Goal: Information Seeking & Learning: Learn about a topic

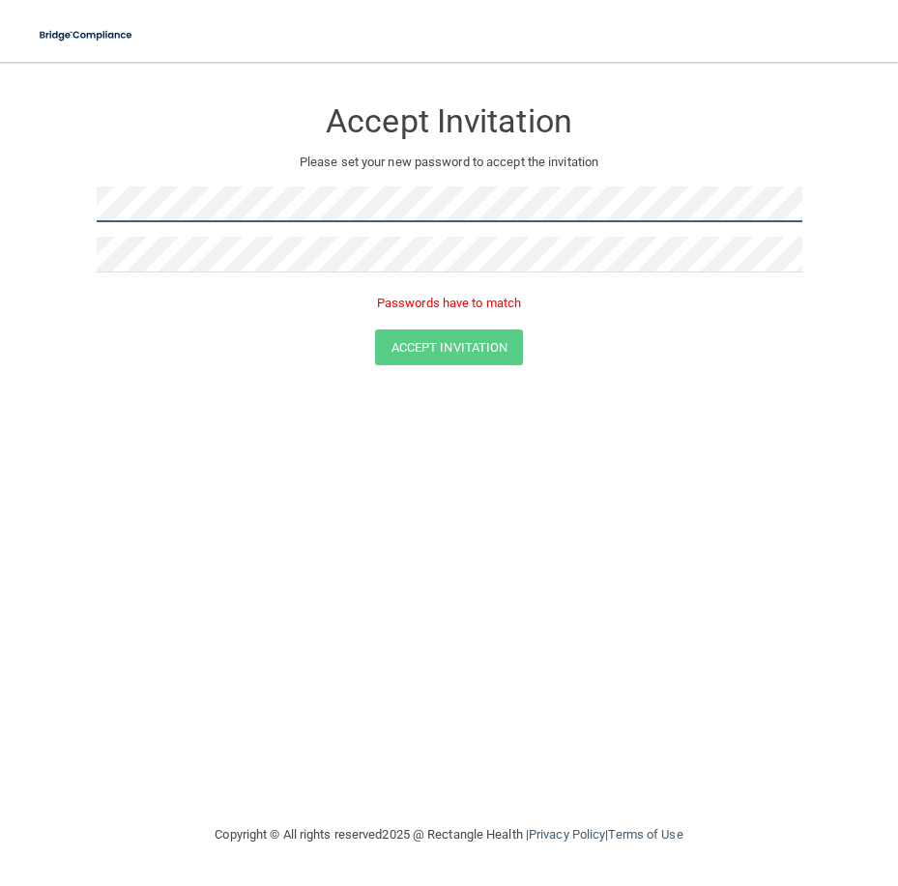
click at [2, 202] on main "Accept Invitation Please set your new password to accept the invitation Passwor…" at bounding box center [449, 474] width 898 height 825
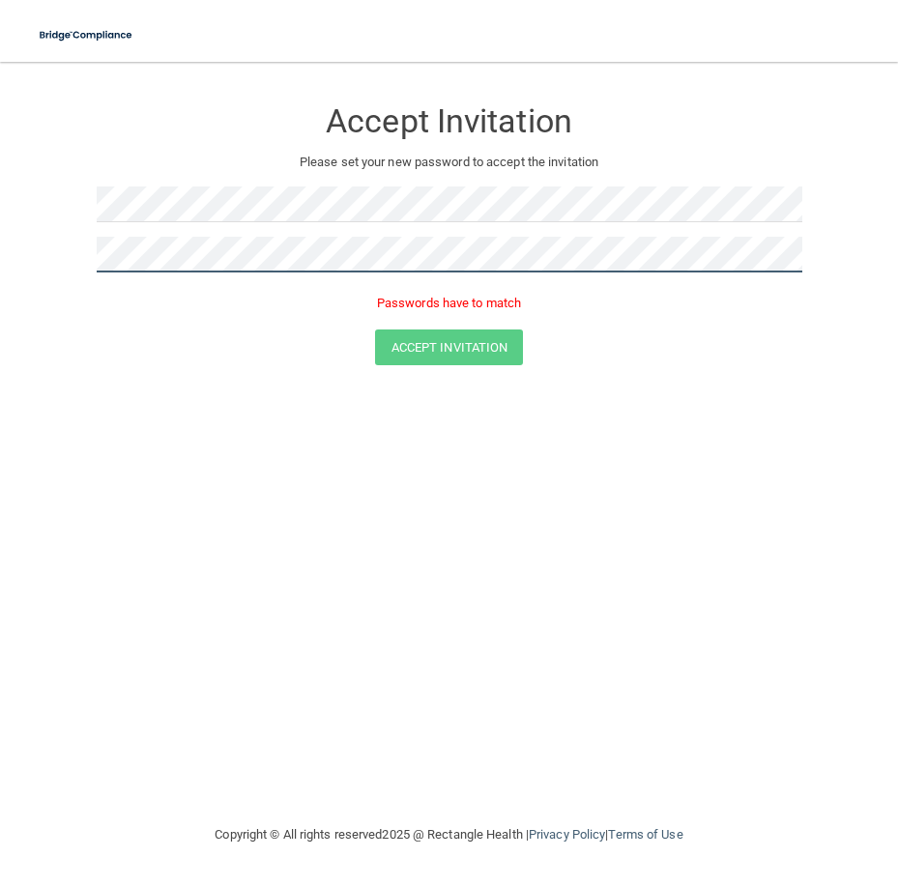
click at [0, 270] on html "Toggle navigation Manage My Enterprise Manage My Location Accept Invitation Ple…" at bounding box center [449, 443] width 898 height 886
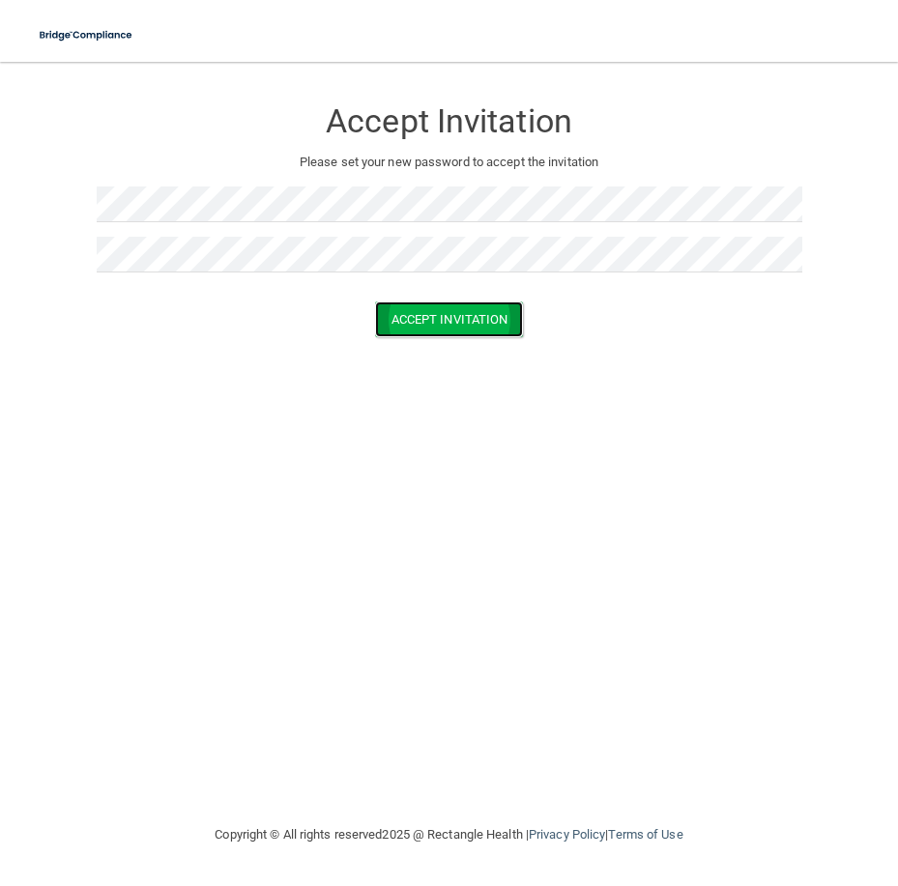
click at [501, 316] on button "Accept Invitation" at bounding box center [449, 320] width 149 height 36
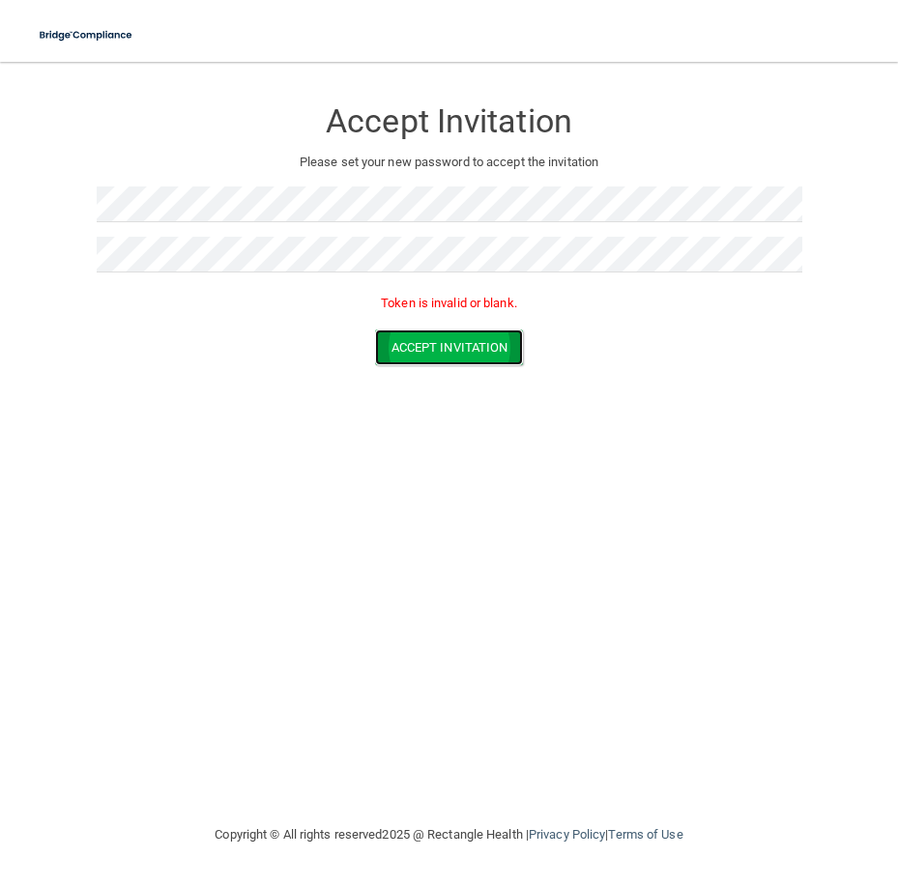
click at [485, 350] on button "Accept Invitation" at bounding box center [449, 348] width 149 height 36
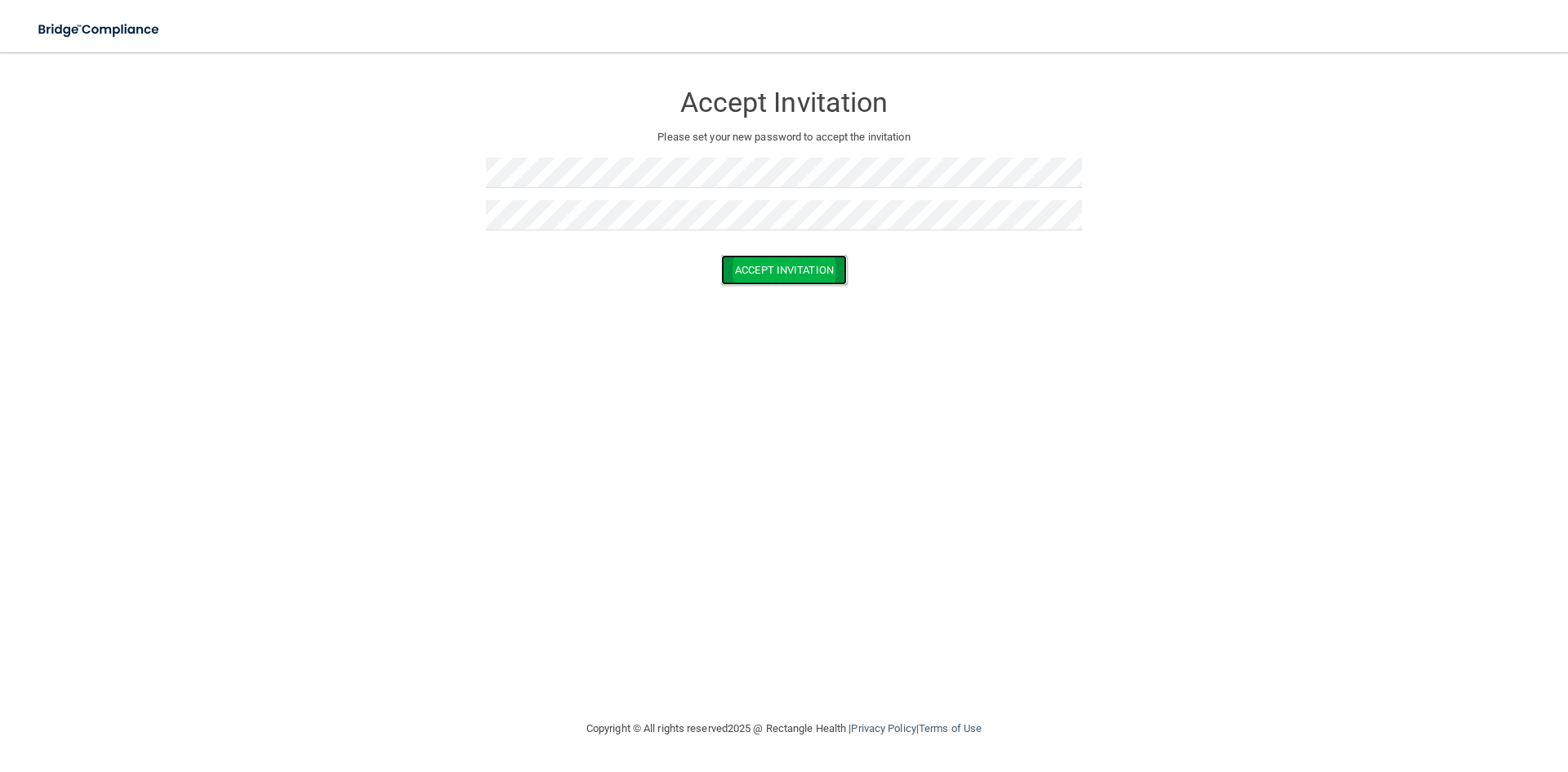
click at [842, 275] on button "Accept Invitation" at bounding box center [784, 270] width 126 height 30
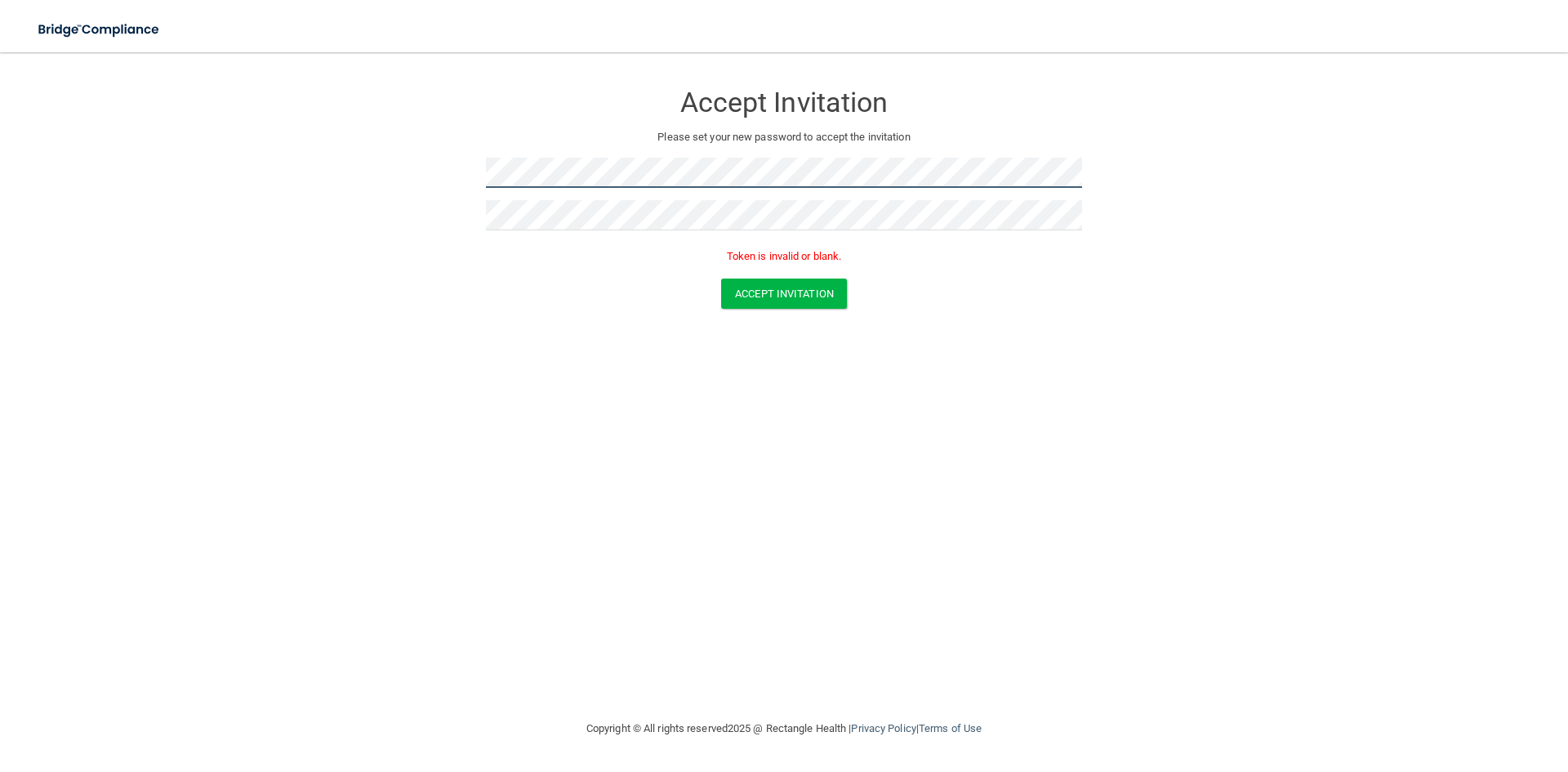
click at [466, 199] on form "Accept Invitation Please set your new password to accept the invitation Token i…" at bounding box center [784, 198] width 1503 height 259
click at [764, 296] on button "Accept Invitation" at bounding box center [784, 294] width 126 height 30
click at [430, 169] on form "Accept Invitation Please set your new password to accept the invitation Token i…" at bounding box center [784, 198] width 1503 height 259
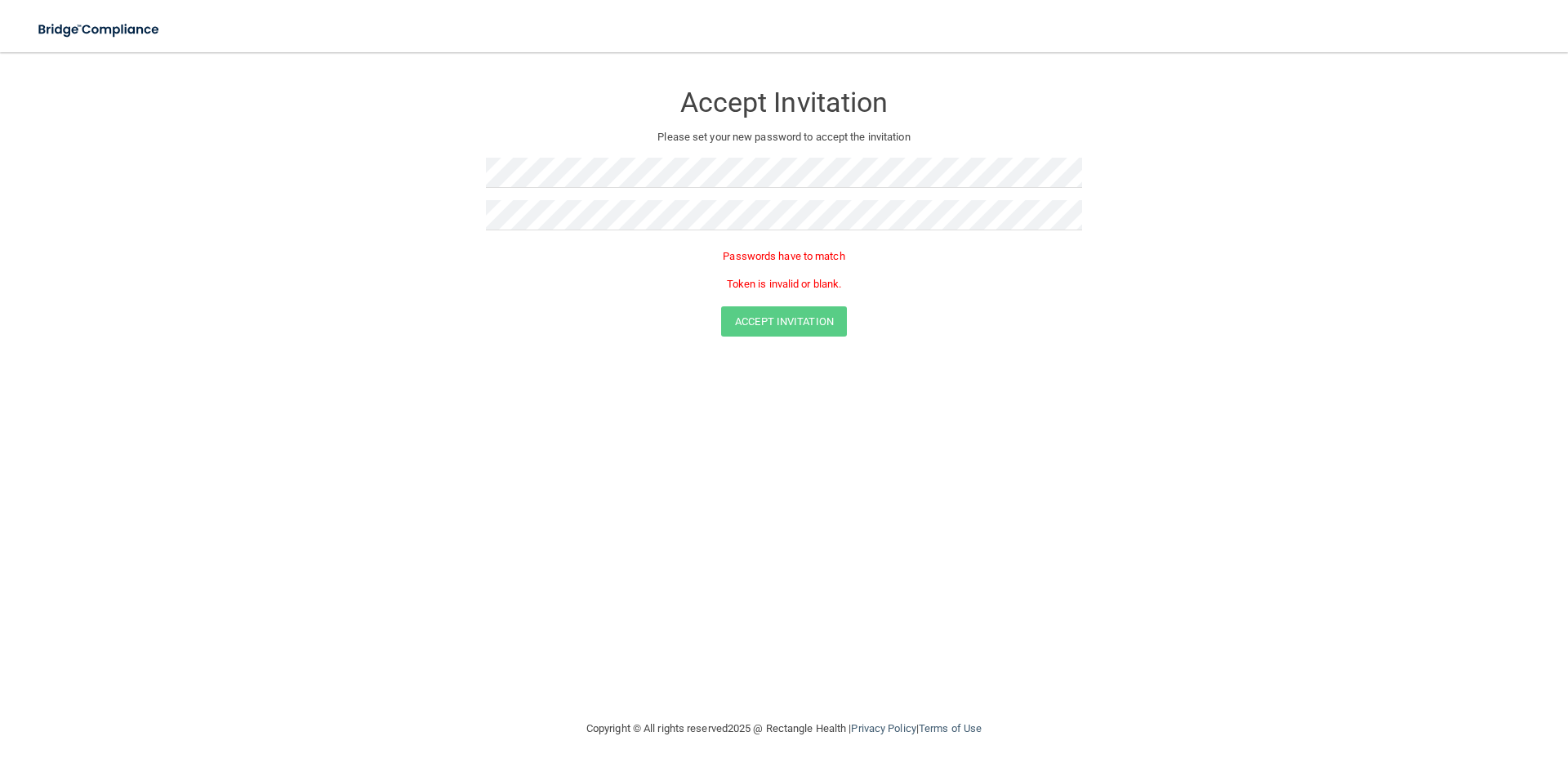
click at [427, 164] on form "Accept Invitation Please set your new password to accept the invitation Passwor…" at bounding box center [784, 212] width 1503 height 287
click at [98, 35] on img at bounding box center [100, 30] width 150 height 34
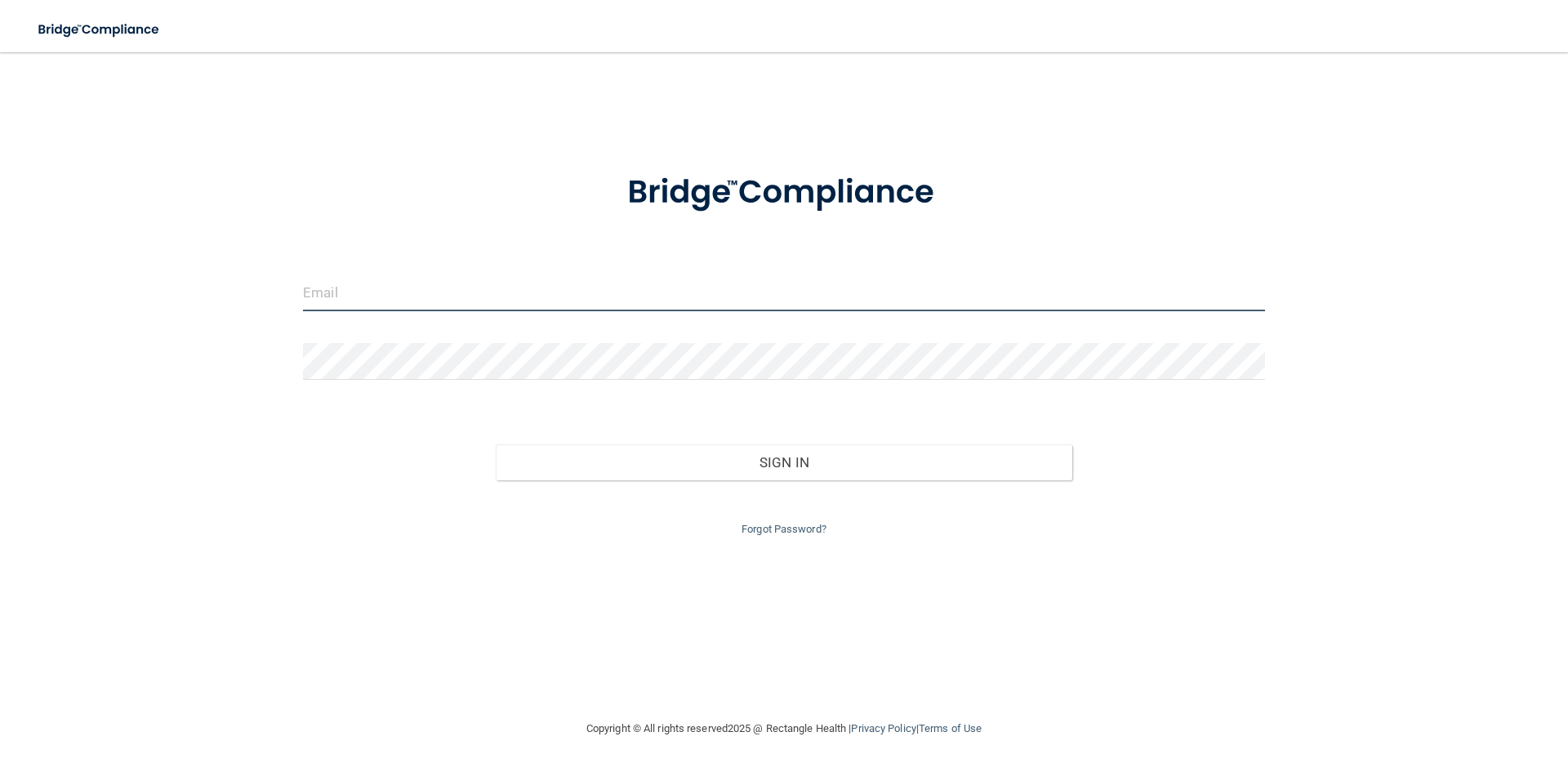
click at [355, 296] on input "email" at bounding box center [784, 293] width 962 height 37
type input "[PERSON_NAME][EMAIL_ADDRESS][DOMAIN_NAME]"
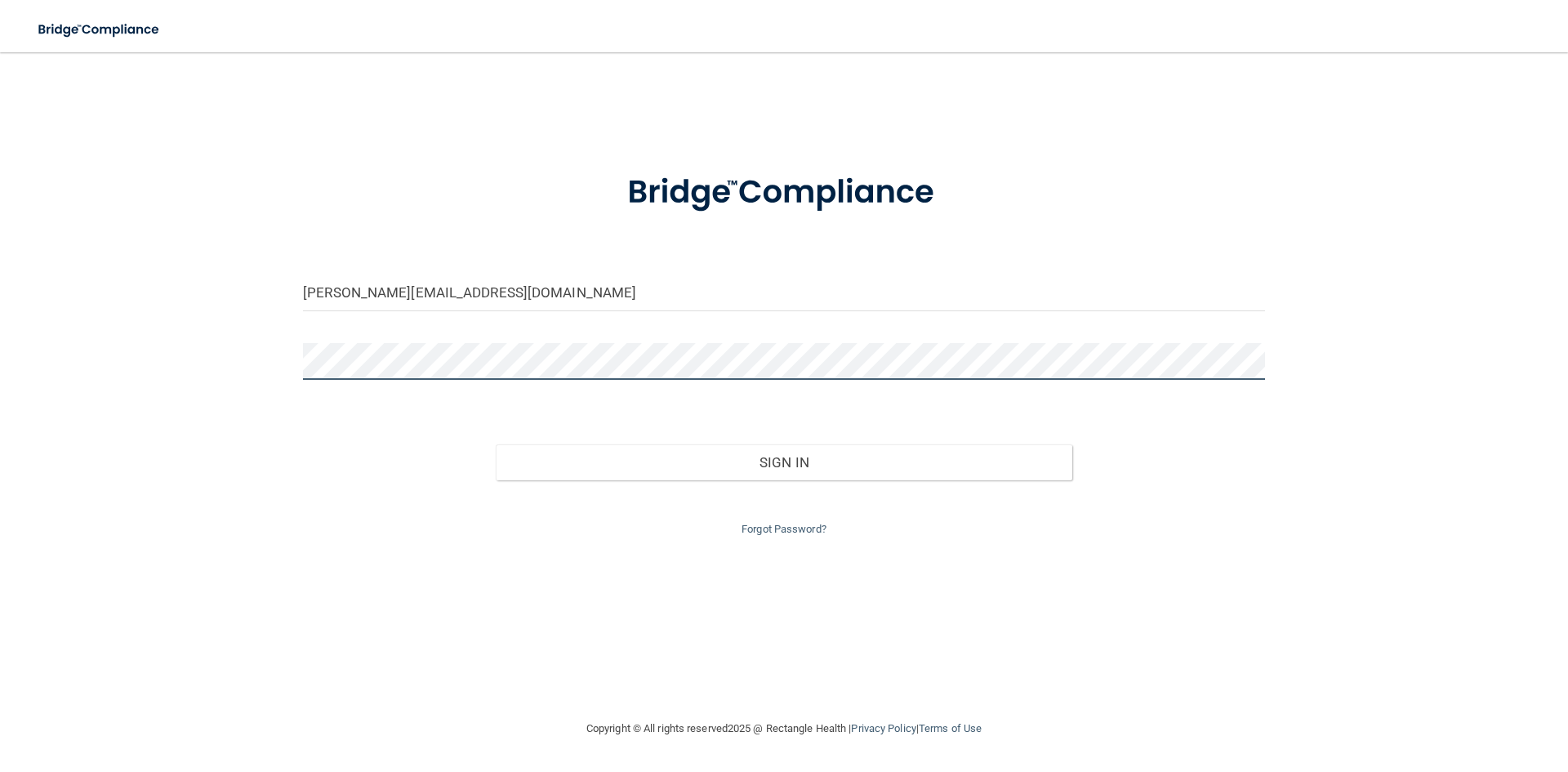
click at [259, 377] on div "[PERSON_NAME][EMAIL_ADDRESS][DOMAIN_NAME] Invalid email/password. You don't hav…" at bounding box center [784, 385] width 1503 height 633
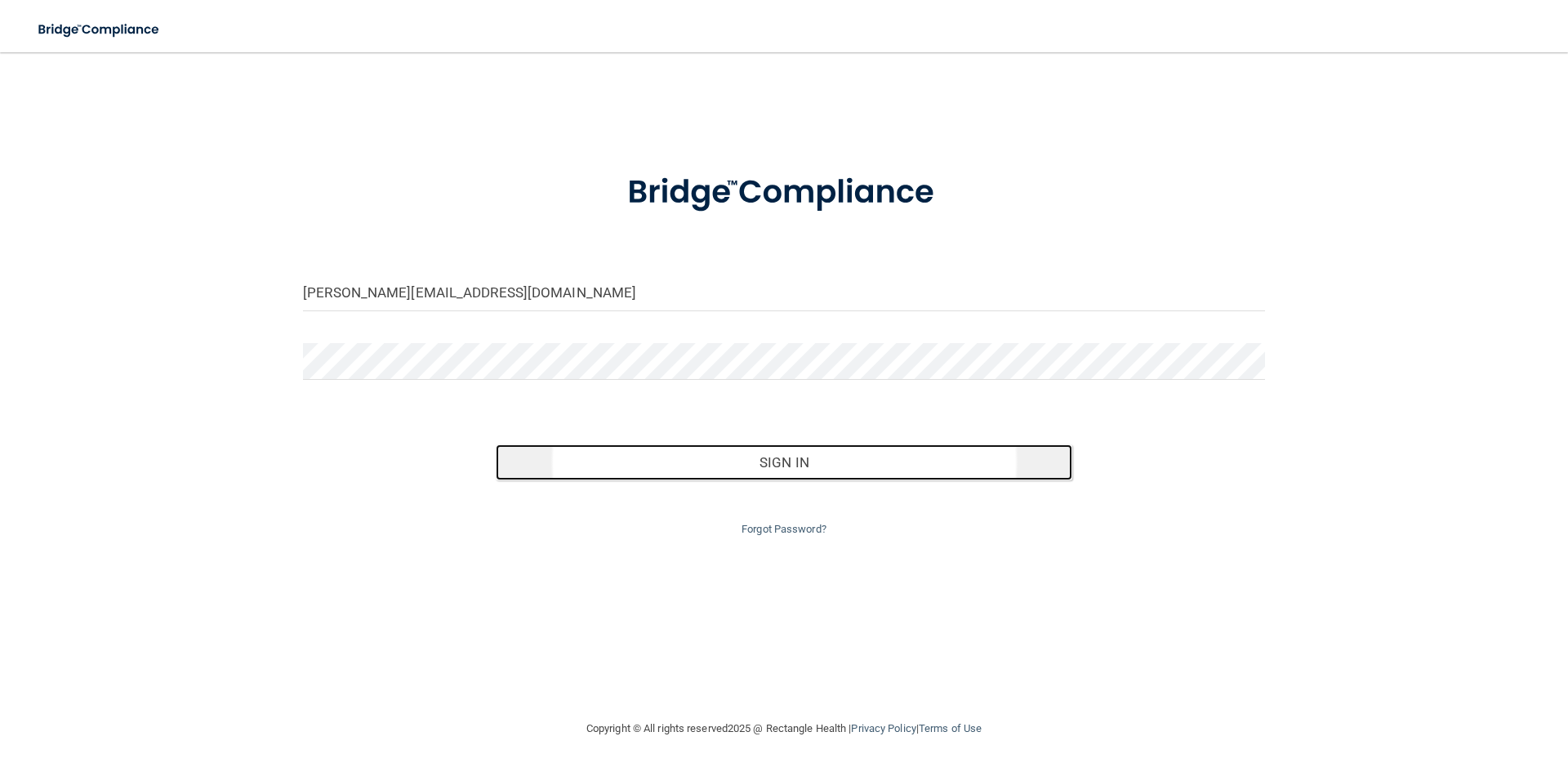
click at [895, 476] on button "Sign In" at bounding box center [784, 462] width 577 height 36
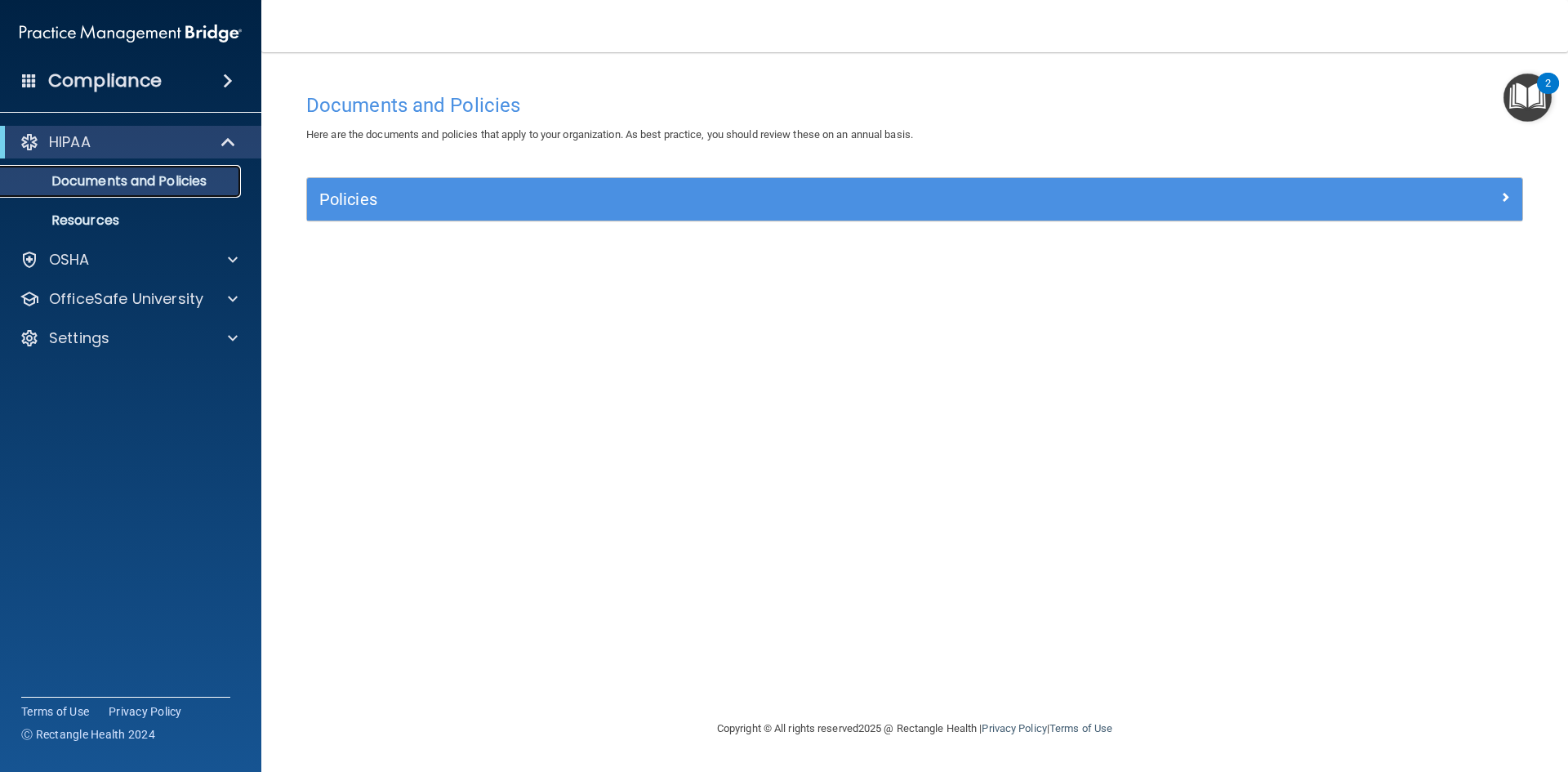
click at [206, 181] on p "Documents and Policies" at bounding box center [122, 181] width 223 height 16
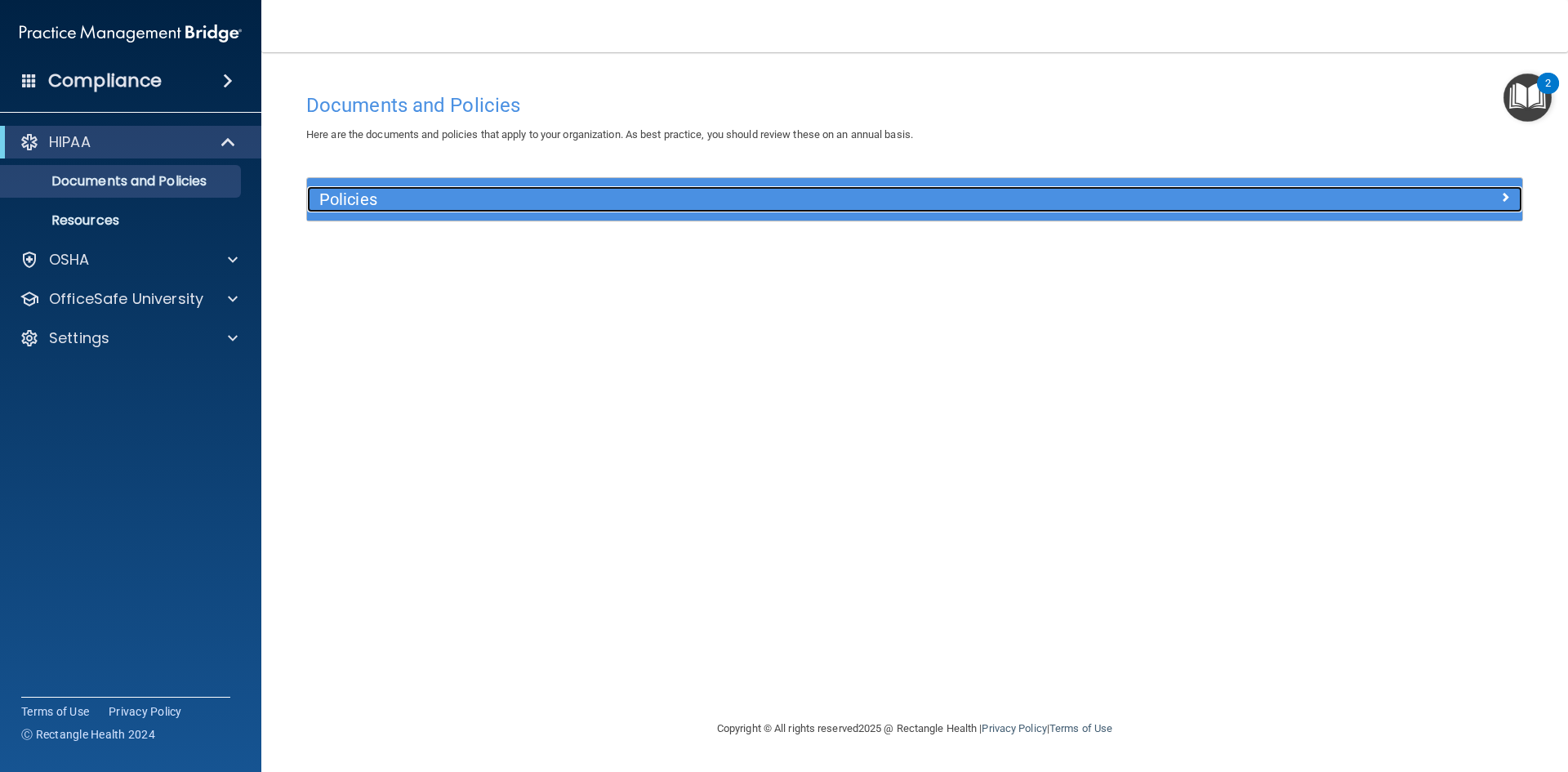
click at [368, 205] on h5 "Policies" at bounding box center [763, 198] width 887 height 18
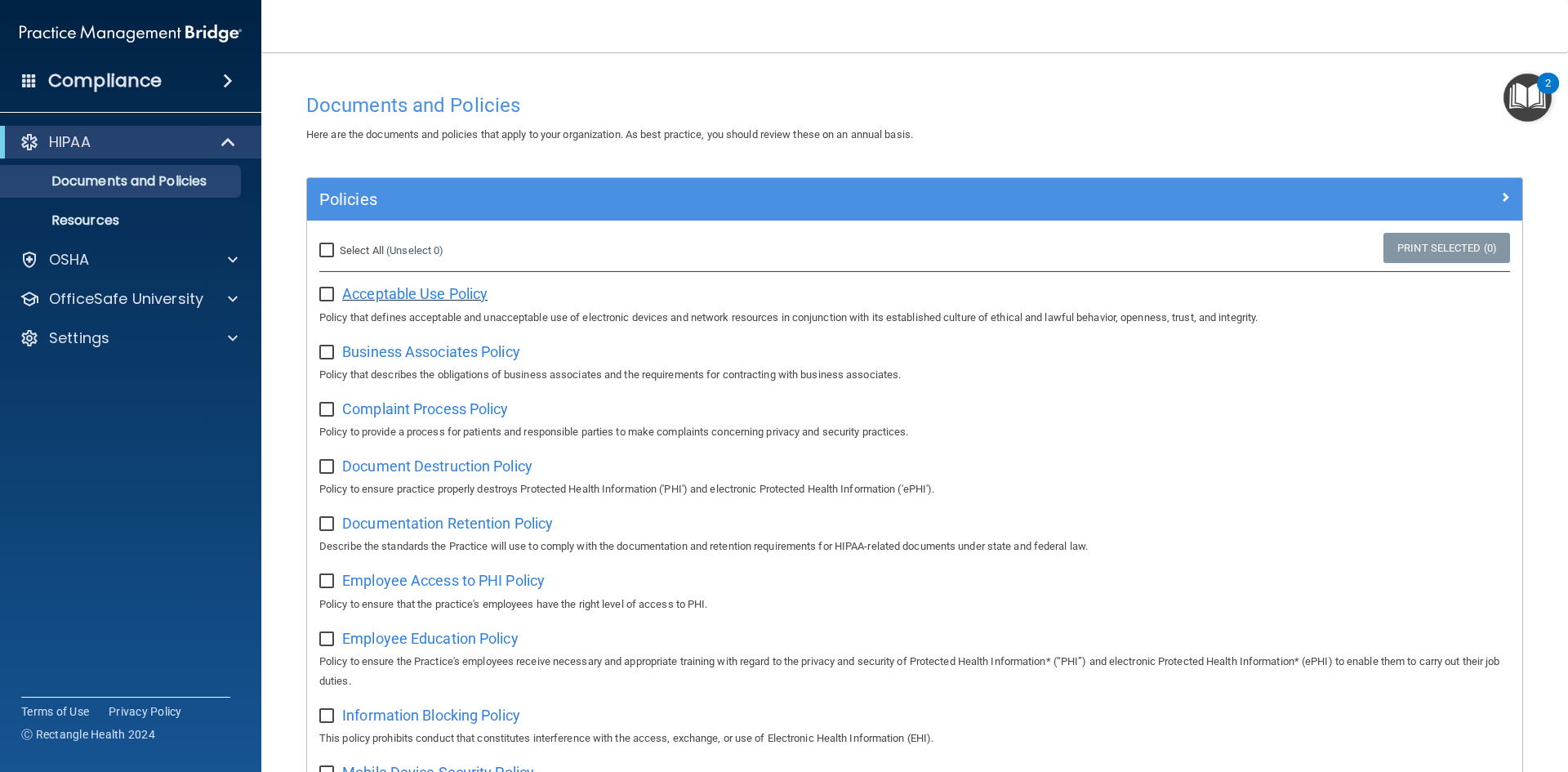
click at [394, 292] on span "Acceptable Use Policy" at bounding box center [415, 293] width 145 height 17
click at [125, 218] on p "Resources" at bounding box center [122, 220] width 223 height 16
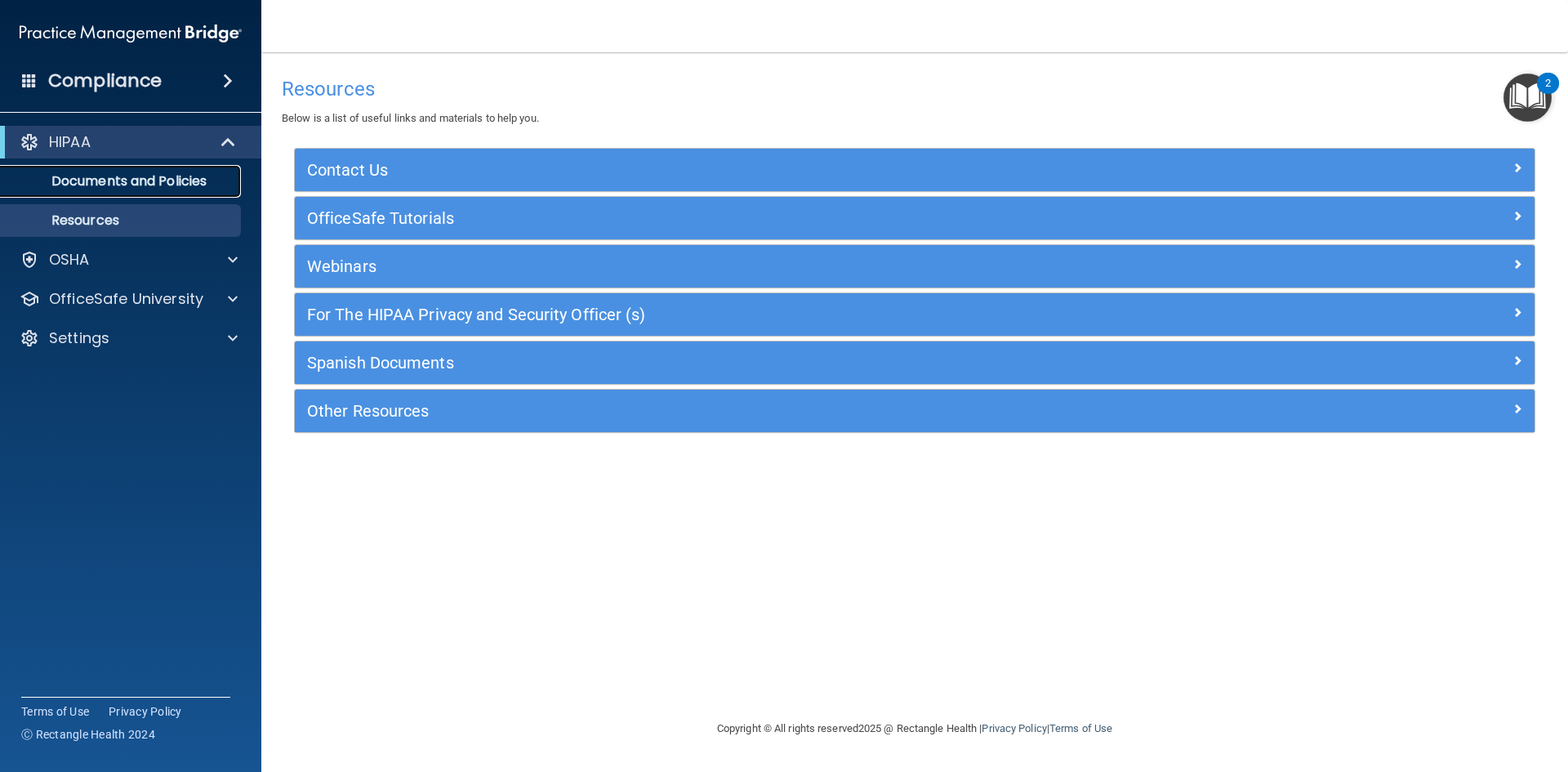
click at [125, 176] on p "Documents and Policies" at bounding box center [122, 181] width 223 height 16
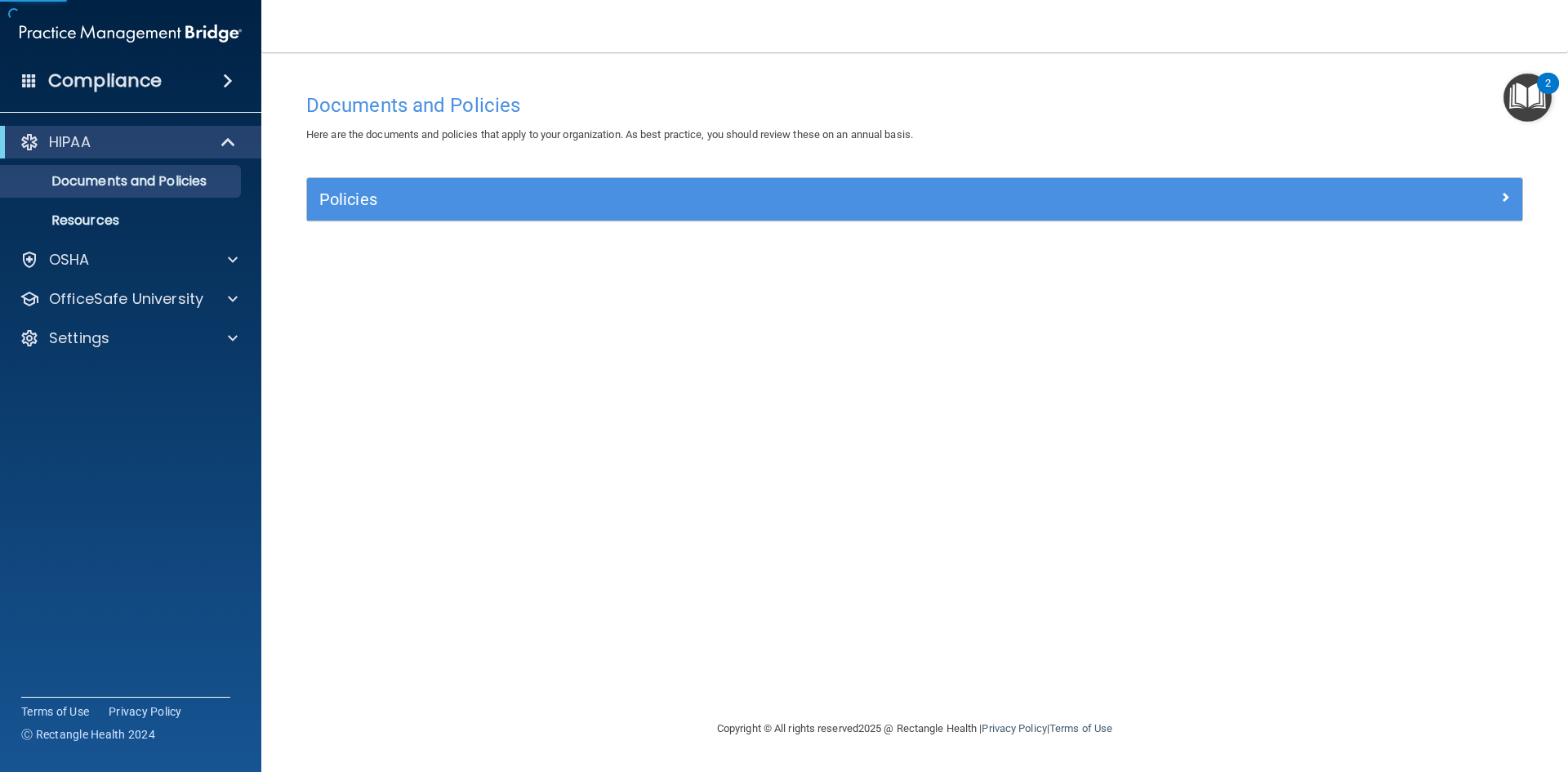
click at [361, 215] on div "Policies" at bounding box center [914, 199] width 1215 height 42
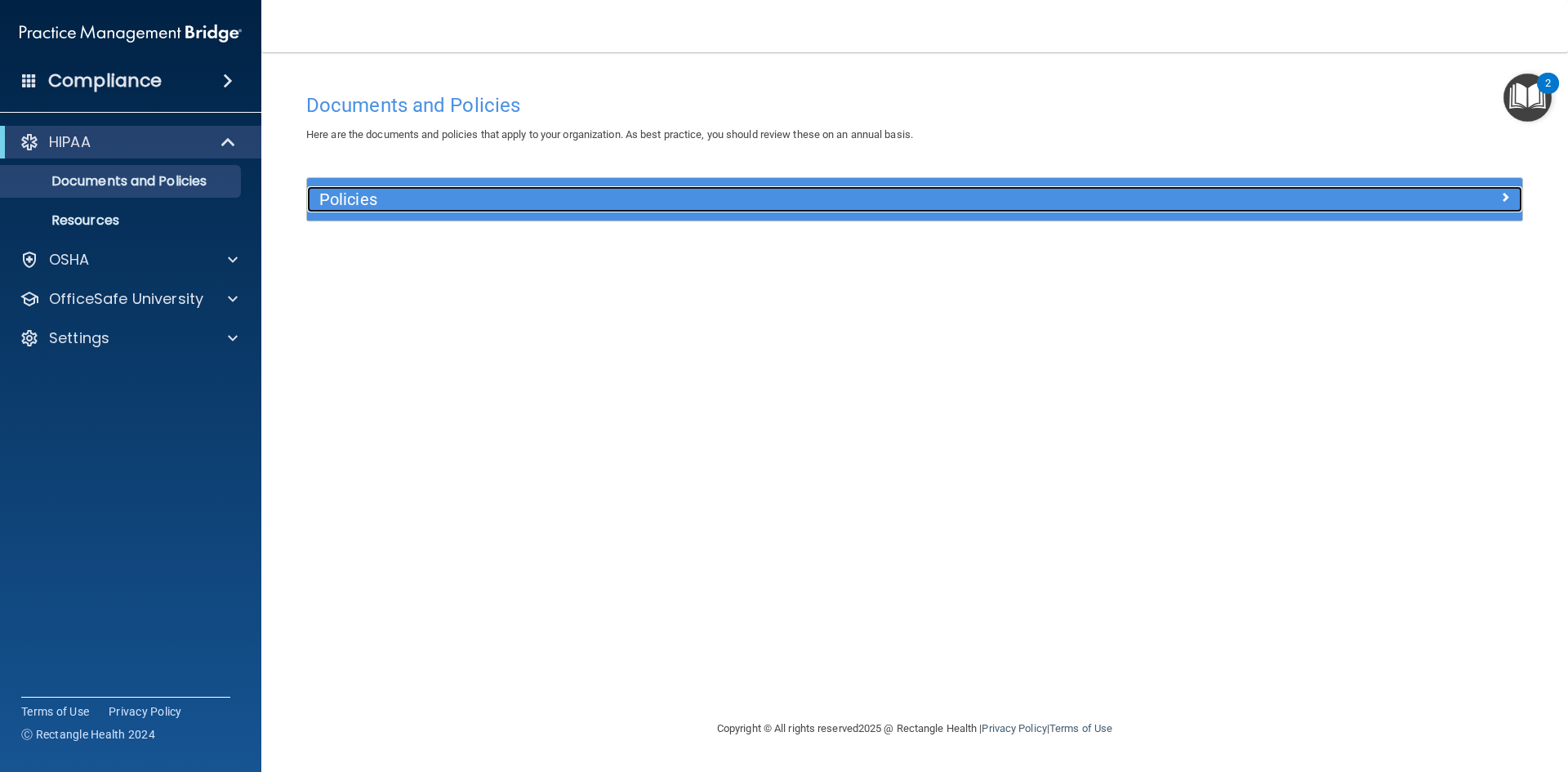
click at [366, 204] on h5 "Policies" at bounding box center [763, 198] width 887 height 18
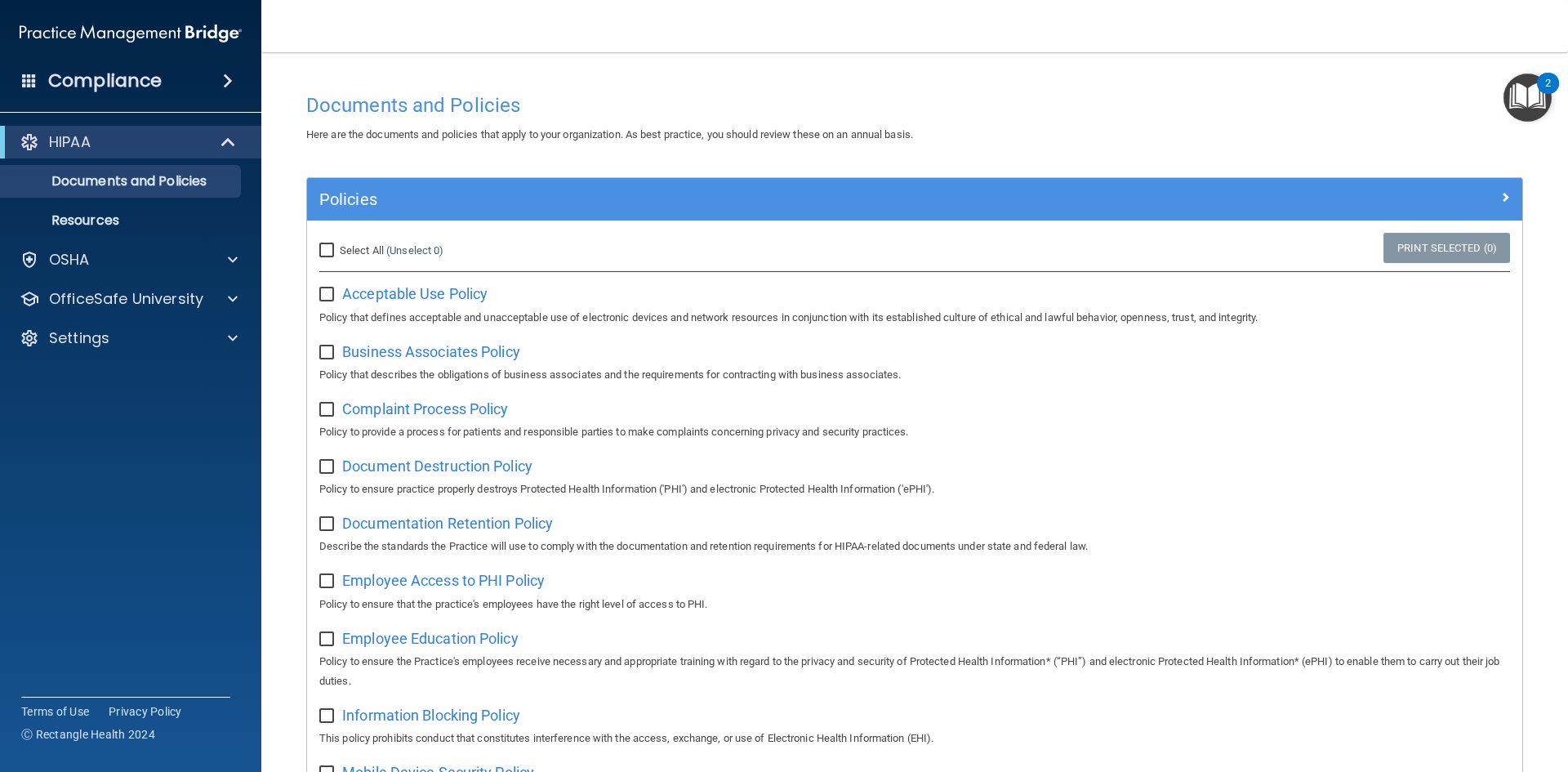
click at [326, 291] on input "checkbox" at bounding box center [329, 294] width 19 height 13
checkbox input "true"
click at [1467, 253] on link "Print Selected (1)" at bounding box center [1447, 248] width 127 height 30
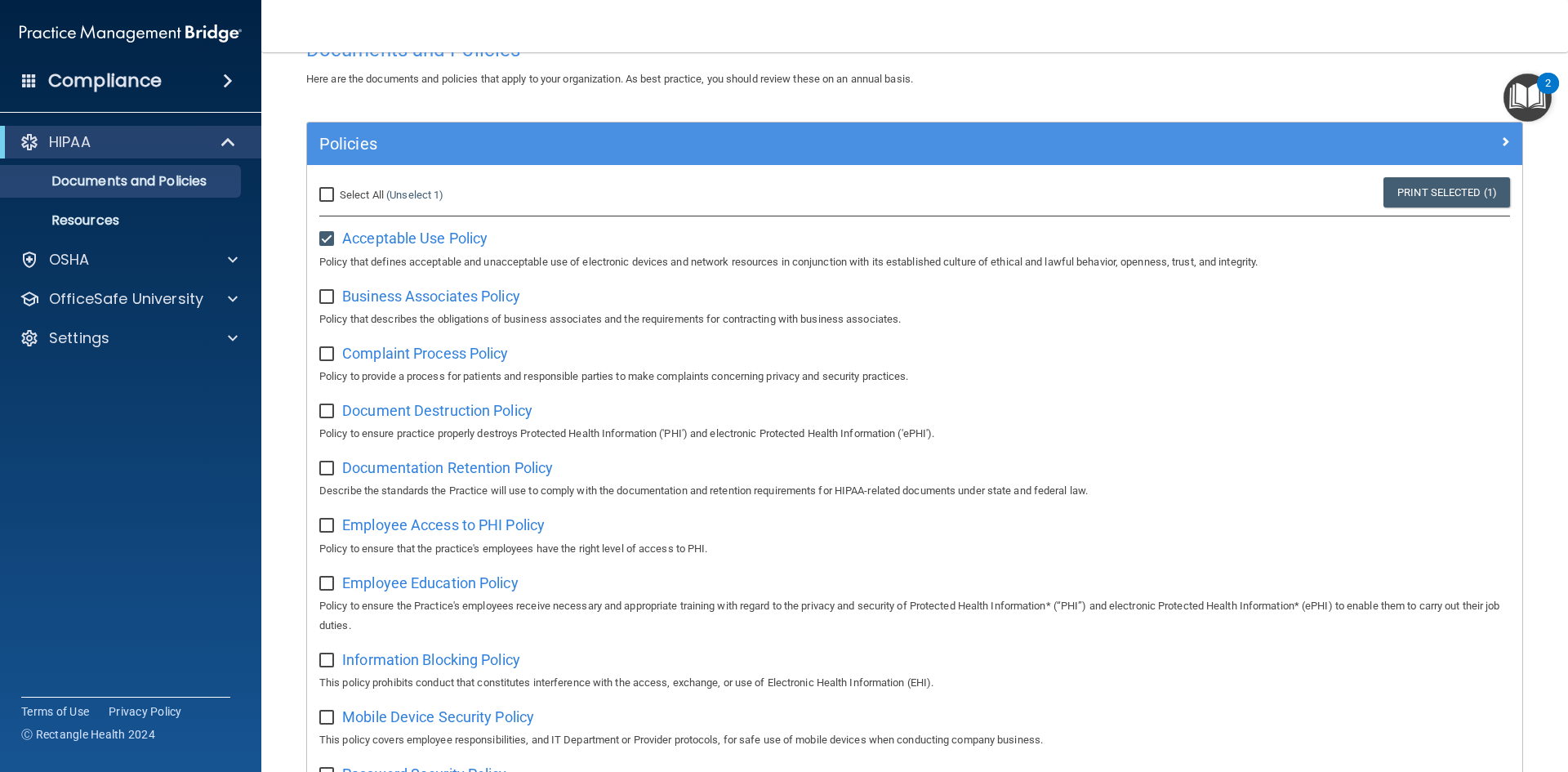
scroll to position [50, 0]
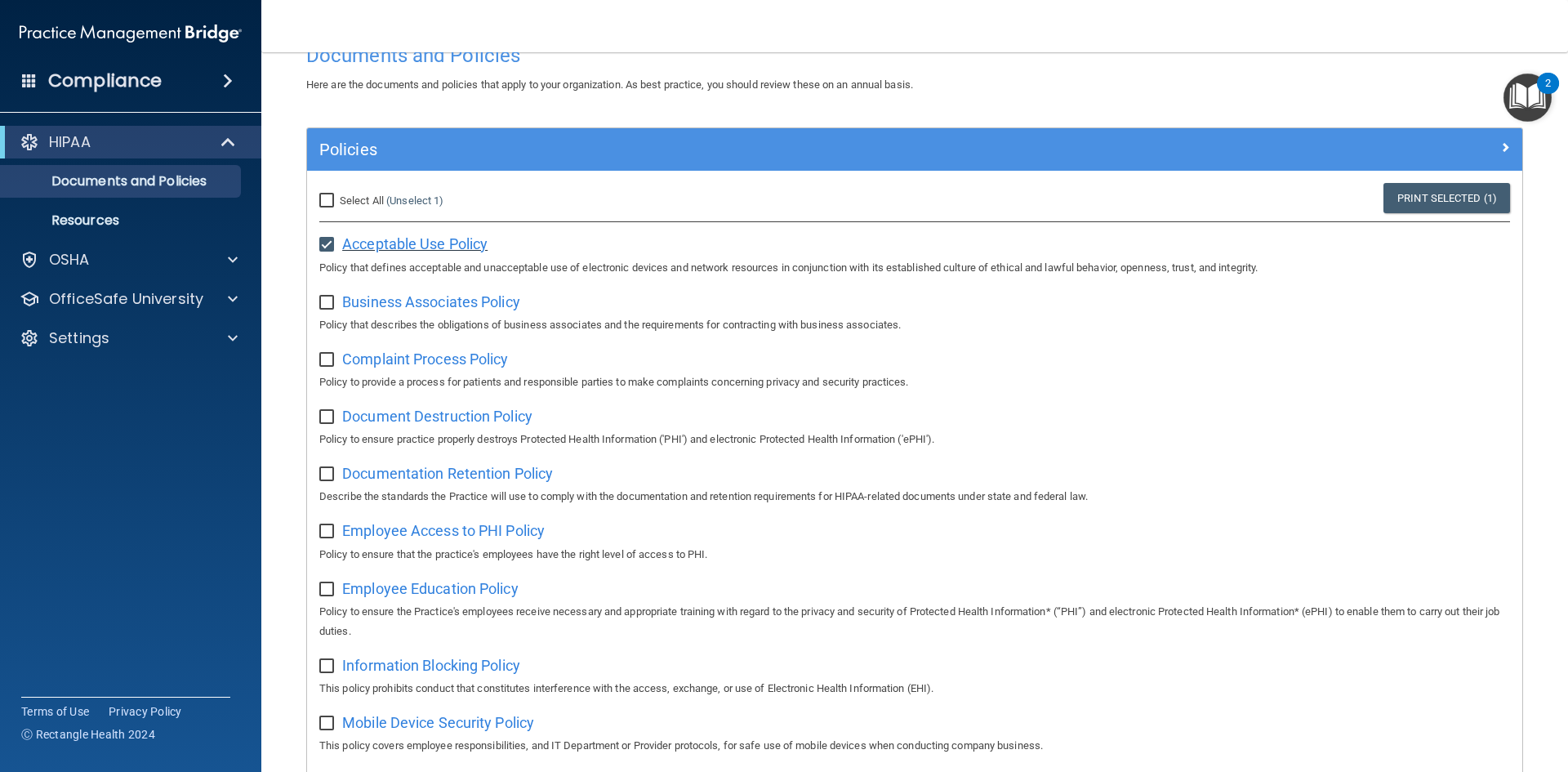
click at [411, 248] on span "Acceptable Use Policy" at bounding box center [415, 243] width 145 height 17
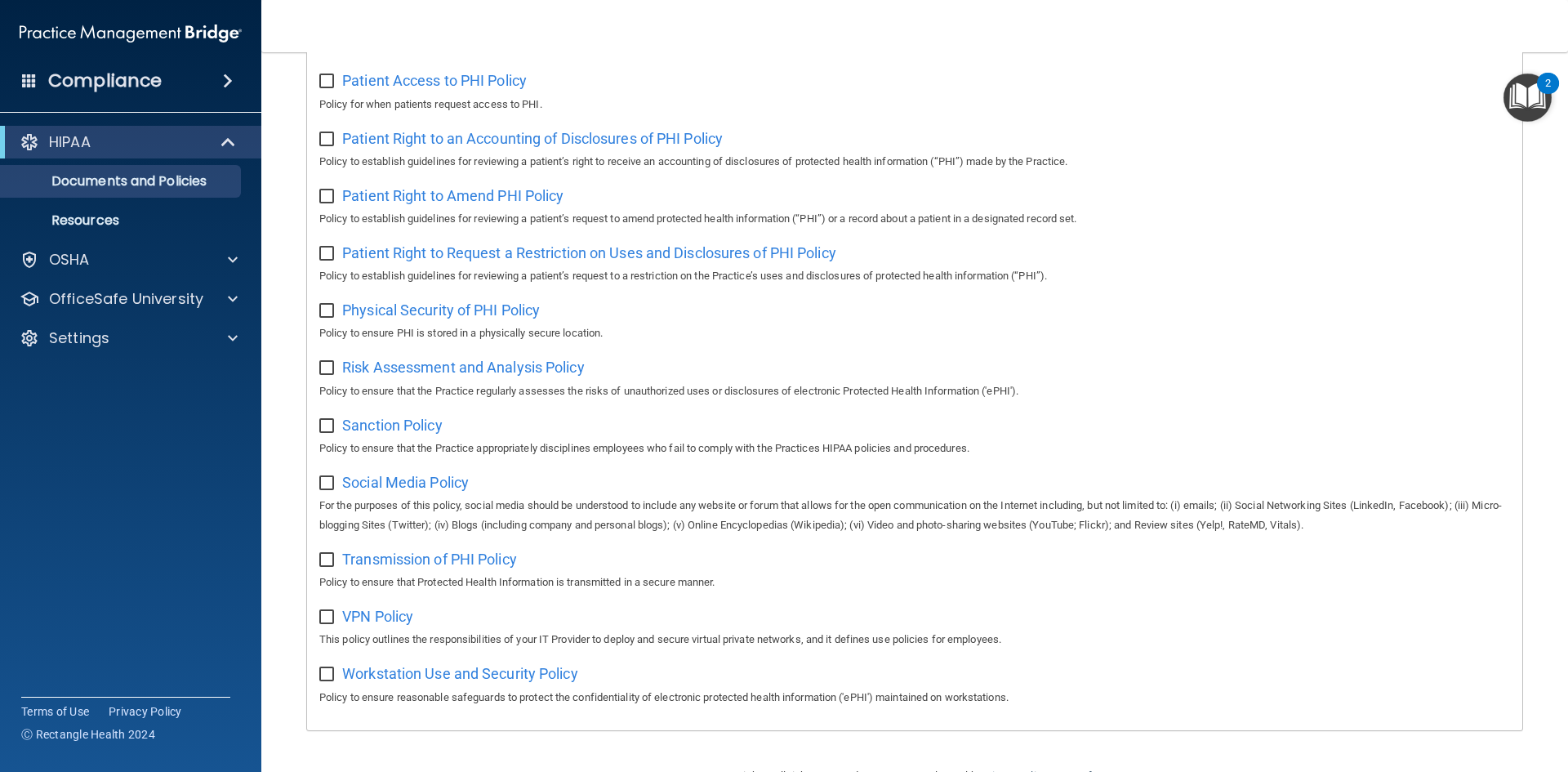
scroll to position [867, 0]
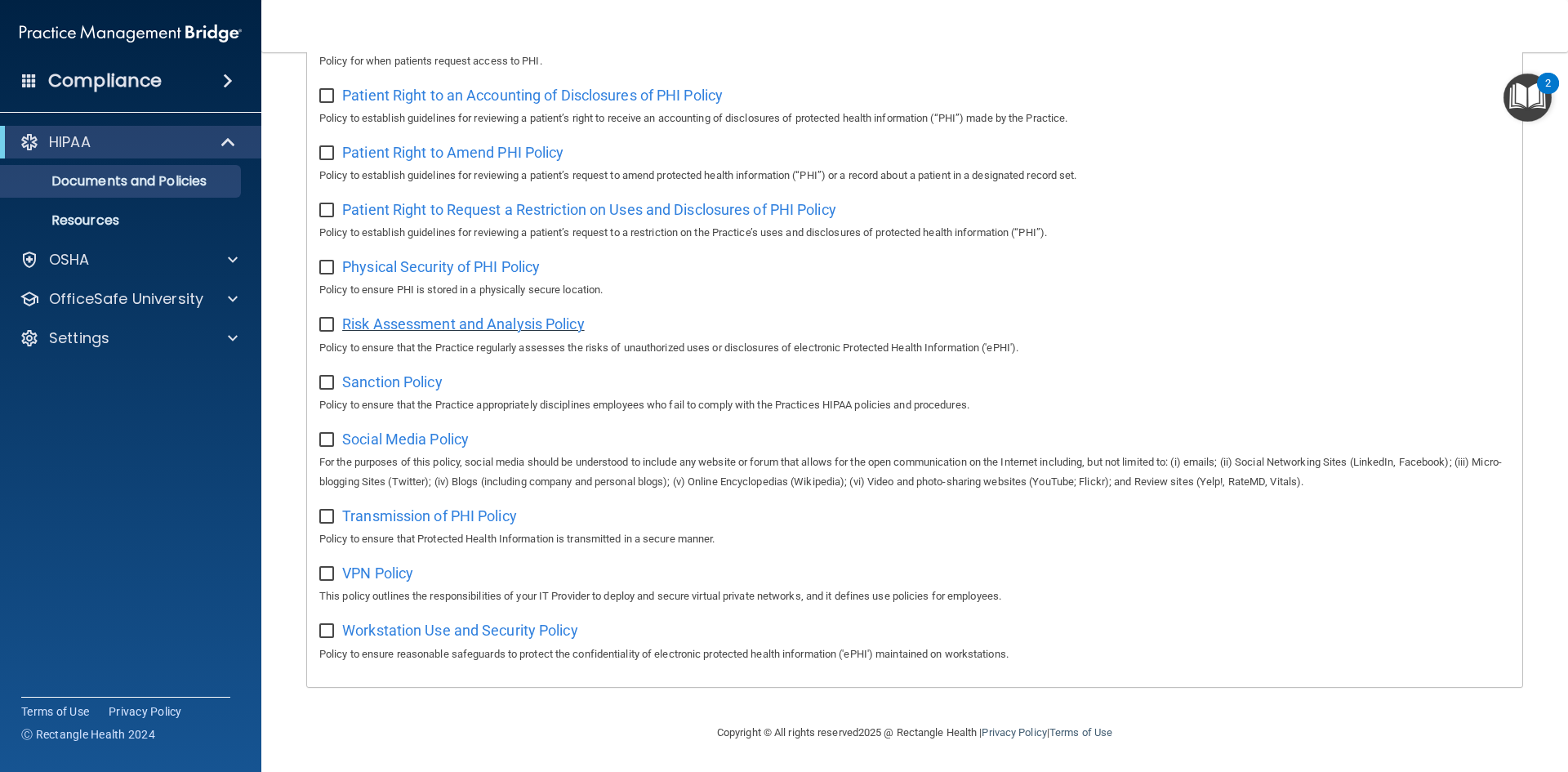
click at [363, 322] on span "Risk Assessment and Analysis Policy" at bounding box center [463, 323] width 242 height 17
click at [137, 220] on p "Resources" at bounding box center [122, 220] width 223 height 16
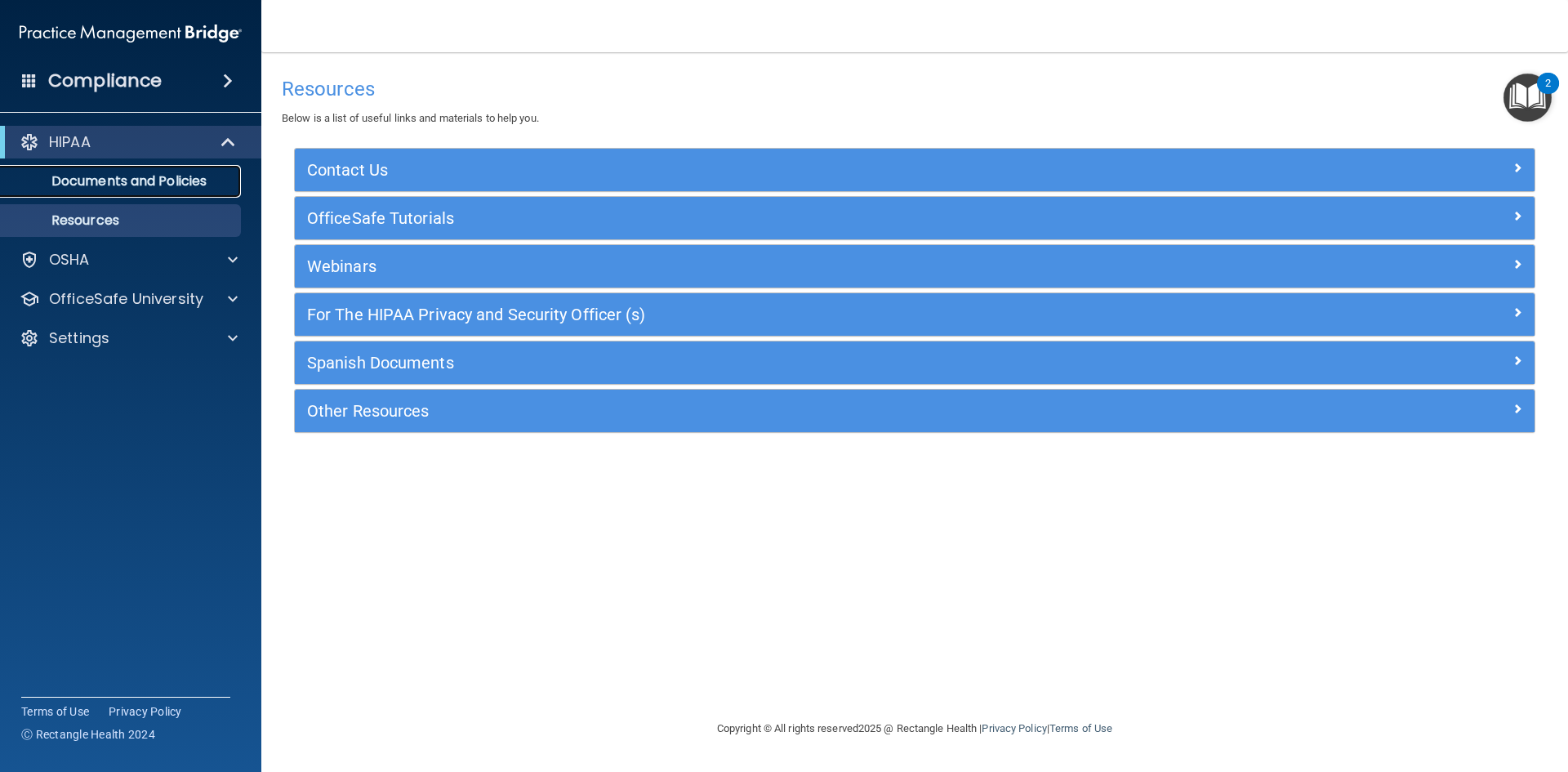
click at [156, 187] on p "Documents and Policies" at bounding box center [122, 181] width 223 height 16
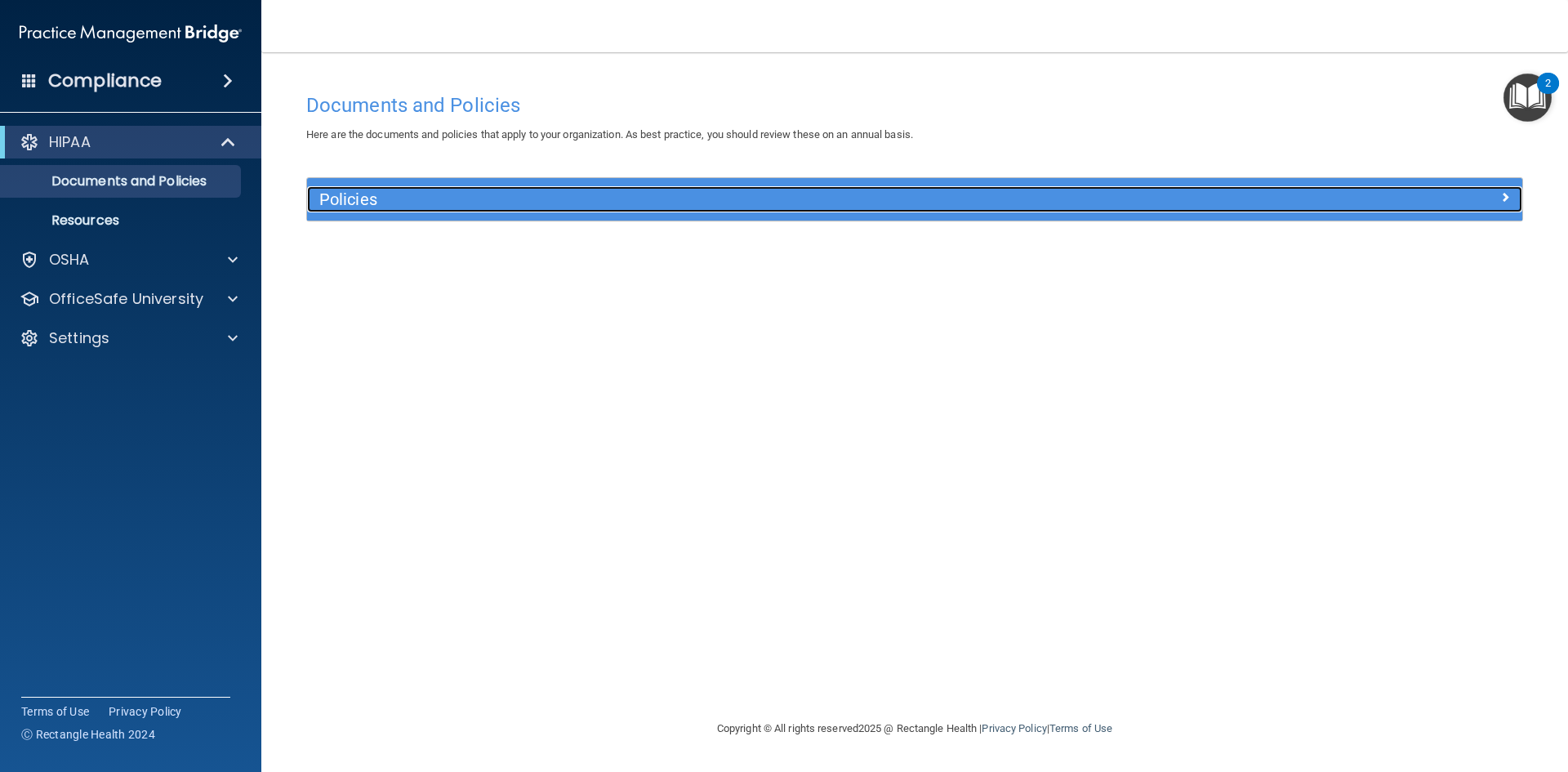
click at [353, 205] on h5 "Policies" at bounding box center [763, 198] width 887 height 18
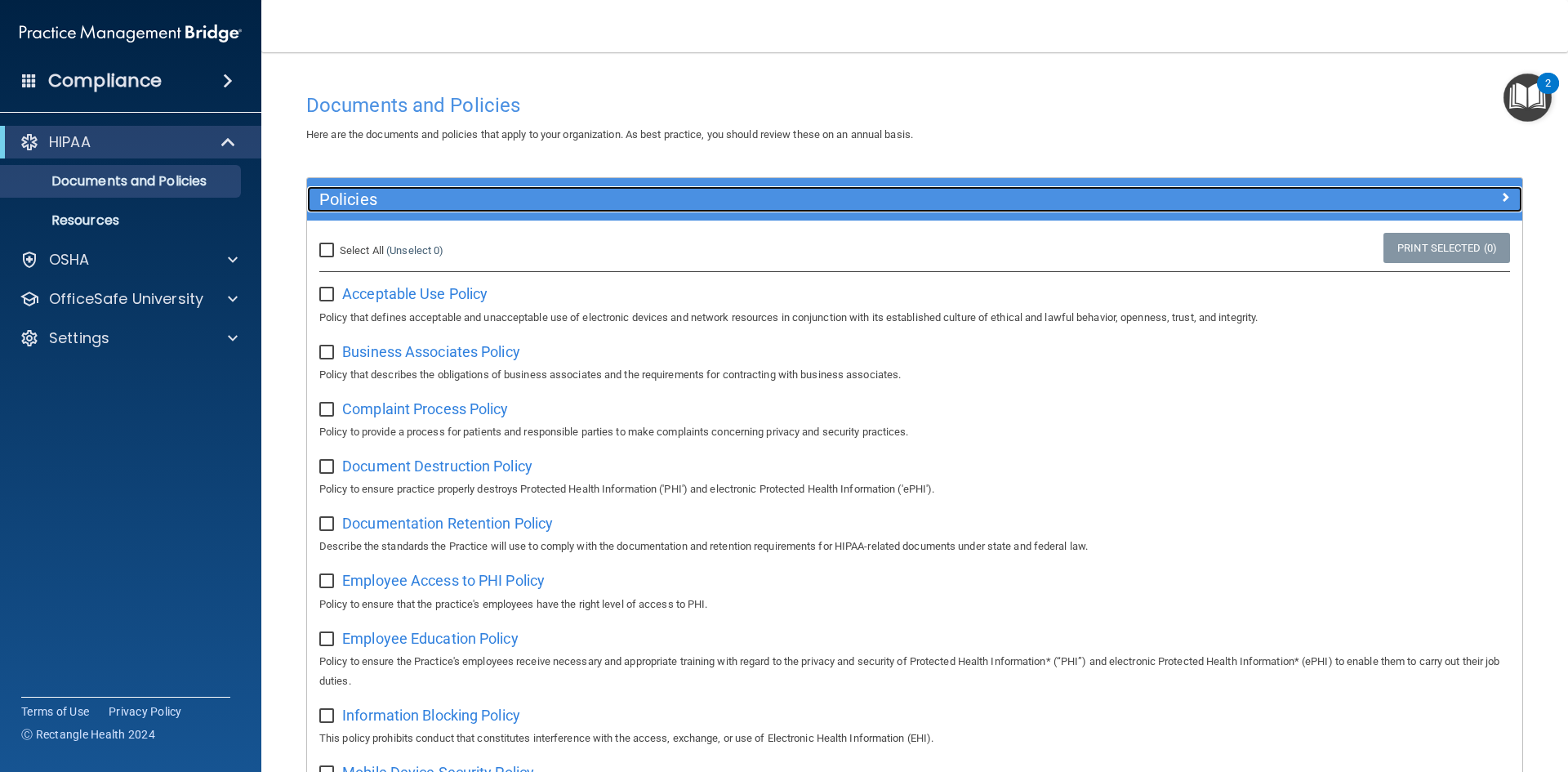
click at [366, 199] on h5 "Policies" at bounding box center [763, 198] width 887 height 18
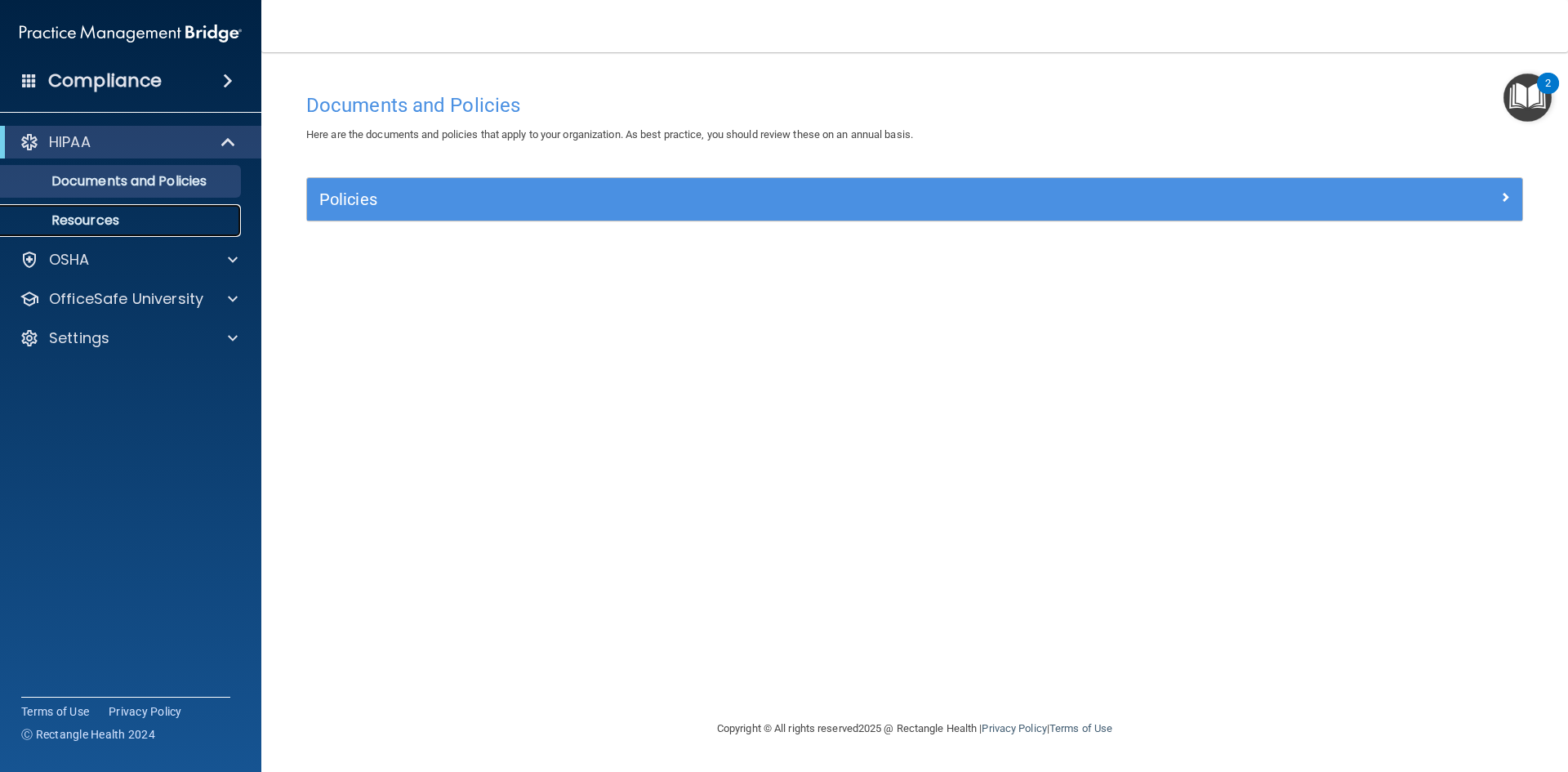
click at [95, 219] on p "Resources" at bounding box center [122, 220] width 223 height 16
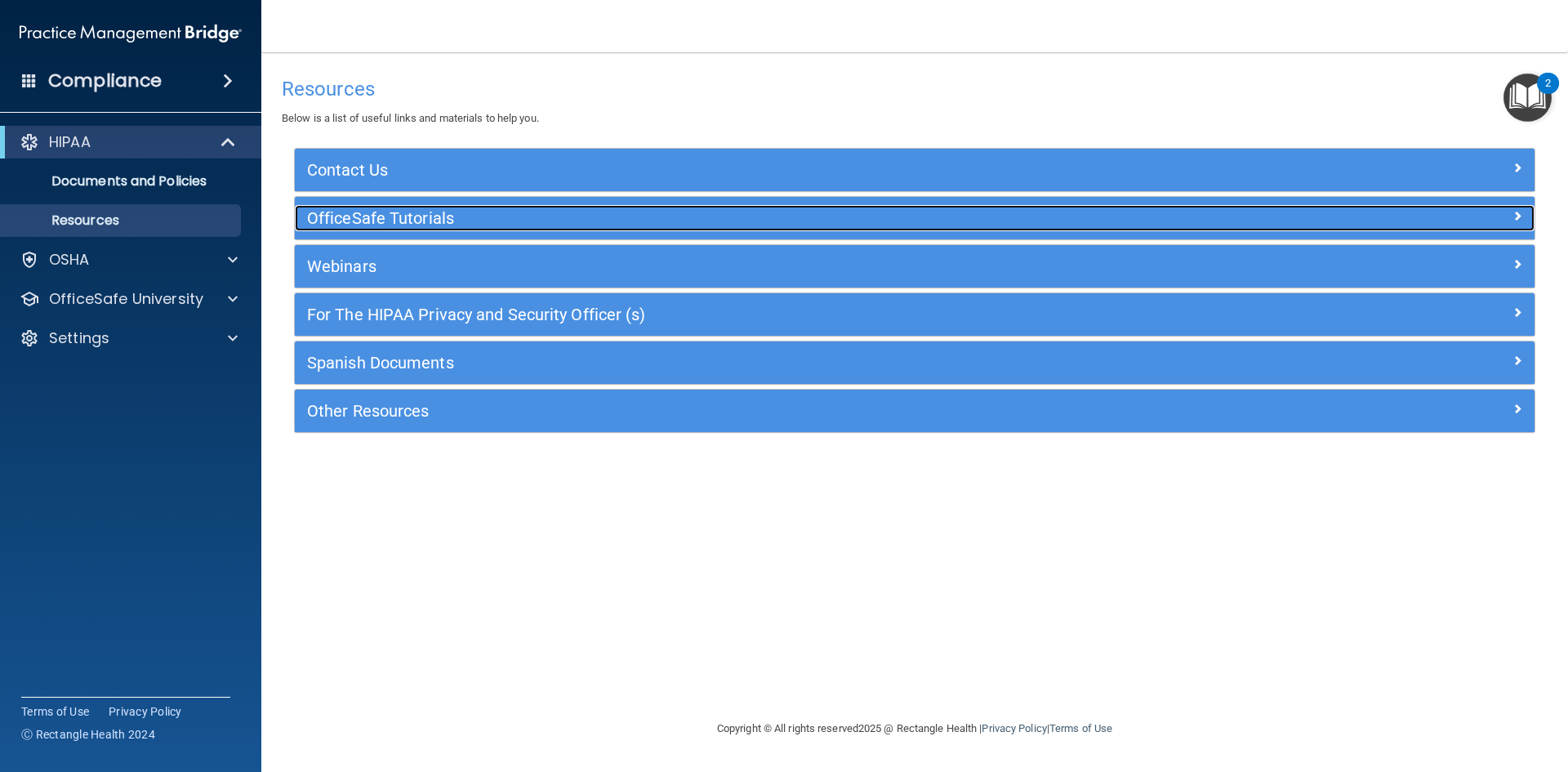
click at [378, 213] on h5 "OfficeSafe Tutorials" at bounding box center [760, 217] width 906 height 18
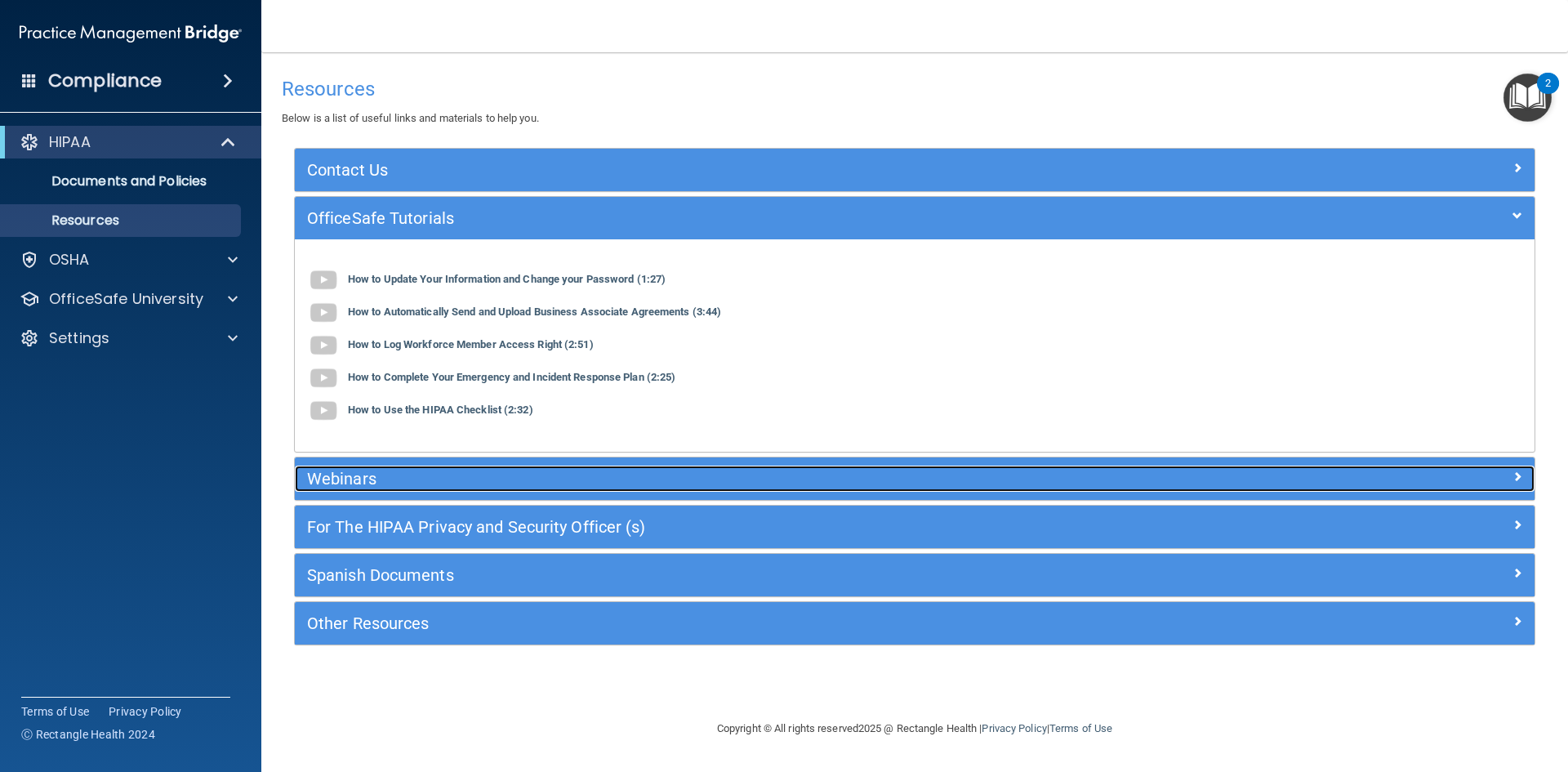
click at [351, 478] on h5 "Webinars" at bounding box center [760, 478] width 906 height 18
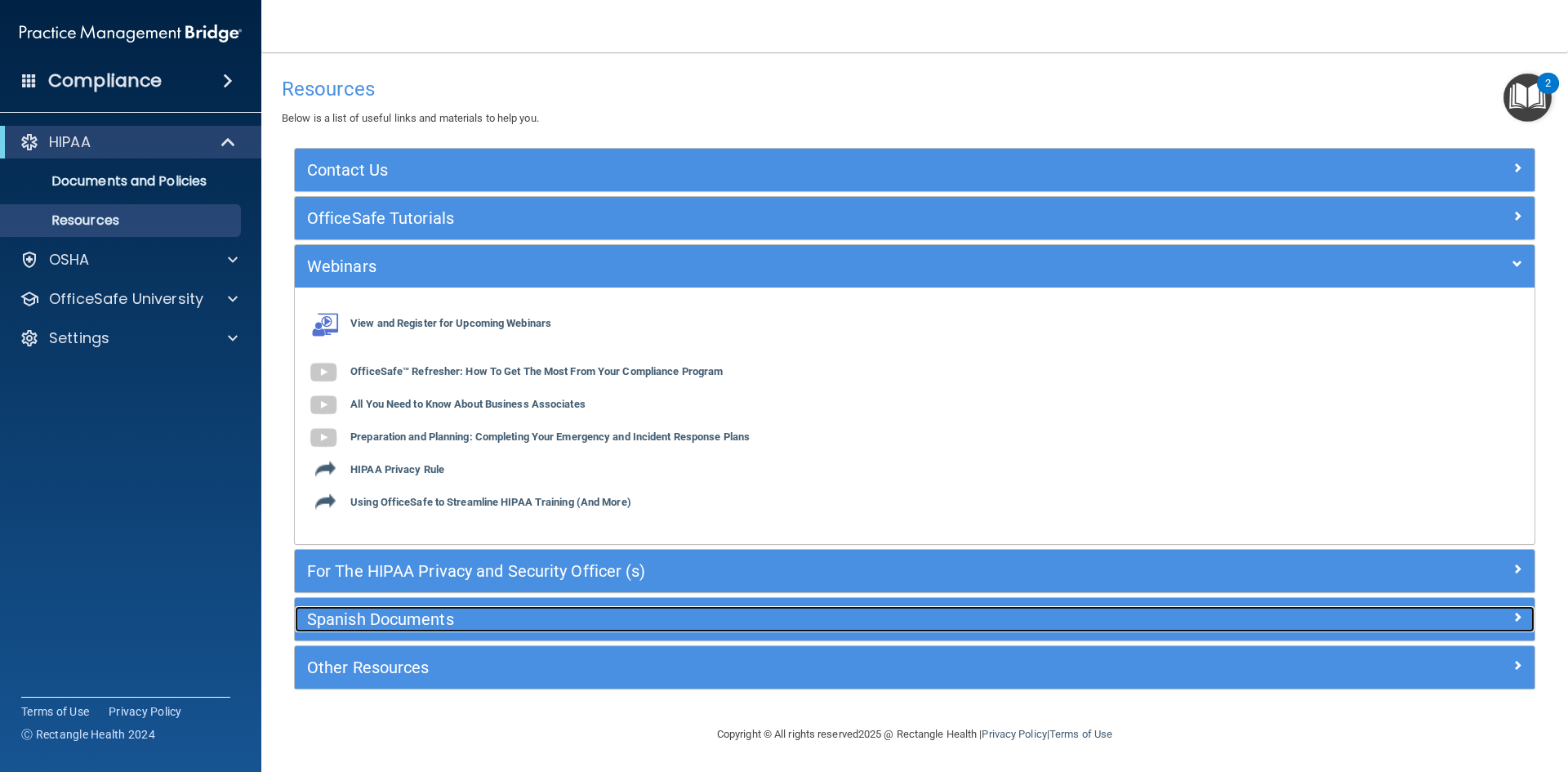
click at [420, 627] on h5 "Spanish Documents" at bounding box center [760, 618] width 906 height 18
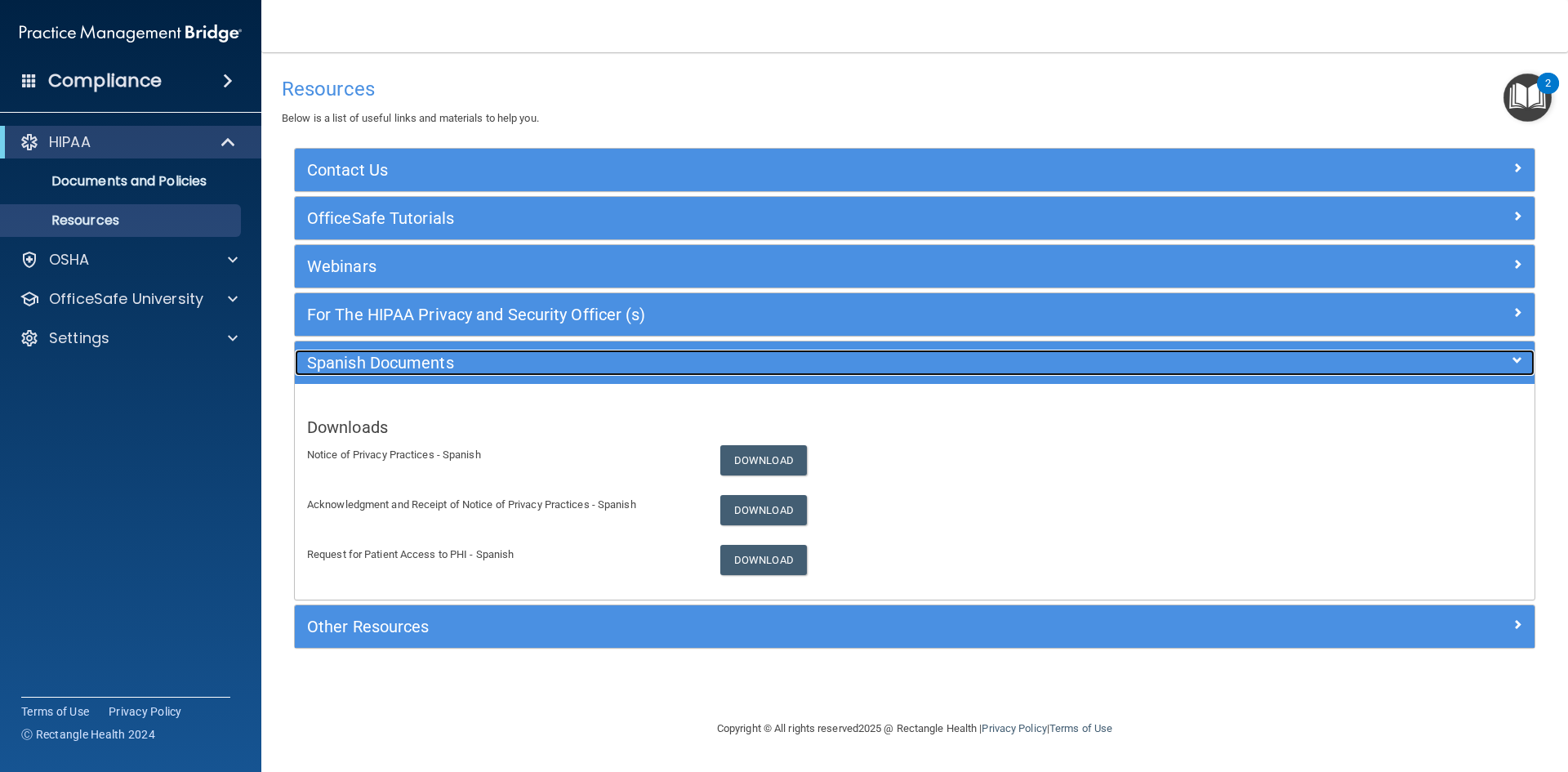
click at [382, 358] on h5 "Spanish Documents" at bounding box center [760, 362] width 906 height 18
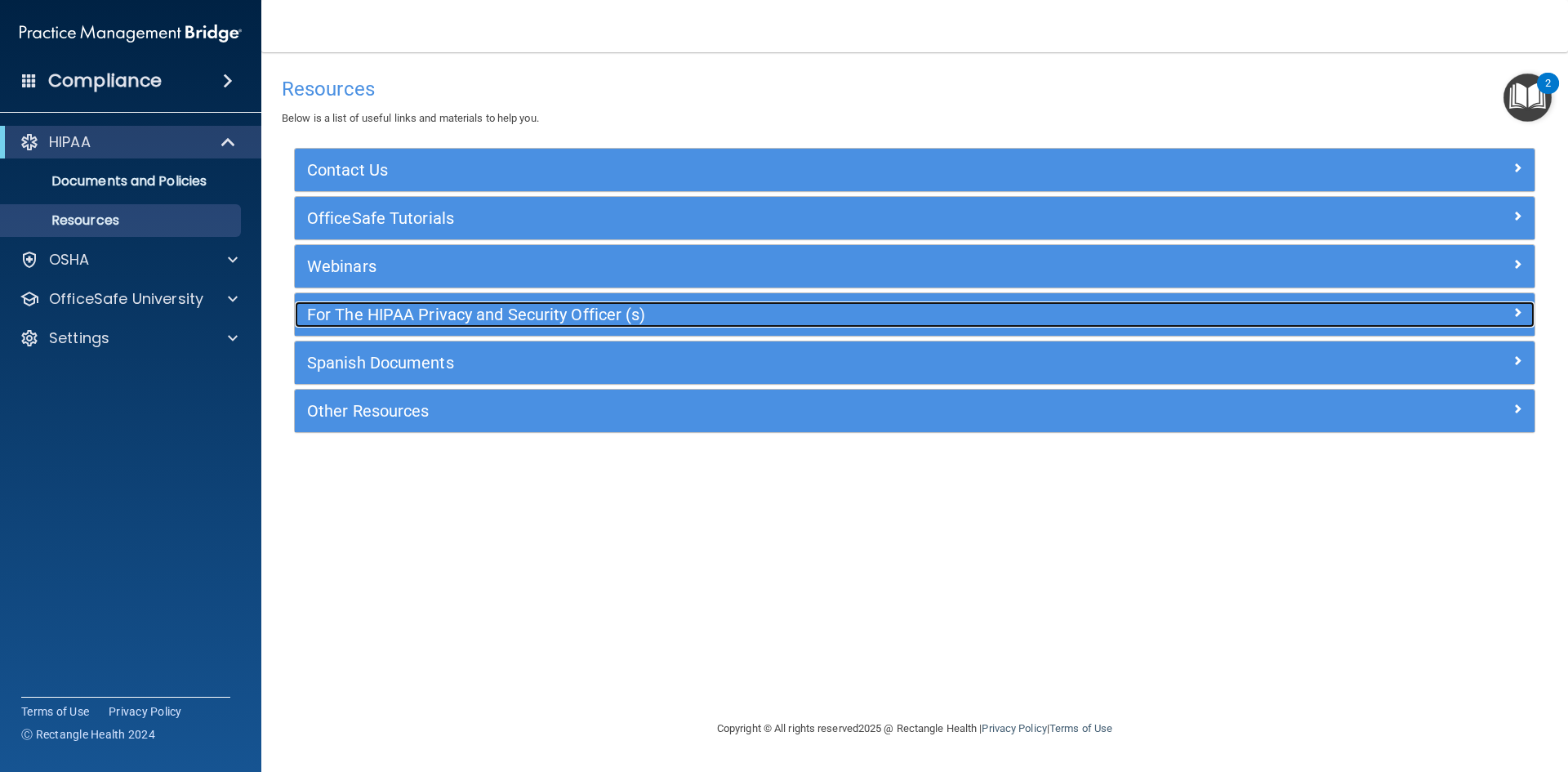
click at [422, 314] on h5 "For The HIPAA Privacy and Security Officer (s)" at bounding box center [760, 314] width 906 height 18
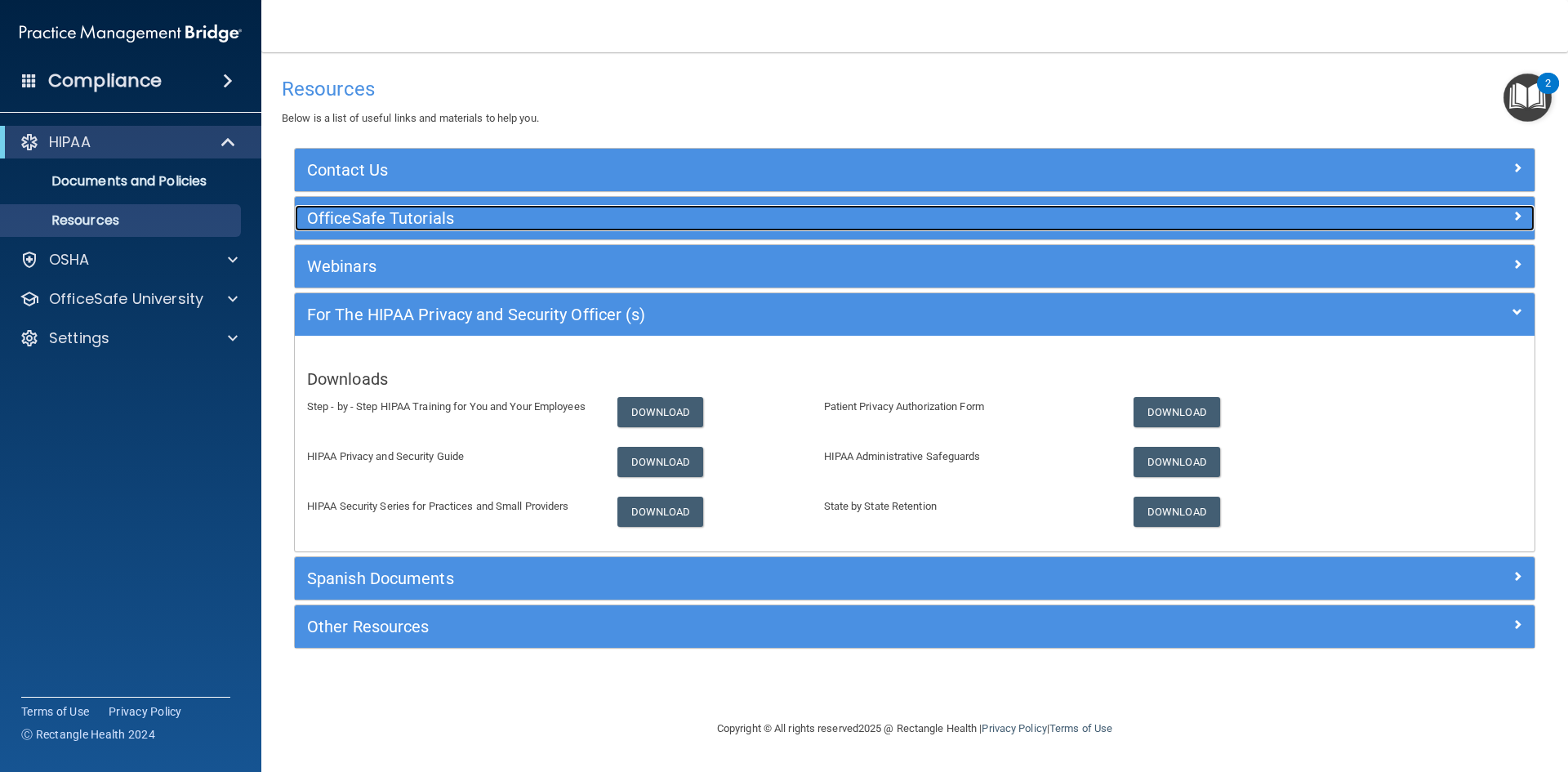
click at [433, 223] on h5 "OfficeSafe Tutorials" at bounding box center [760, 217] width 906 height 18
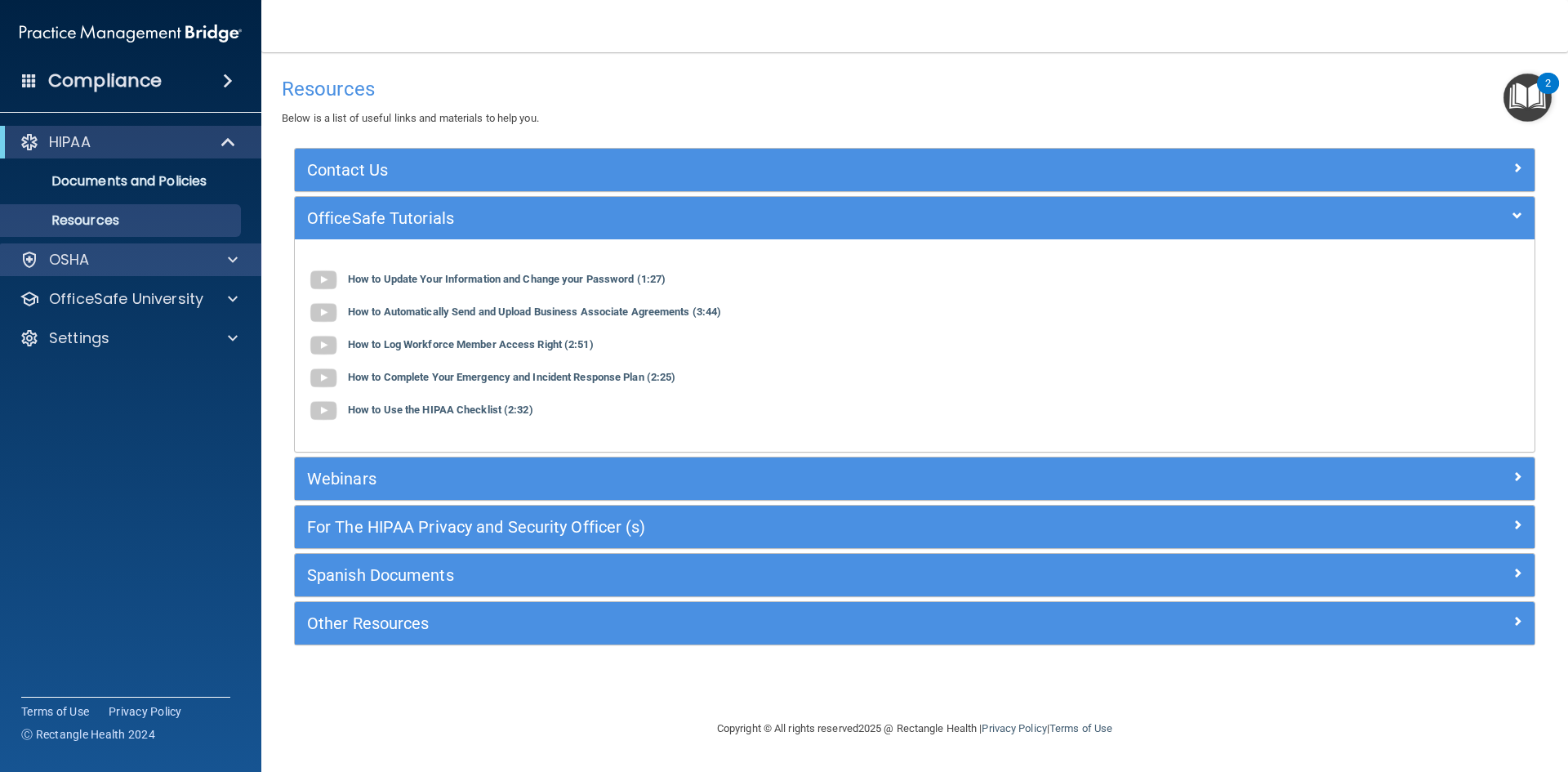
click at [220, 270] on div "OSHA" at bounding box center [131, 259] width 262 height 33
click at [182, 82] on div "Compliance" at bounding box center [130, 80] width 261 height 36
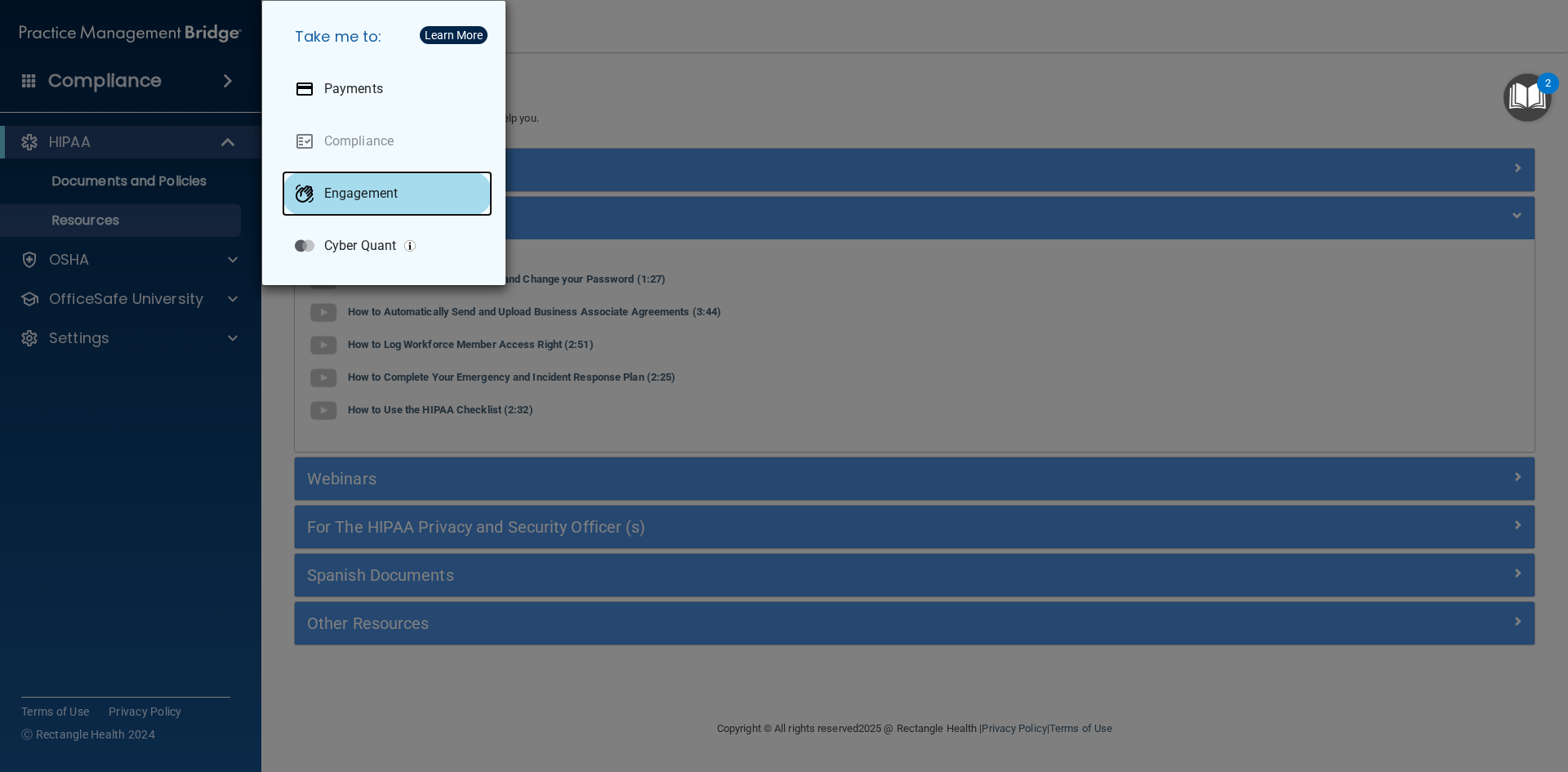
click at [376, 206] on div "Engagement" at bounding box center [387, 193] width 210 height 46
click at [625, 125] on div "Take me to: Payments Compliance Engagement Cyber Quant" at bounding box center [784, 386] width 1568 height 772
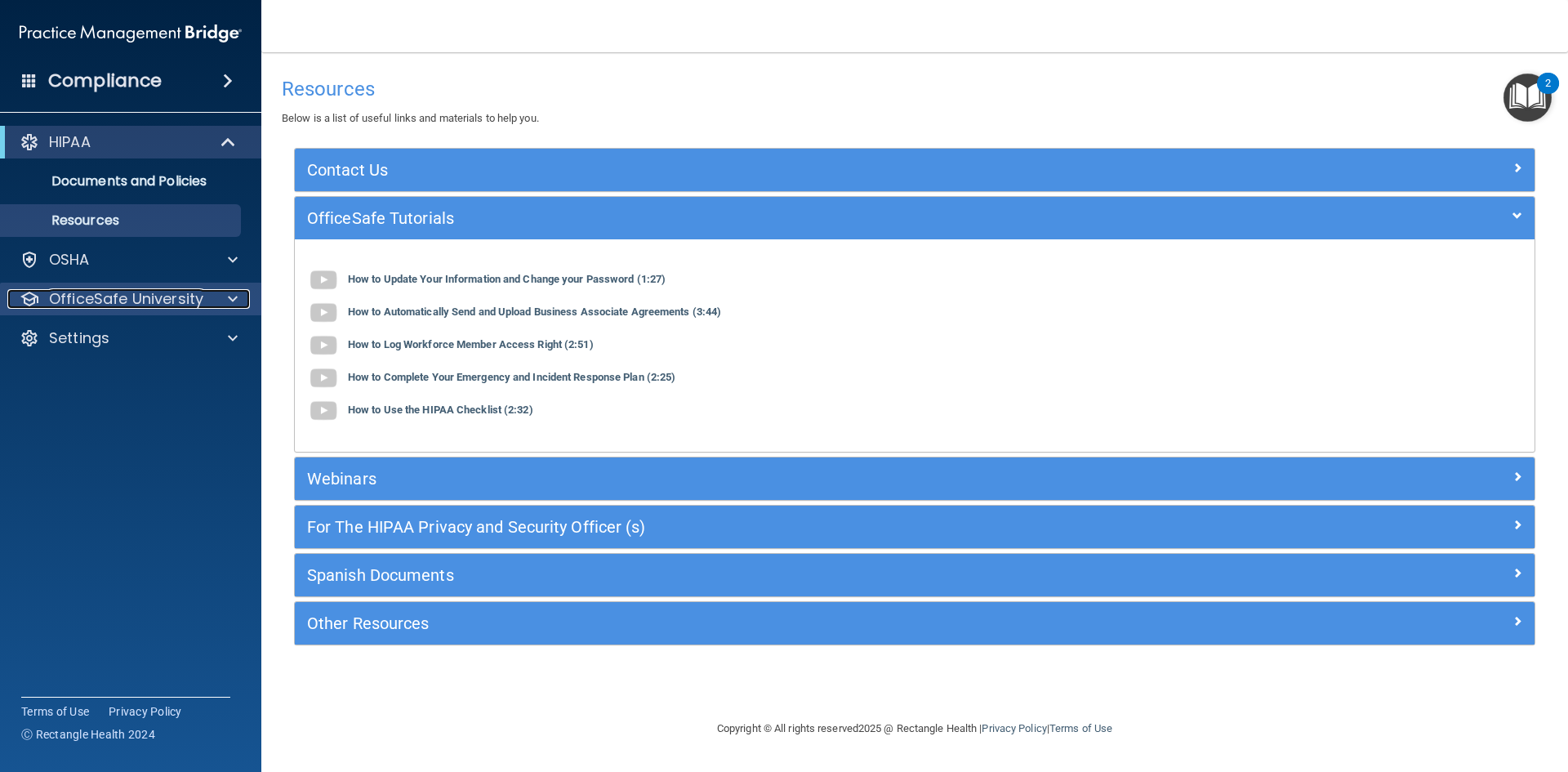
click at [199, 307] on p "OfficeSafe University" at bounding box center [126, 298] width 155 height 19
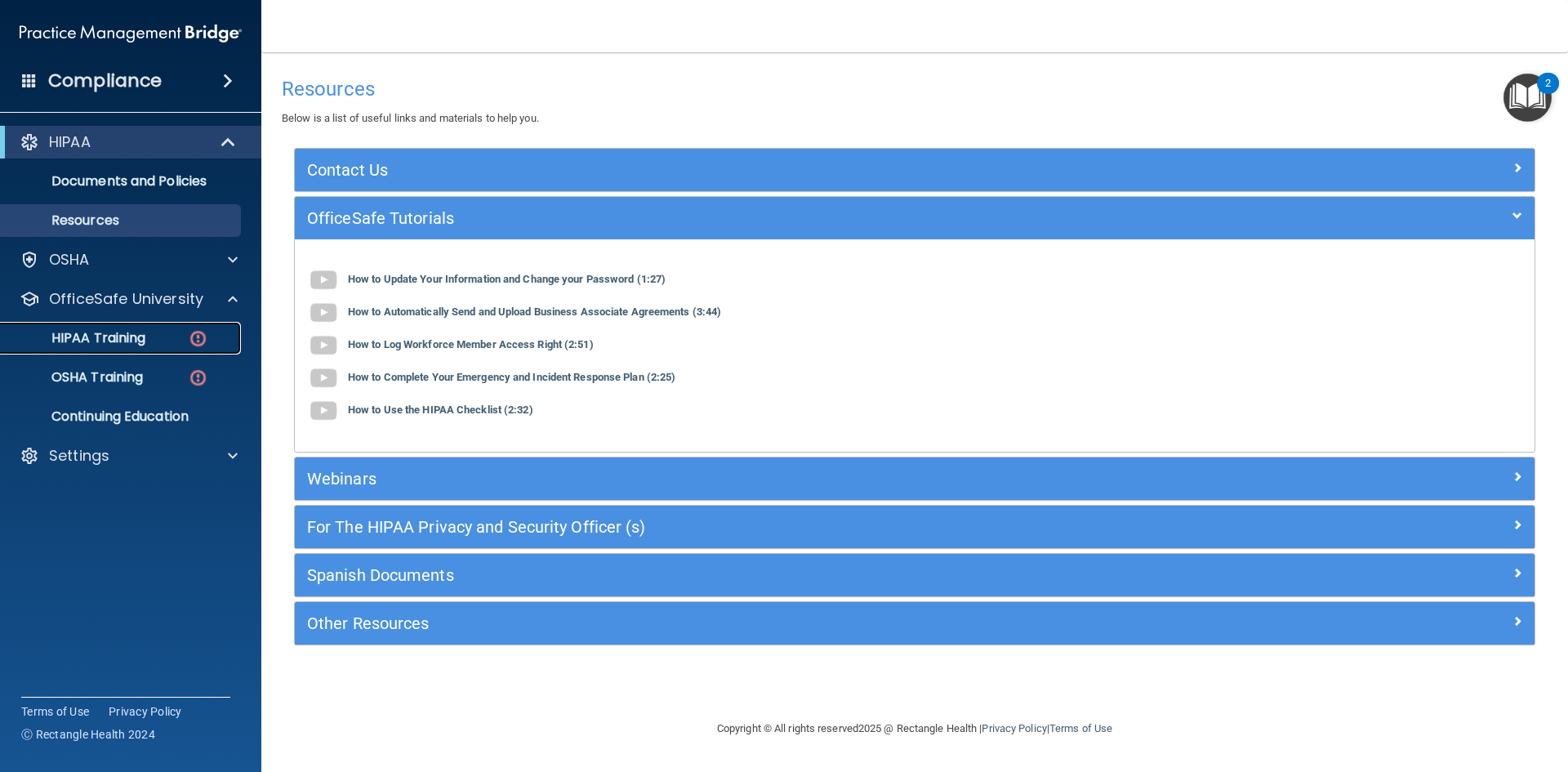
click at [201, 341] on img at bounding box center [198, 339] width 20 height 20
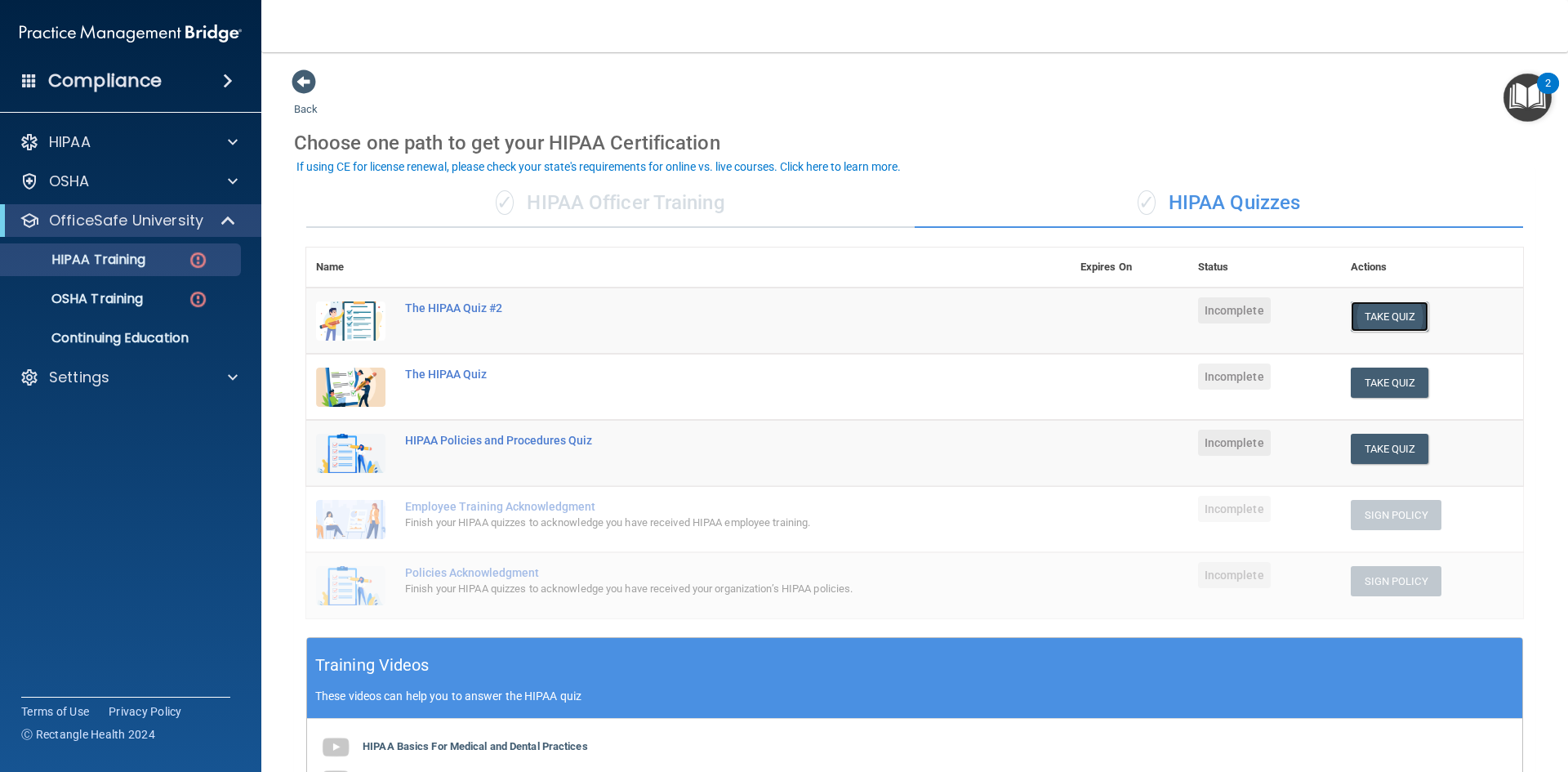
click at [1368, 323] on button "Take Quiz" at bounding box center [1390, 317] width 79 height 30
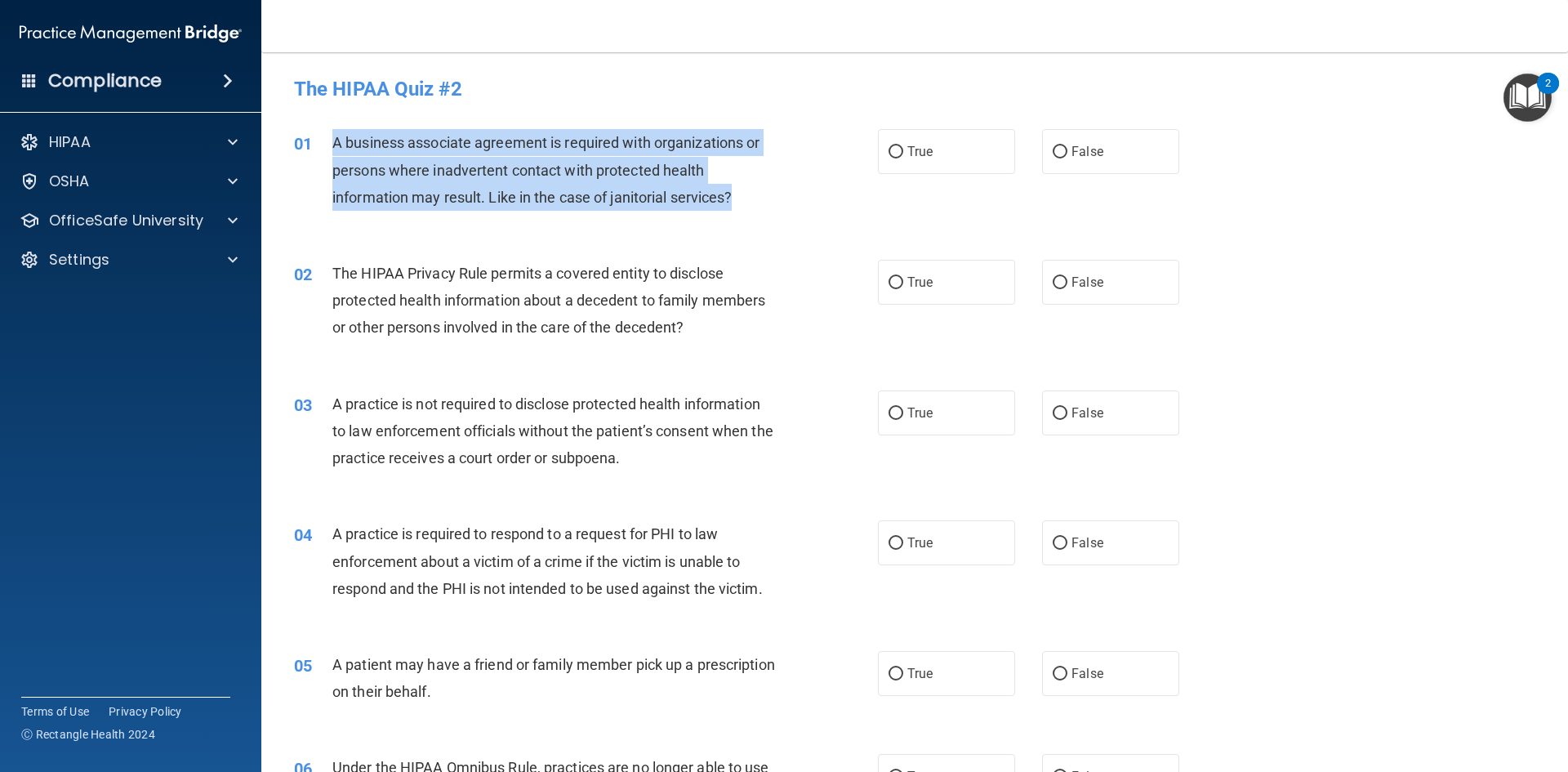
drag, startPoint x: 328, startPoint y: 143, endPoint x: 737, endPoint y: 201, distance: 413.1
click at [737, 201] on div "01 A business associate agreement is required with organizations or persons whe…" at bounding box center [585, 174] width 633 height 90
click at [331, 131] on div "01" at bounding box center [308, 144] width 51 height 30
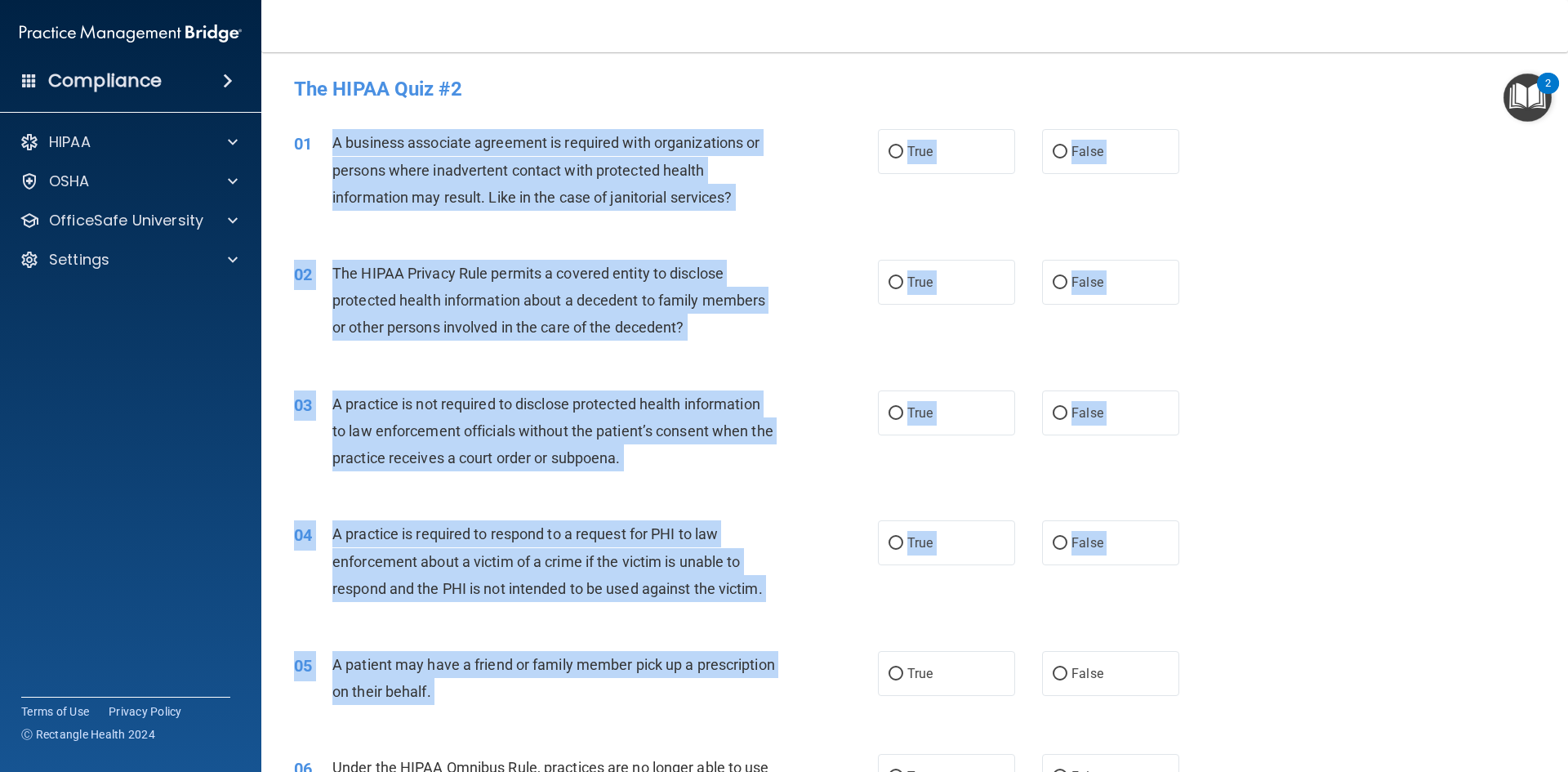
drag, startPoint x: 331, startPoint y: 131, endPoint x: 693, endPoint y: 697, distance: 671.9
click at [805, 145] on div "01 A business associate agreement is required with organizations or persons whe…" at bounding box center [585, 174] width 633 height 90
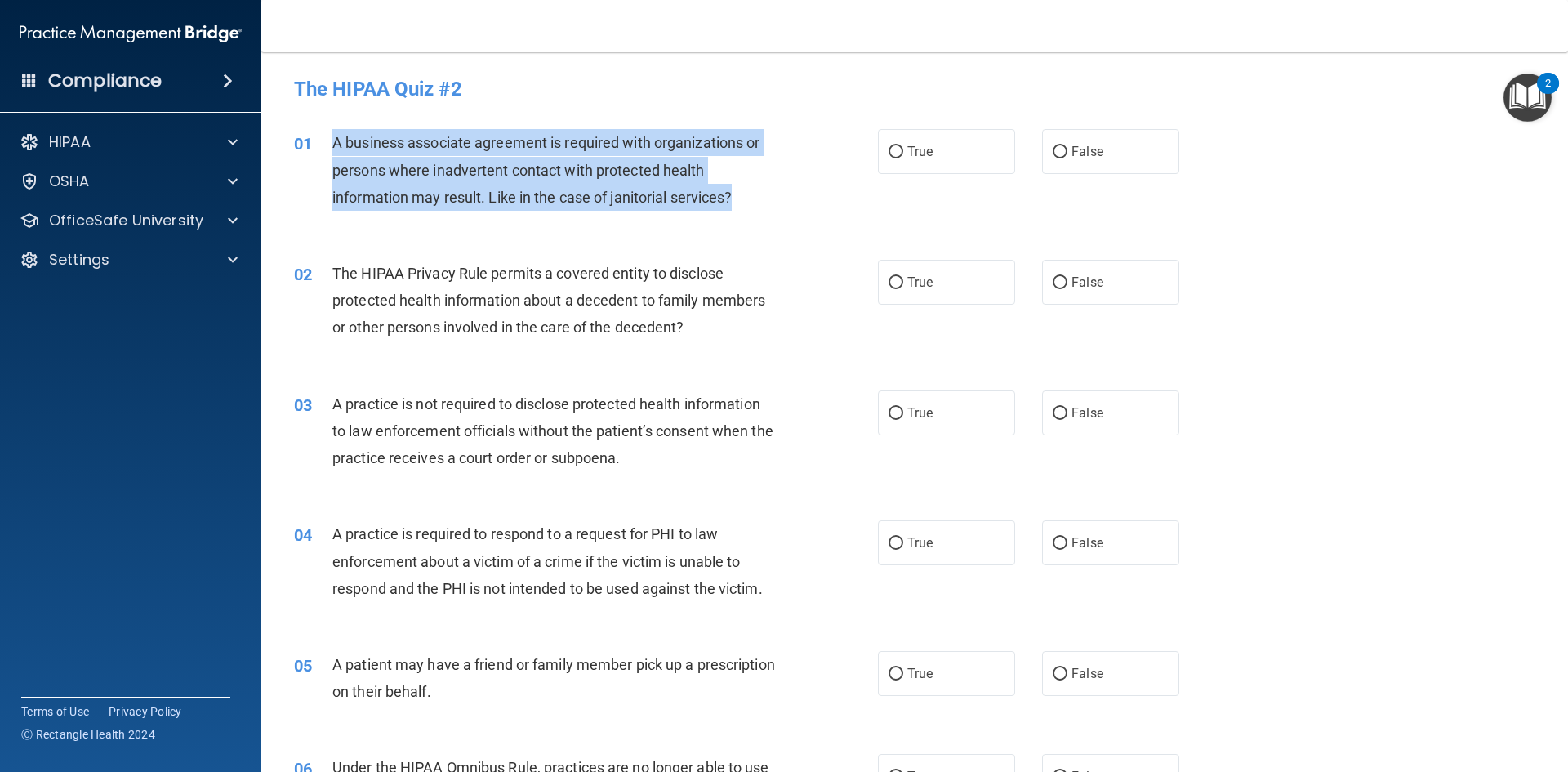
drag, startPoint x: 339, startPoint y: 143, endPoint x: 764, endPoint y: 218, distance: 431.6
click at [764, 218] on div "01 A business associate agreement is required with organizations or persons whe…" at bounding box center [585, 174] width 633 height 90
copy span "A business associate agreement is required with organizations or persons where …"
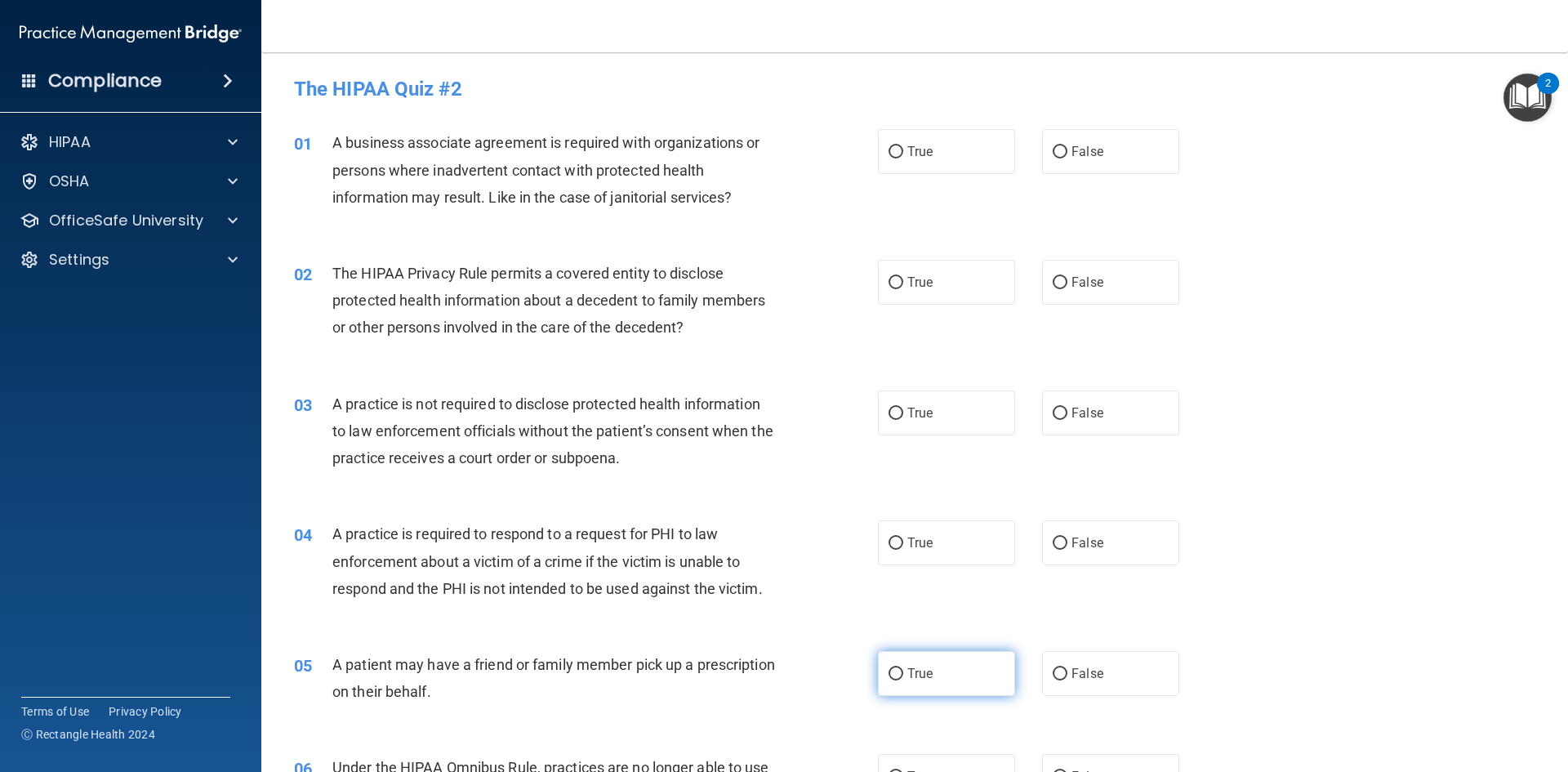
click at [897, 674] on label "True" at bounding box center [946, 672] width 137 height 45
click at [897, 674] on input "True" at bounding box center [896, 674] width 14 height 13
radio input "true"
click at [889, 543] on input "True" at bounding box center [896, 543] width 14 height 13
radio input "true"
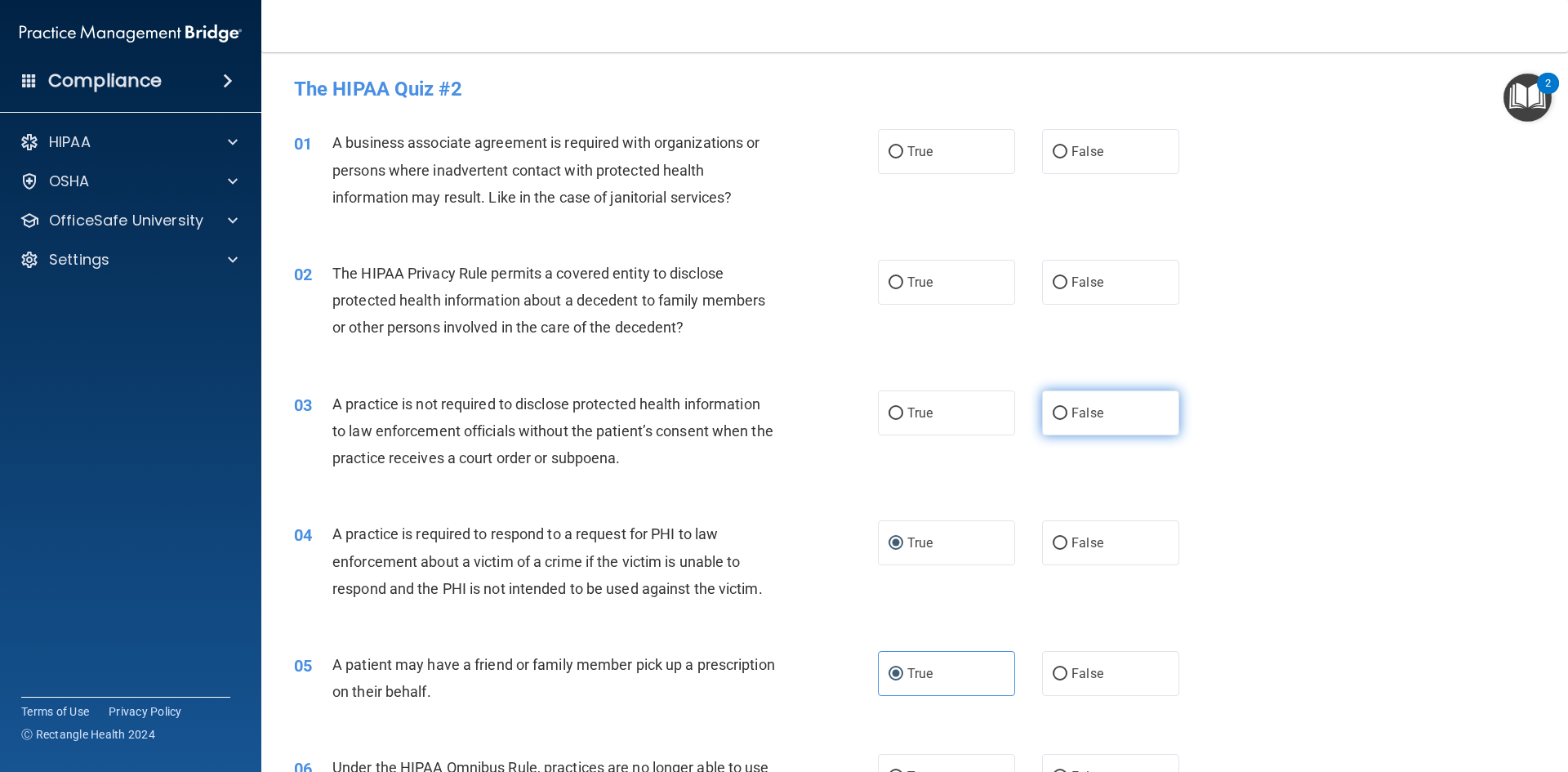
click at [1063, 414] on label "False" at bounding box center [1111, 412] width 137 height 45
click at [1063, 414] on input "False" at bounding box center [1059, 413] width 14 height 13
radio input "true"
click at [907, 285] on span "True" at bounding box center [920, 282] width 25 height 15
click at [902, 285] on input "True" at bounding box center [896, 283] width 14 height 13
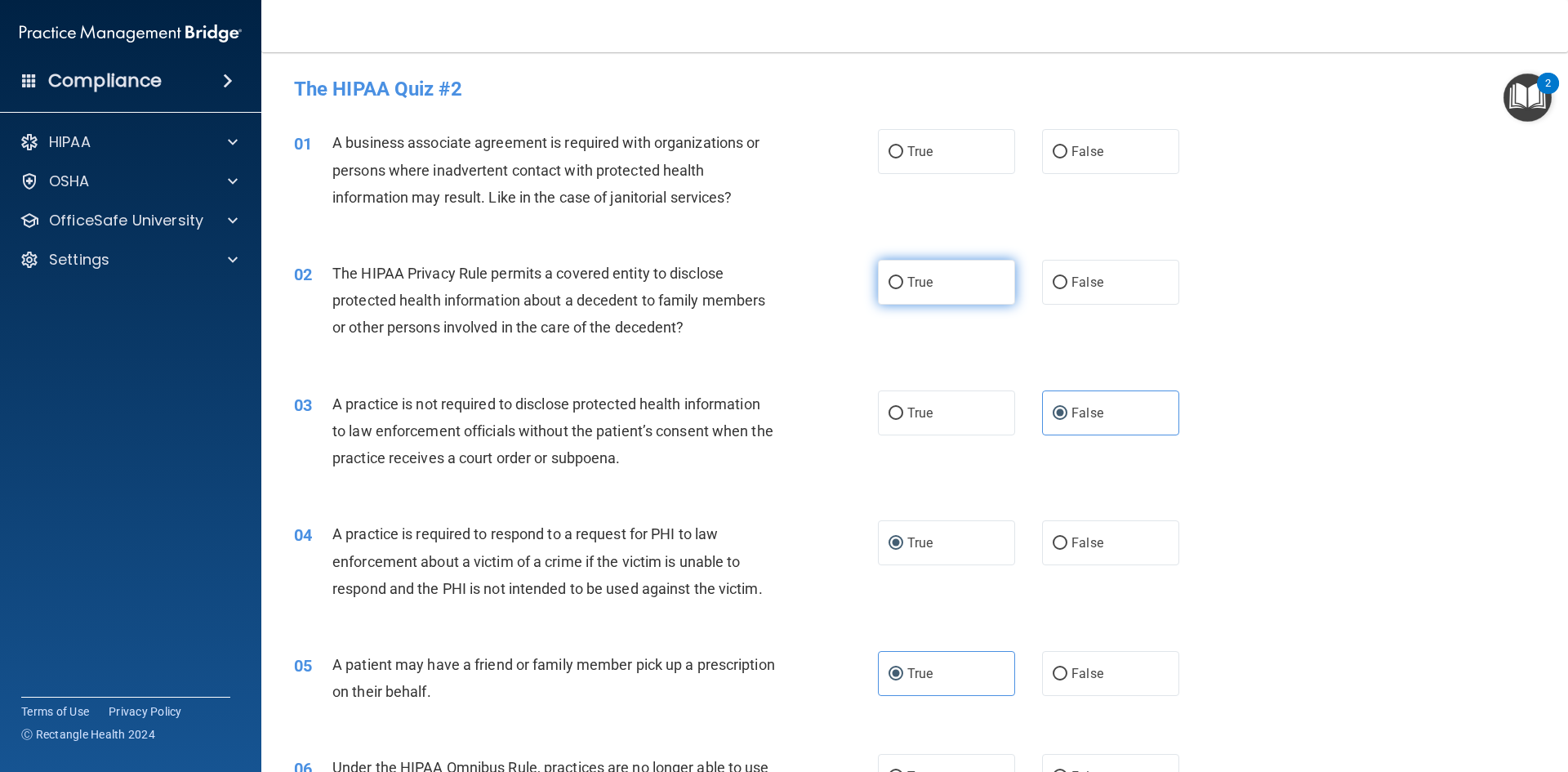
radio input "true"
click at [1055, 154] on input "False" at bounding box center [1059, 152] width 14 height 13
radio input "true"
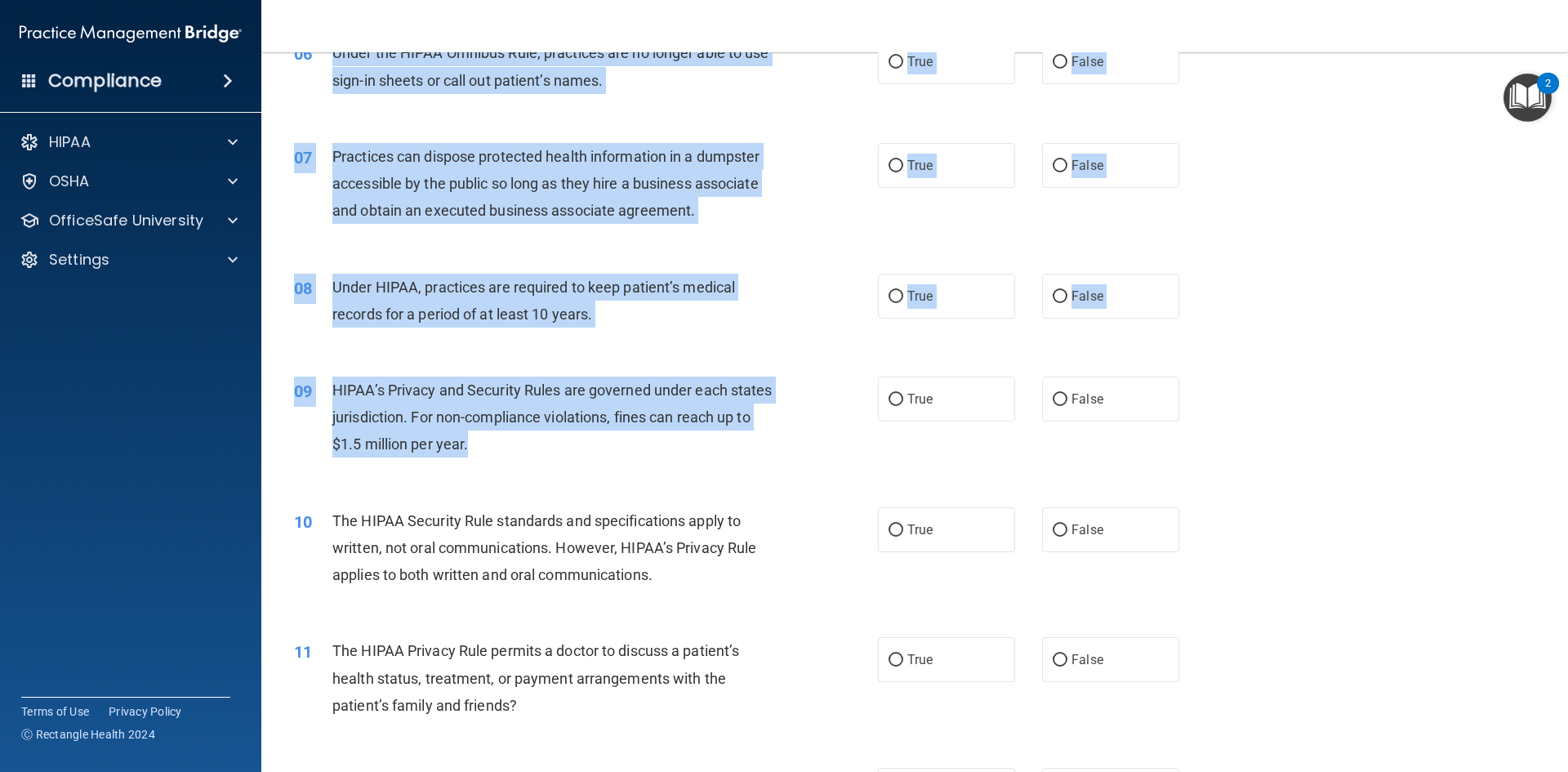
scroll to position [817, 0]
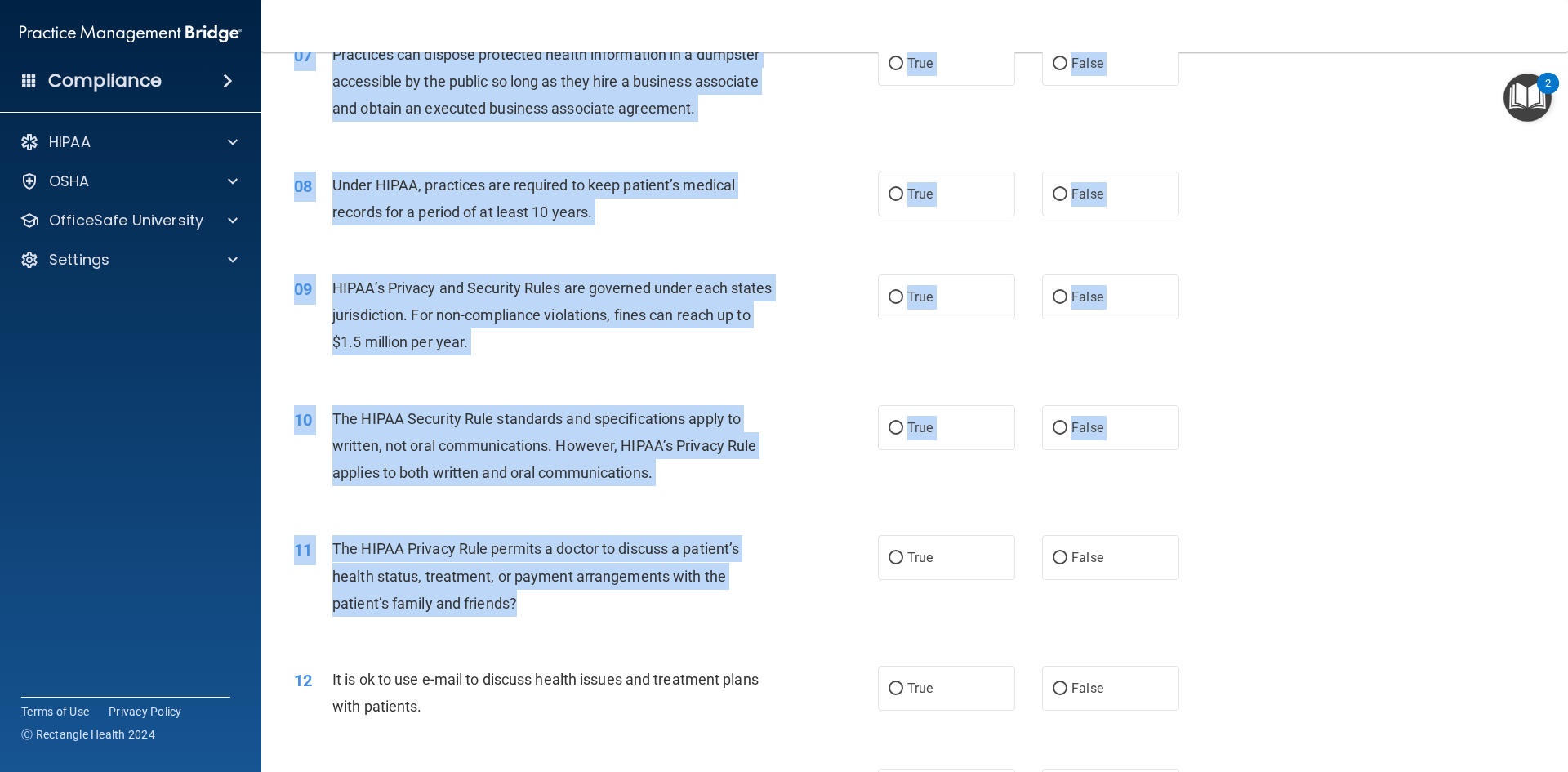
drag, startPoint x: 330, startPoint y: 112, endPoint x: 709, endPoint y: 612, distance: 627.4
copy div "Lorem ips DOLOR Sitamet Cons, adipiscin eli se doeius temp in utl etdo-ma aliqu…"
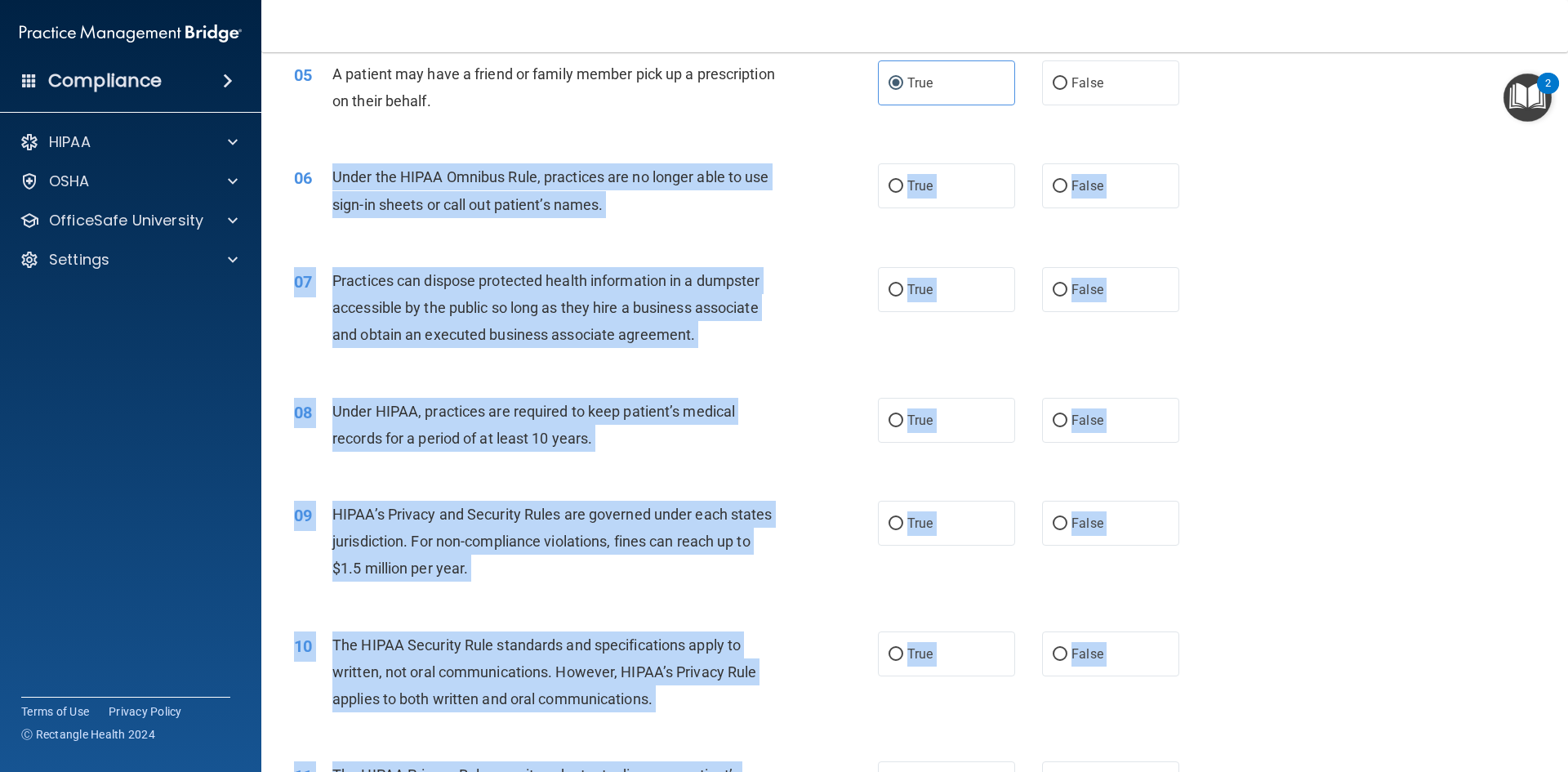
scroll to position [572, 0]
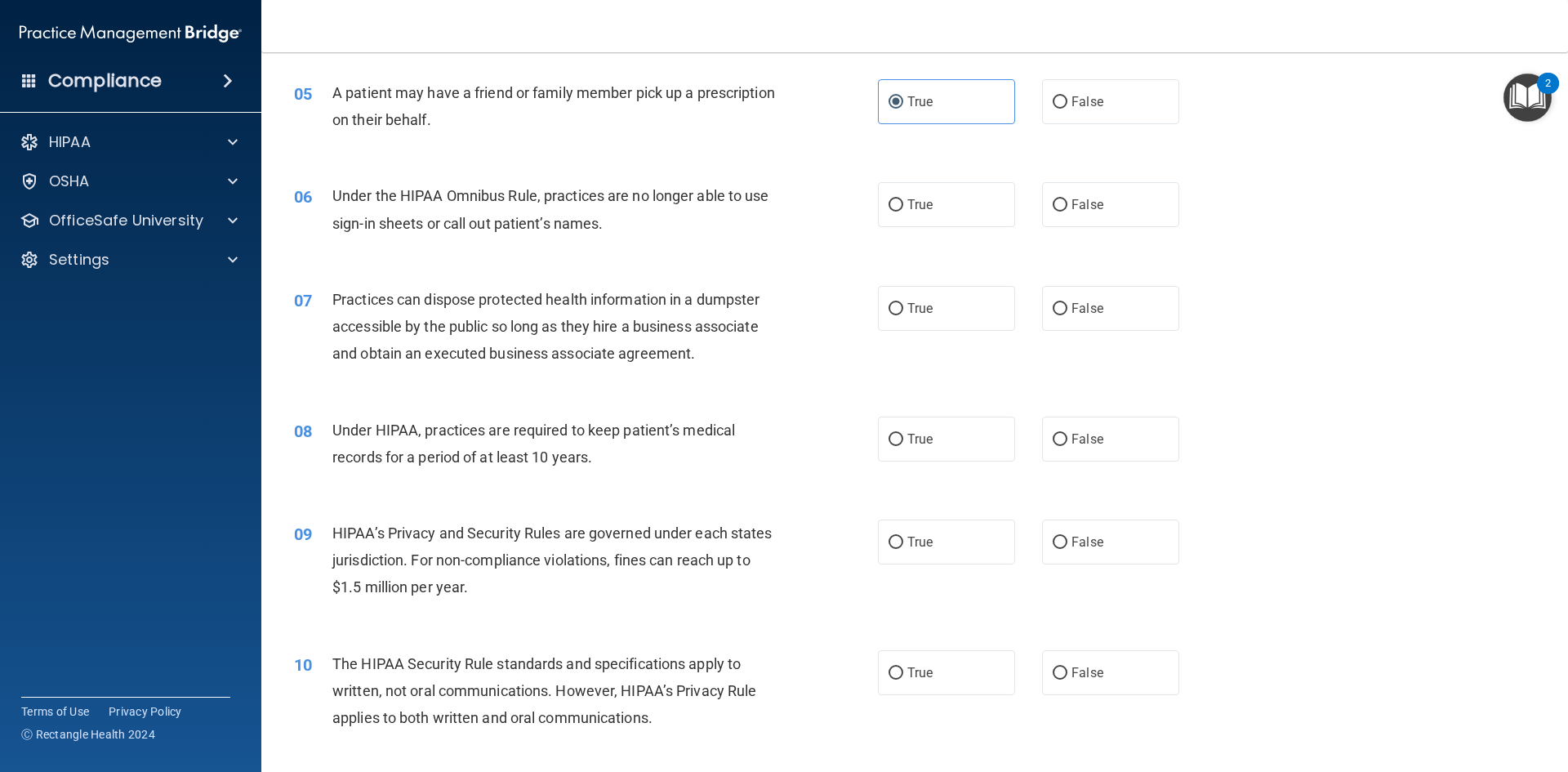
click at [707, 250] on div "06 Under the HIPAA Omnibus Rule, practices are no longer able to use sign-in sh…" at bounding box center [915, 213] width 1266 height 103
click at [1077, 205] on span "False" at bounding box center [1087, 204] width 32 height 15
click at [1067, 205] on input "False" at bounding box center [1059, 205] width 14 height 13
radio input "true"
click at [887, 212] on label "True" at bounding box center [946, 204] width 137 height 45
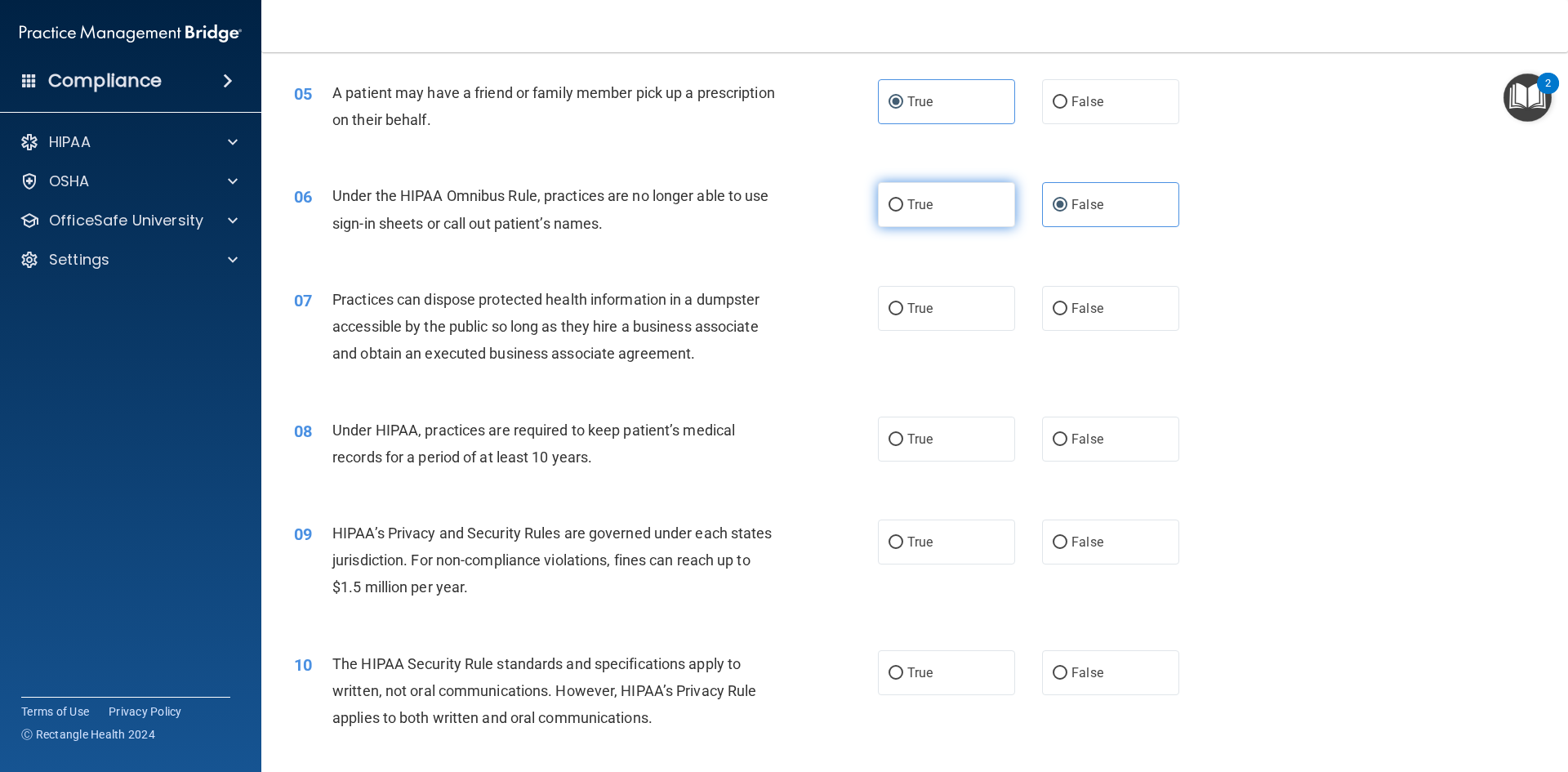
click at [889, 211] on input "True" at bounding box center [896, 205] width 14 height 13
radio input "true"
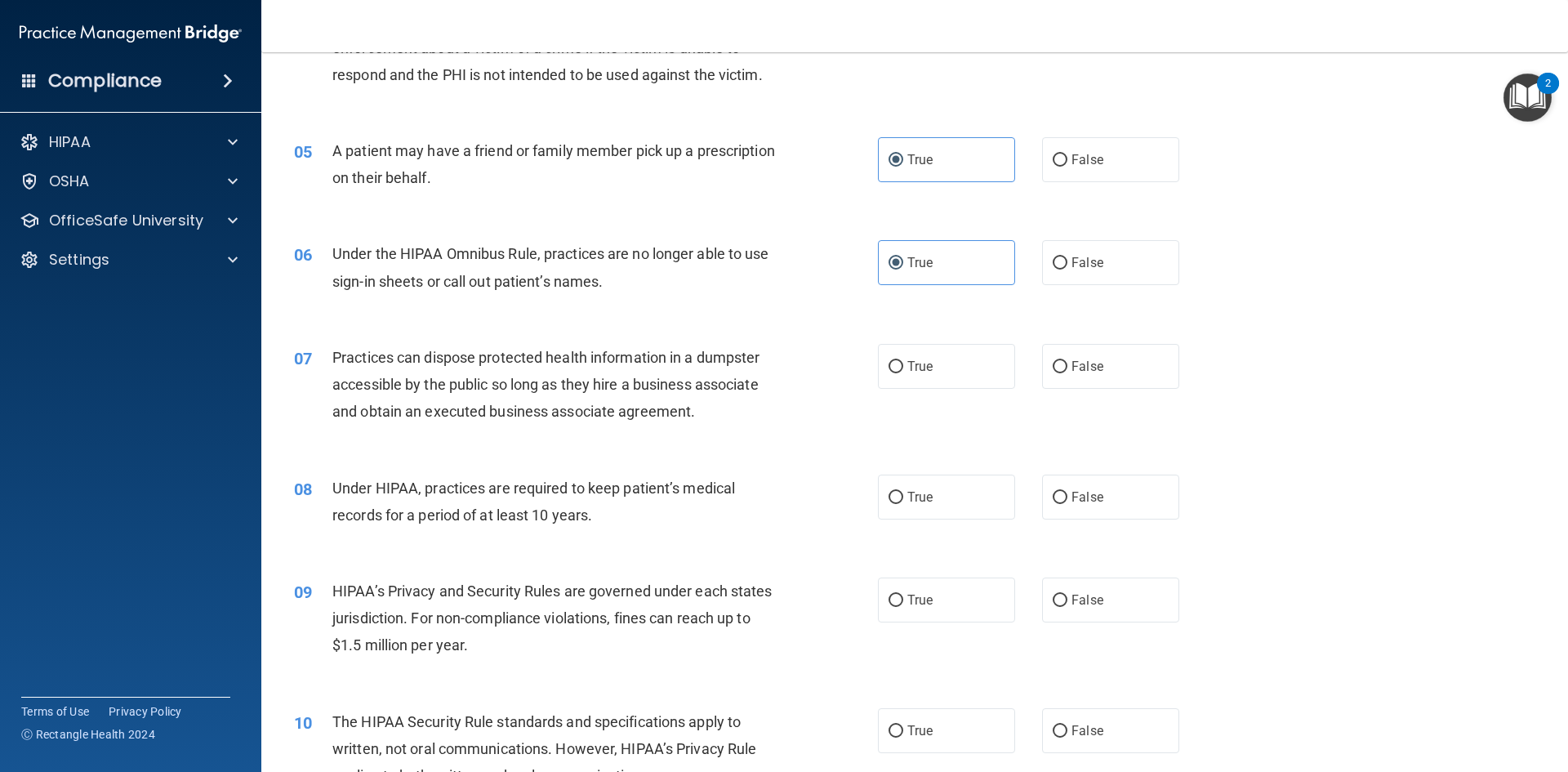
scroll to position [490, 0]
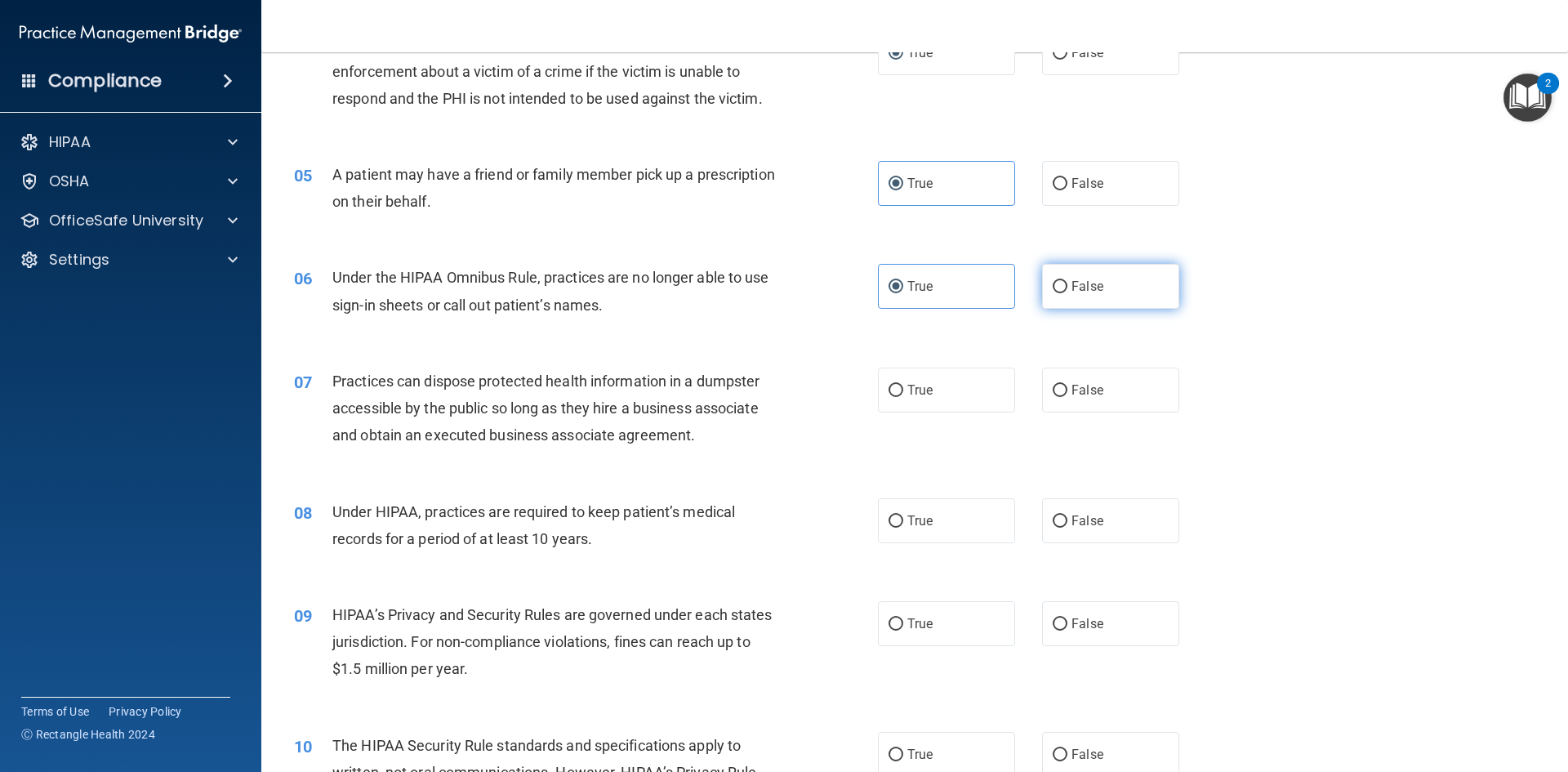
click at [1056, 294] on label "False" at bounding box center [1111, 285] width 137 height 45
click at [1056, 293] on input "False" at bounding box center [1059, 287] width 14 height 13
radio input "true"
radio input "false"
drag, startPoint x: 1054, startPoint y: 395, endPoint x: 972, endPoint y: 424, distance: 87.0
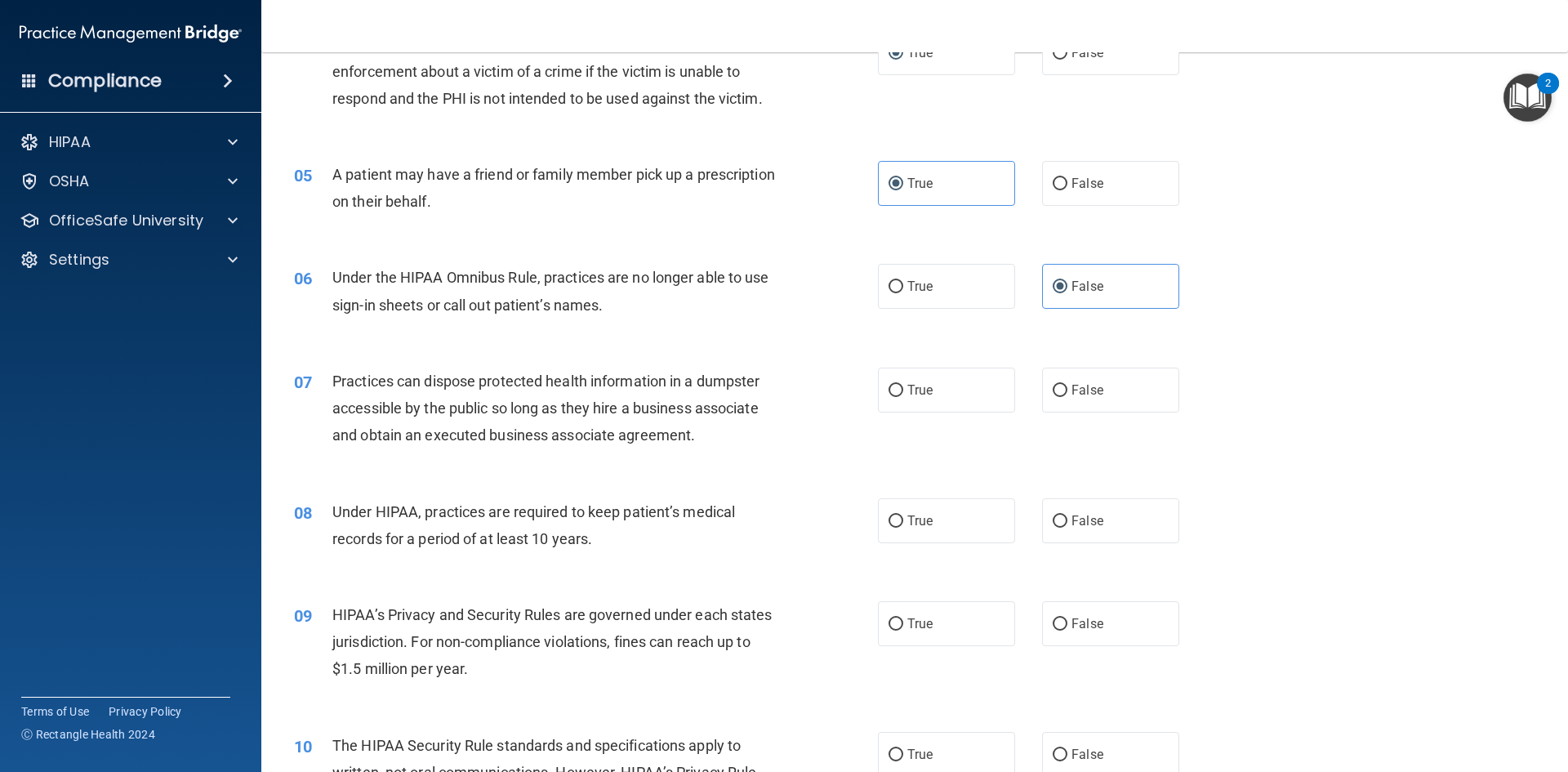
click at [1053, 396] on input "False" at bounding box center [1059, 390] width 14 height 13
radio input "true"
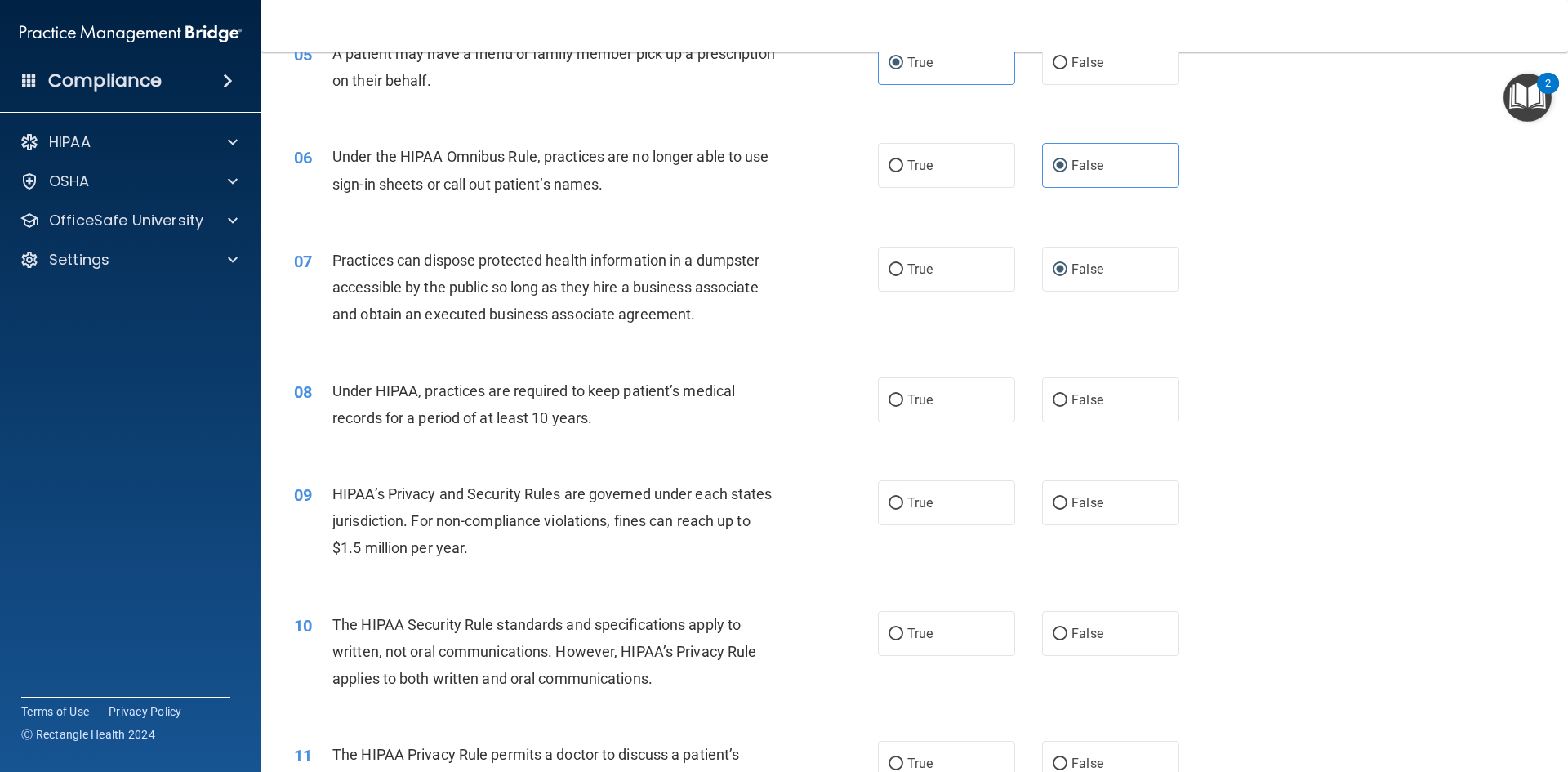
scroll to position [653, 0]
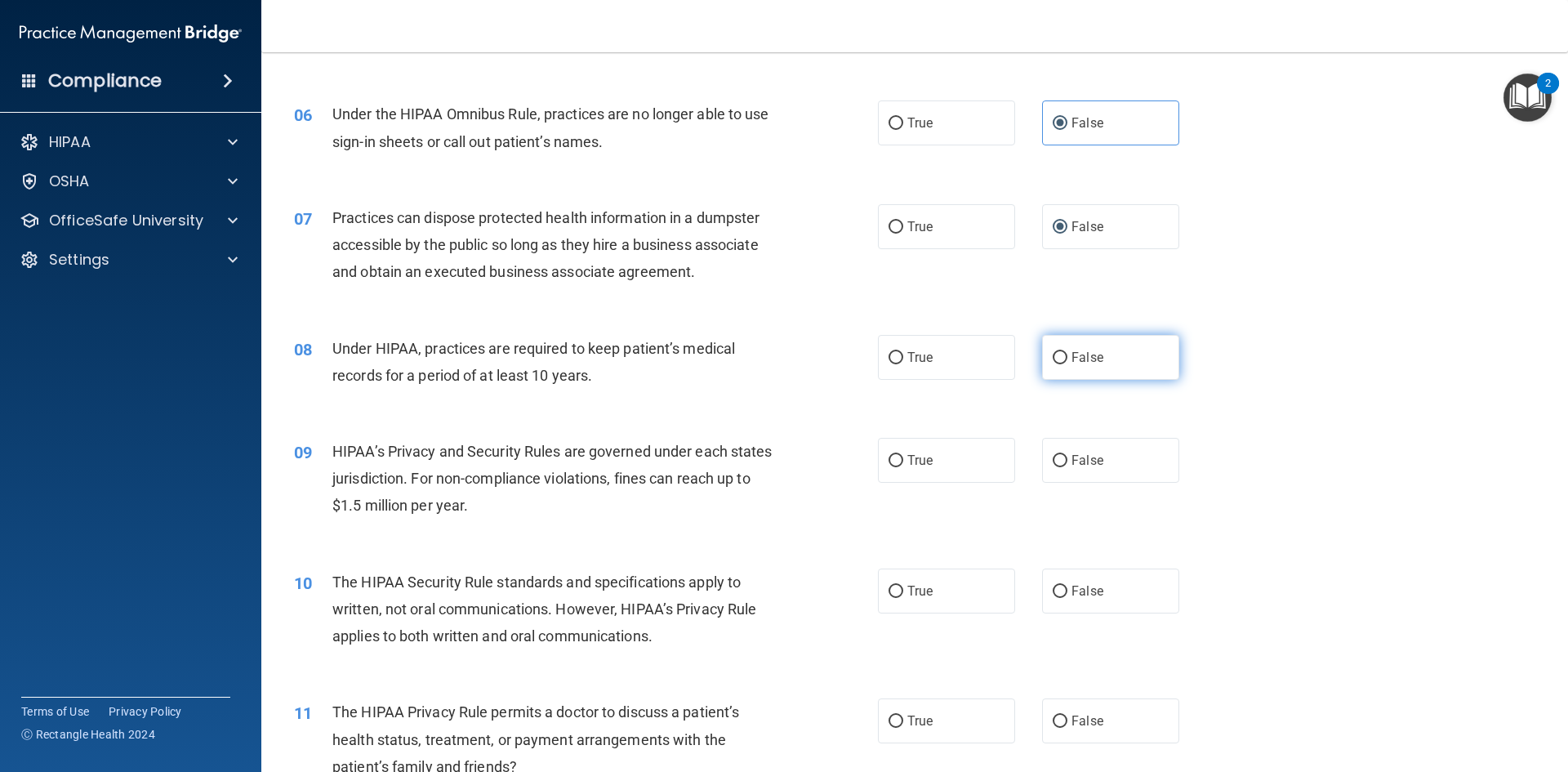
click at [1053, 362] on input "False" at bounding box center [1059, 358] width 14 height 13
radio input "true"
drag, startPoint x: 1053, startPoint y: 465, endPoint x: 1043, endPoint y: 478, distance: 16.4
click at [1053, 466] on input "False" at bounding box center [1059, 460] width 14 height 13
radio input "true"
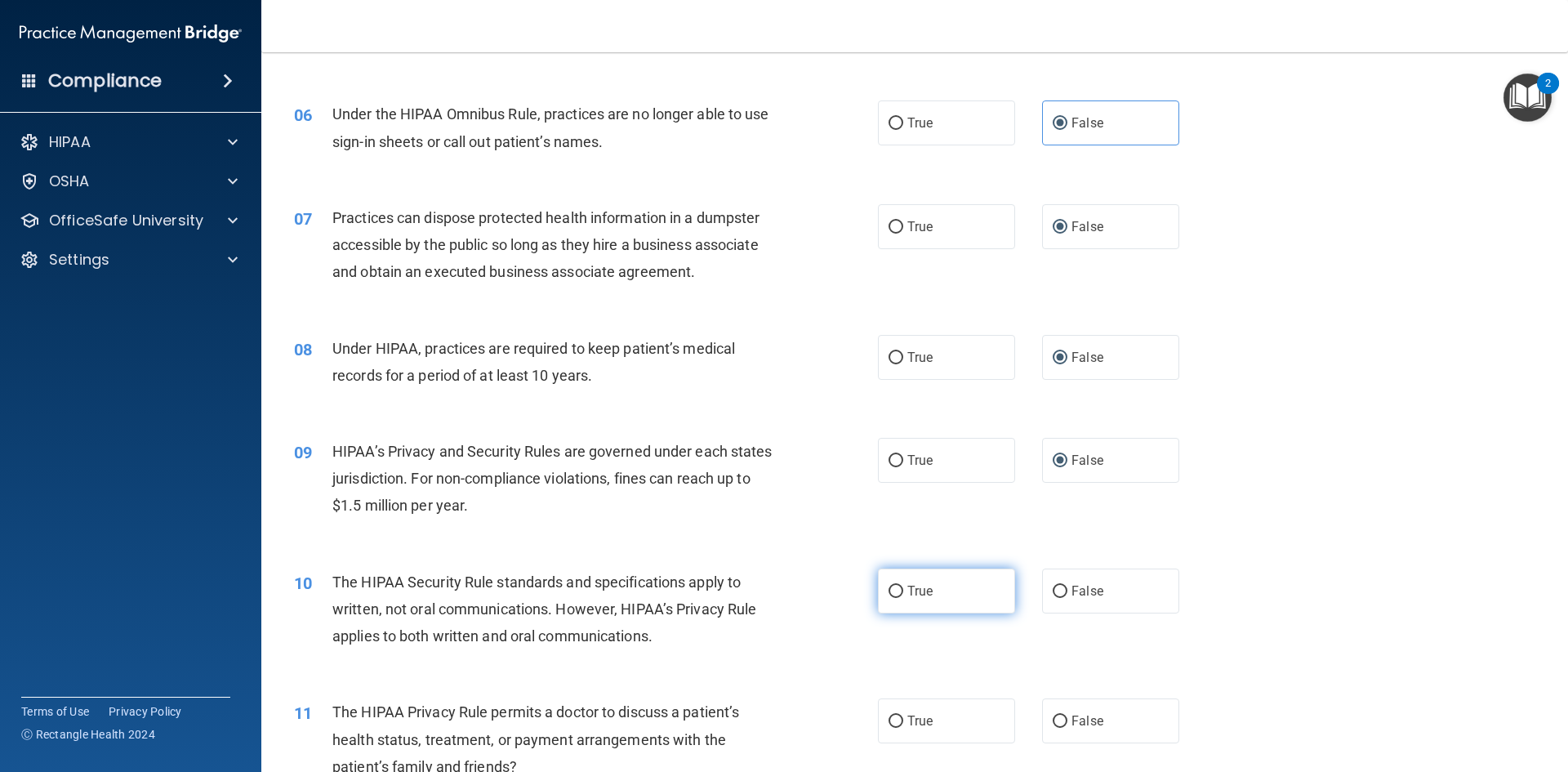
click at [891, 605] on label "True" at bounding box center [946, 590] width 137 height 45
click at [891, 598] on input "True" at bounding box center [896, 591] width 14 height 13
radio input "true"
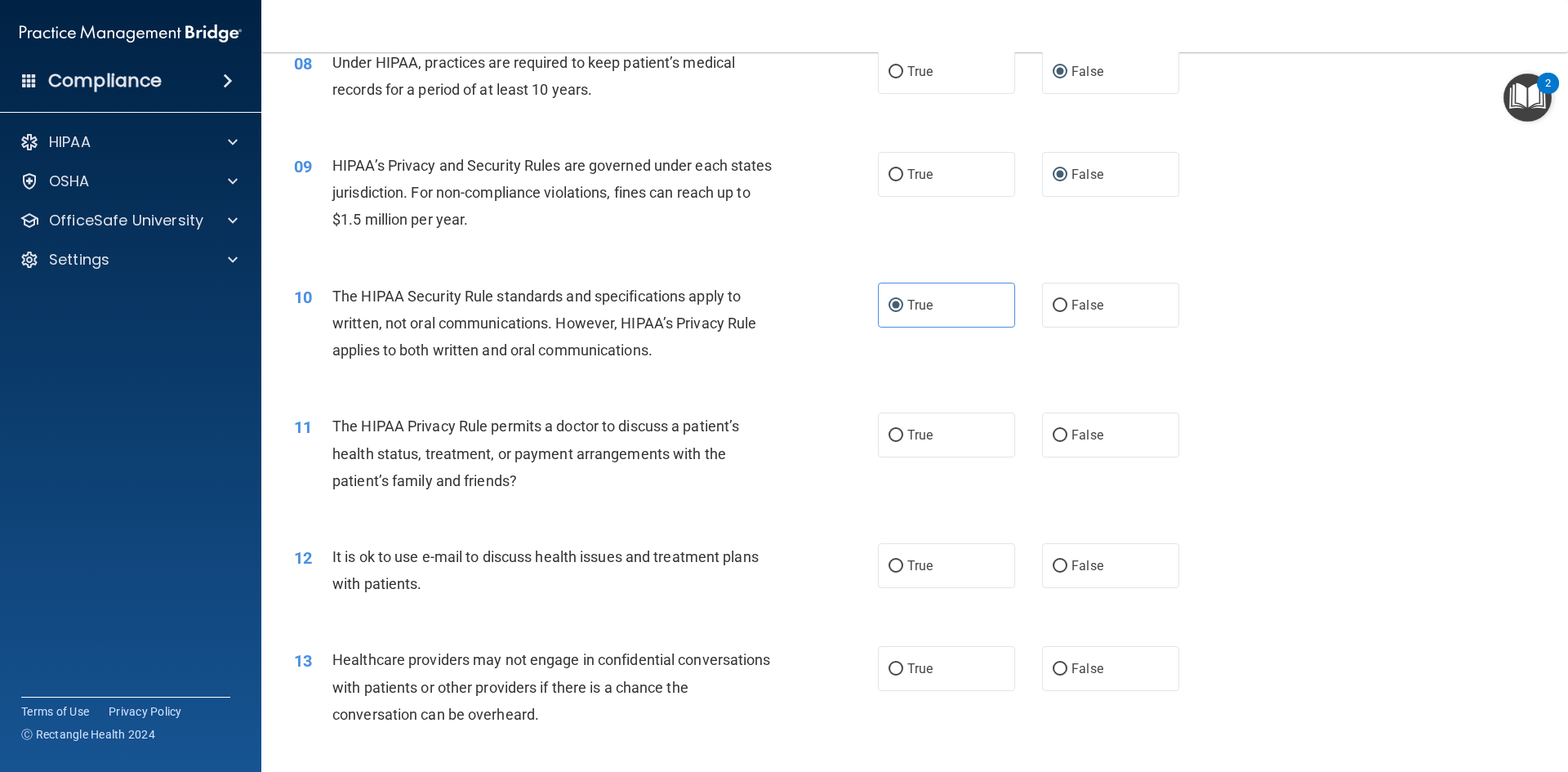
scroll to position [898, 0]
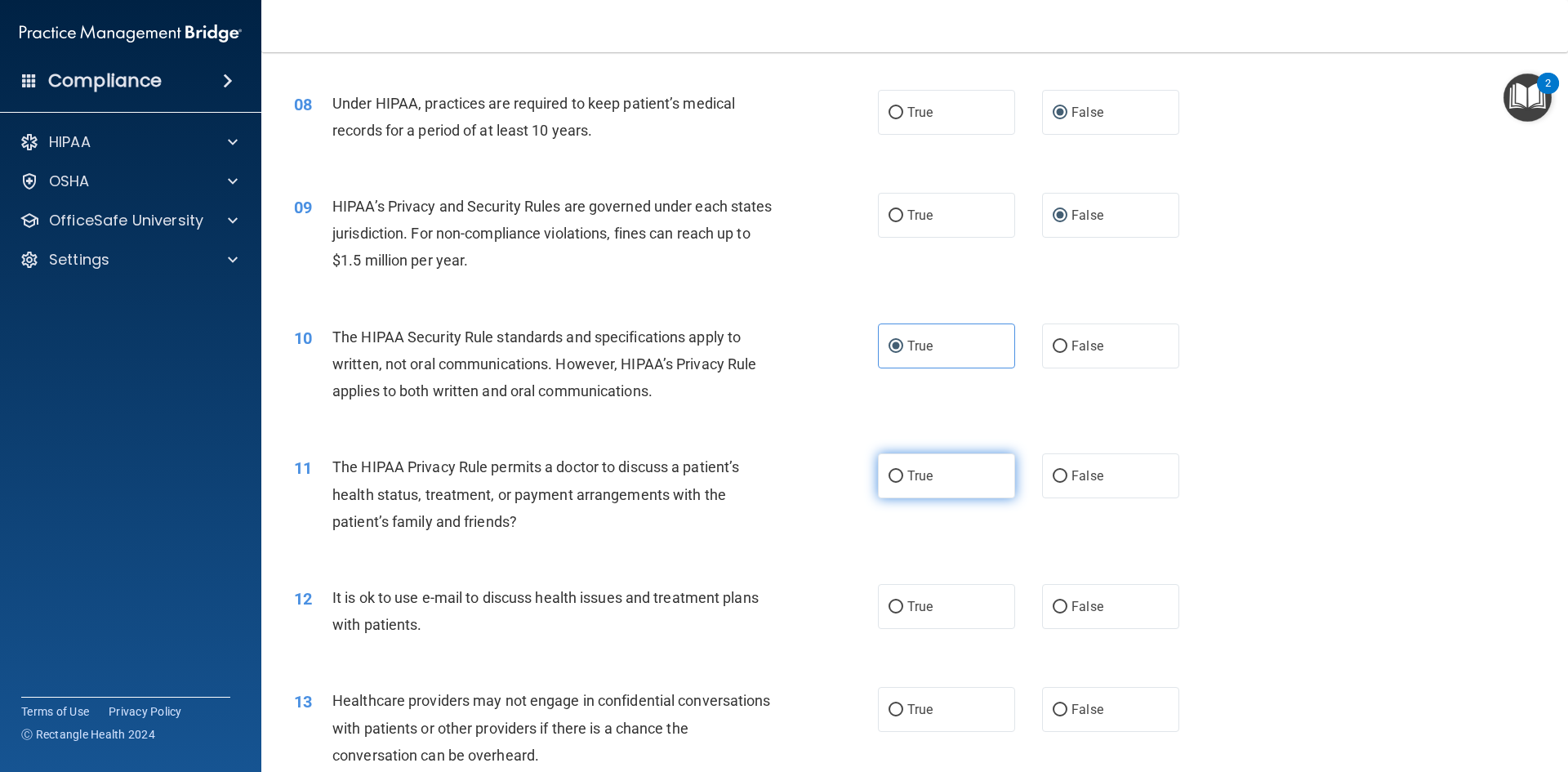
click at [890, 478] on input "True" at bounding box center [896, 476] width 14 height 13
radio input "true"
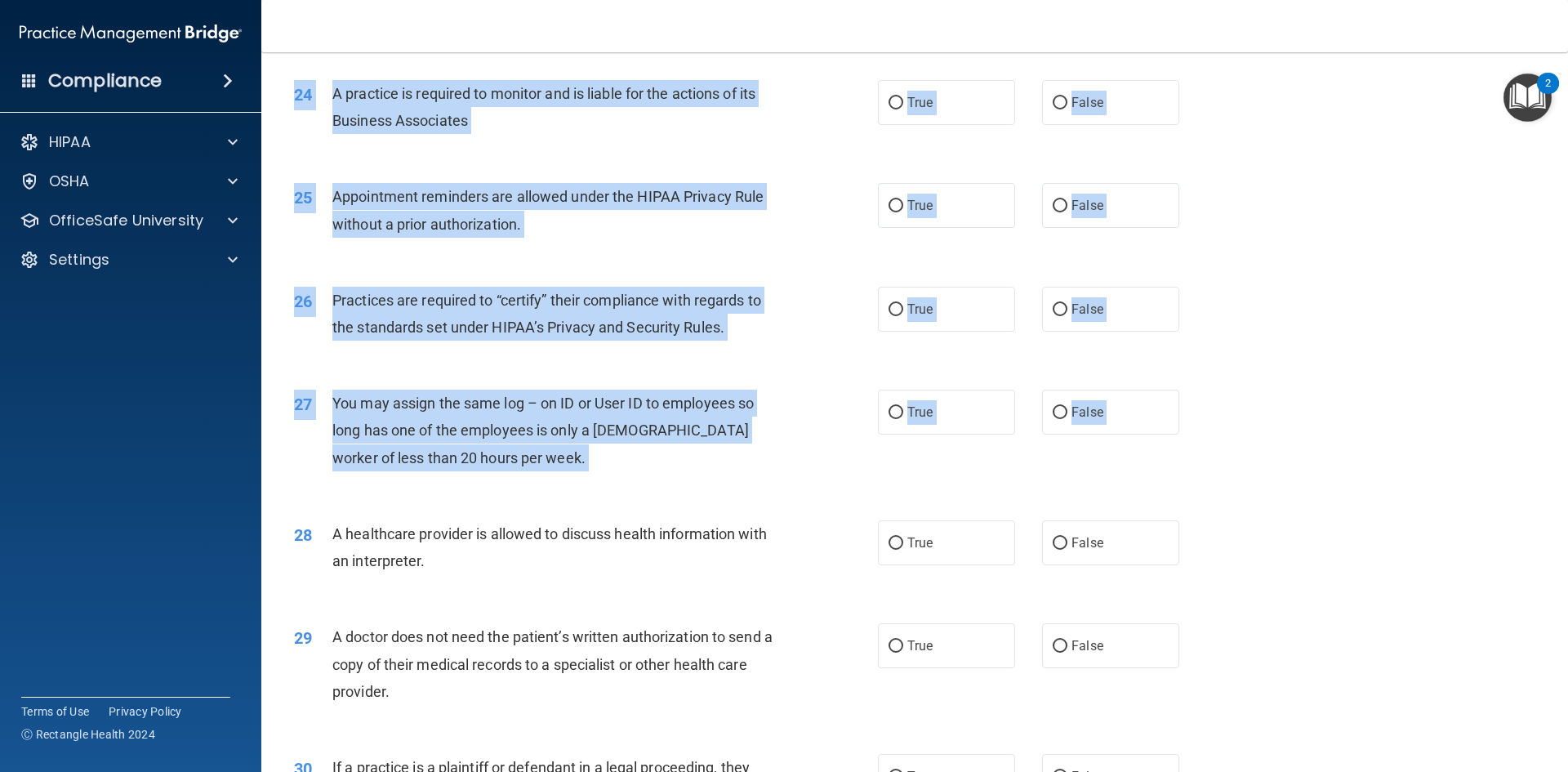
scroll to position [3029, 0]
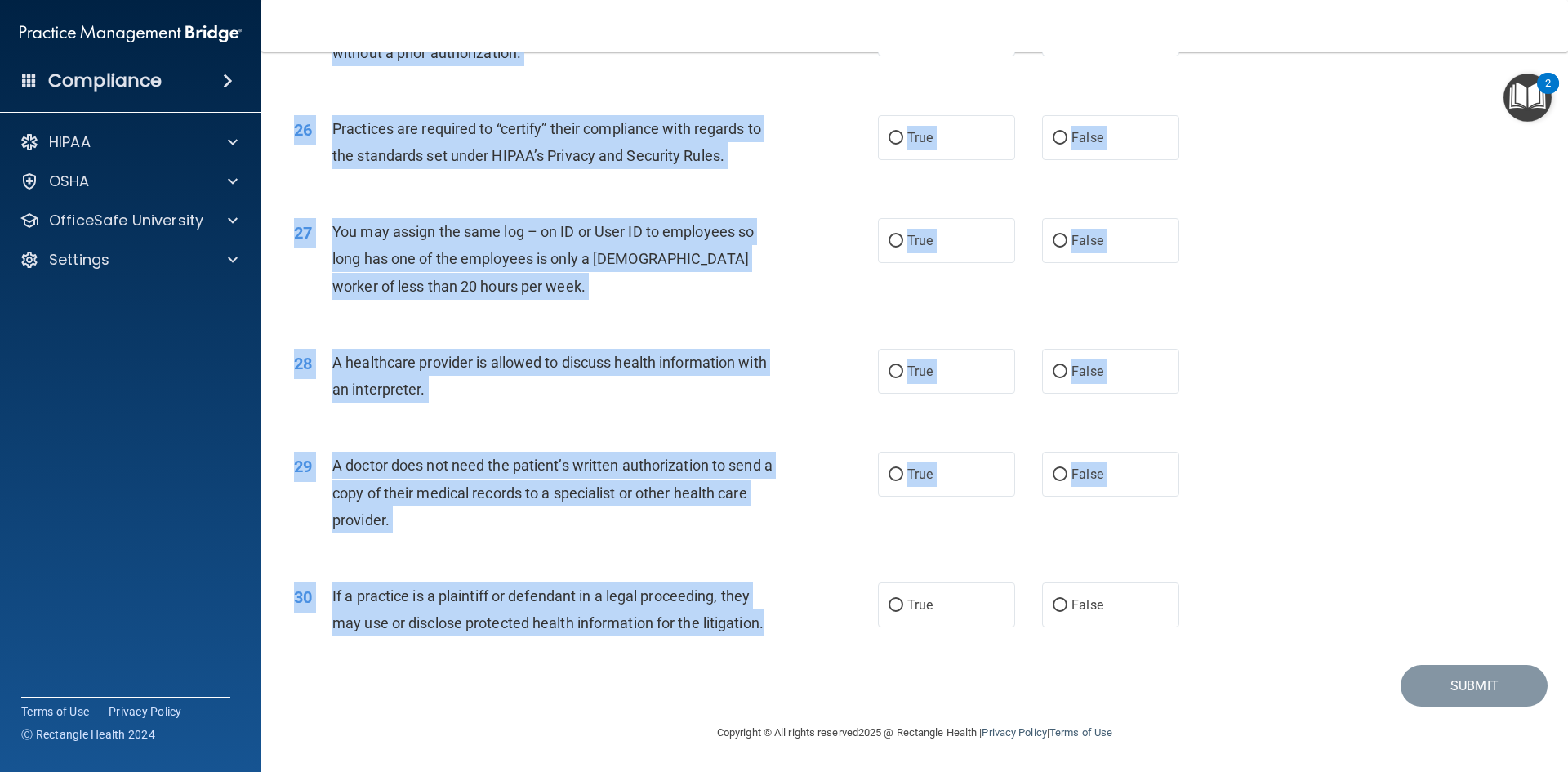
drag, startPoint x: 293, startPoint y: 352, endPoint x: 767, endPoint y: 619, distance: 544.0
copy div "12 It is ok to use e-mail to discuss health issues and treatment plans with pat…"
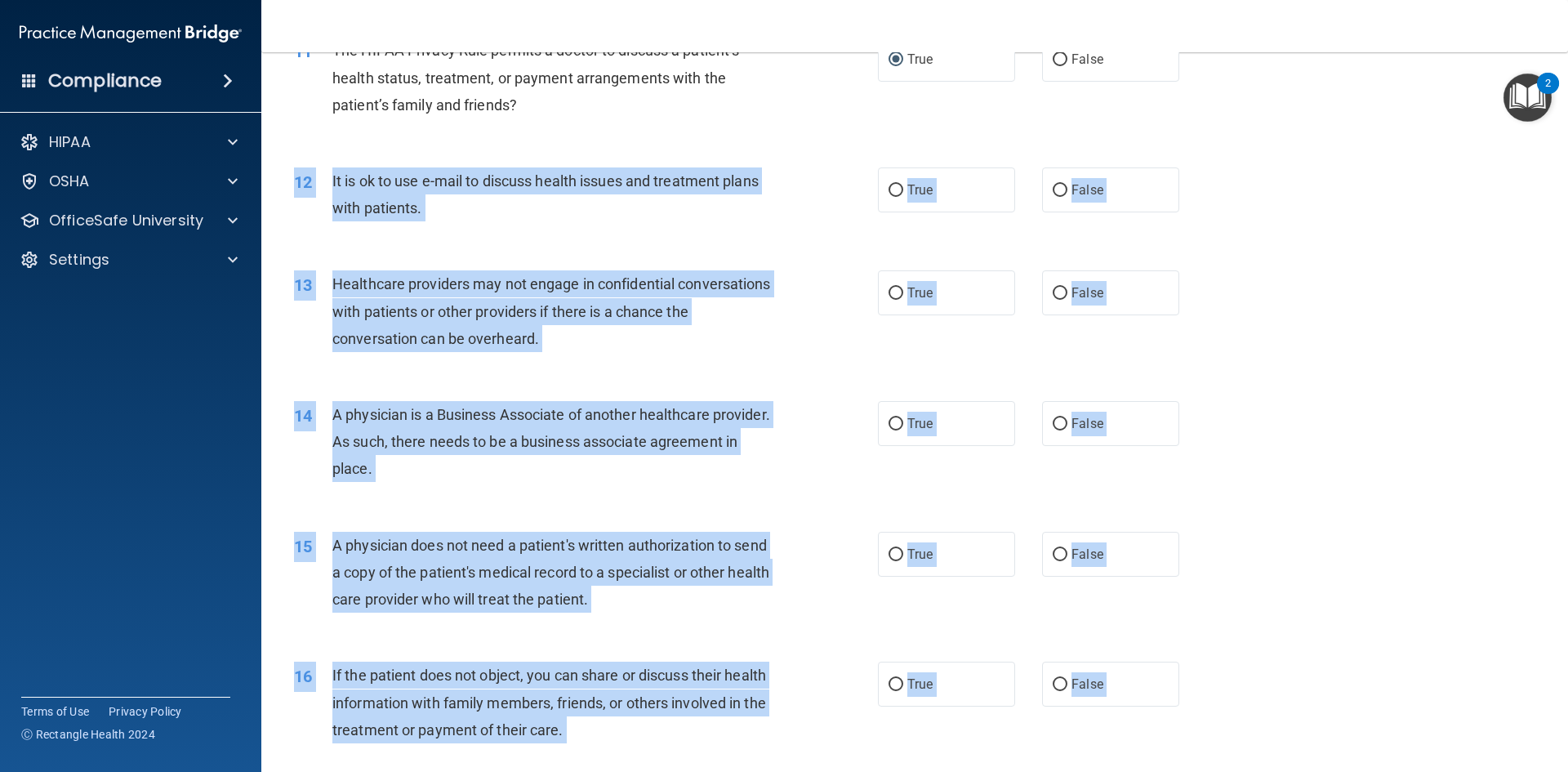
scroll to position [1069, 0]
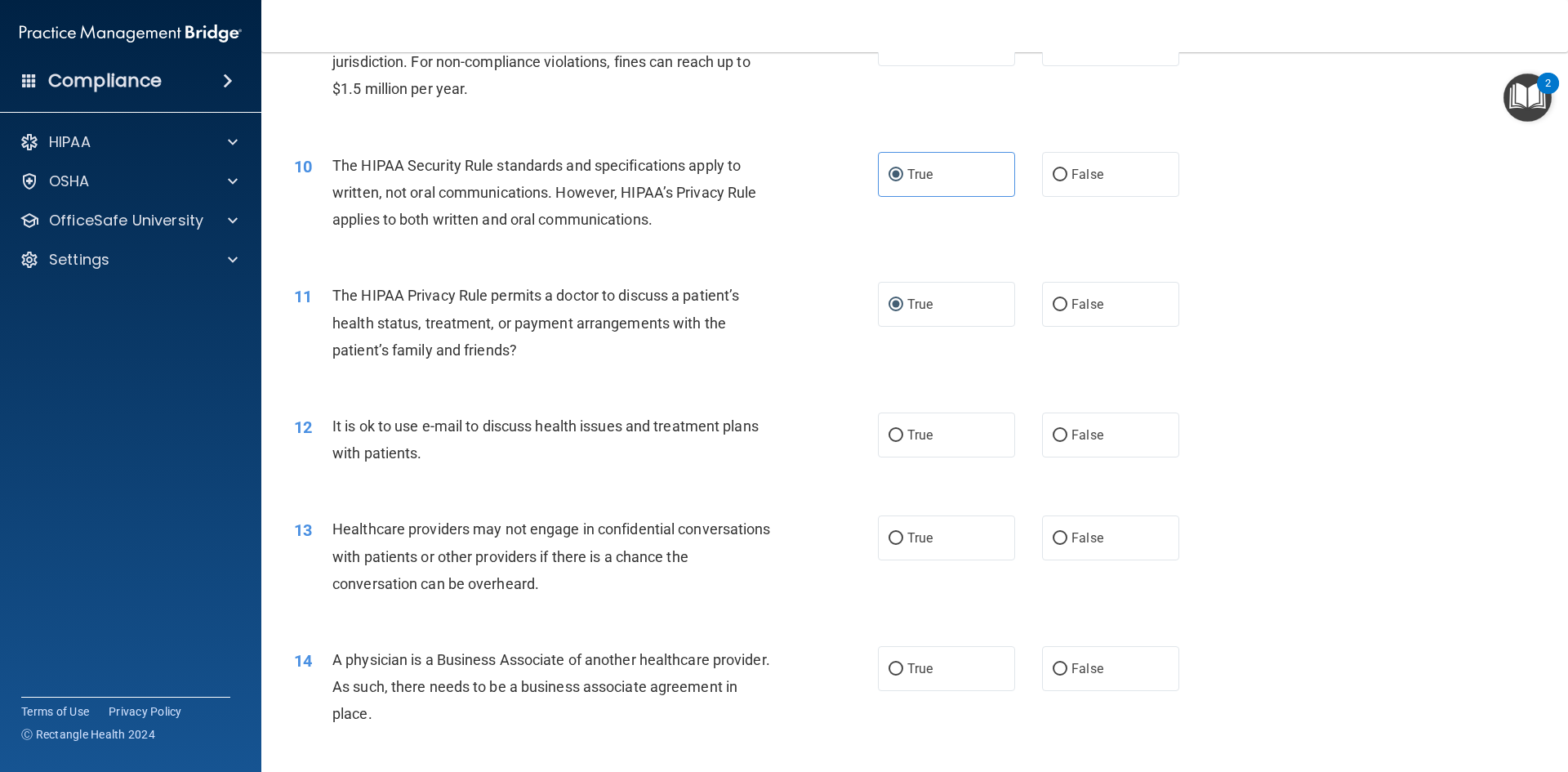
click at [774, 375] on div "11 The HIPAA Privacy Rule permits a doctor to discuss a patient’s health status…" at bounding box center [915, 326] width 1266 height 131
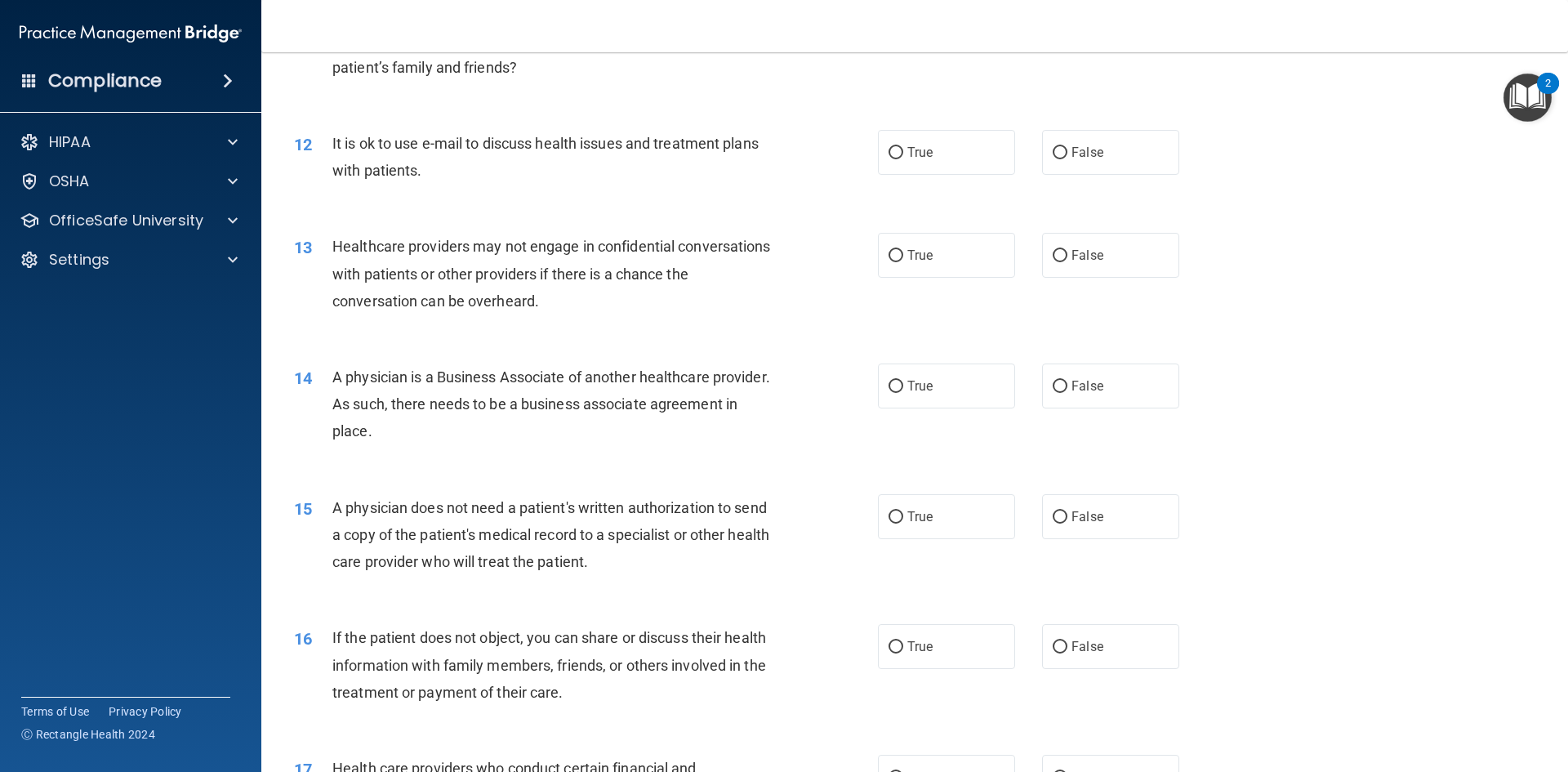
scroll to position [1396, 0]
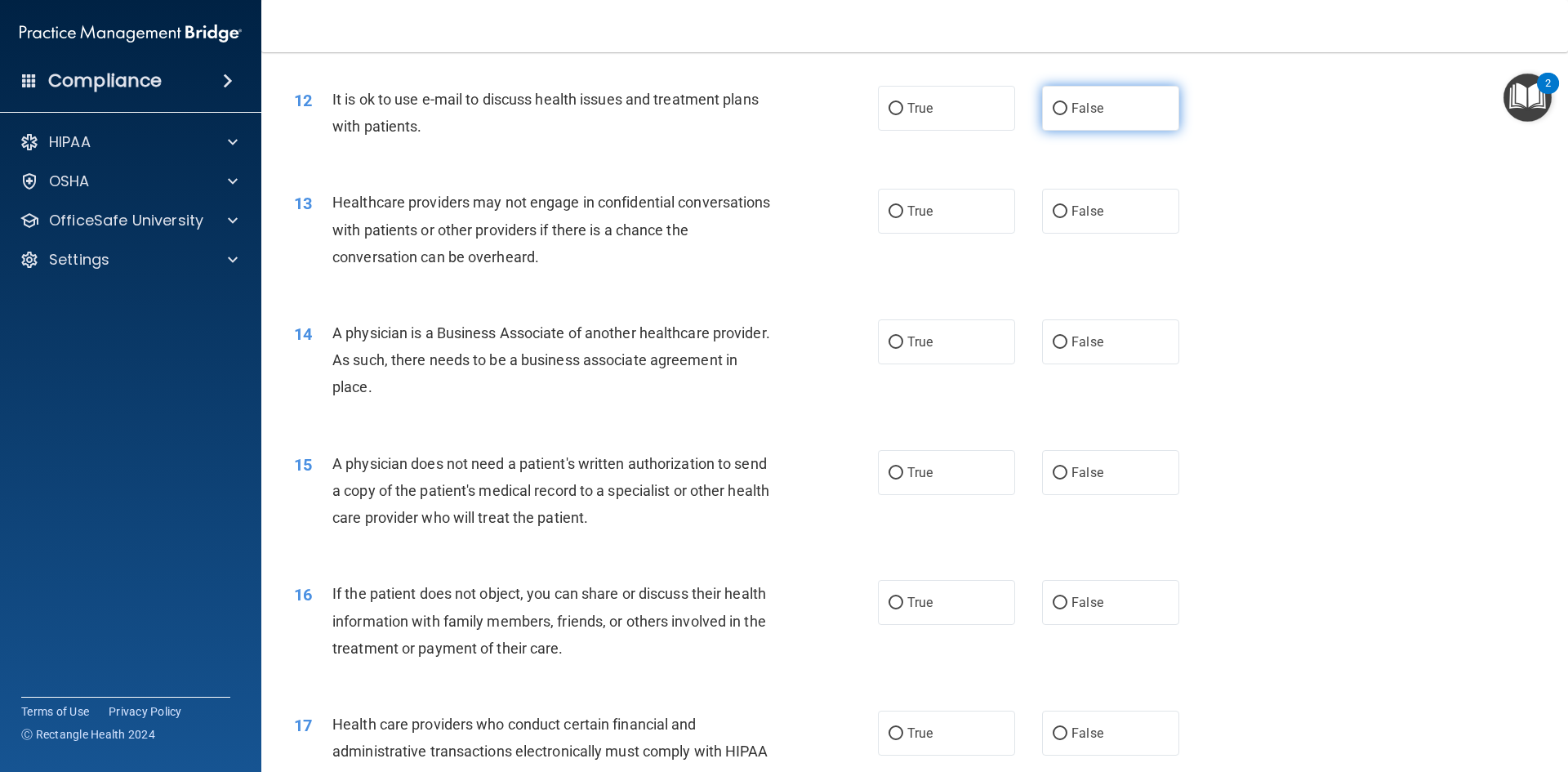
click at [1054, 106] on input "False" at bounding box center [1059, 109] width 14 height 13
radio input "true"
click at [890, 110] on input "True" at bounding box center [896, 109] width 14 height 13
radio input "true"
radio input "false"
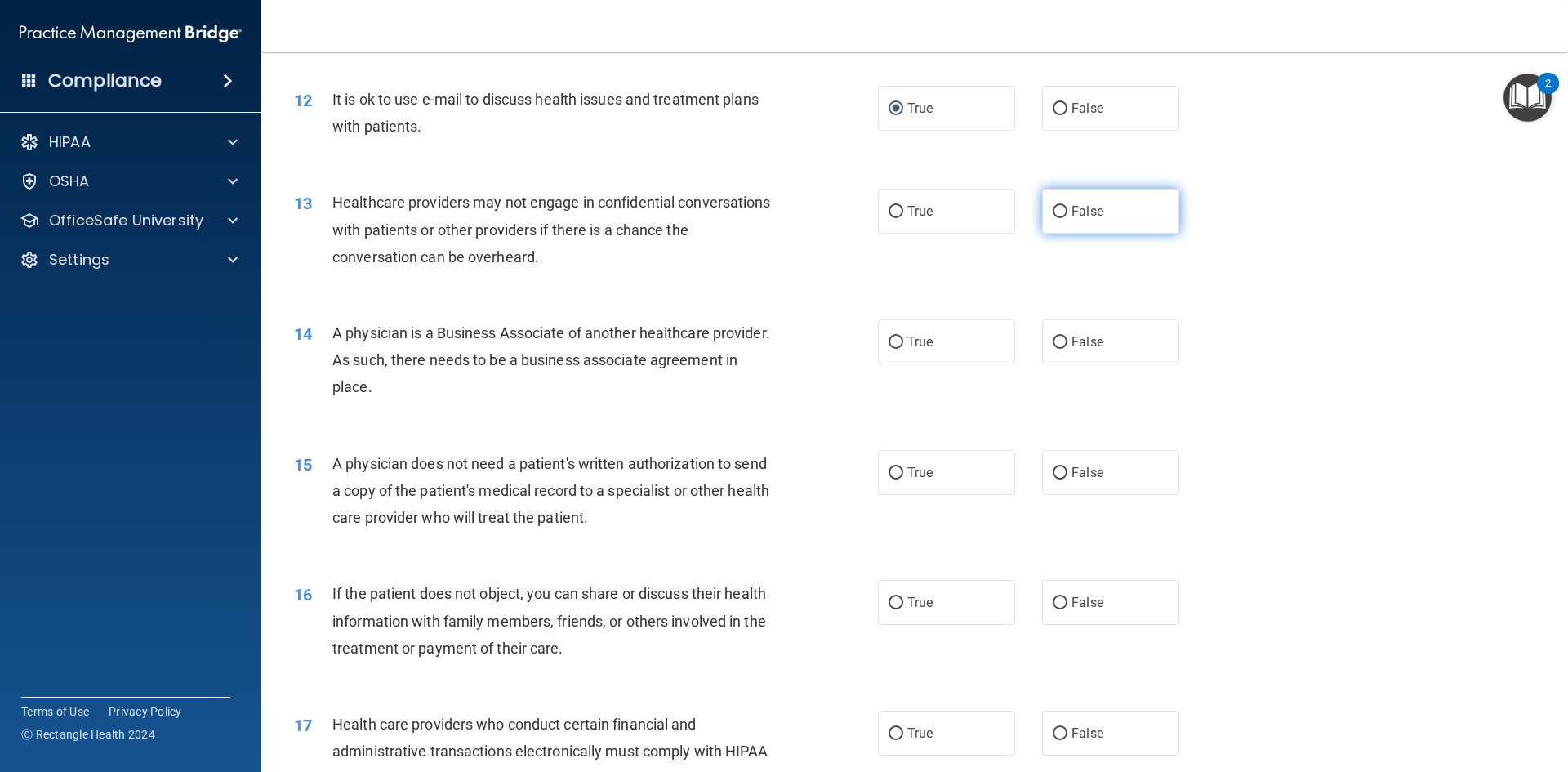
click at [1054, 221] on label "False" at bounding box center [1111, 210] width 137 height 45
click at [1054, 218] on input "False" at bounding box center [1059, 212] width 14 height 13
radio input "true"
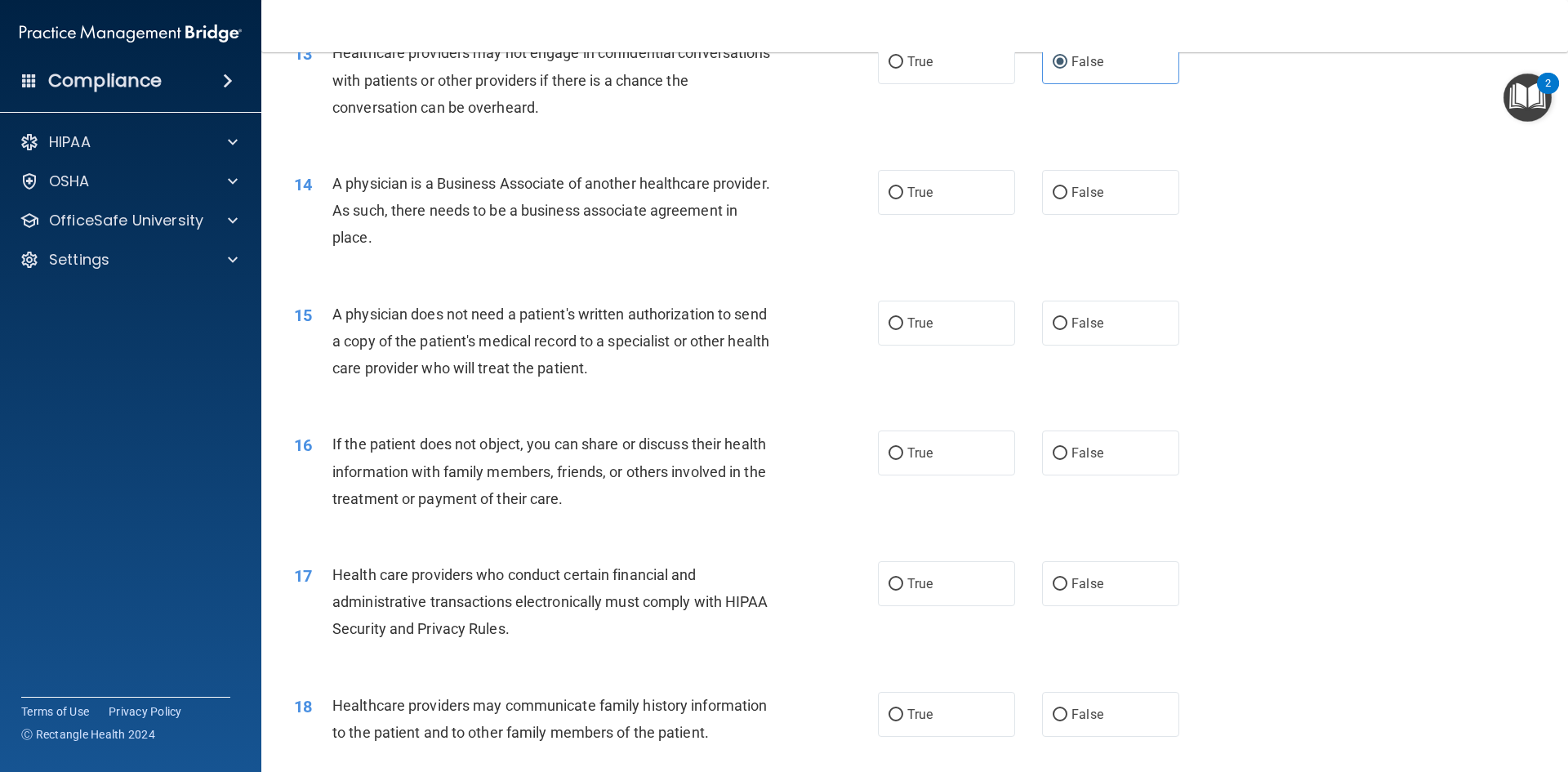
scroll to position [1559, 0]
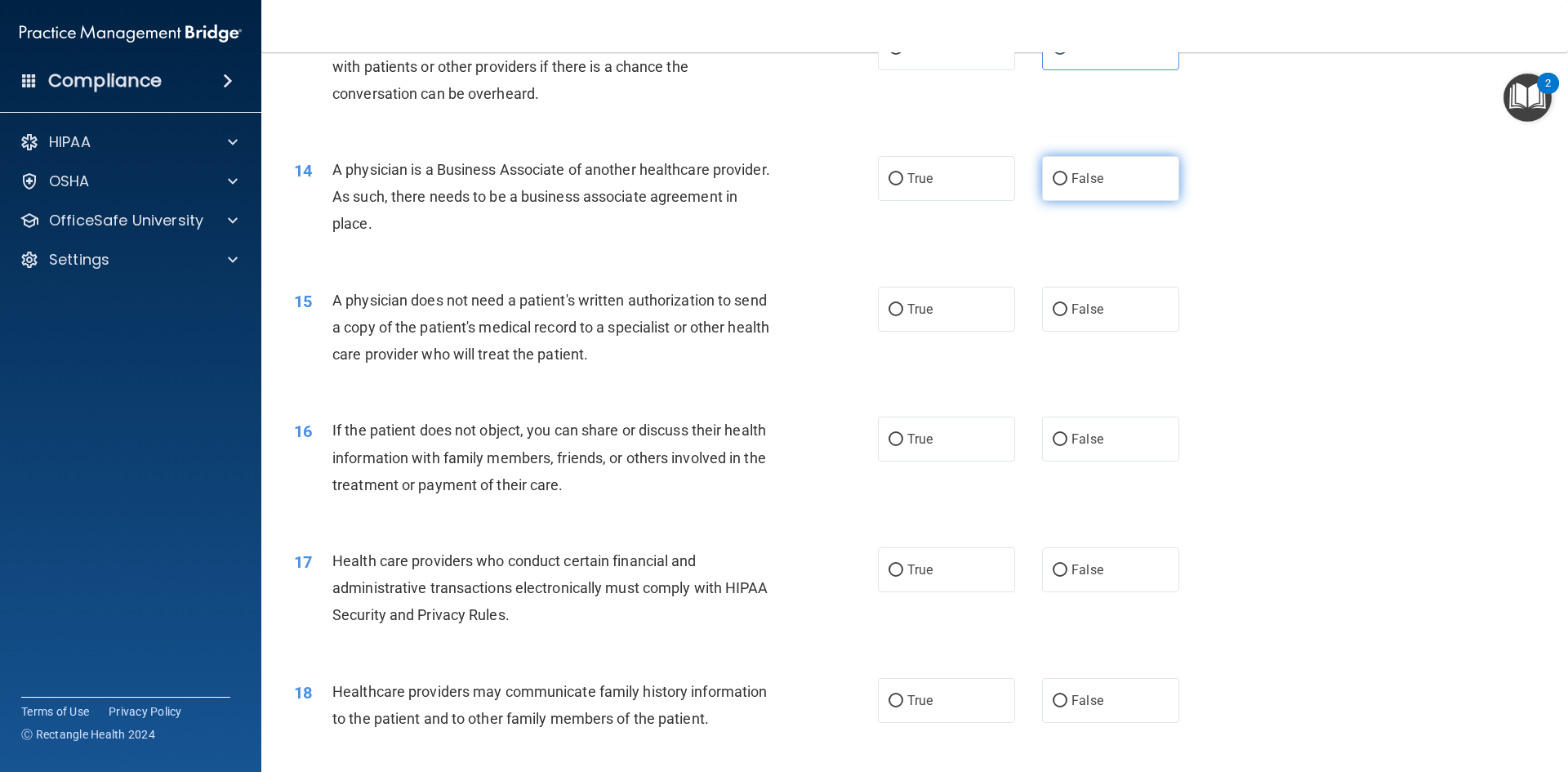
click at [1043, 188] on label "False" at bounding box center [1111, 178] width 137 height 45
click at [1053, 185] on input "False" at bounding box center [1059, 179] width 14 height 13
radio input "true"
click at [882, 323] on label "True" at bounding box center [946, 308] width 137 height 45
click at [889, 316] on input "True" at bounding box center [896, 310] width 14 height 13
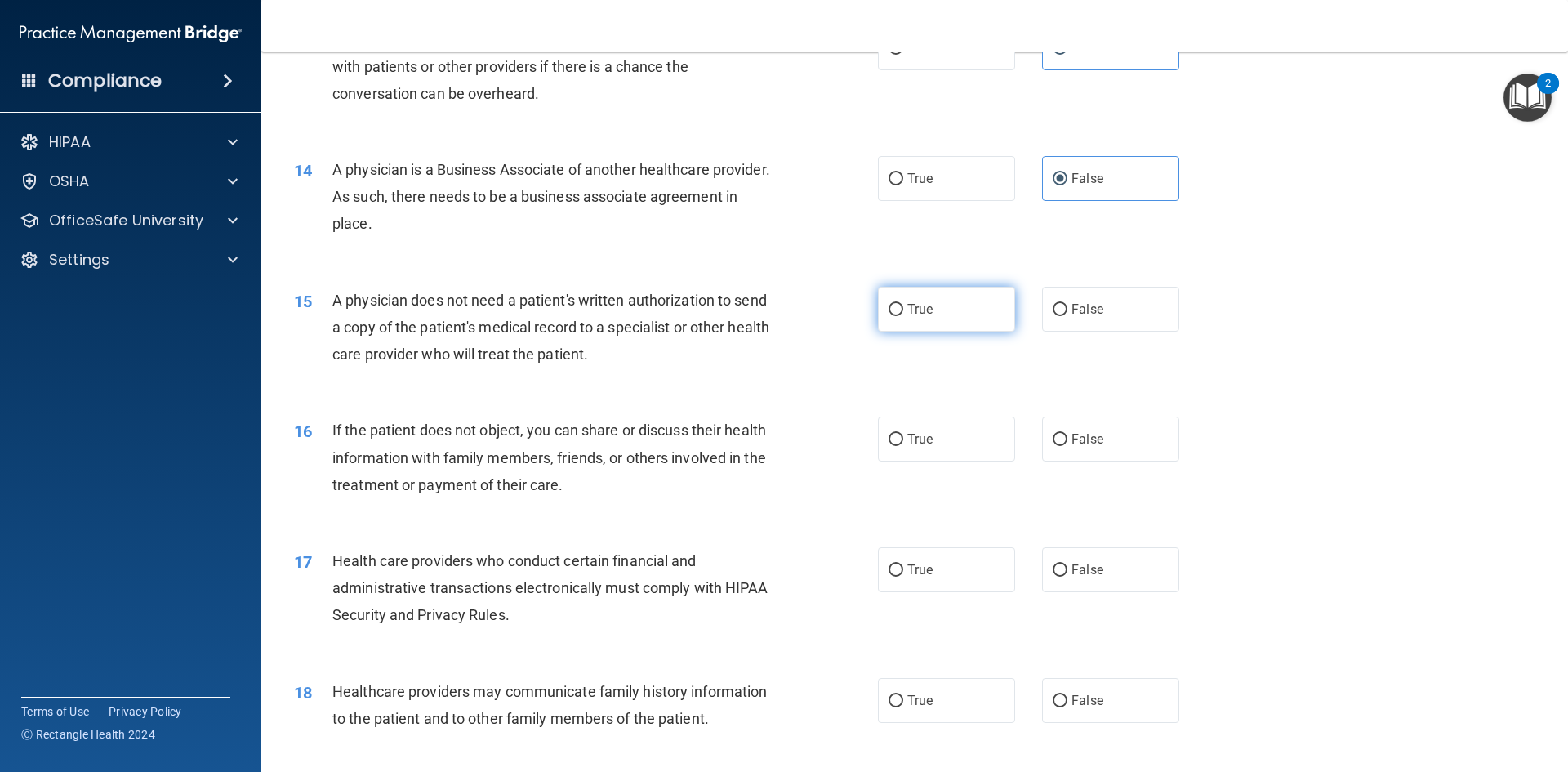
radio input "true"
click at [886, 448] on label "True" at bounding box center [946, 438] width 137 height 45
click at [889, 446] on input "True" at bounding box center [896, 439] width 14 height 13
radio input "true"
click at [891, 568] on input "True" at bounding box center [896, 570] width 14 height 13
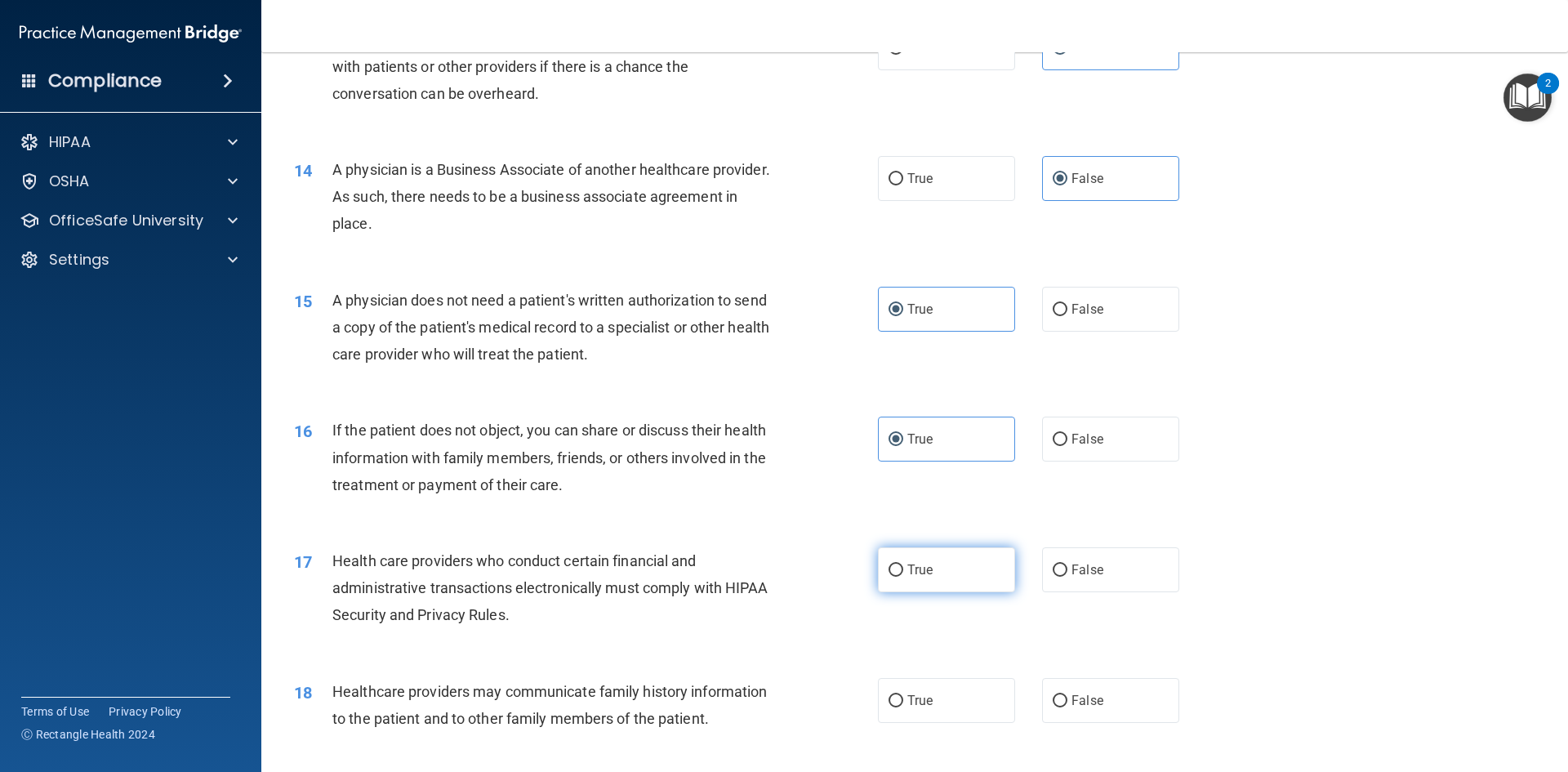
radio input "true"
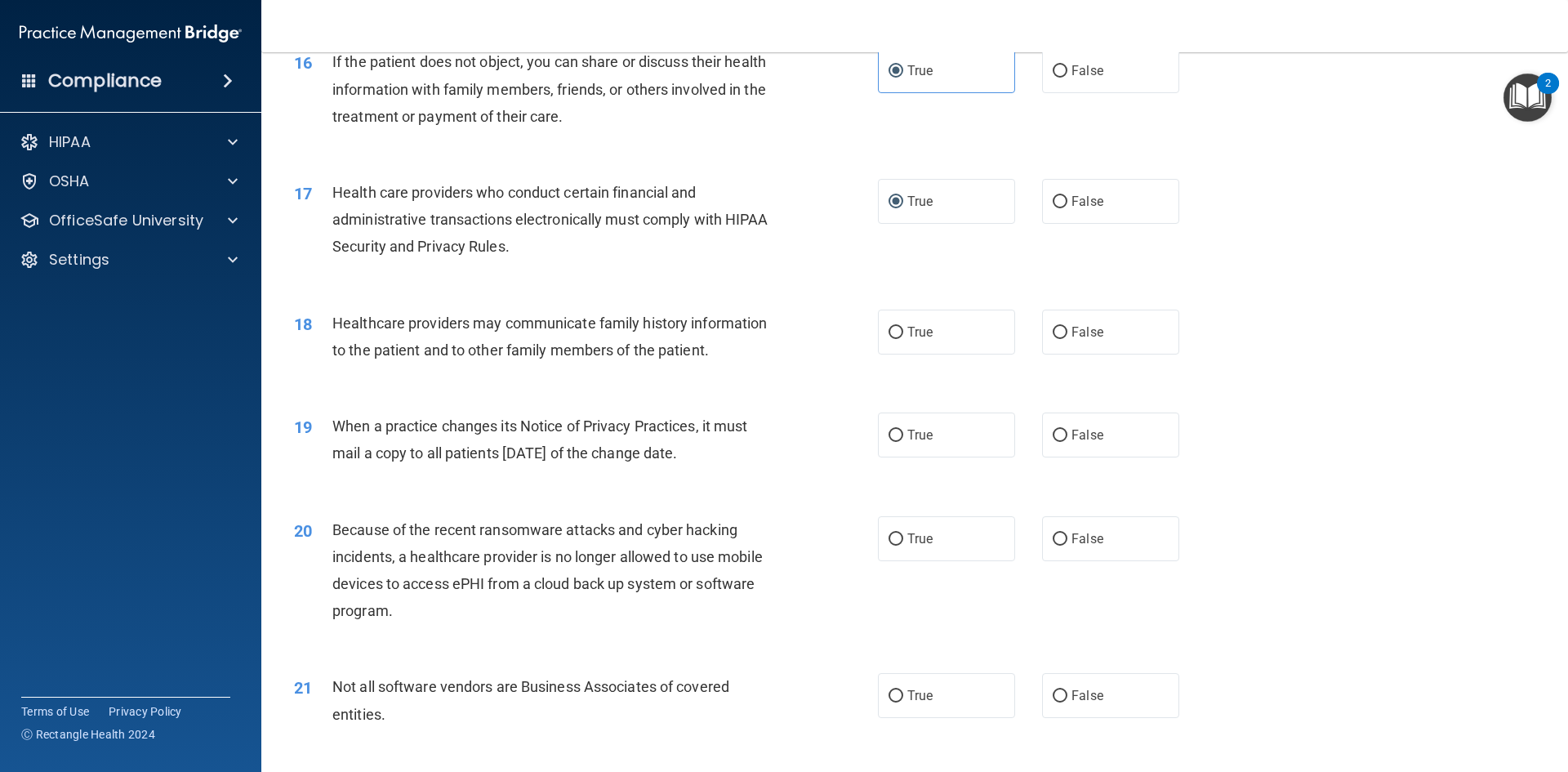
scroll to position [1968, 0]
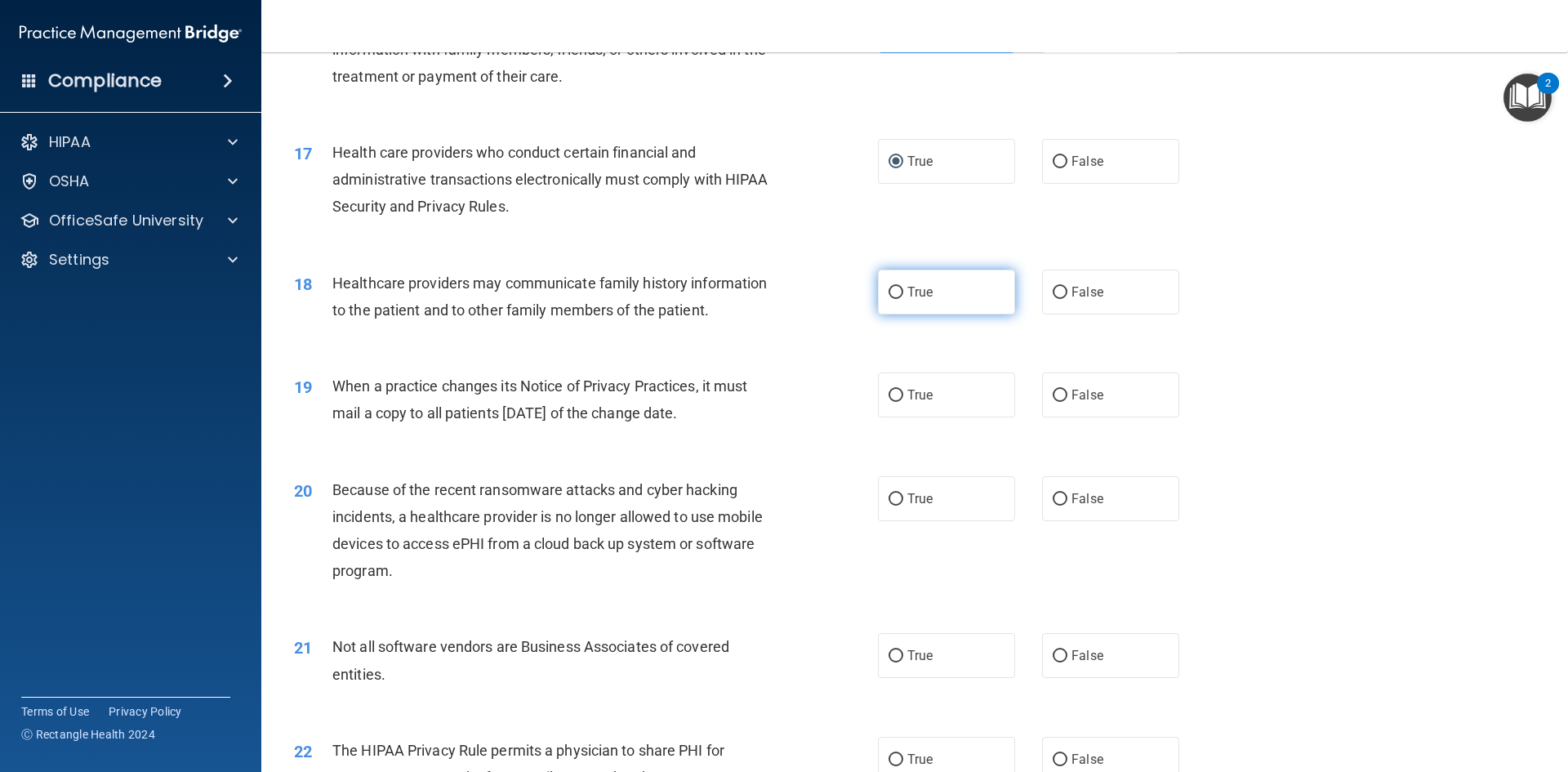
click at [889, 290] on input "True" at bounding box center [896, 292] width 14 height 13
radio input "true"
click at [1059, 400] on input "False" at bounding box center [1059, 395] width 14 height 13
radio input "true"
click at [1053, 504] on input "False" at bounding box center [1059, 499] width 14 height 13
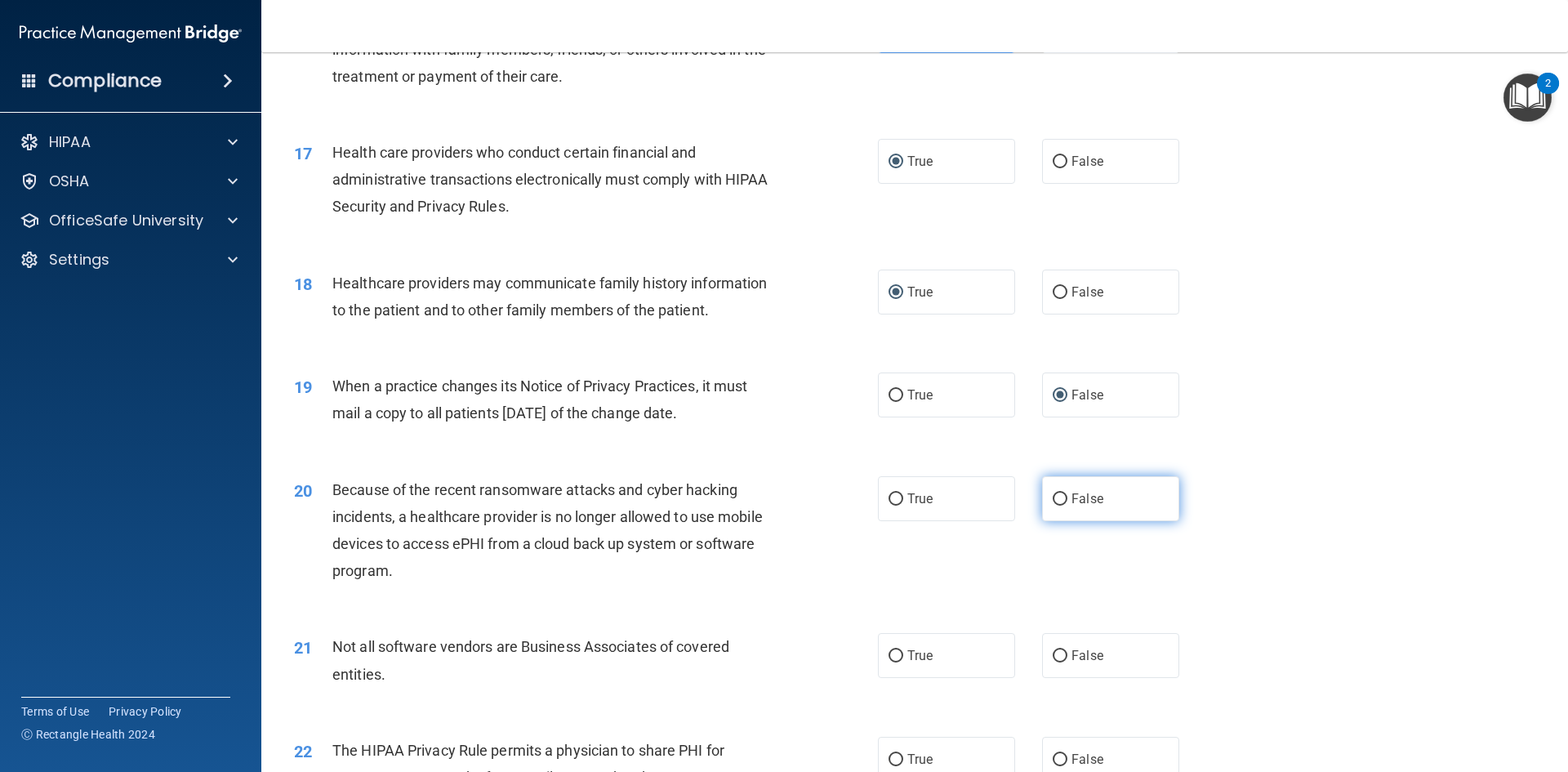
radio input "true"
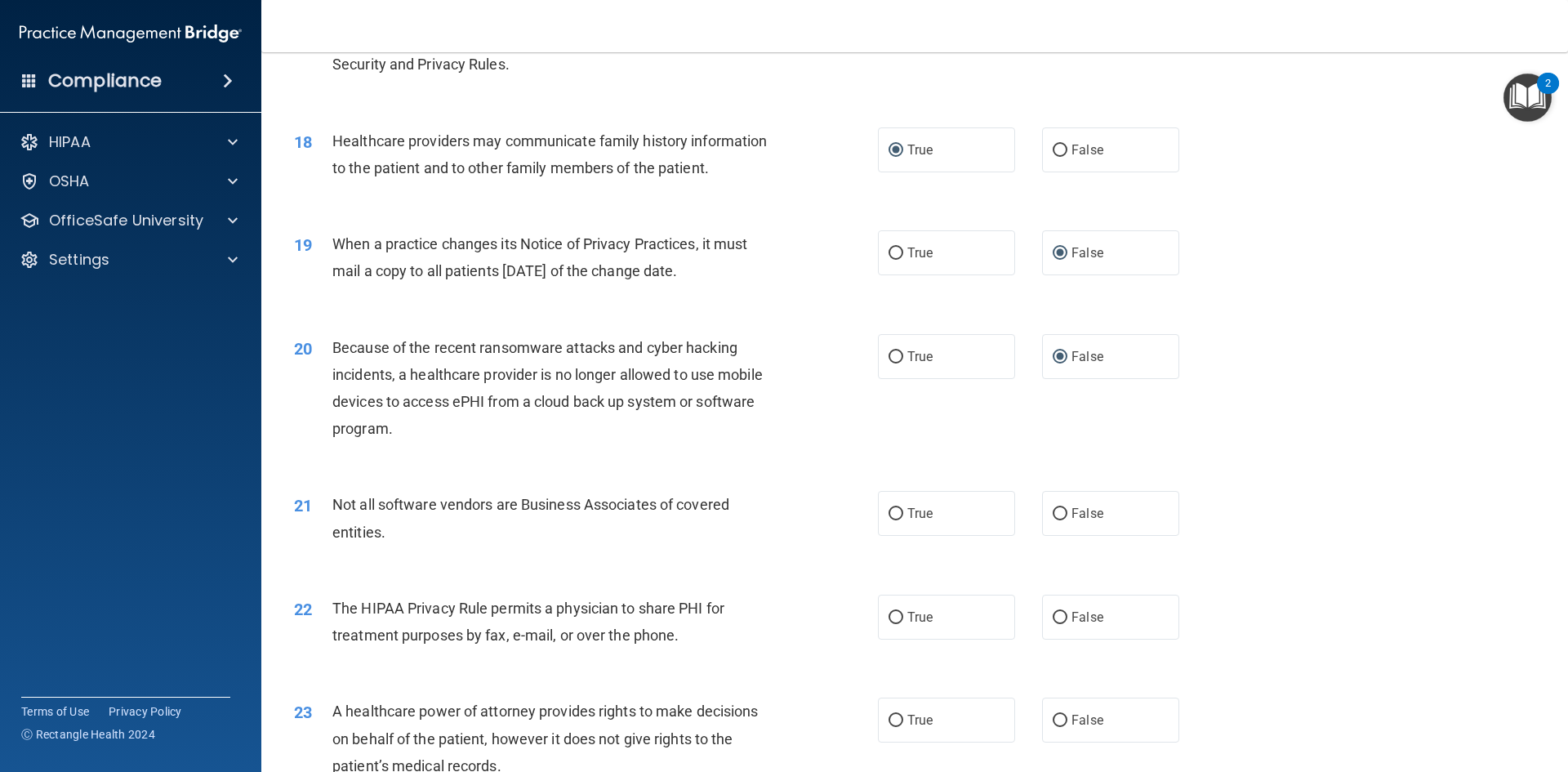
scroll to position [2213, 0]
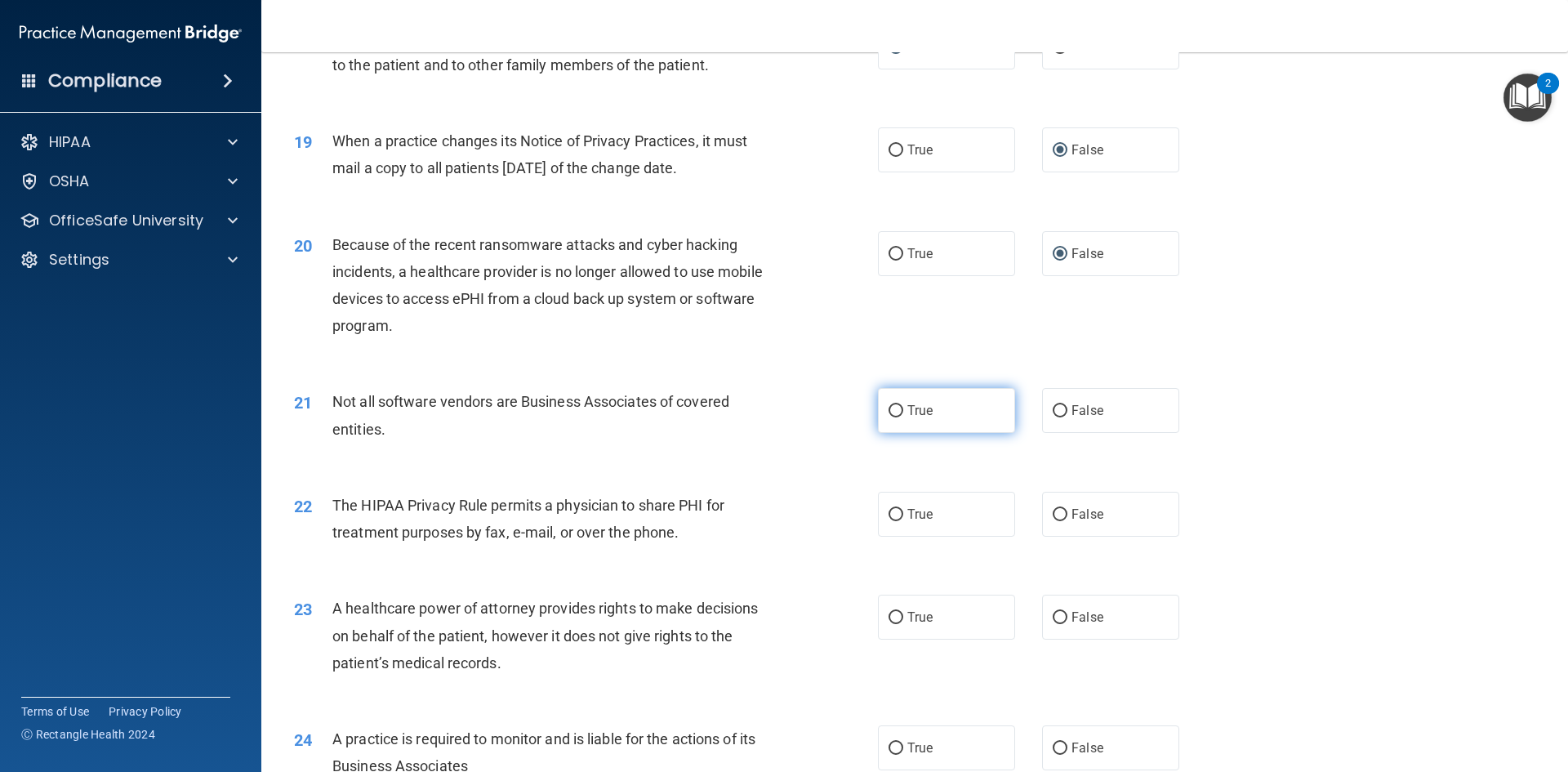
click at [893, 419] on label "True" at bounding box center [946, 410] width 137 height 45
click at [893, 417] on input "True" at bounding box center [896, 410] width 14 height 13
radio input "true"
click at [890, 524] on label "True" at bounding box center [946, 514] width 137 height 45
click at [890, 521] on input "True" at bounding box center [896, 514] width 14 height 13
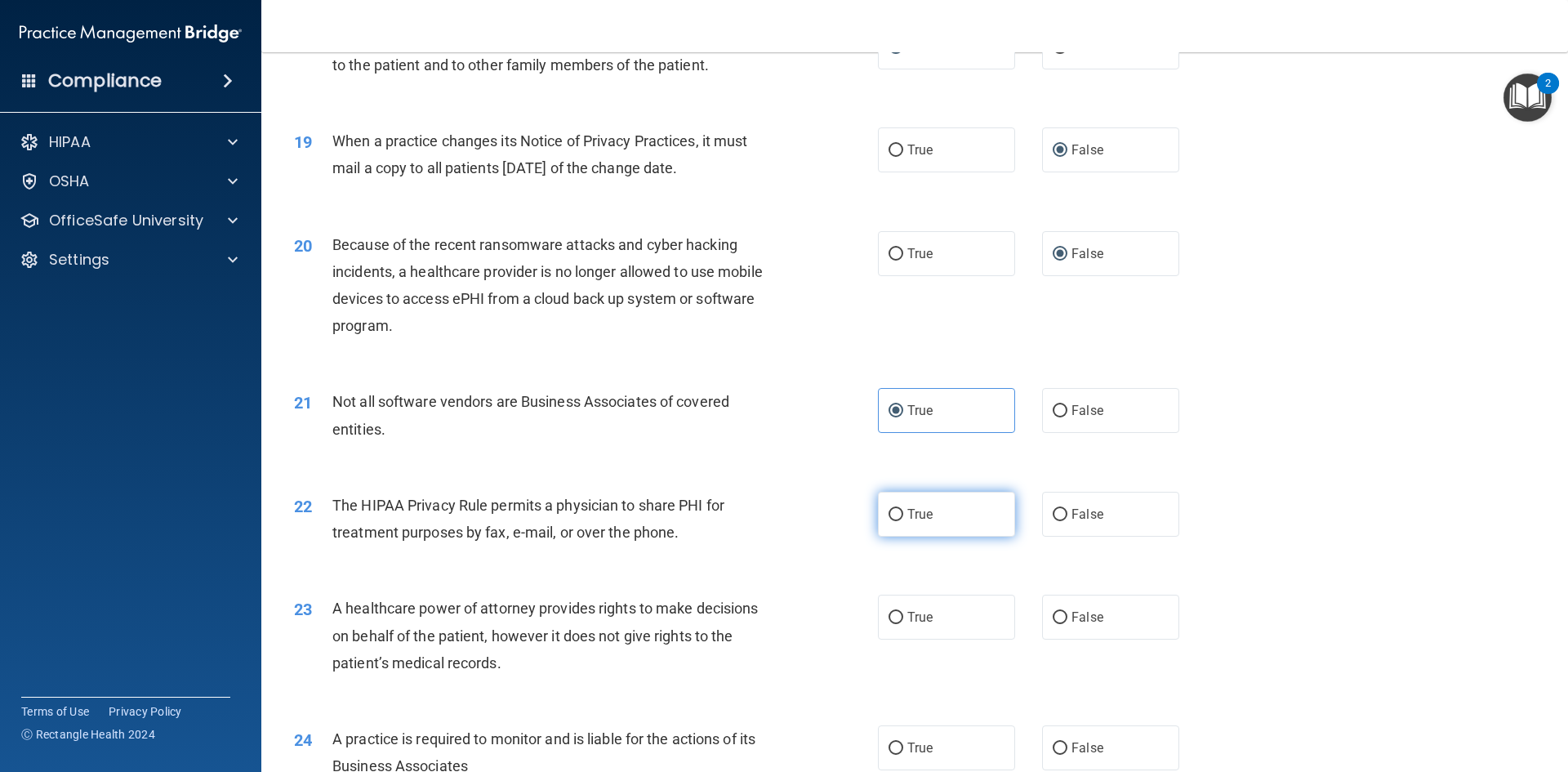
radio input "true"
click at [1053, 624] on input "False" at bounding box center [1059, 617] width 14 height 13
radio input "true"
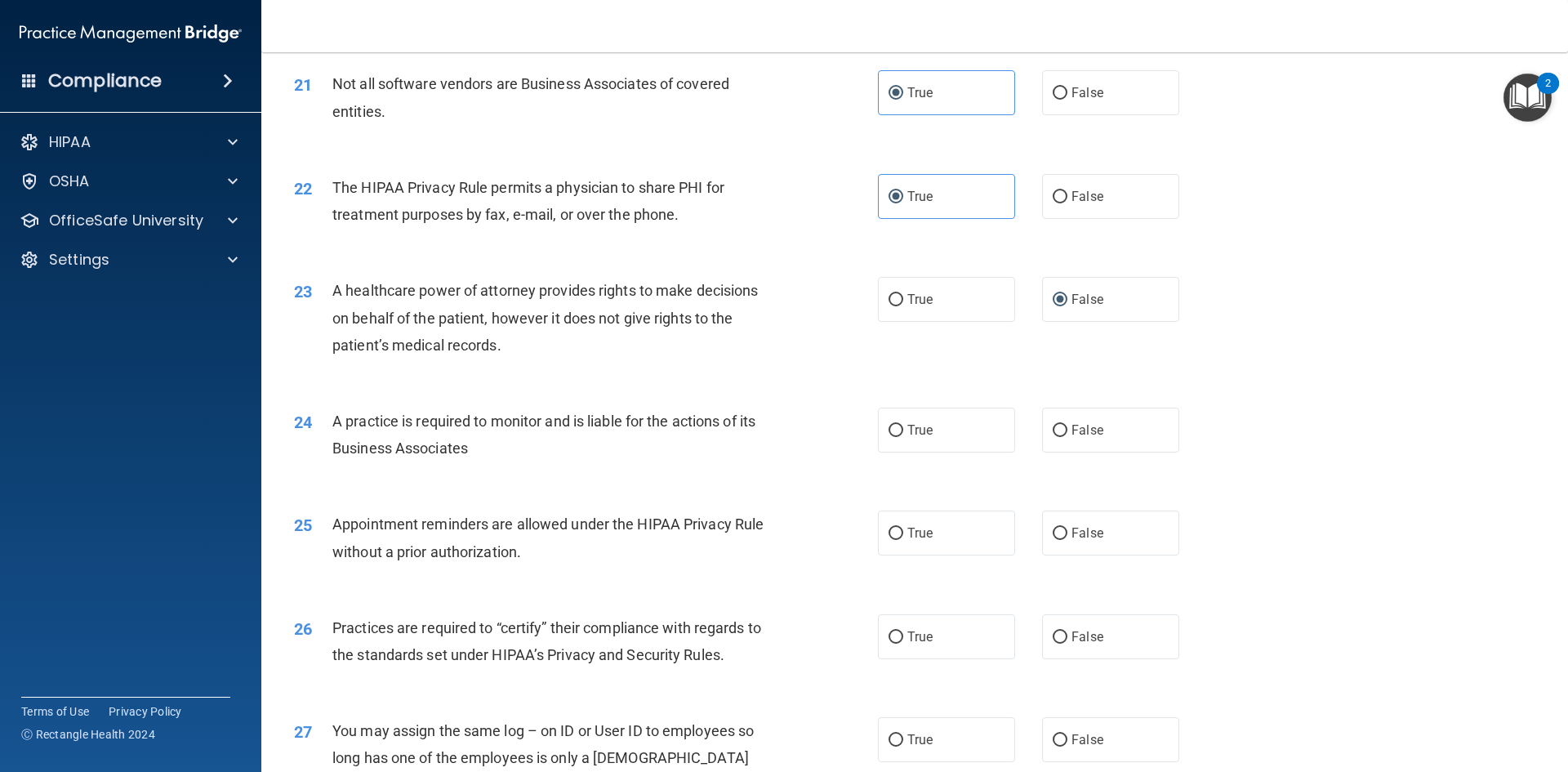
scroll to position [2539, 0]
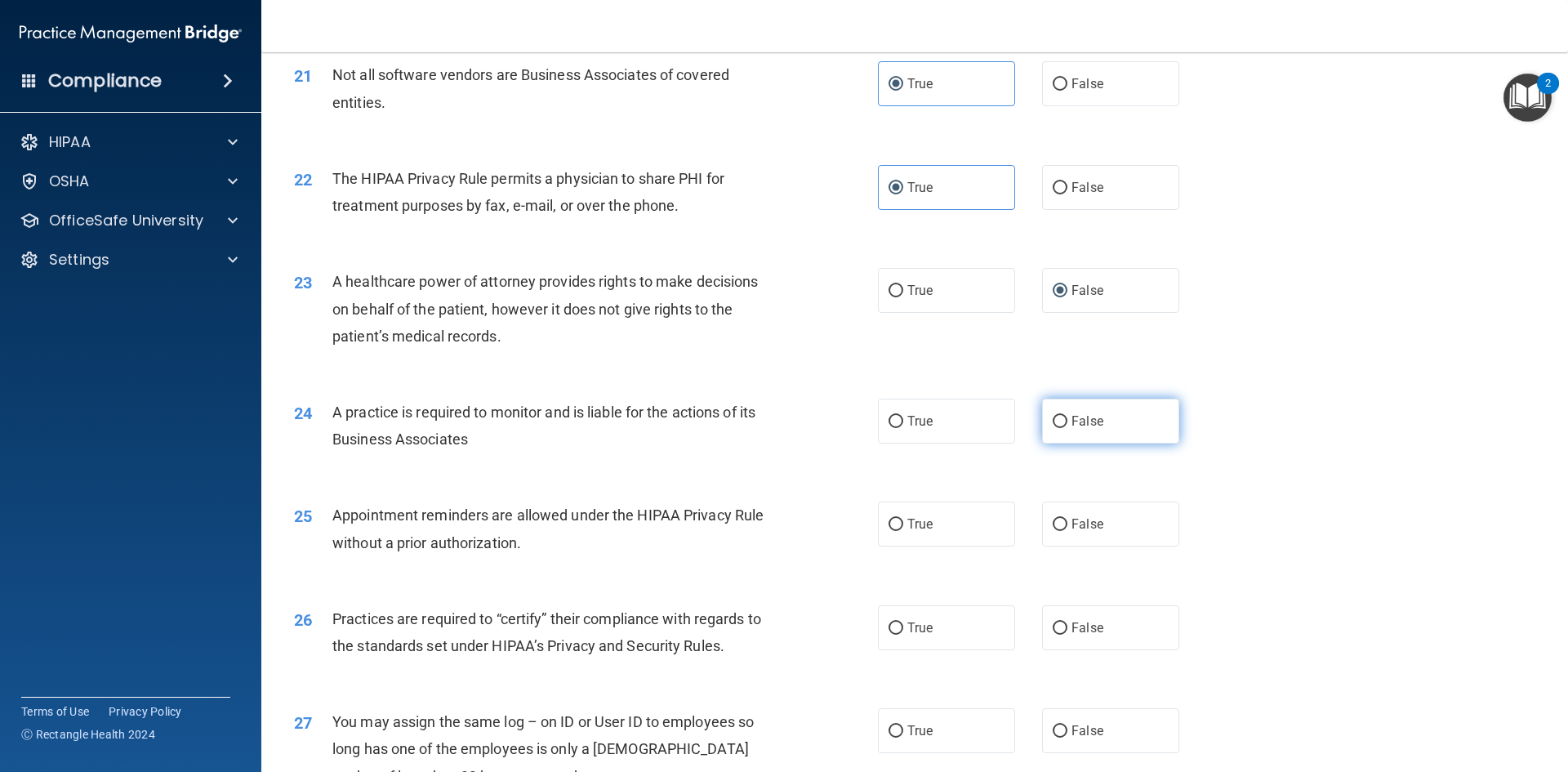
click at [1043, 427] on label "False" at bounding box center [1111, 421] width 137 height 45
click at [1053, 427] on input "False" at bounding box center [1059, 421] width 14 height 13
radio input "true"
click at [889, 527] on input "True" at bounding box center [896, 525] width 14 height 13
radio input "true"
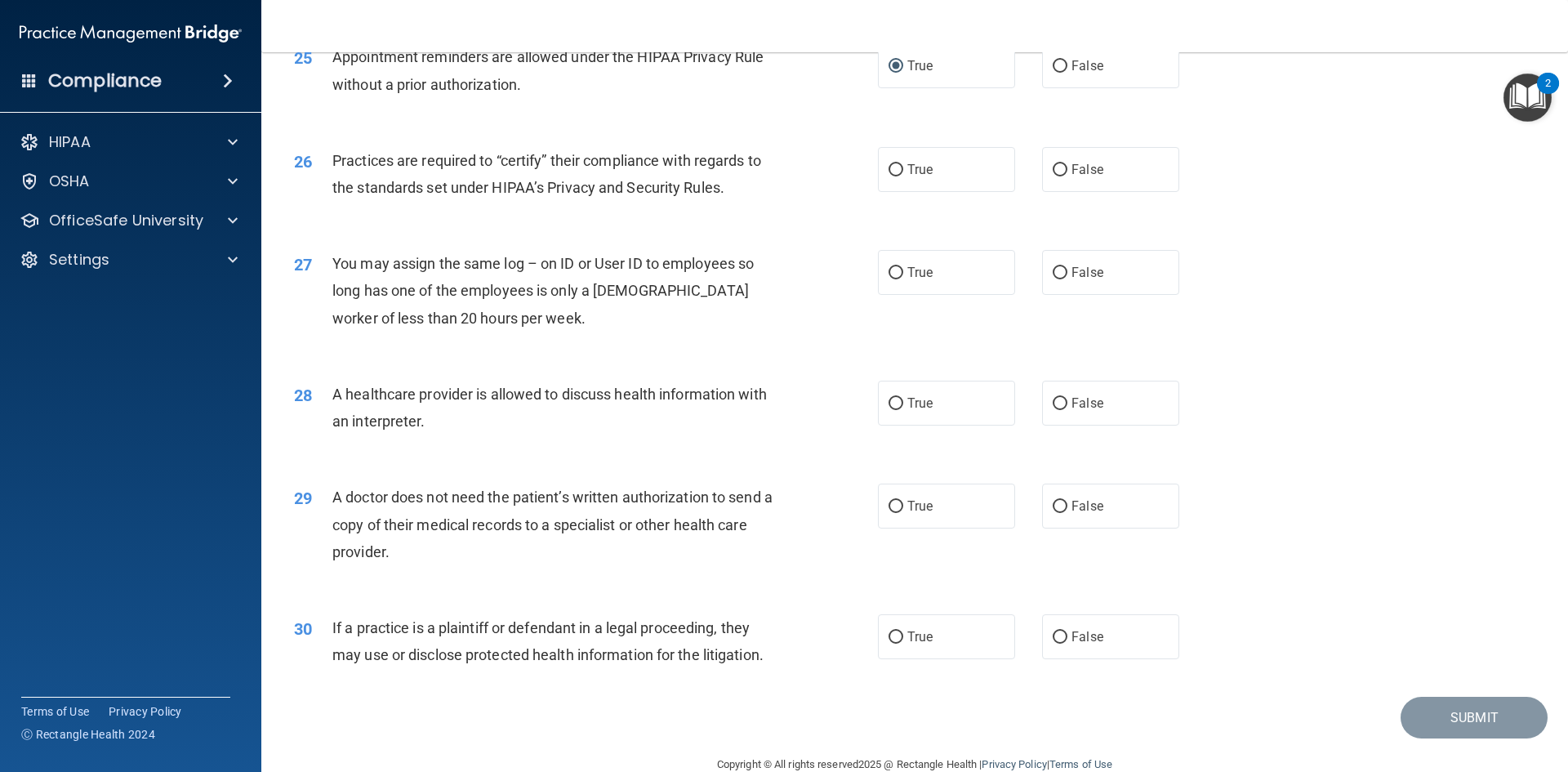
scroll to position [3029, 0]
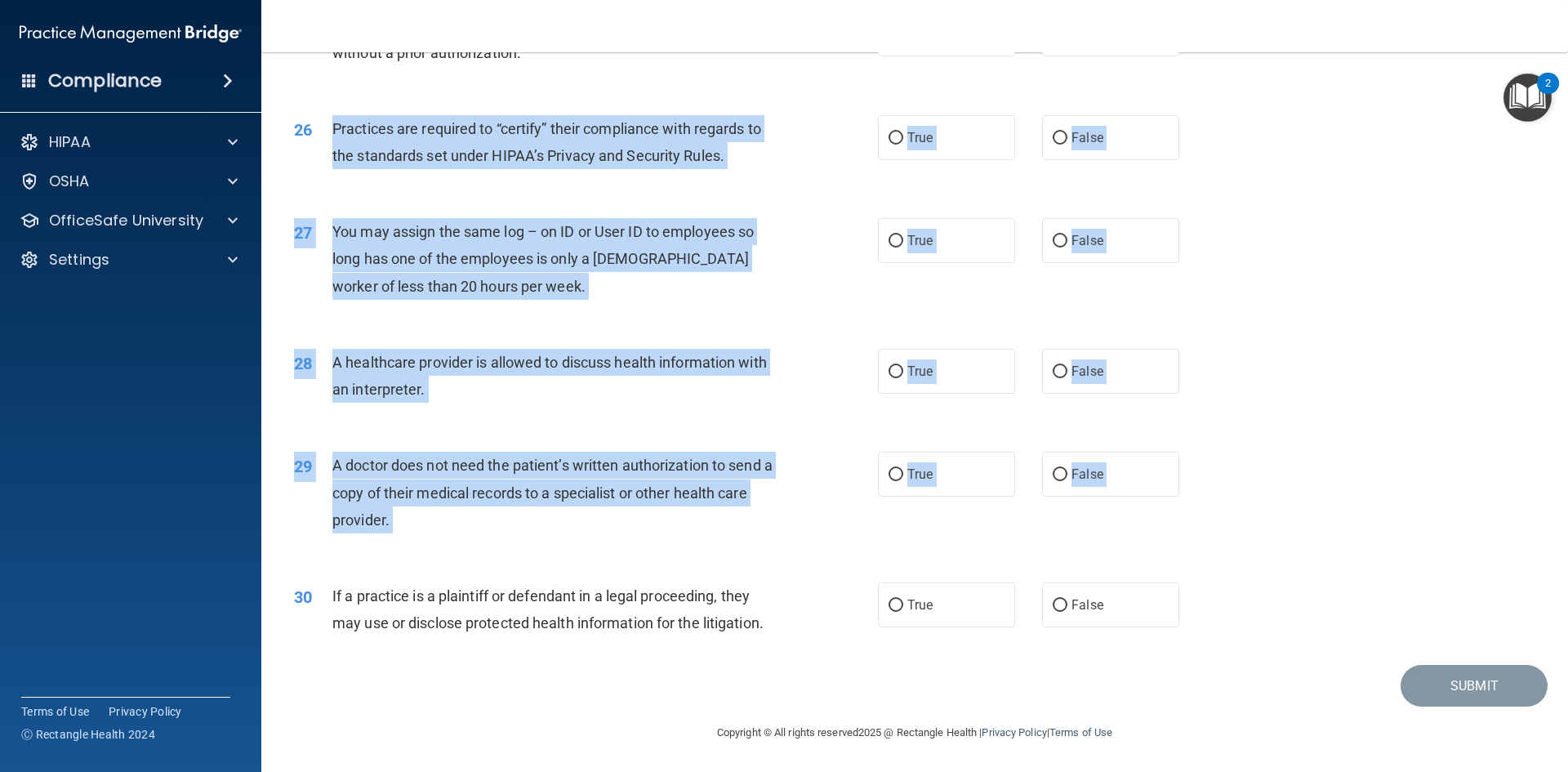
drag, startPoint x: 328, startPoint y: 128, endPoint x: 827, endPoint y: 606, distance: 691.0
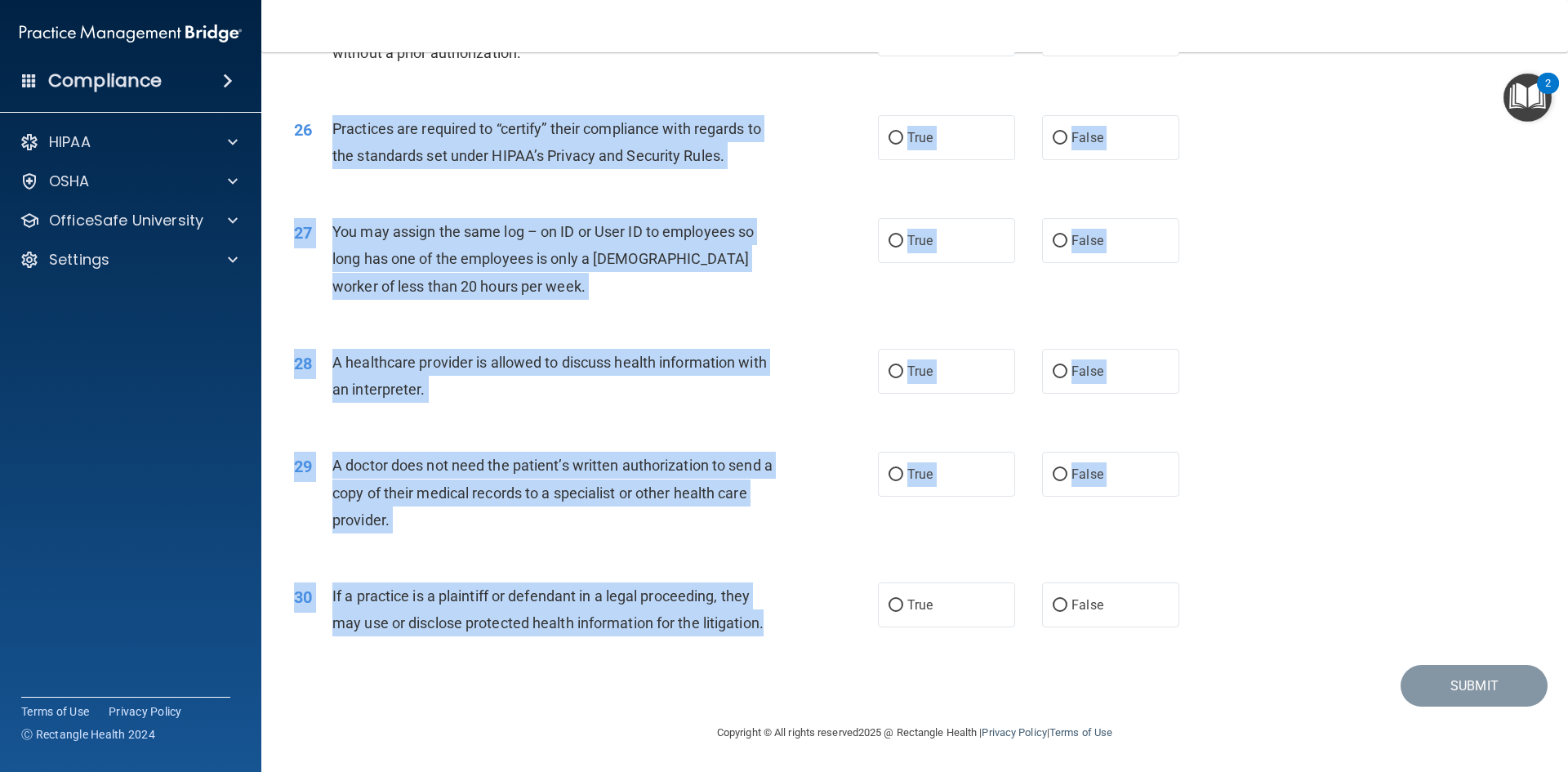
copy div "Practices are required to “certify” their compliance with regards to the standa…"
click at [787, 168] on div "26 Practices are required to “certify” their compliance with regards to the sta…" at bounding box center [585, 145] width 633 height 62
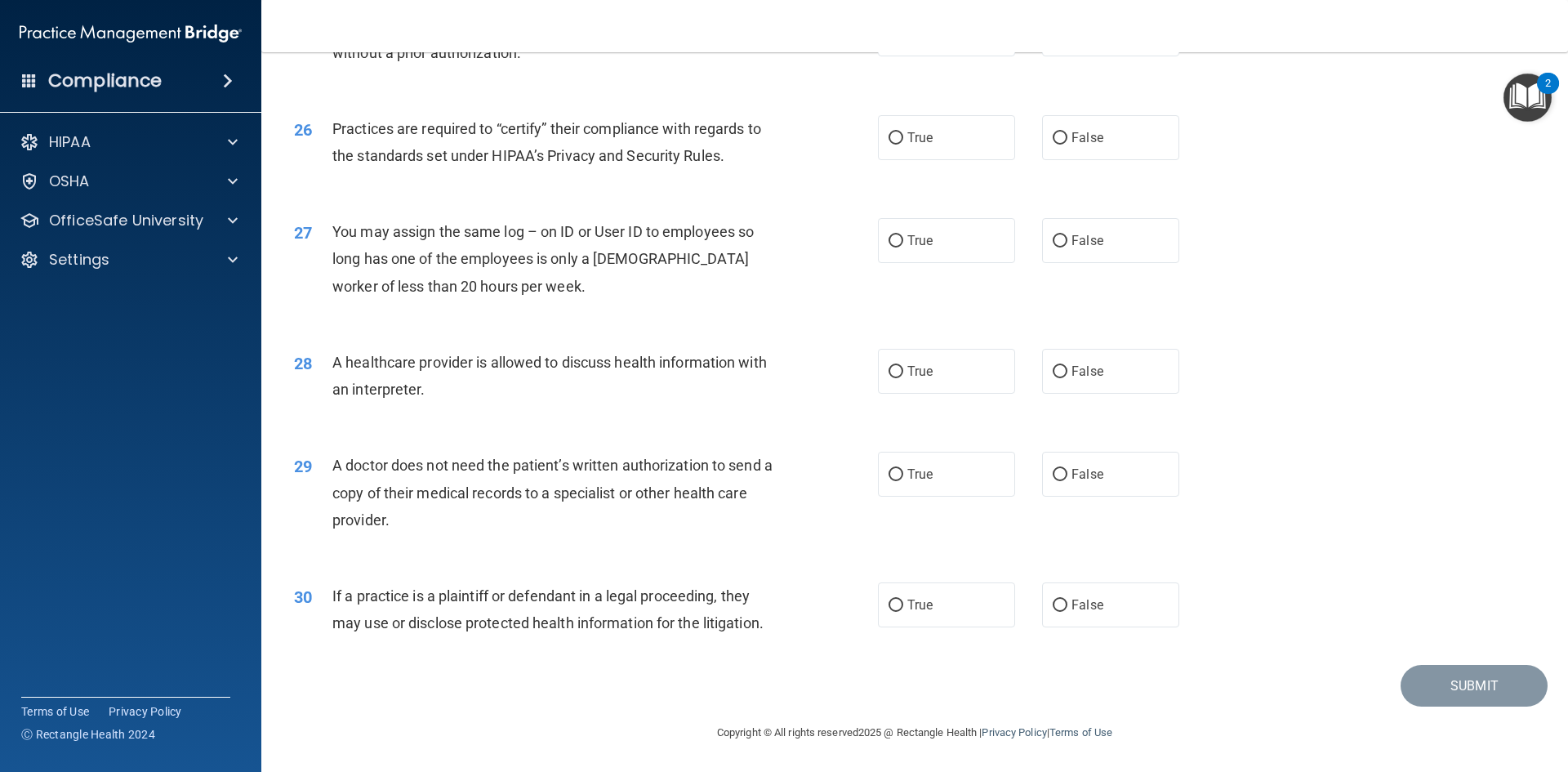
drag, startPoint x: 1059, startPoint y: 134, endPoint x: 1041, endPoint y: 197, distance: 65.5
click at [1054, 139] on input "False" at bounding box center [1059, 139] width 14 height 13
radio input "true"
click at [1059, 247] on input "False" at bounding box center [1059, 241] width 14 height 13
radio input "true"
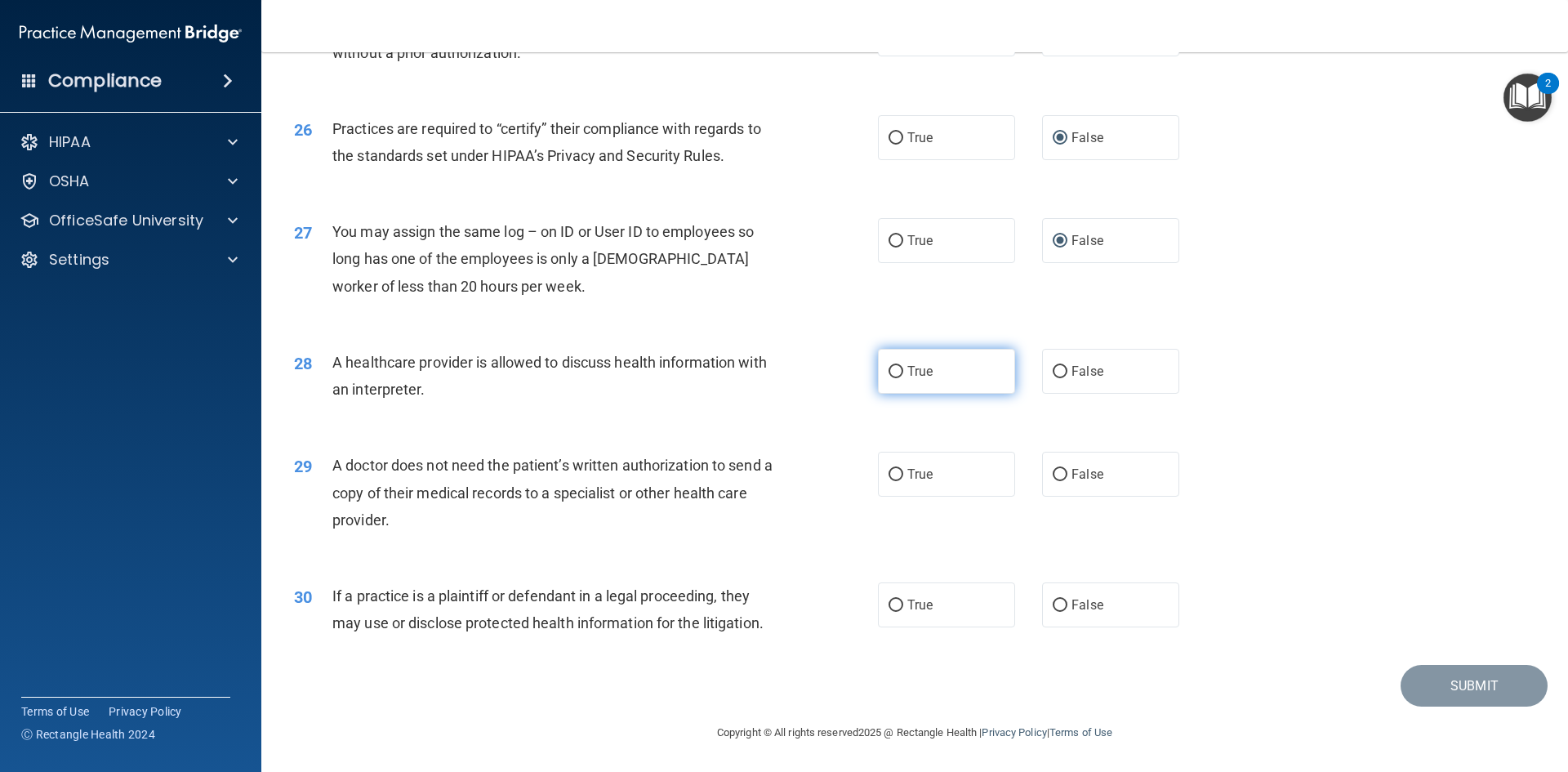
drag, startPoint x: 871, startPoint y: 366, endPoint x: 898, endPoint y: 372, distance: 27.7
click at [881, 366] on label "True" at bounding box center [946, 371] width 137 height 45
click at [889, 366] on input "True" at bounding box center [896, 372] width 14 height 13
radio input "true"
click at [889, 476] on input "True" at bounding box center [896, 475] width 14 height 13
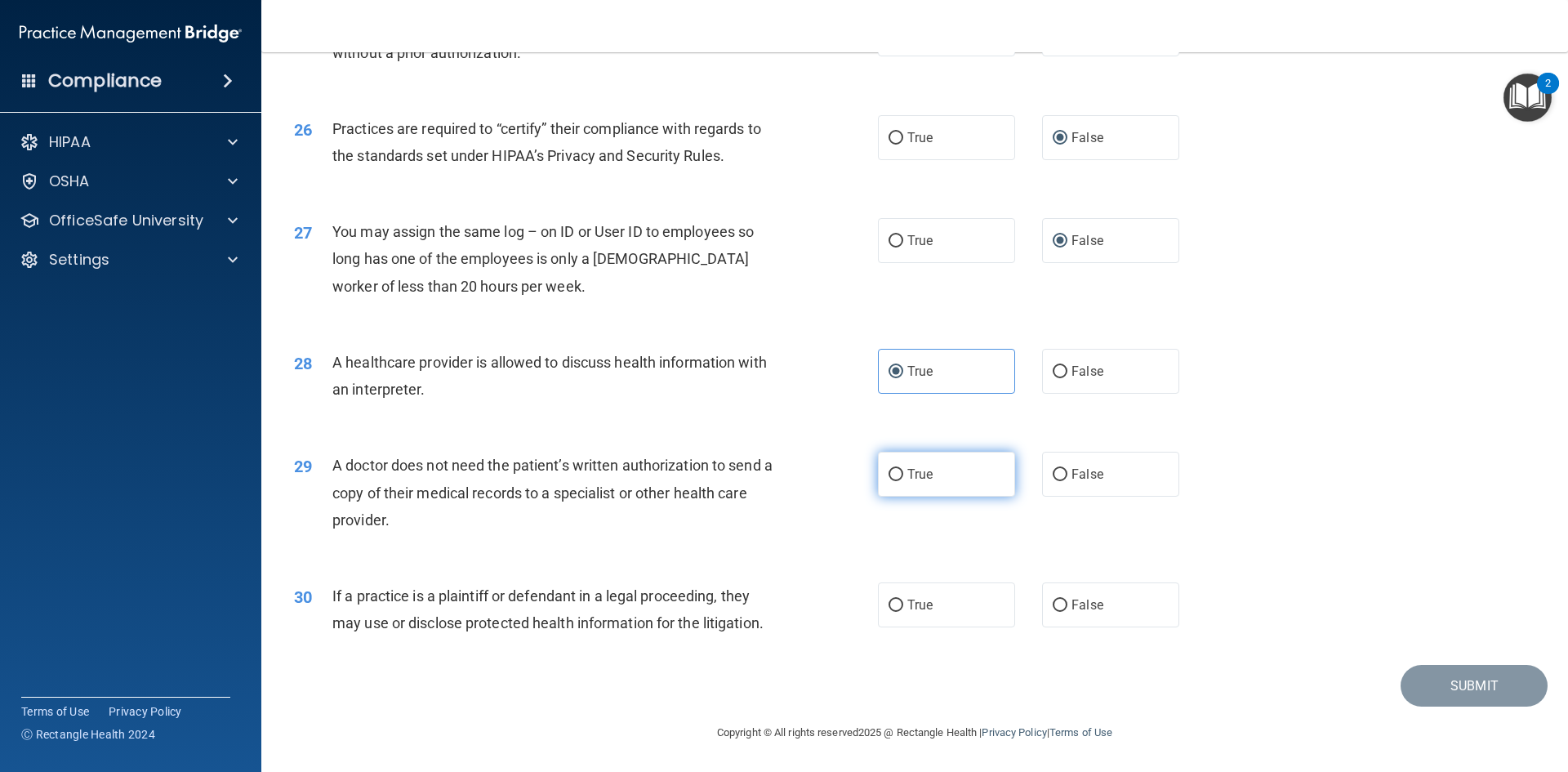
radio input "true"
click at [891, 605] on input "True" at bounding box center [896, 606] width 14 height 13
radio input "true"
click at [1442, 683] on button "Submit" at bounding box center [1474, 685] width 147 height 41
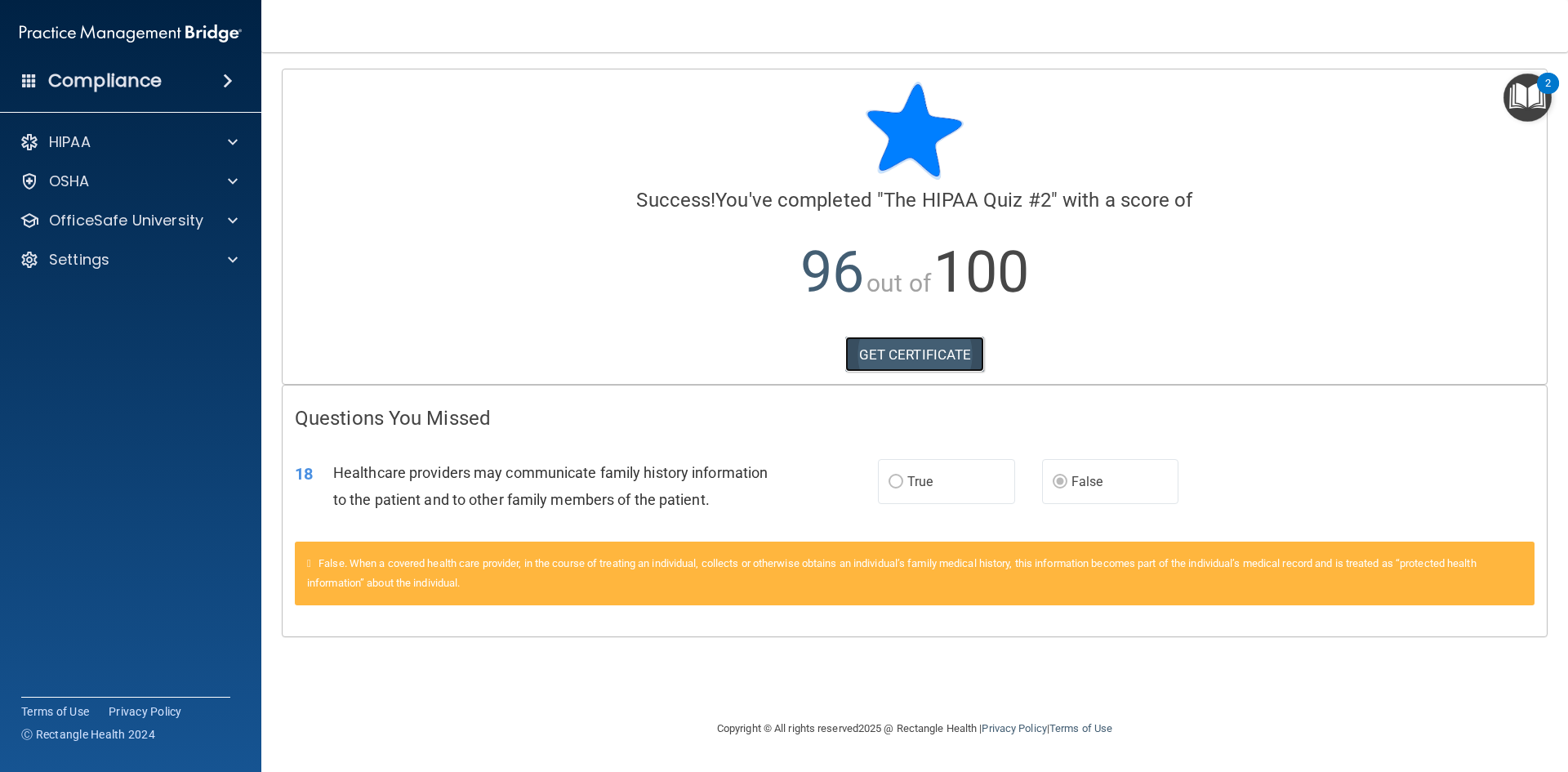
click at [921, 350] on link "GET CERTIFICATE" at bounding box center [915, 354] width 139 height 36
click at [198, 136] on div "HIPAA" at bounding box center [109, 142] width 203 height 19
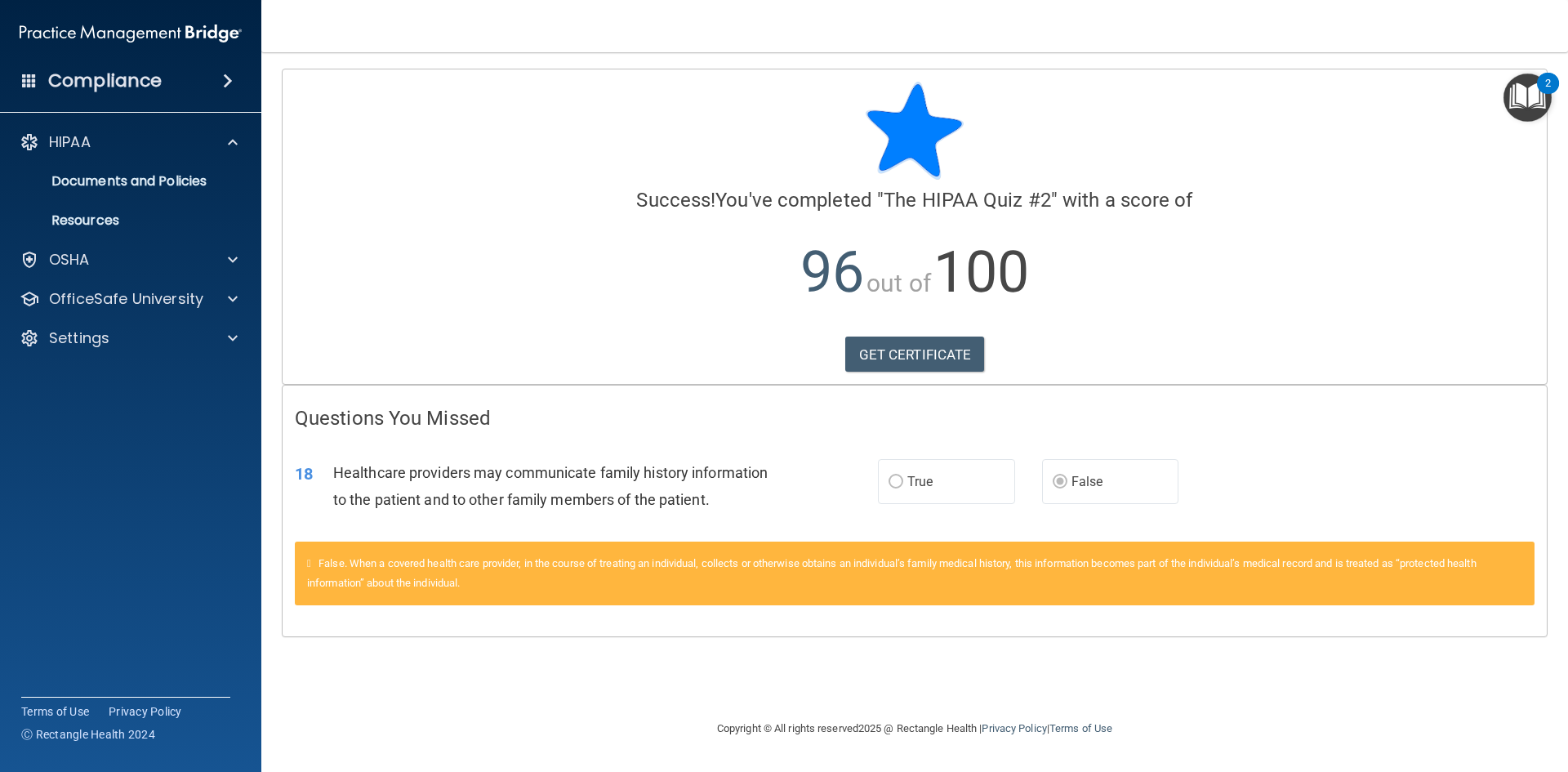
click at [513, 155] on div at bounding box center [914, 131] width 1239 height 98
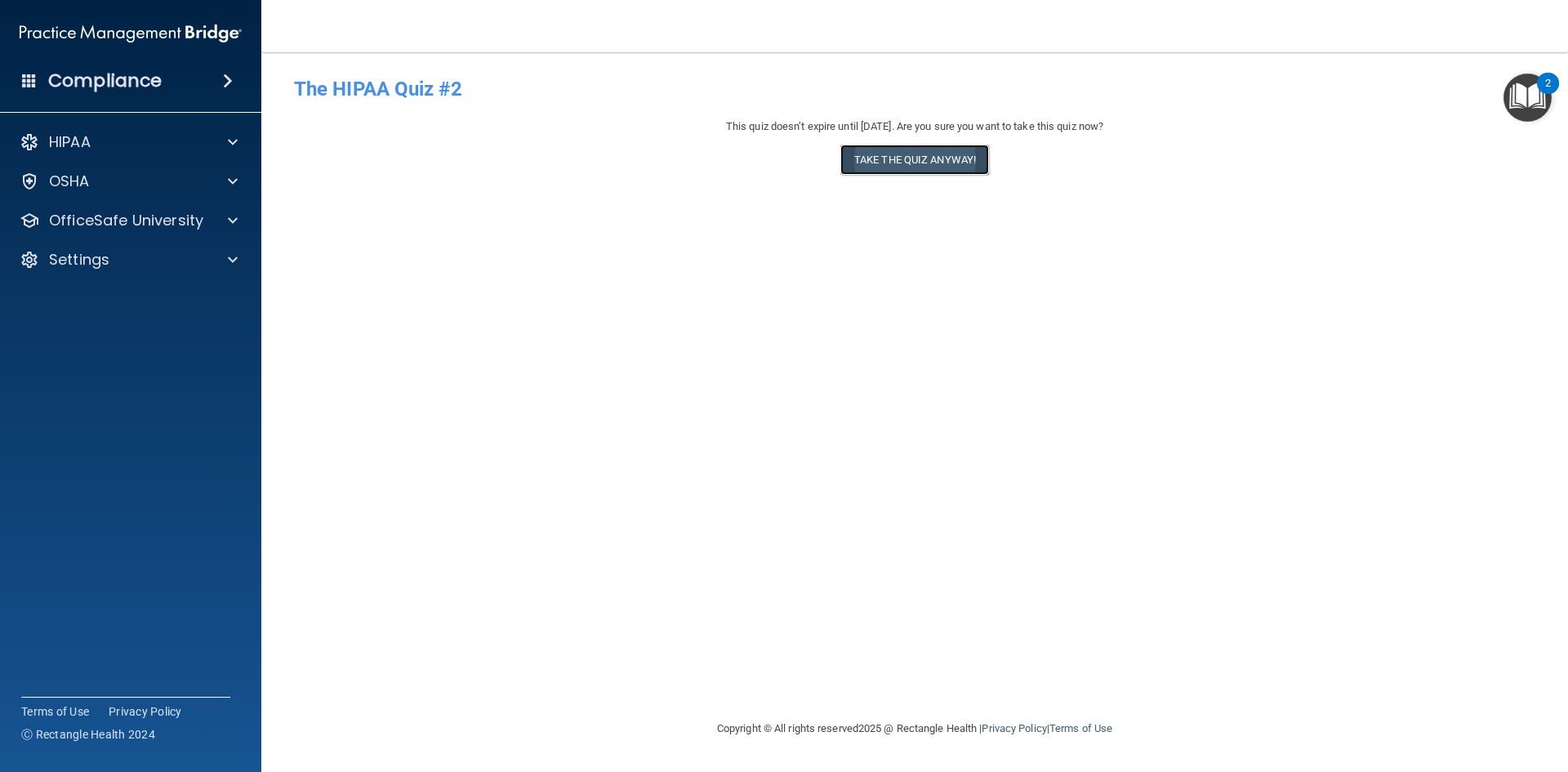
click at [954, 160] on button "Take the quiz anyway!" at bounding box center [915, 160] width 149 height 30
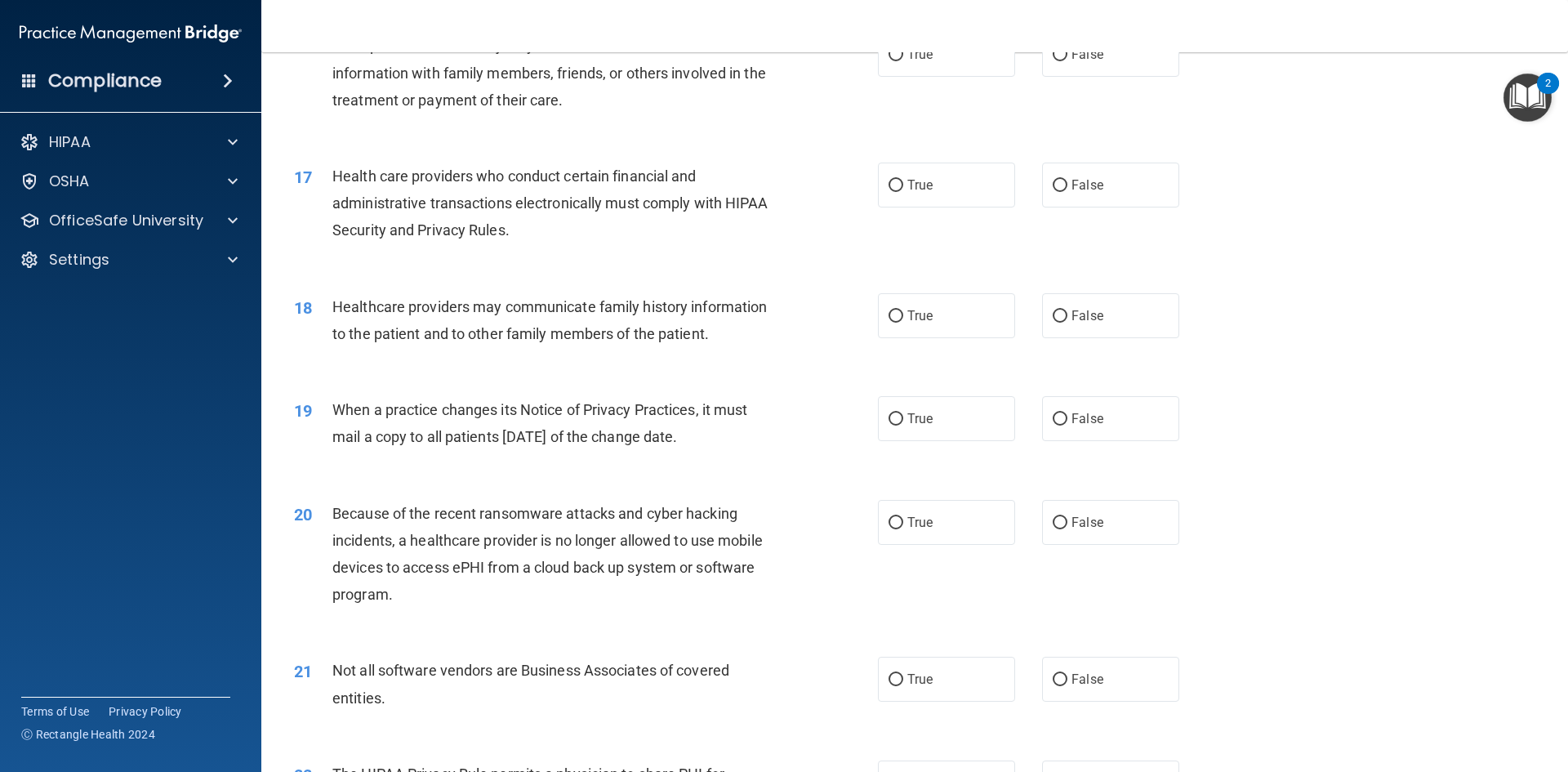
scroll to position [2041, 0]
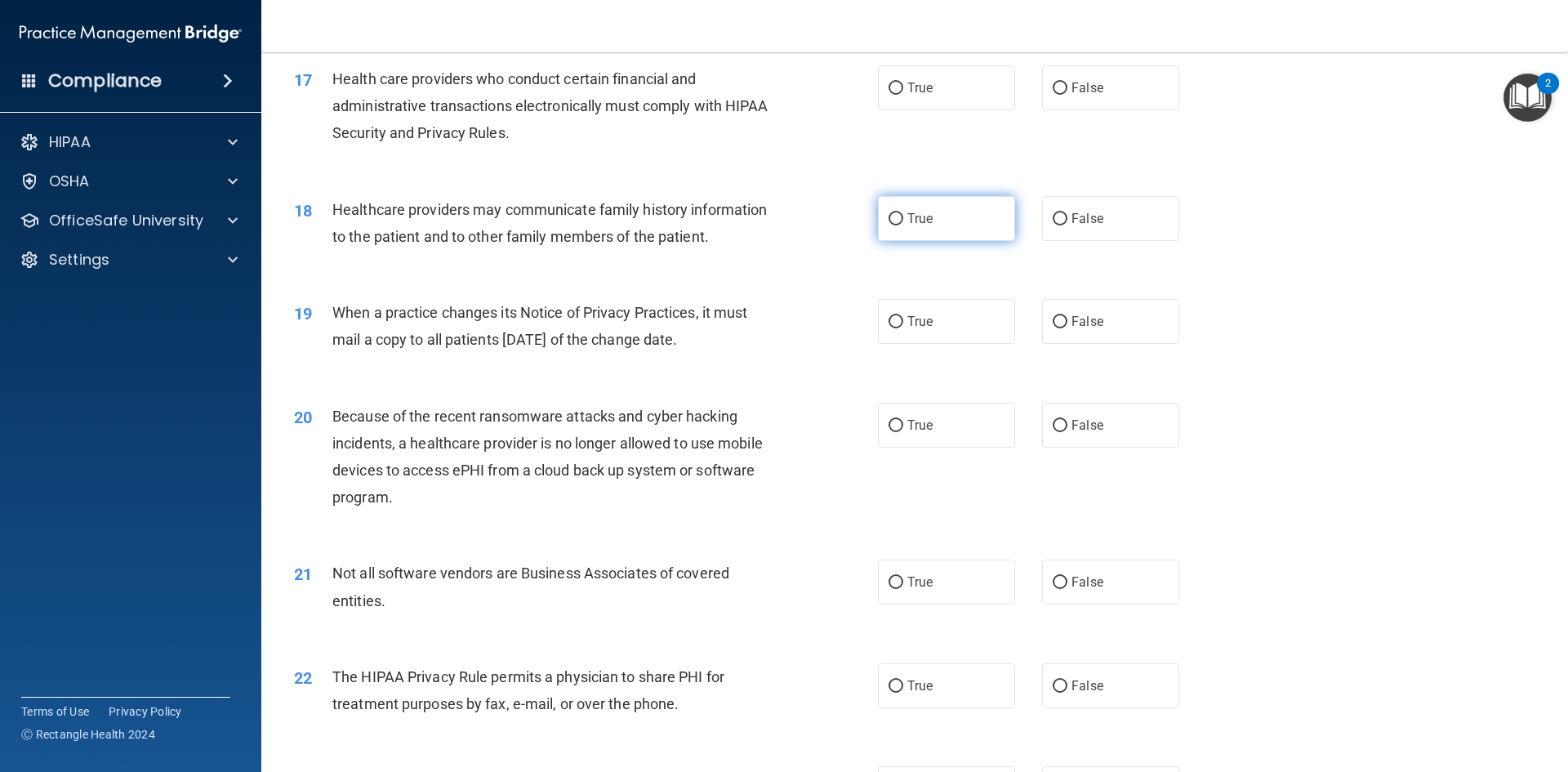
click at [889, 215] on input "True" at bounding box center [896, 219] width 14 height 13
radio input "true"
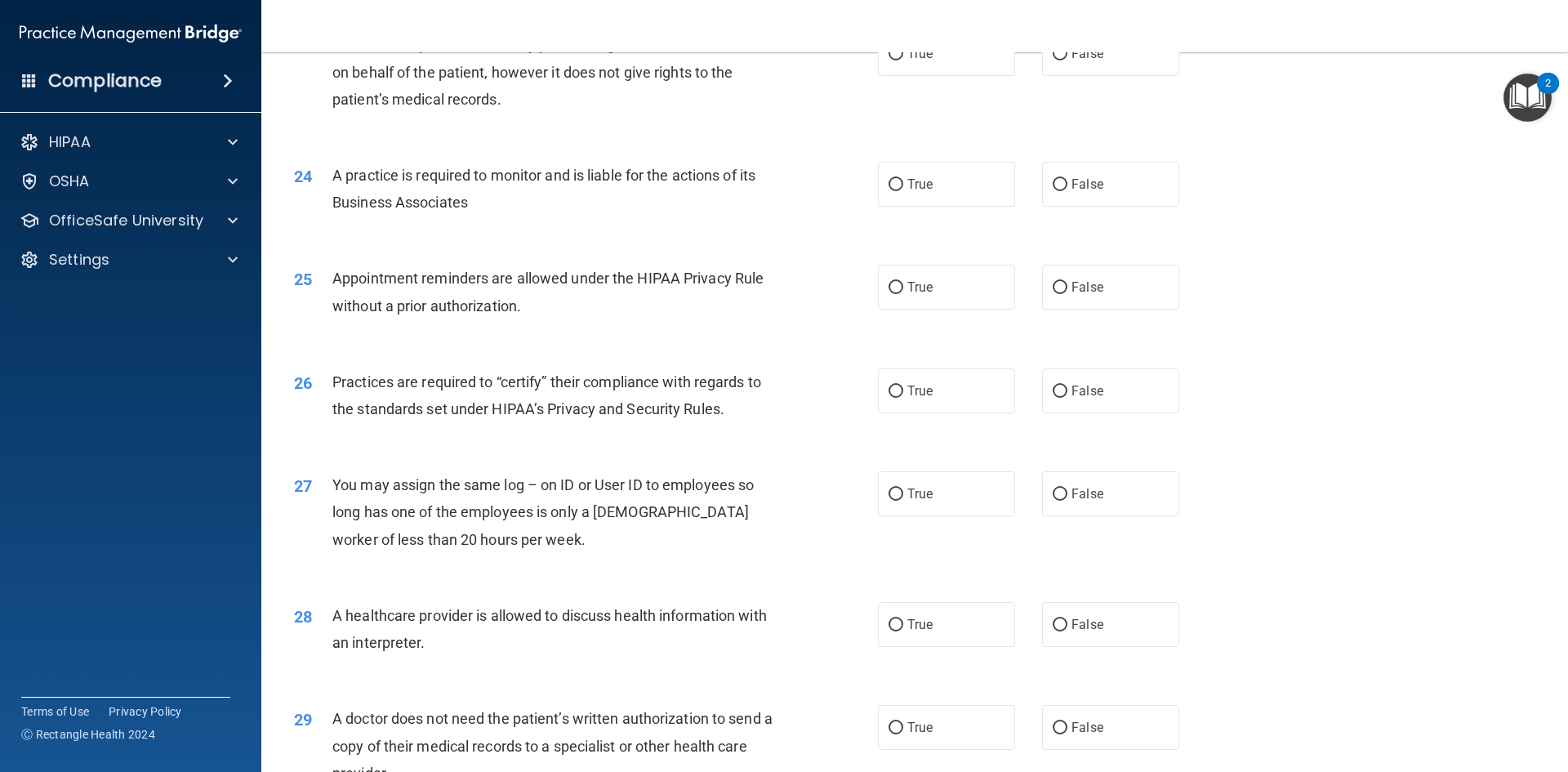
scroll to position [3029, 0]
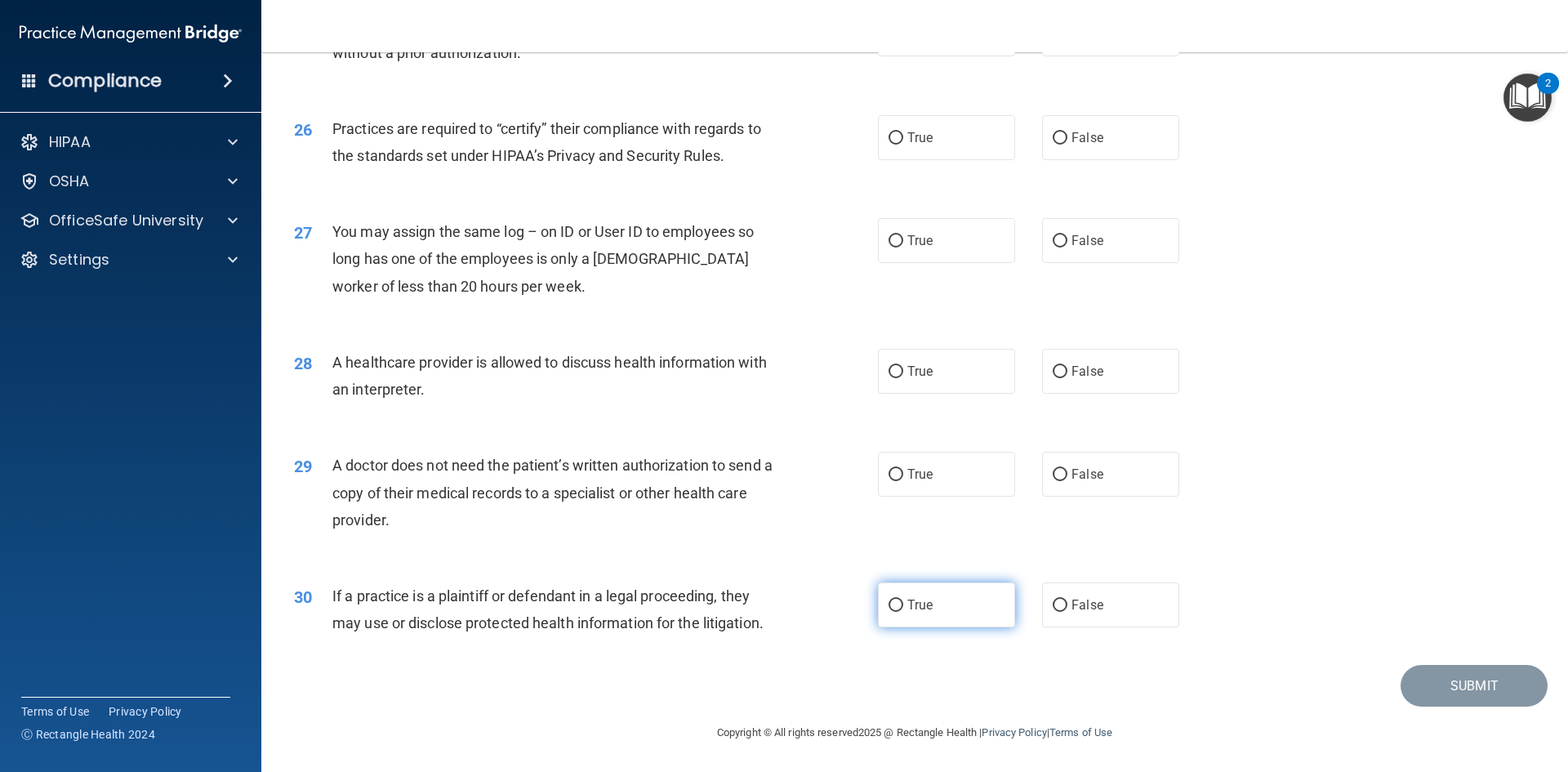
click at [890, 606] on input "True" at bounding box center [896, 606] width 14 height 13
radio input "true"
drag, startPoint x: 891, startPoint y: 477, endPoint x: 895, endPoint y: 421, distance: 56.1
click at [891, 469] on input "True" at bounding box center [896, 475] width 14 height 13
radio input "true"
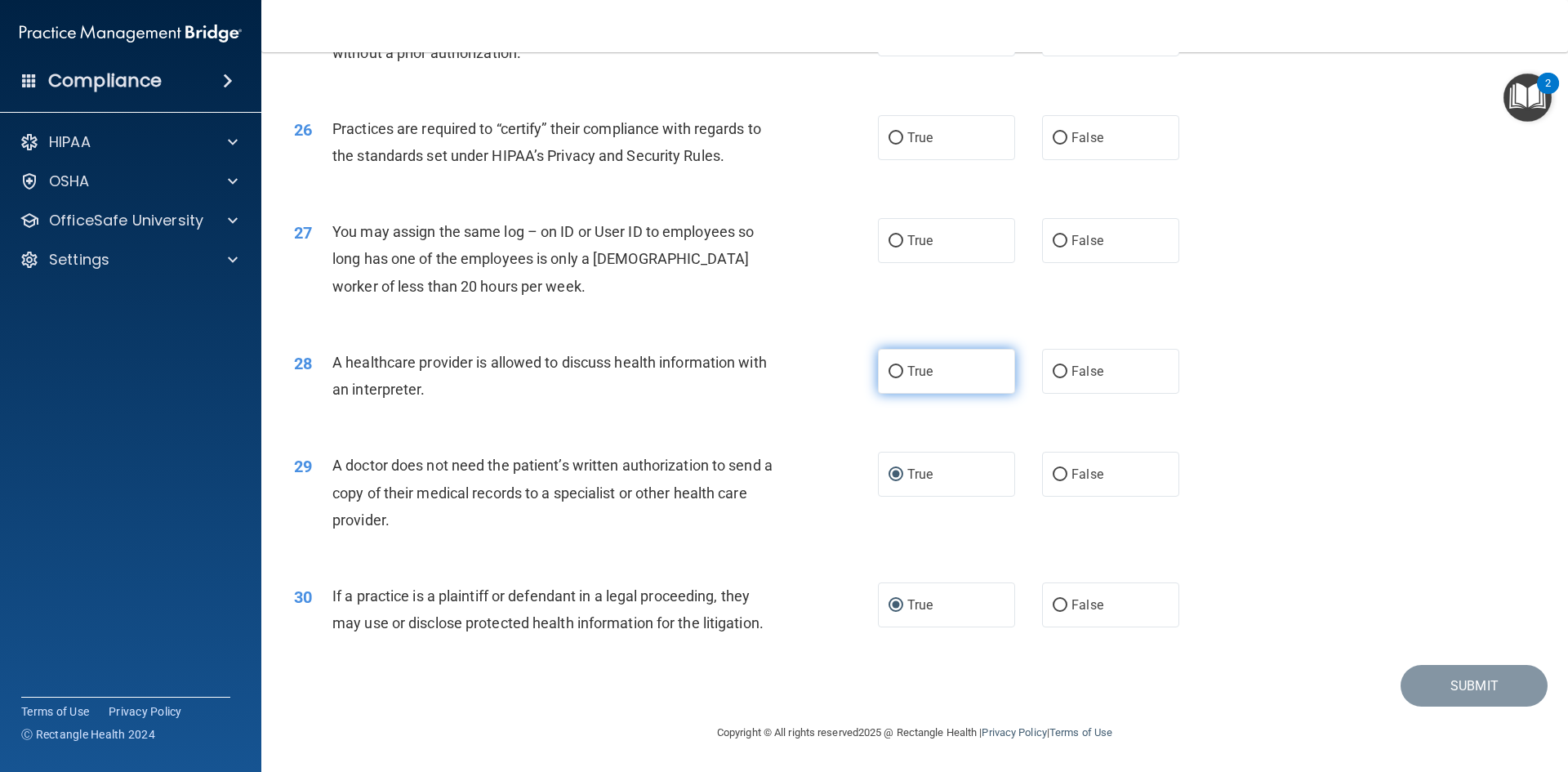
click at [901, 379] on label "True" at bounding box center [946, 371] width 137 height 45
click at [901, 378] on input "True" at bounding box center [896, 372] width 14 height 13
radio input "true"
drag, startPoint x: 1048, startPoint y: 241, endPoint x: 1064, endPoint y: 178, distance: 65.0
click at [1055, 235] on input "False" at bounding box center [1059, 241] width 14 height 13
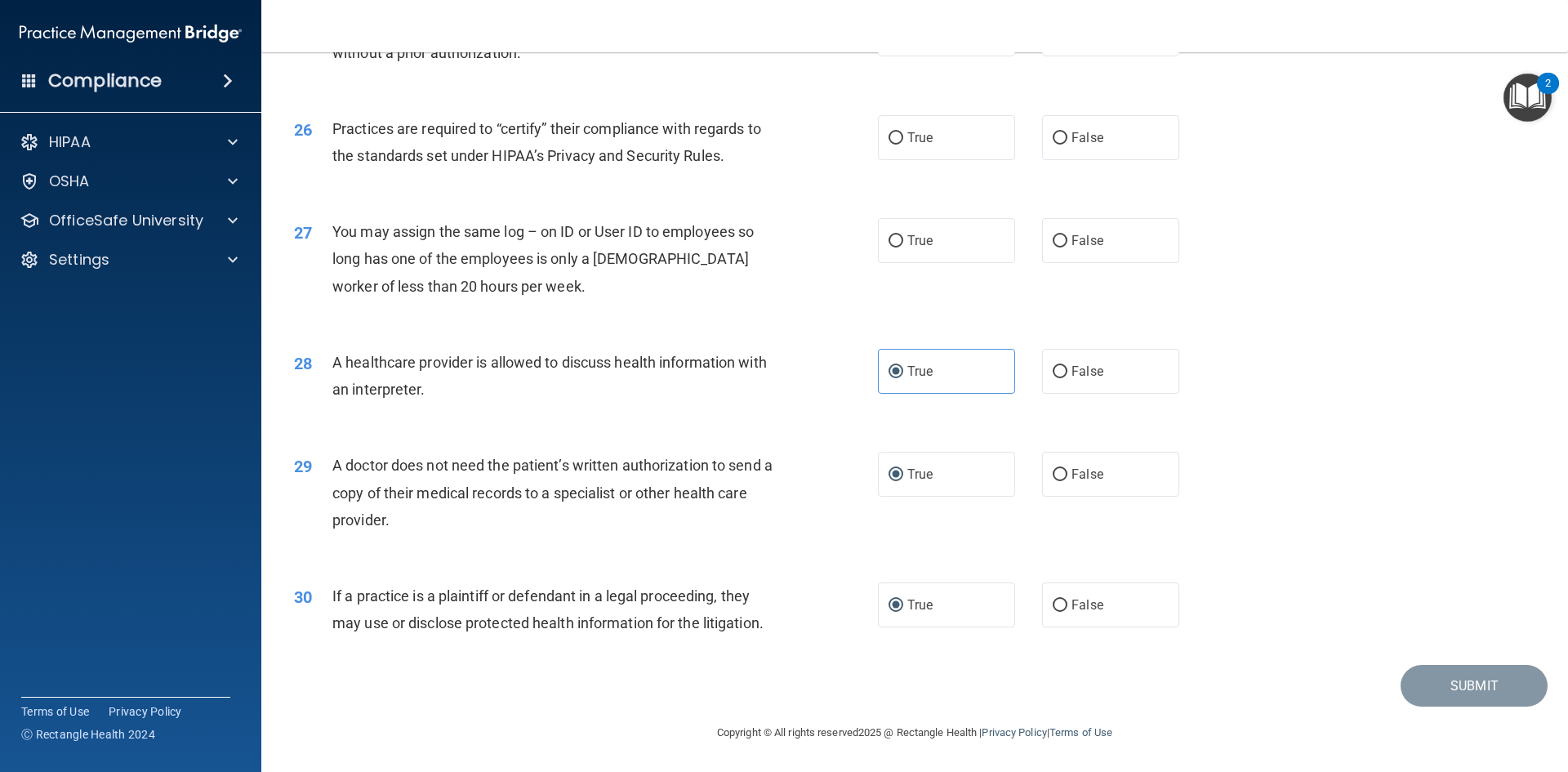
radio input "true"
click at [1048, 144] on label "False" at bounding box center [1111, 137] width 137 height 45
click at [1054, 138] on input "False" at bounding box center [1059, 139] width 14 height 13
radio input "true"
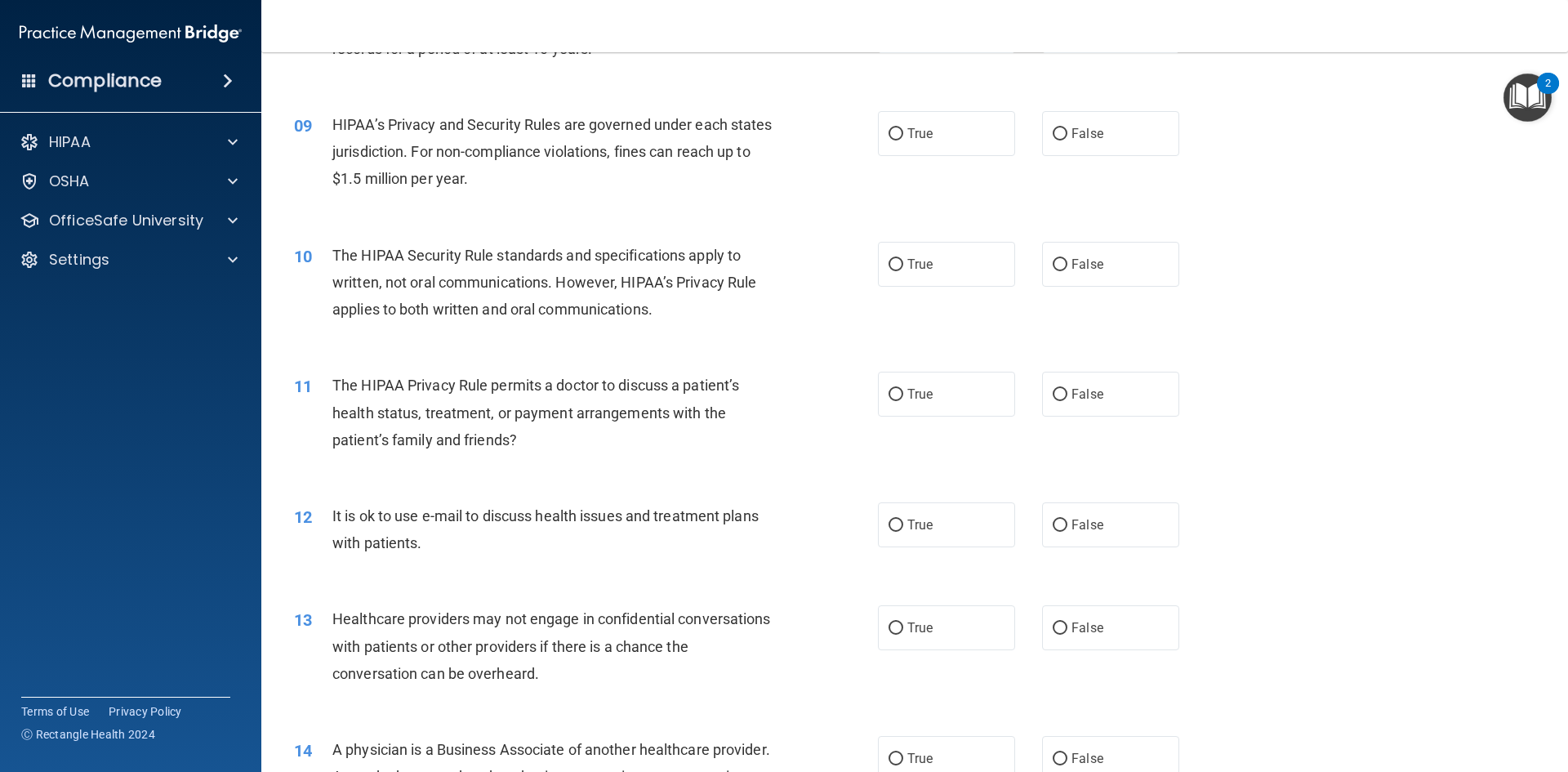
scroll to position [1225, 0]
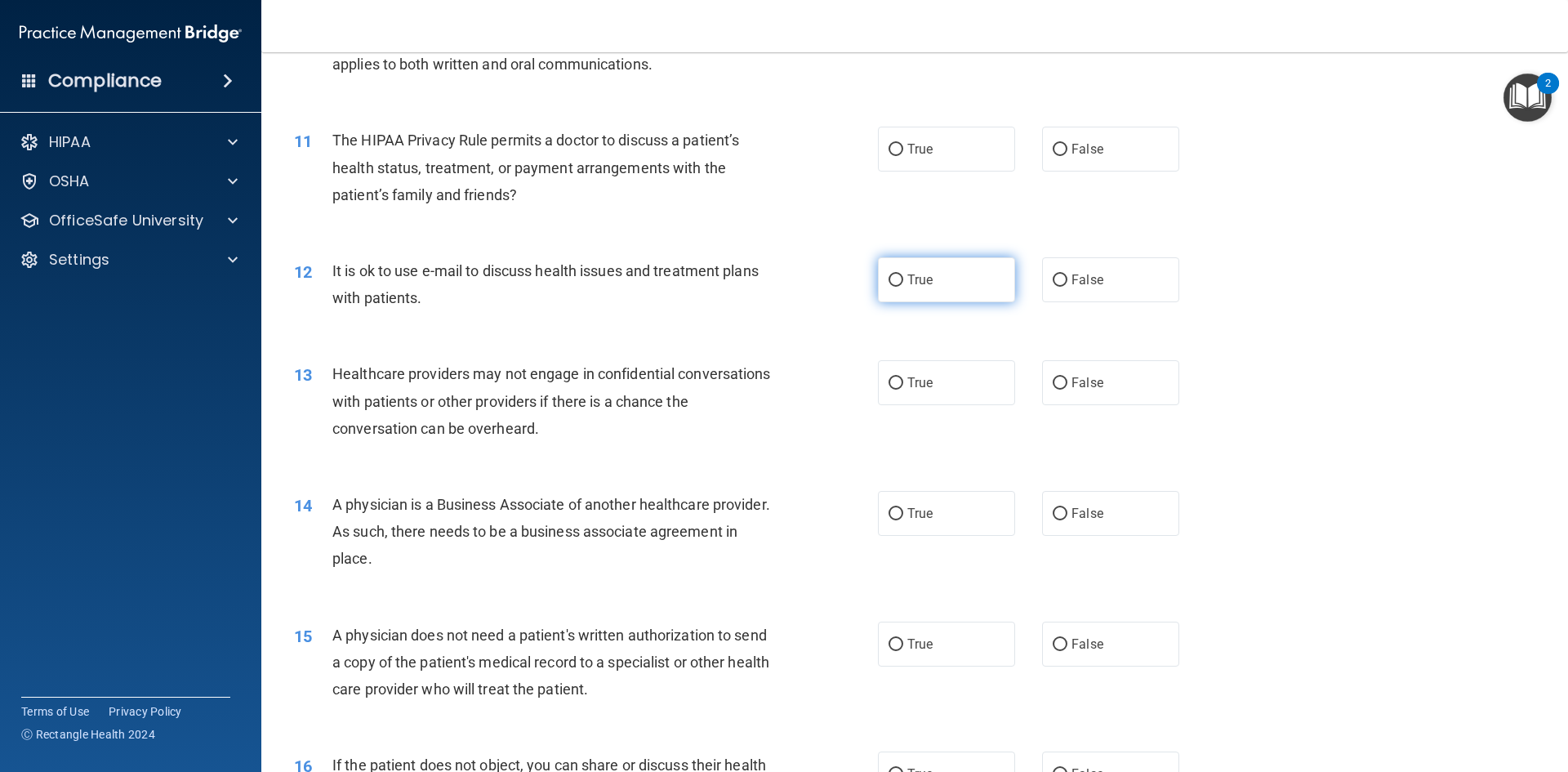
click at [896, 285] on input "True" at bounding box center [896, 280] width 14 height 13
radio input "true"
drag, startPoint x: 1050, startPoint y: 386, endPoint x: 1049, endPoint y: 422, distance: 36.0
click at [1050, 391] on label "False" at bounding box center [1111, 382] width 137 height 45
click at [1053, 518] on input "False" at bounding box center [1059, 514] width 14 height 13
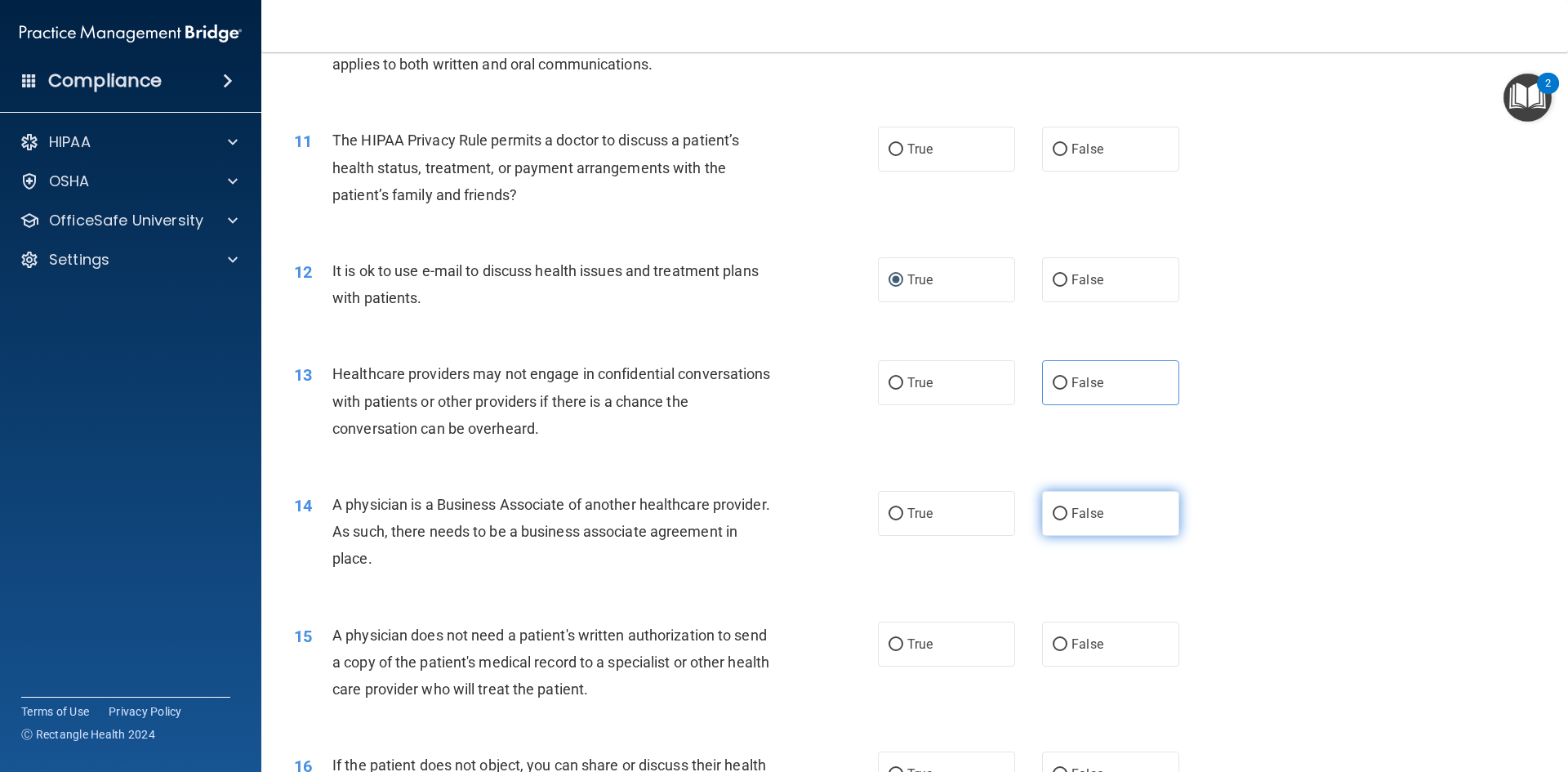
radio input "true"
click at [1053, 382] on input "False" at bounding box center [1059, 383] width 14 height 13
radio input "true"
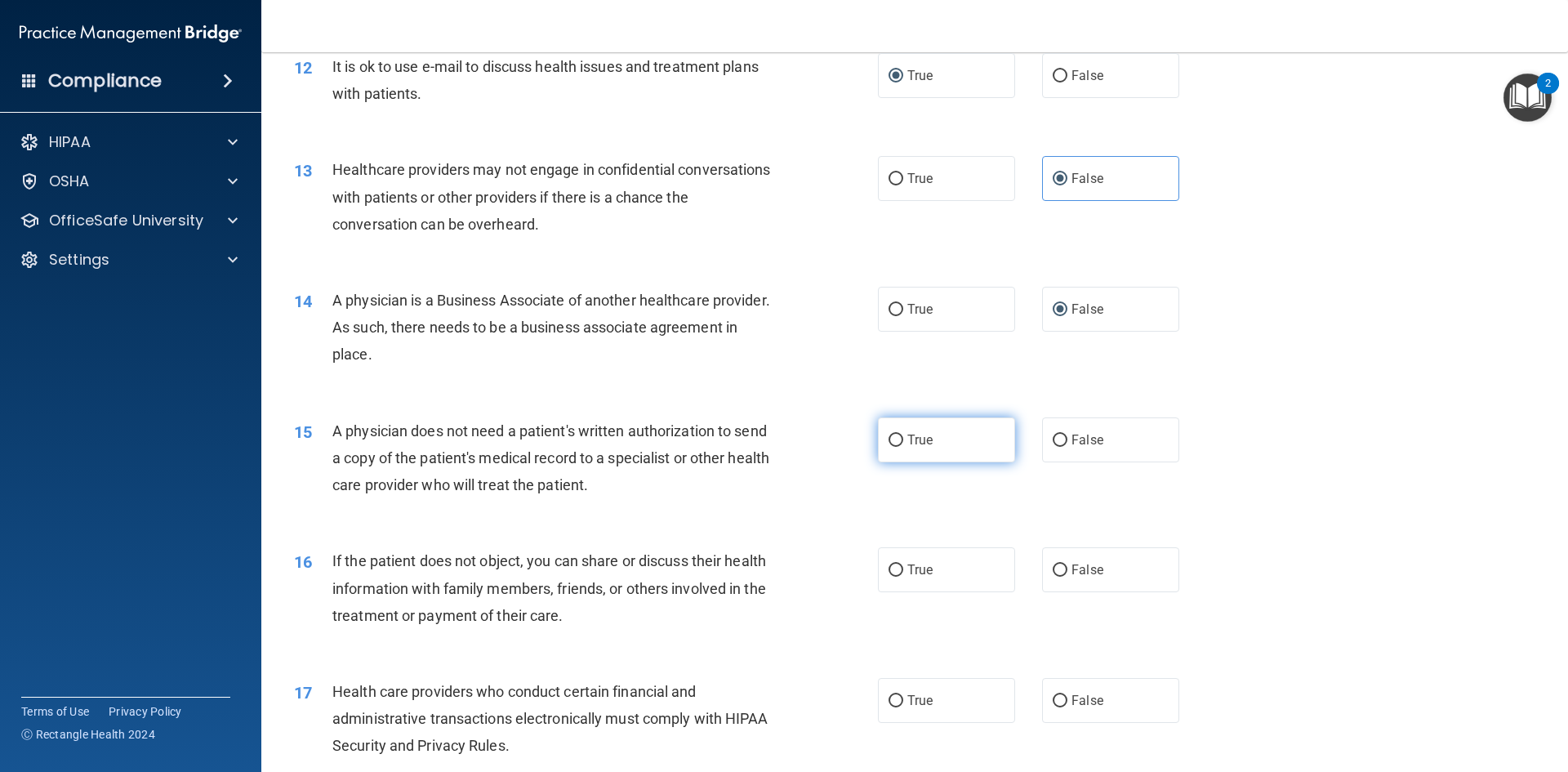
scroll to position [1470, 0]
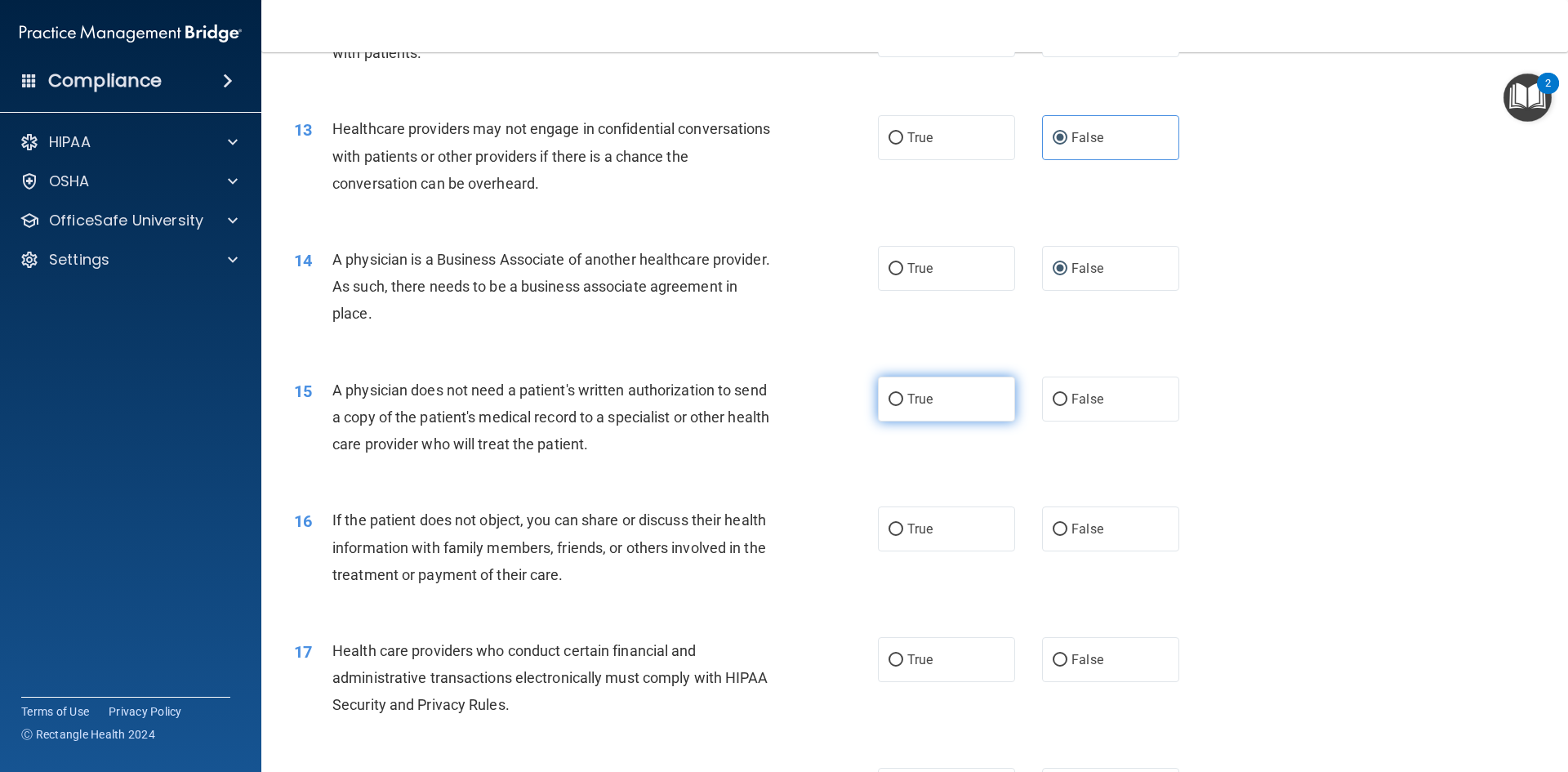
click at [896, 403] on input "True" at bounding box center [896, 400] width 14 height 13
radio input "true"
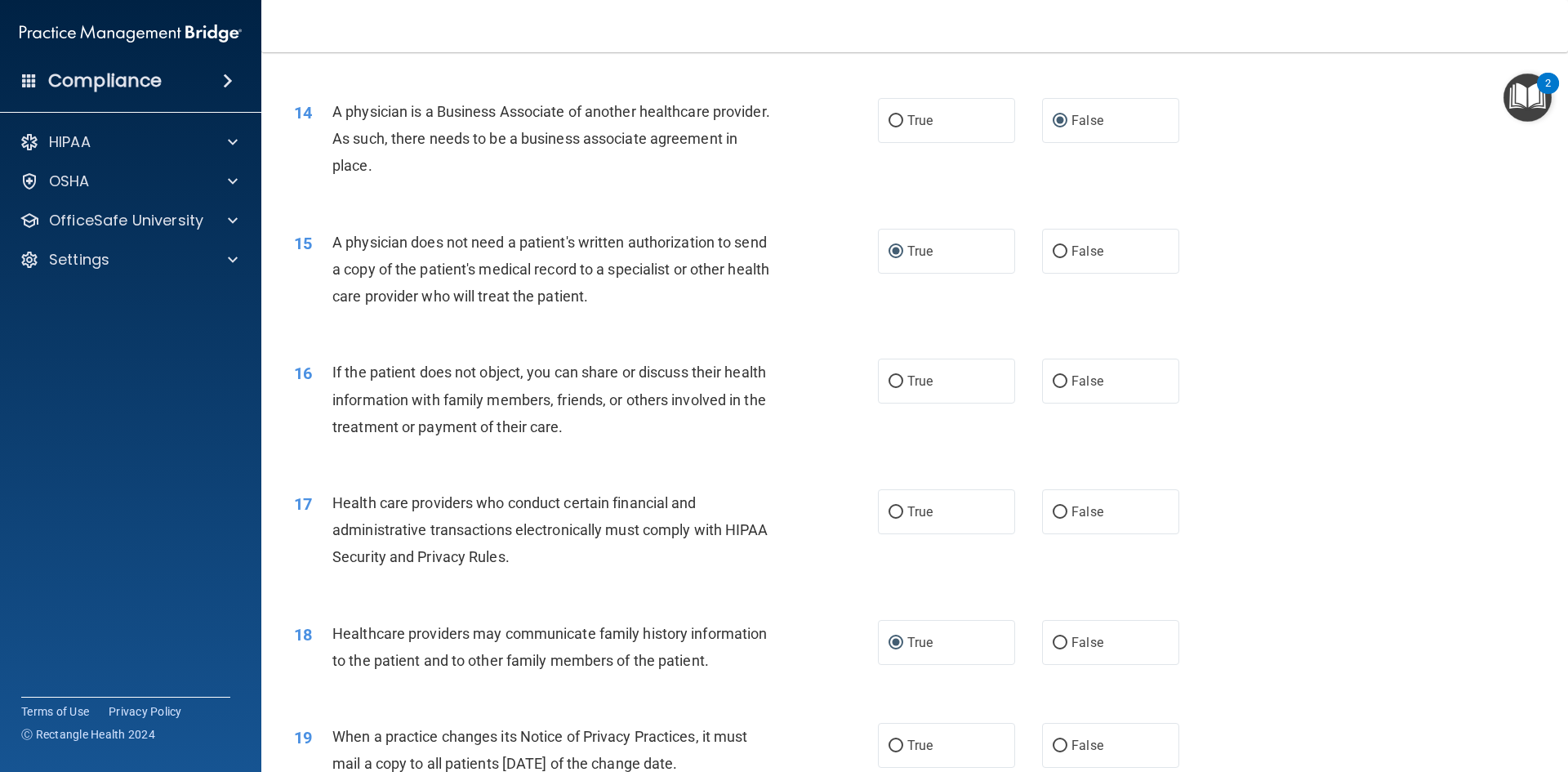
scroll to position [1633, 0]
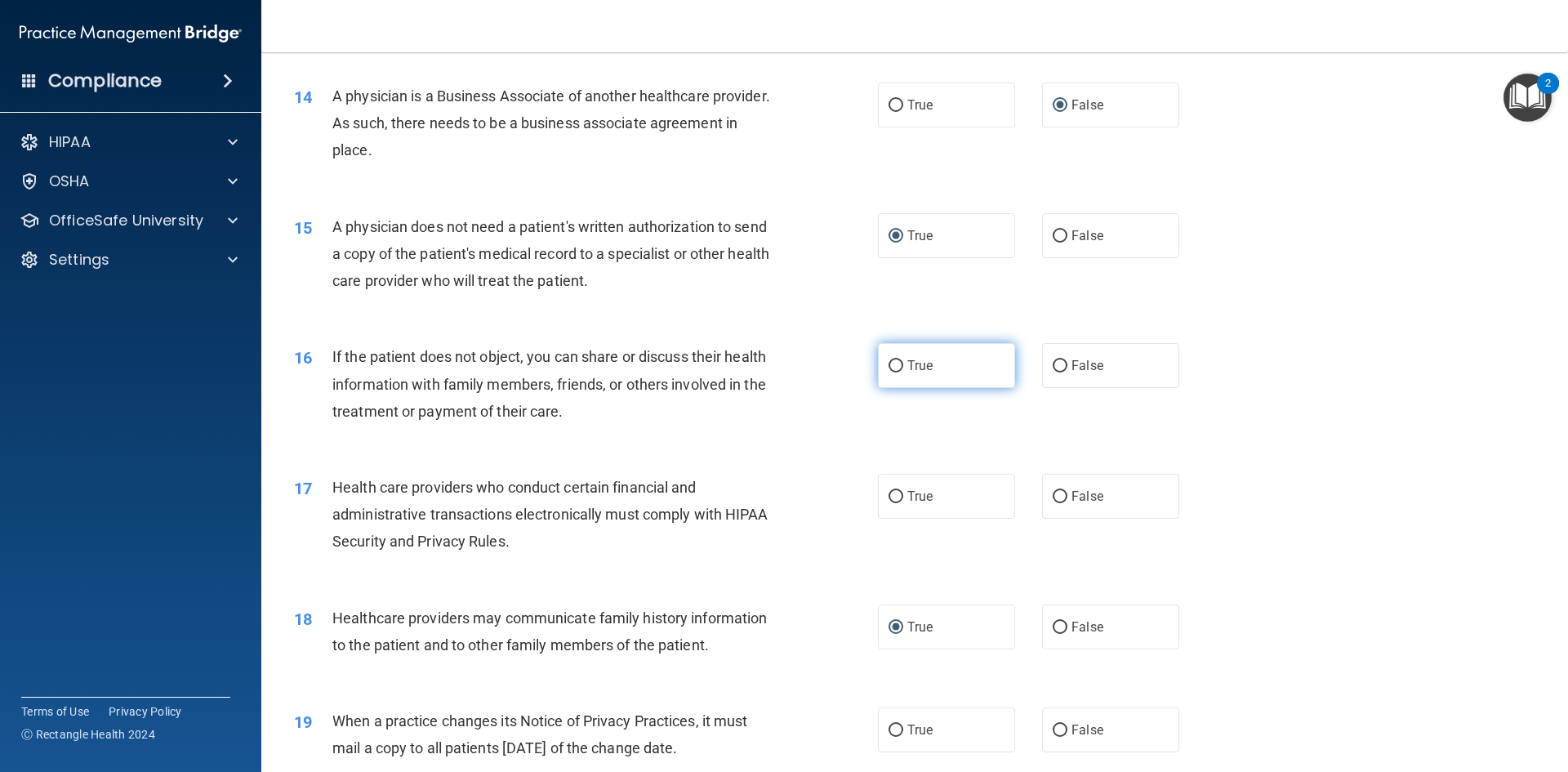
click at [892, 370] on input "True" at bounding box center [896, 366] width 14 height 13
radio input "true"
click at [896, 497] on input "True" at bounding box center [896, 497] width 14 height 13
radio input "true"
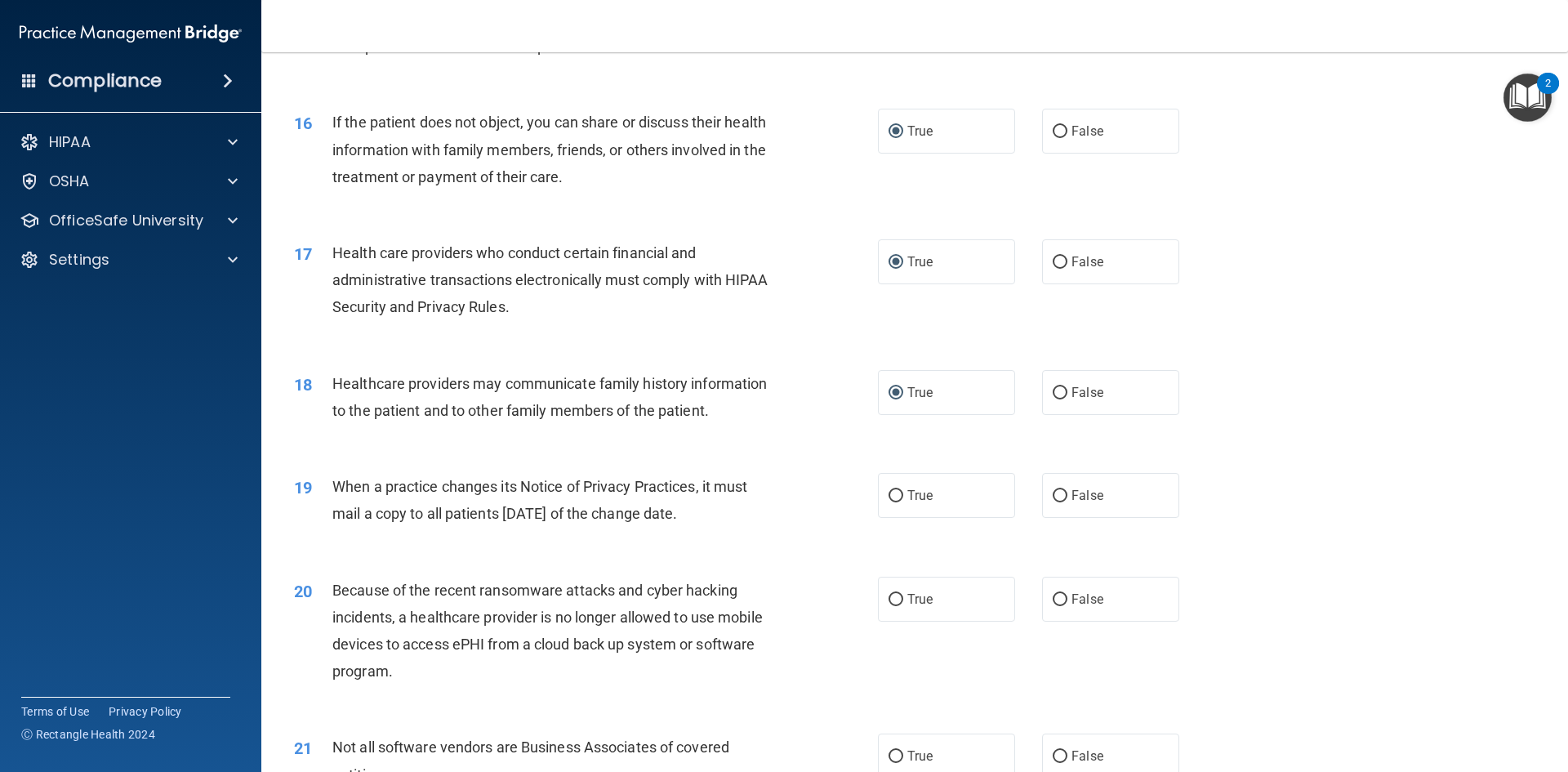
scroll to position [1878, 0]
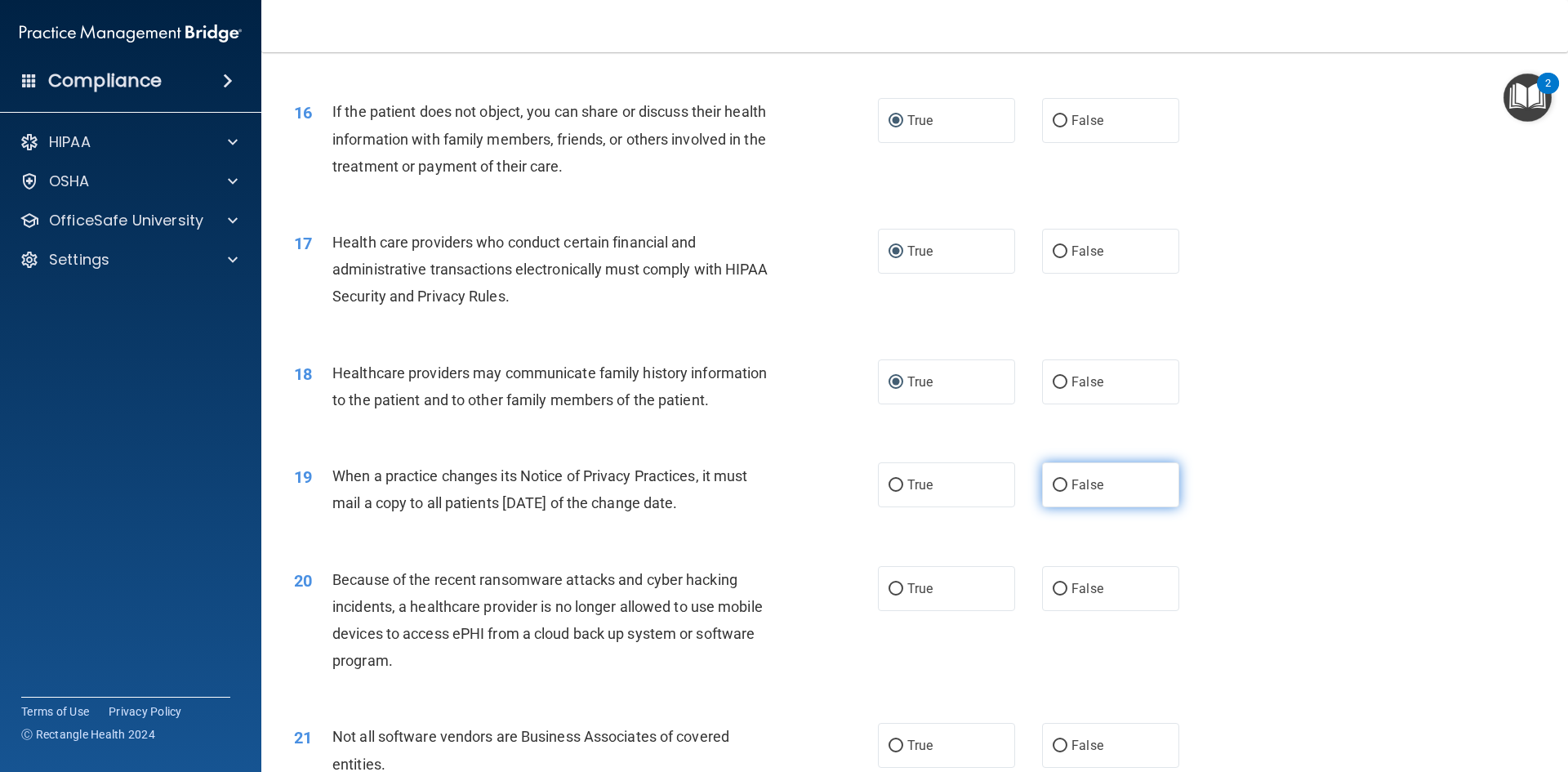
click at [1058, 490] on input "False" at bounding box center [1059, 485] width 14 height 13
radio input "true"
click at [1043, 598] on label "False" at bounding box center [1111, 588] width 137 height 45
click at [1053, 595] on input "False" at bounding box center [1059, 589] width 14 height 13
radio input "true"
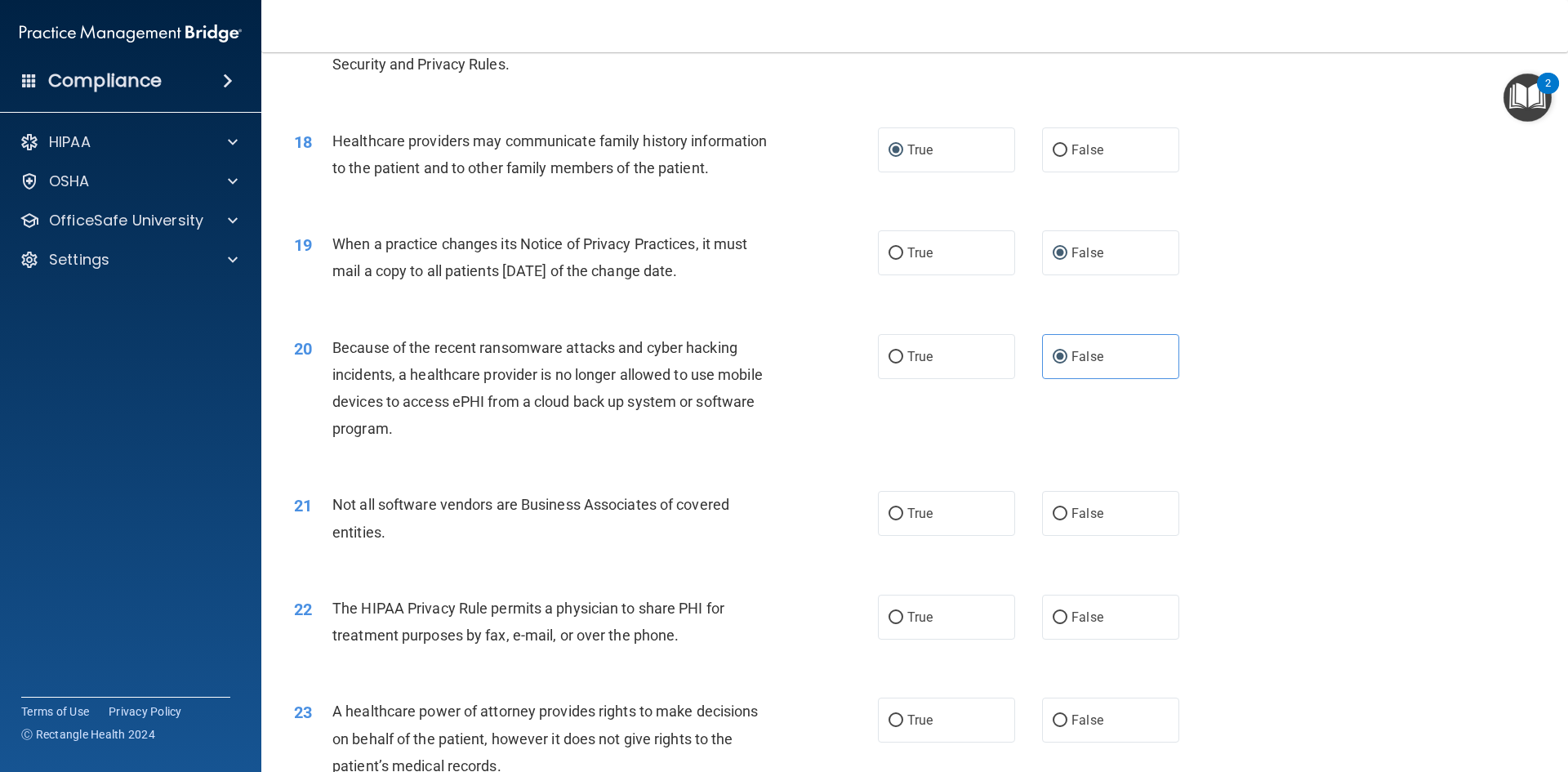
scroll to position [2123, 0]
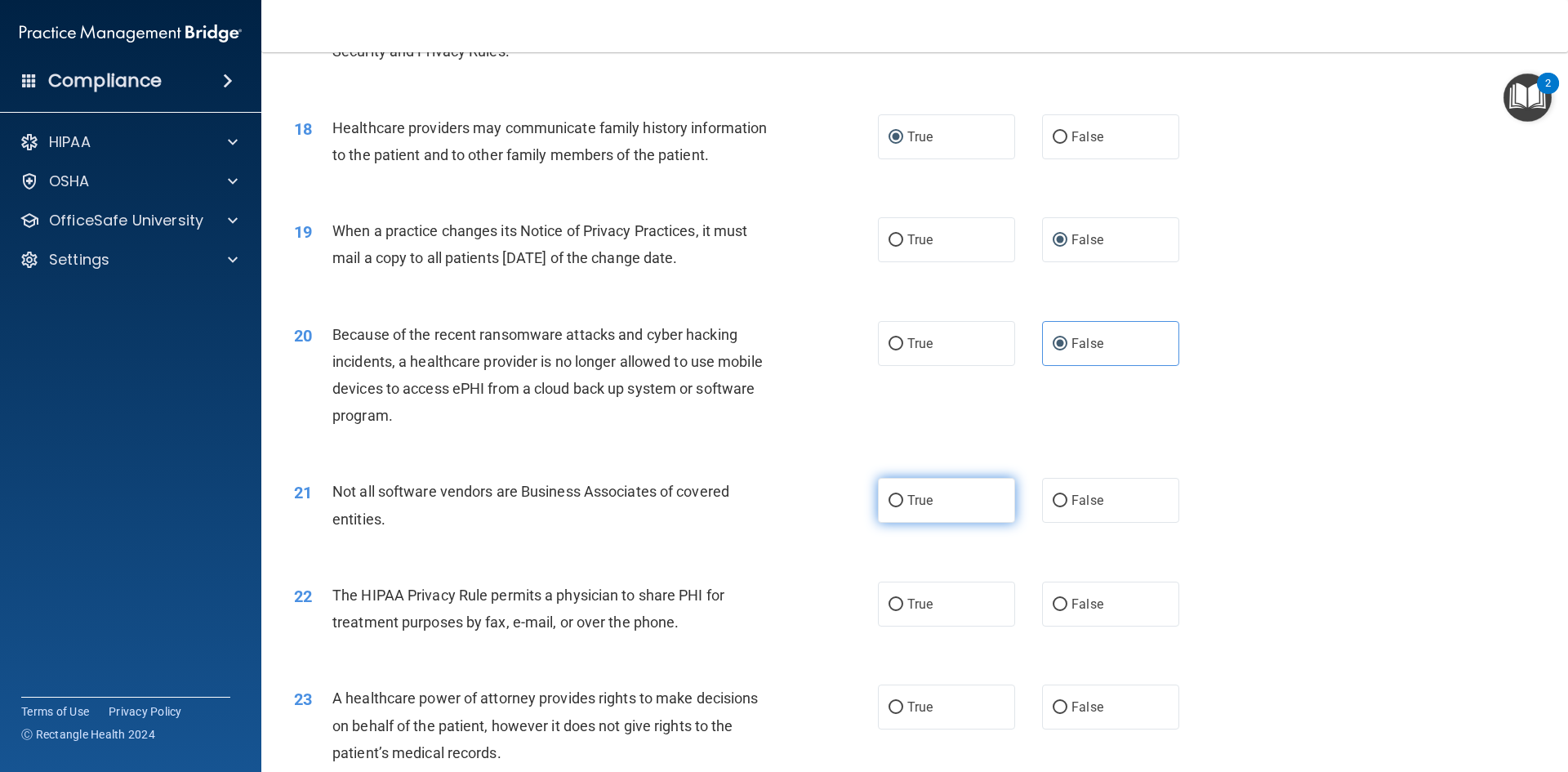
click at [898, 503] on label "True" at bounding box center [946, 500] width 137 height 45
click at [898, 503] on input "True" at bounding box center [896, 501] width 14 height 13
radio input "true"
click at [890, 601] on input "True" at bounding box center [896, 605] width 14 height 13
radio input "true"
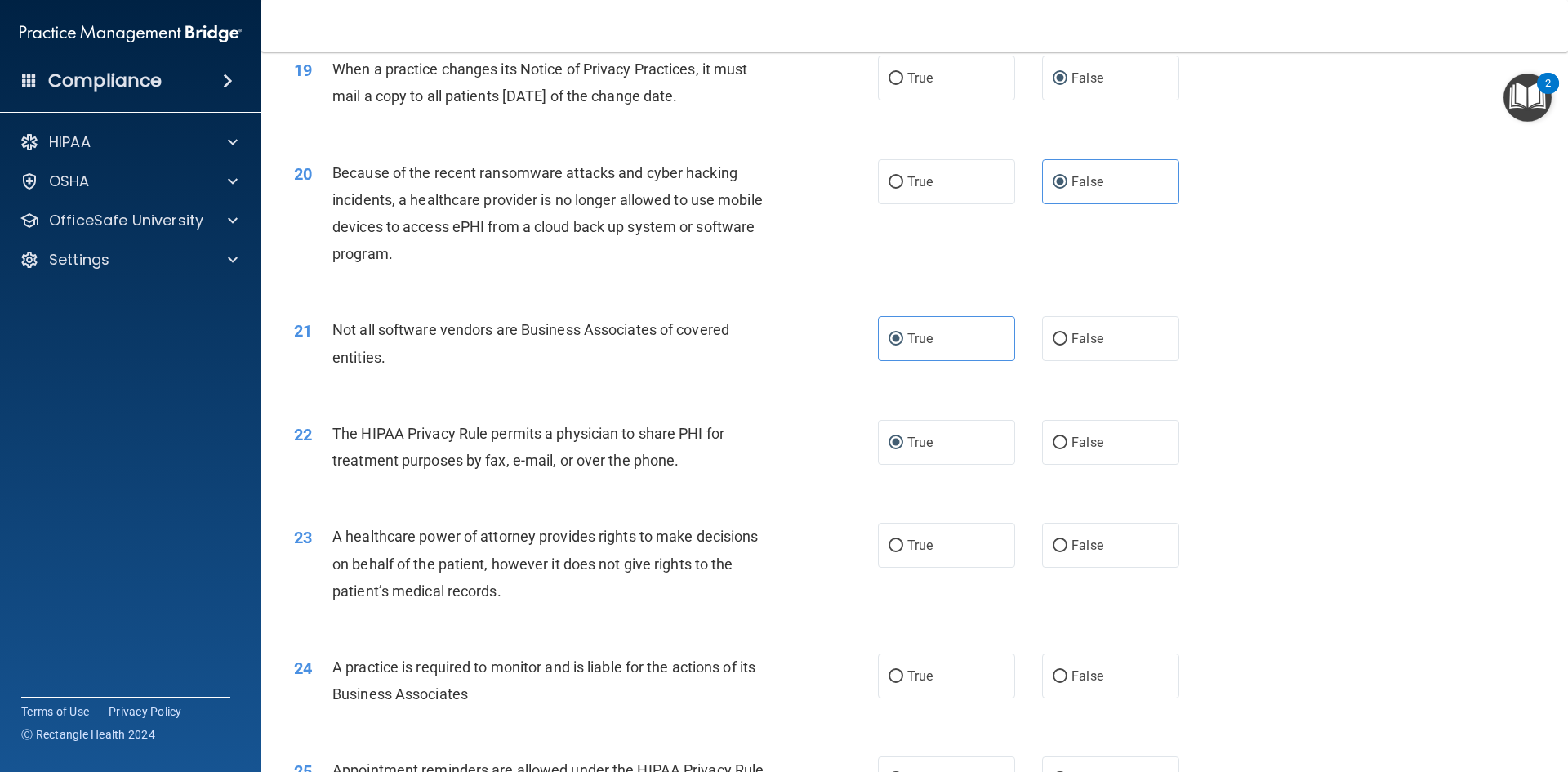
scroll to position [2286, 0]
drag, startPoint x: 1048, startPoint y: 541, endPoint x: 1047, endPoint y: 529, distance: 12.0
click at [1048, 535] on label "False" at bounding box center [1111, 543] width 137 height 45
click at [1053, 538] on input "False" at bounding box center [1059, 544] width 14 height 13
radio input "true"
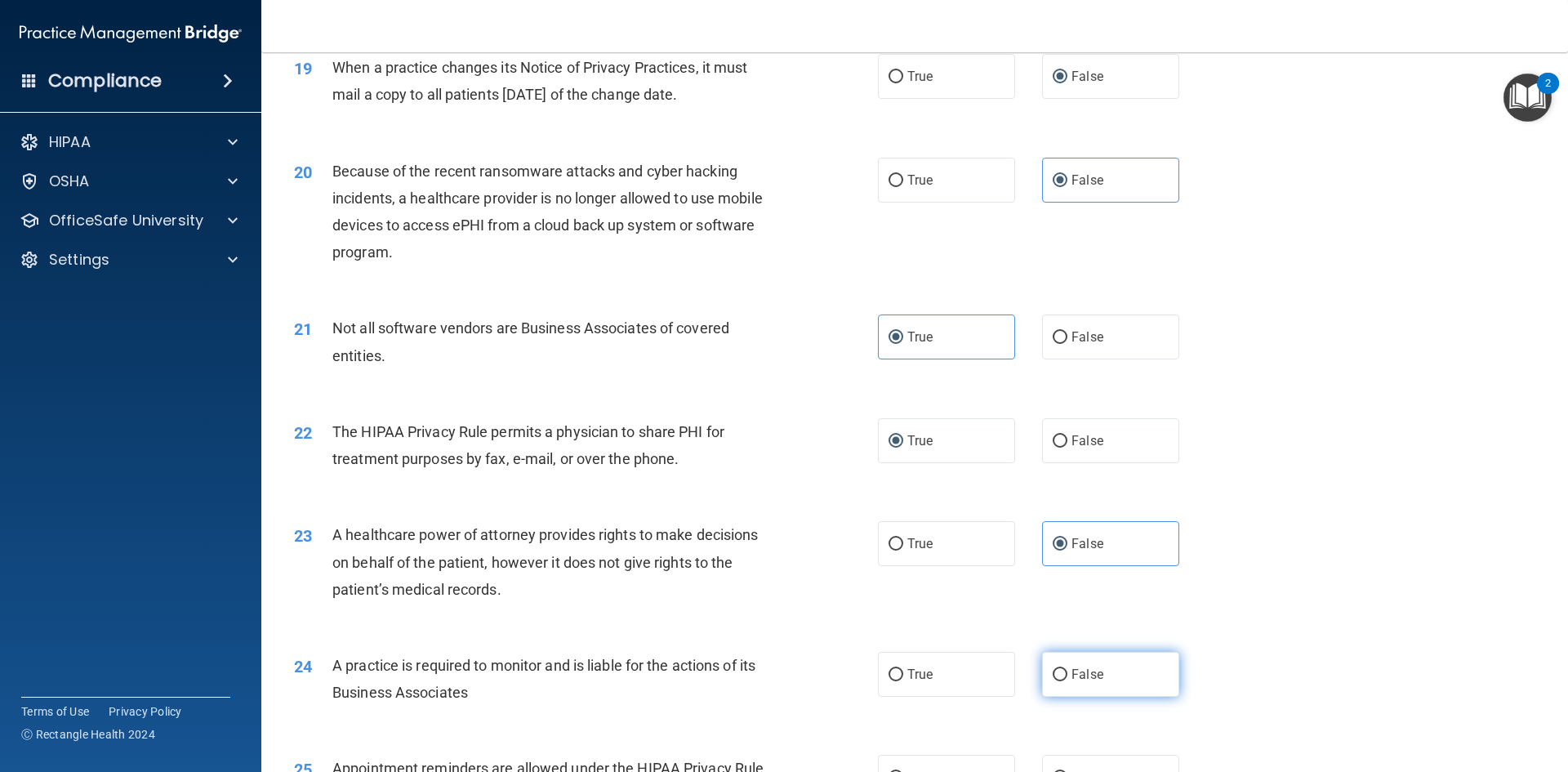
click at [1054, 686] on label "False" at bounding box center [1111, 673] width 137 height 45
click at [1054, 681] on input "False" at bounding box center [1059, 675] width 14 height 13
radio input "true"
click at [888, 681] on label "True" at bounding box center [946, 673] width 137 height 45
click at [889, 681] on input "True" at bounding box center [896, 675] width 14 height 13
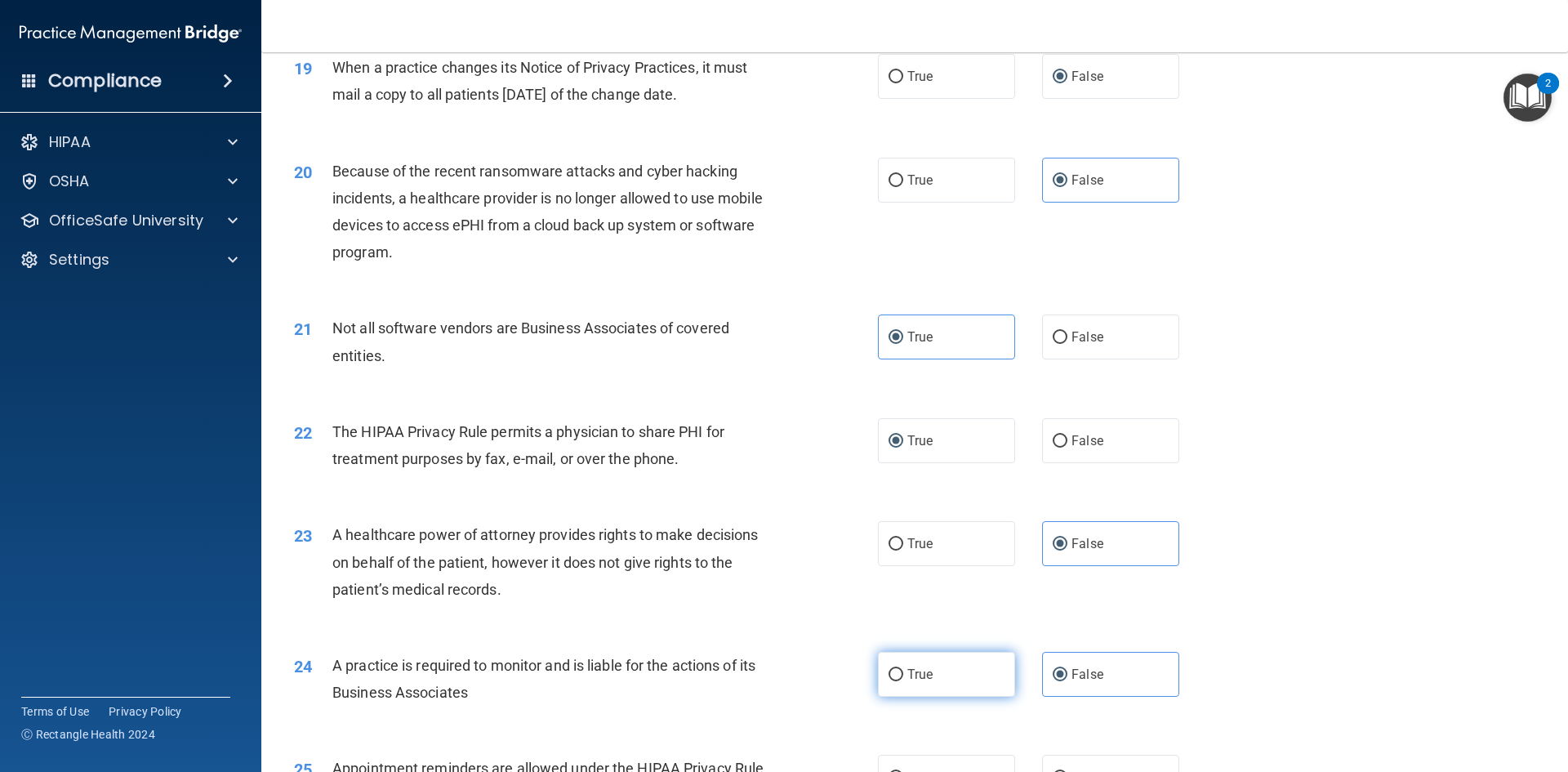
radio input "true"
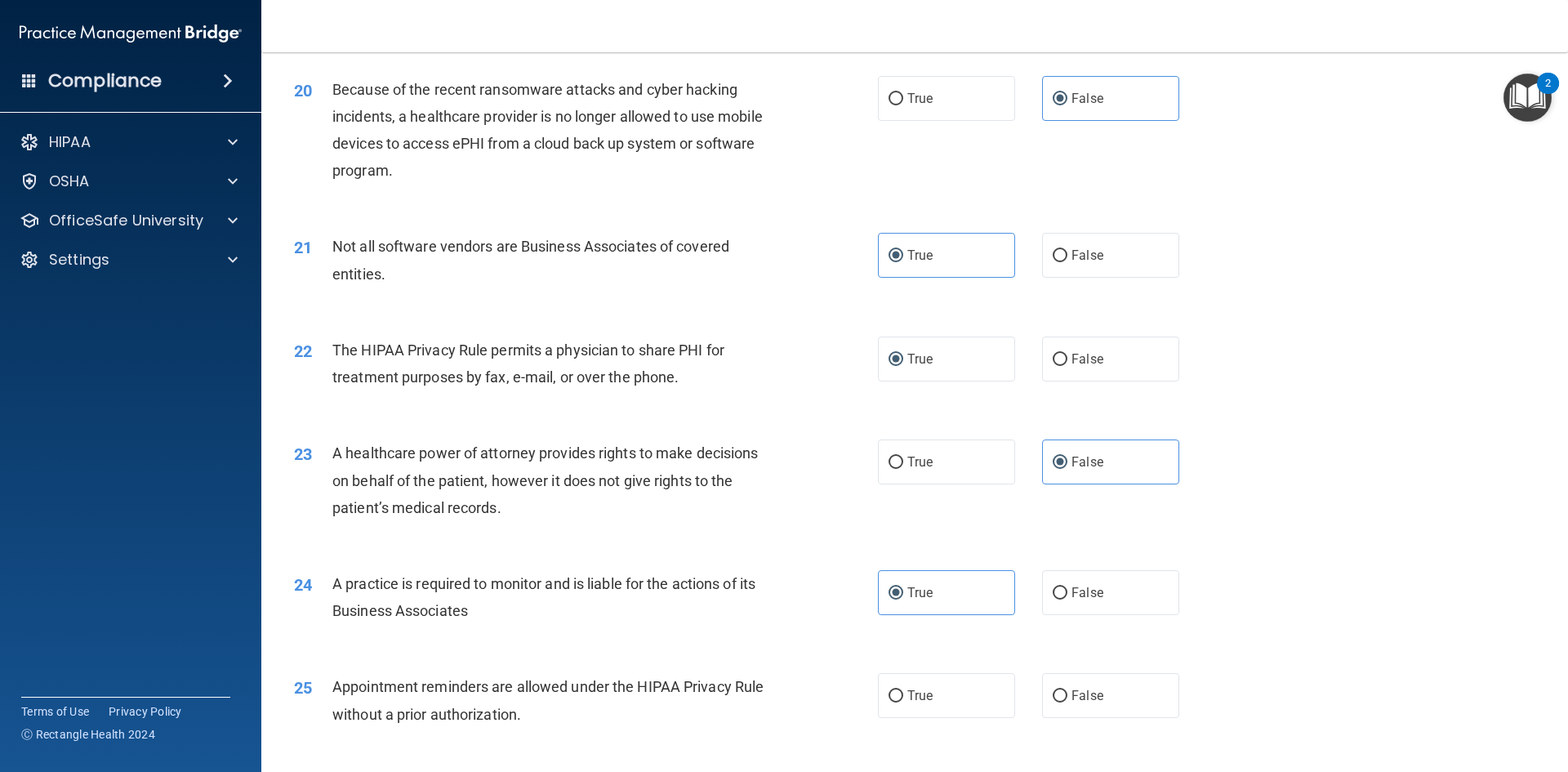
scroll to position [2531, 0]
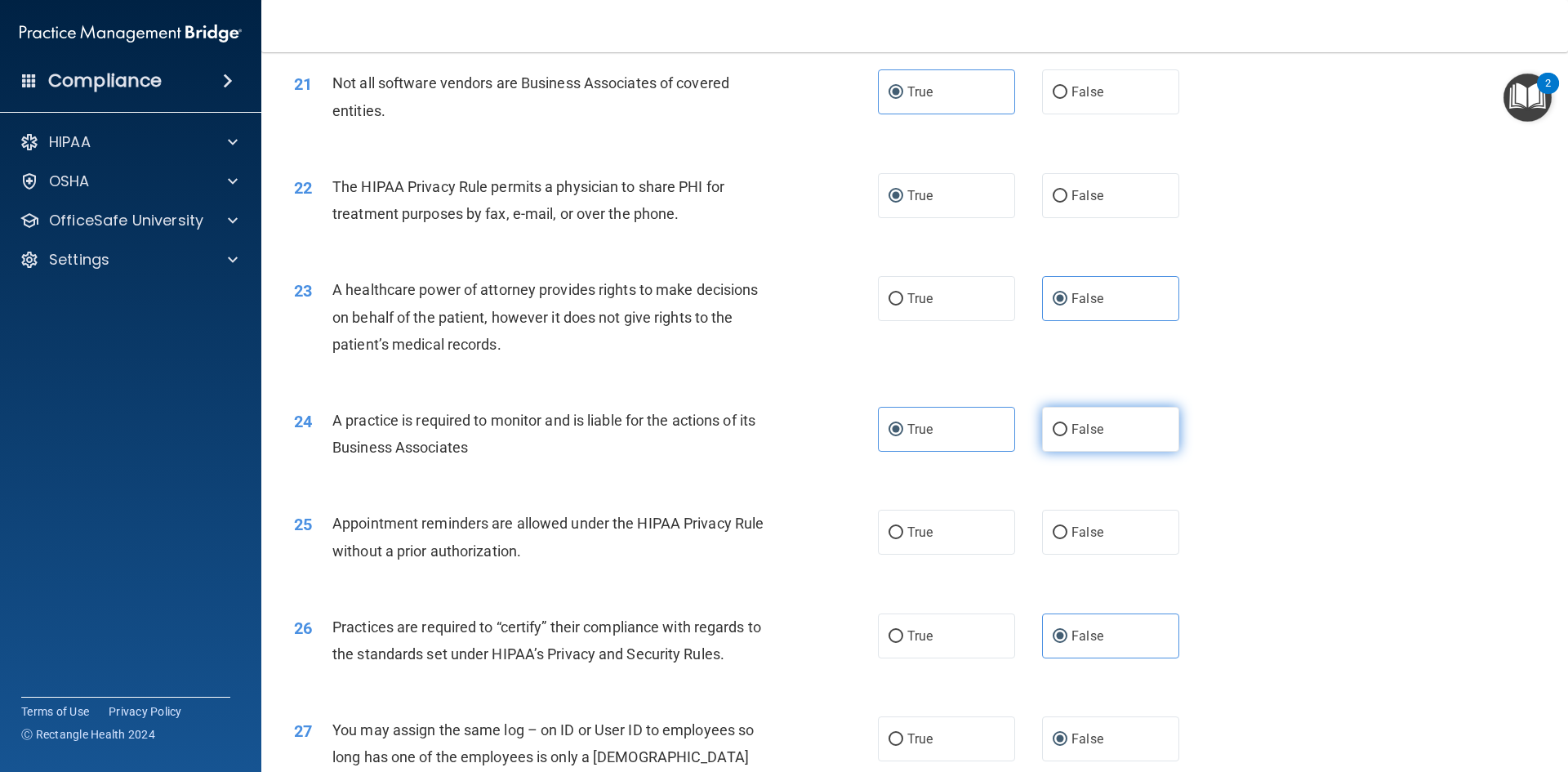
click at [1057, 434] on input "False" at bounding box center [1059, 430] width 14 height 13
radio input "true"
radio input "false"
click at [889, 534] on input "True" at bounding box center [896, 533] width 14 height 13
radio input "true"
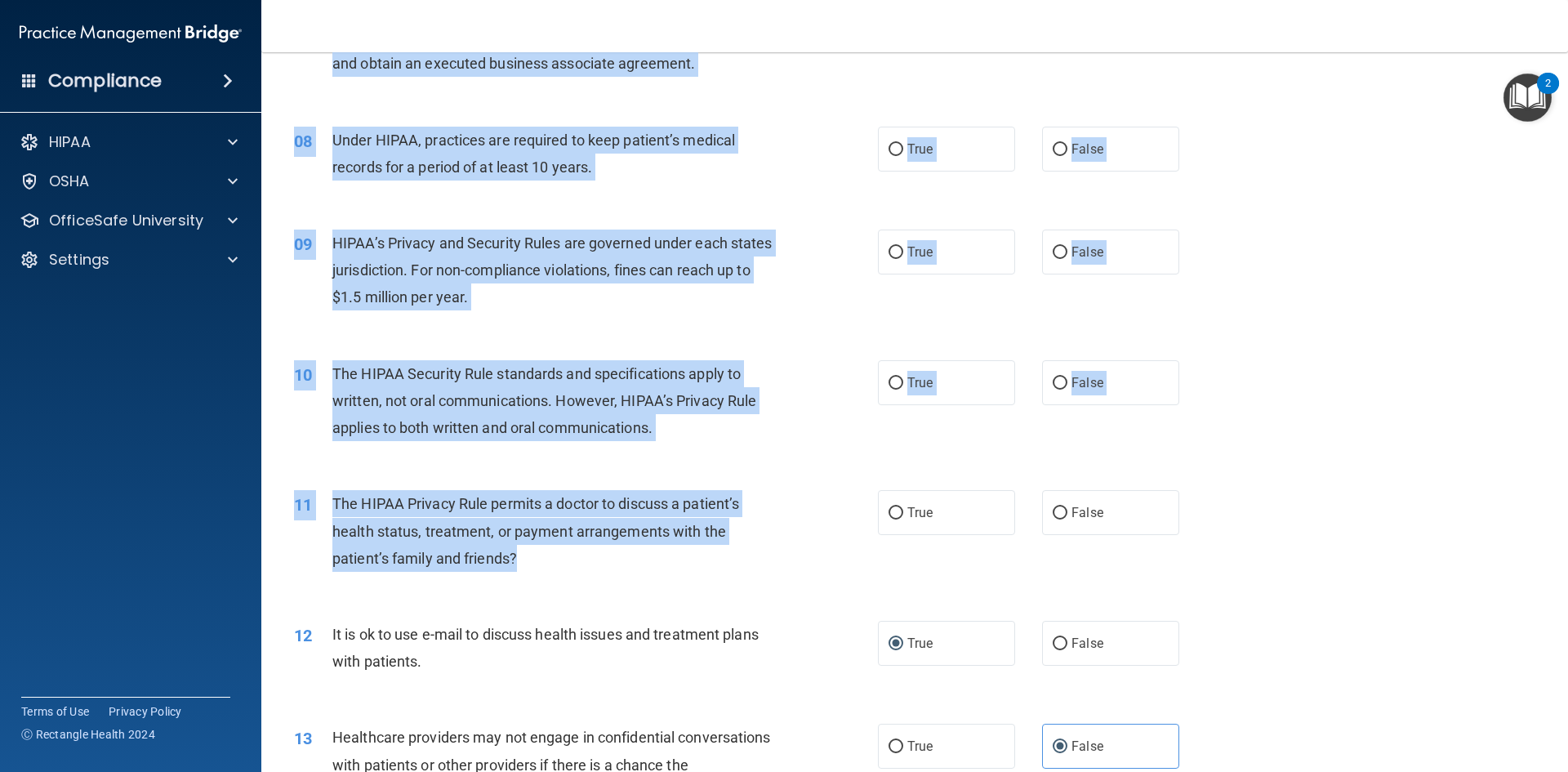
scroll to position [898, 0]
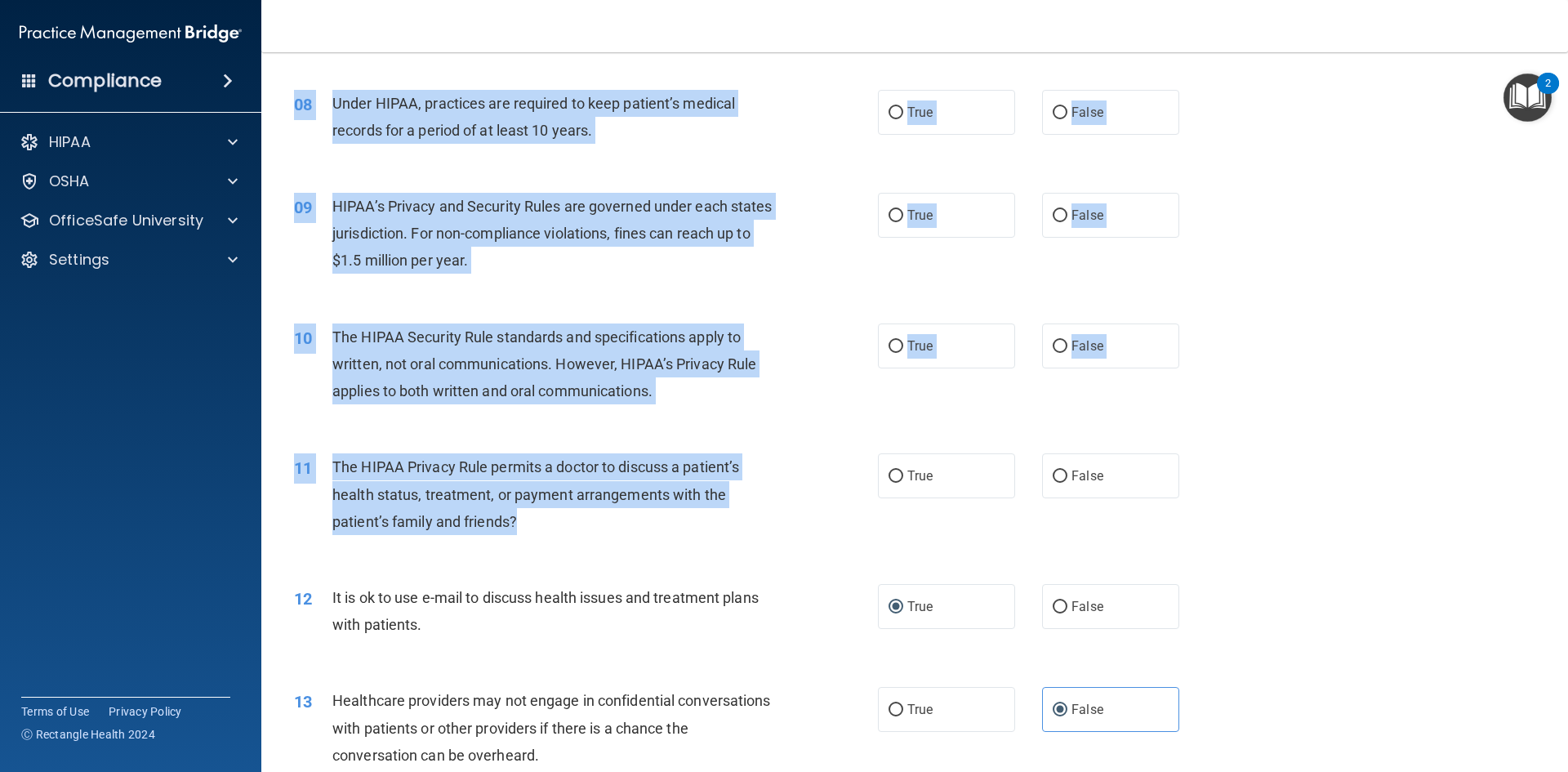
drag, startPoint x: 330, startPoint y: 138, endPoint x: 779, endPoint y: 521, distance: 590.2
copy div "A business associate agreement is required with organizations or persons where …"
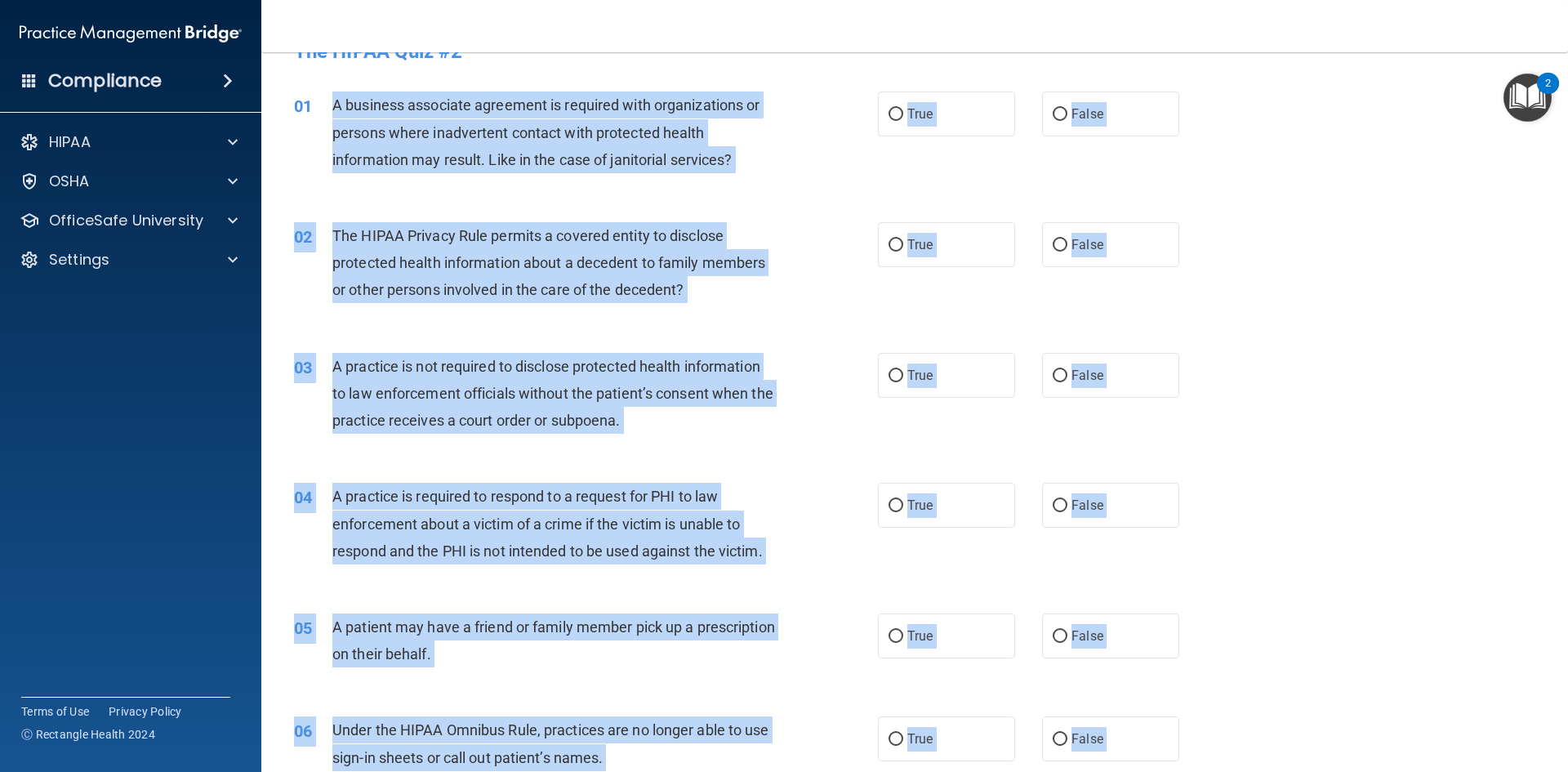
scroll to position [0, 0]
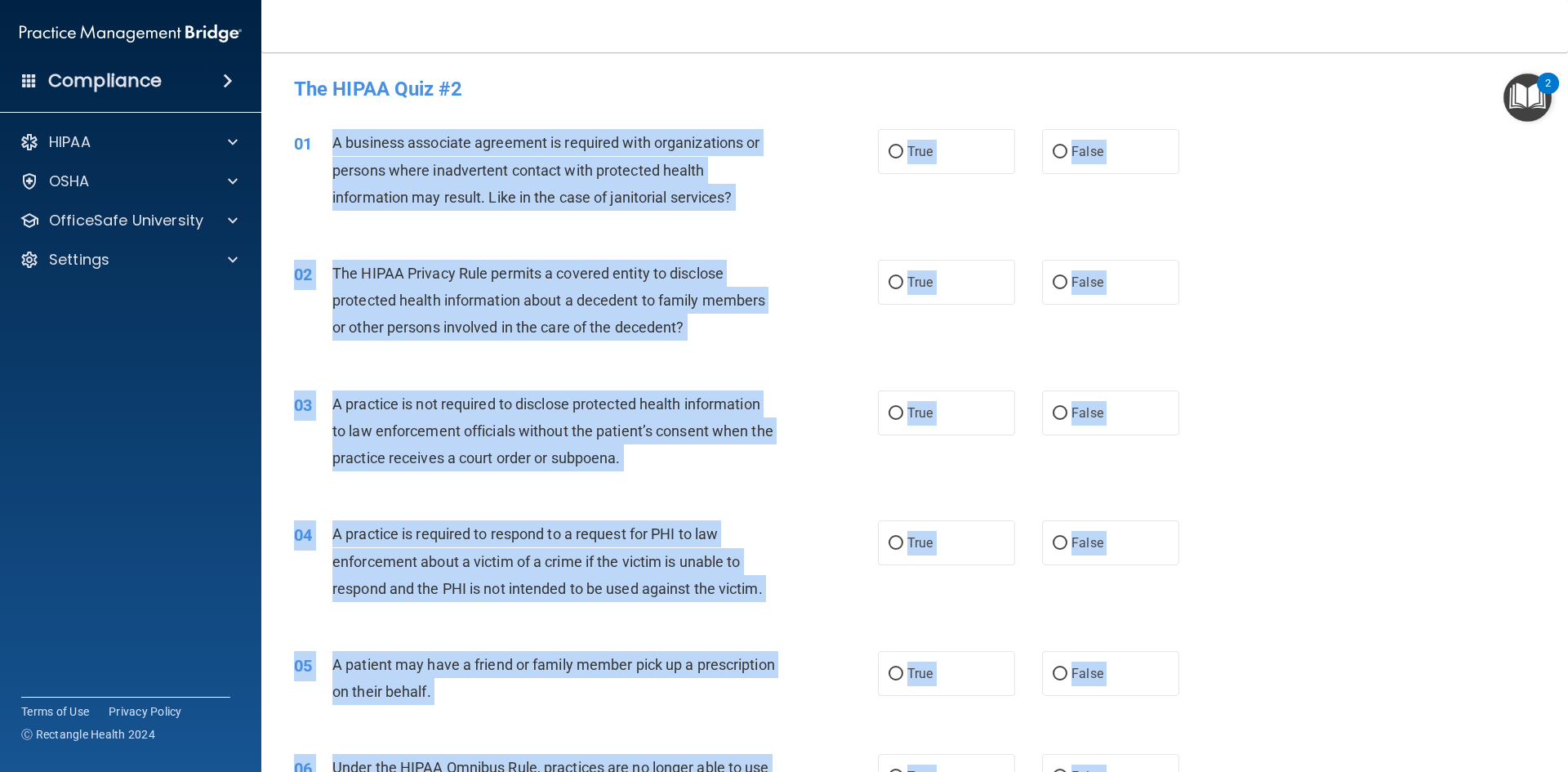
click at [825, 212] on div "01 A business associate agreement is required with organizations or persons whe…" at bounding box center [585, 174] width 633 height 90
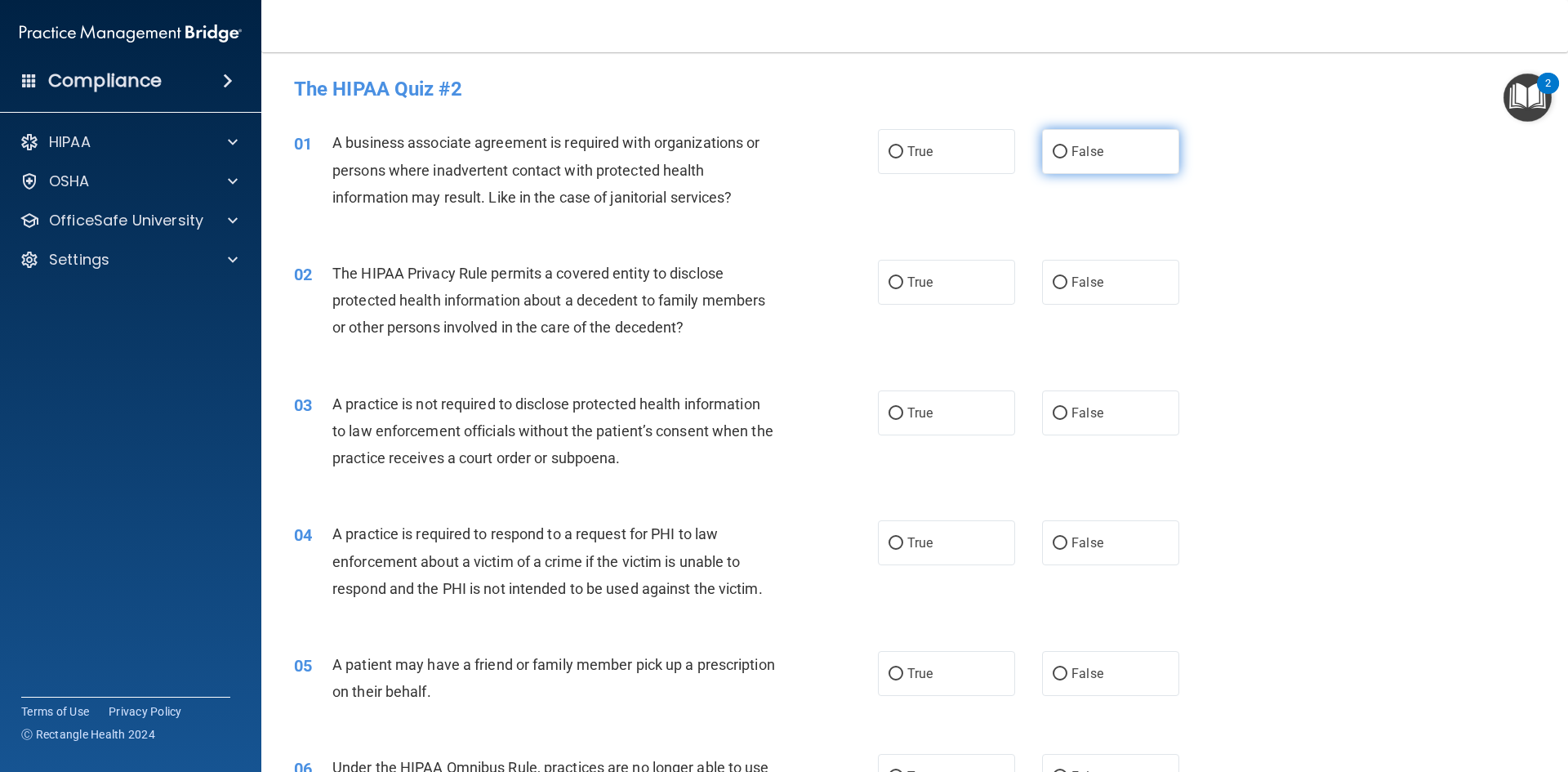
click at [1053, 159] on input "False" at bounding box center [1059, 152] width 14 height 13
radio input "true"
click at [889, 288] on input "True" at bounding box center [896, 283] width 14 height 13
radio input "true"
click at [1062, 410] on label "False" at bounding box center [1111, 412] width 137 height 45
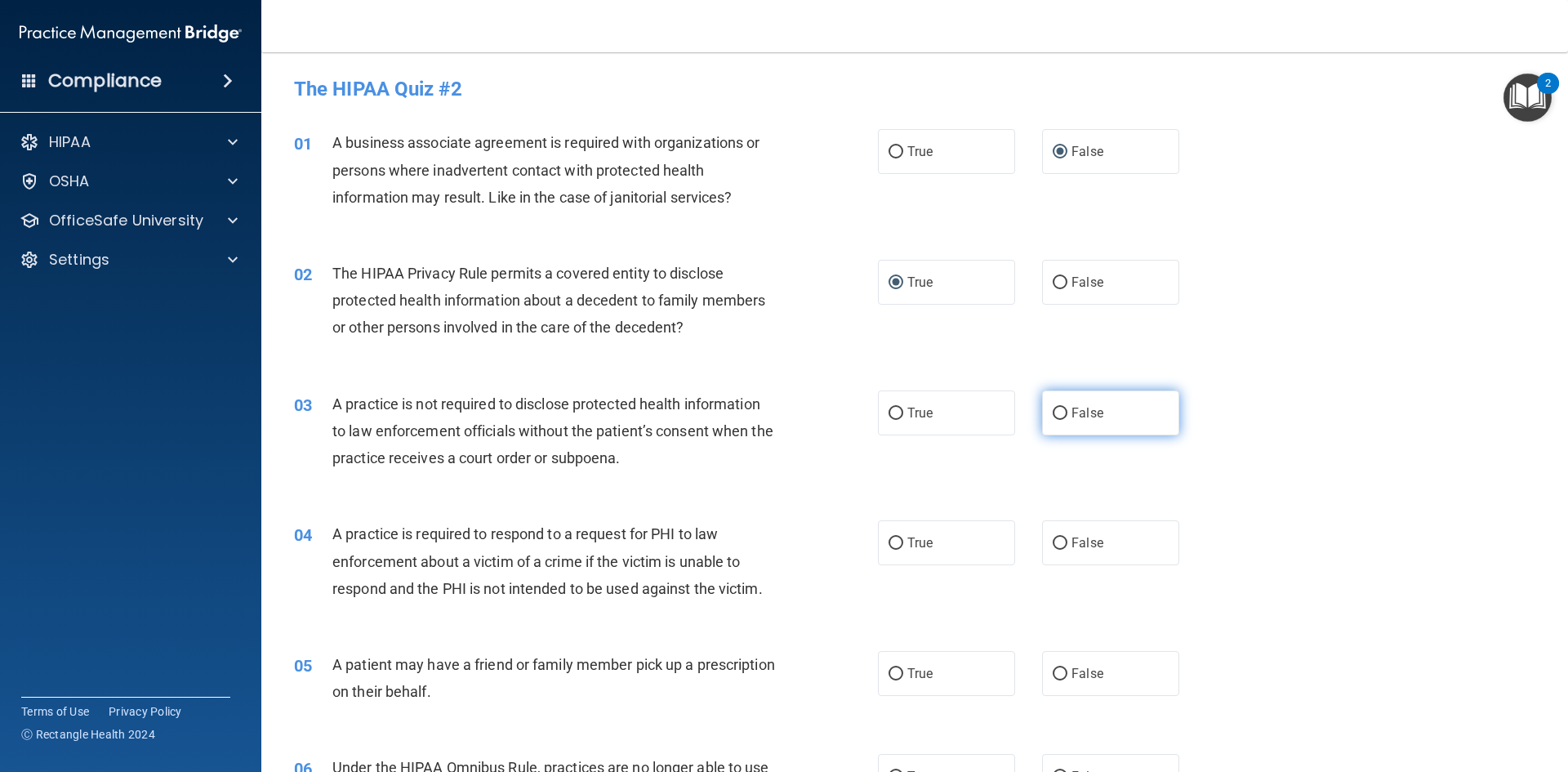
click at [1062, 410] on input "False" at bounding box center [1059, 413] width 14 height 13
radio input "true"
drag, startPoint x: 901, startPoint y: 546, endPoint x: 890, endPoint y: 580, distance: 35.7
click at [901, 546] on label "True" at bounding box center [946, 542] width 137 height 45
click at [901, 546] on input "True" at bounding box center [896, 543] width 14 height 13
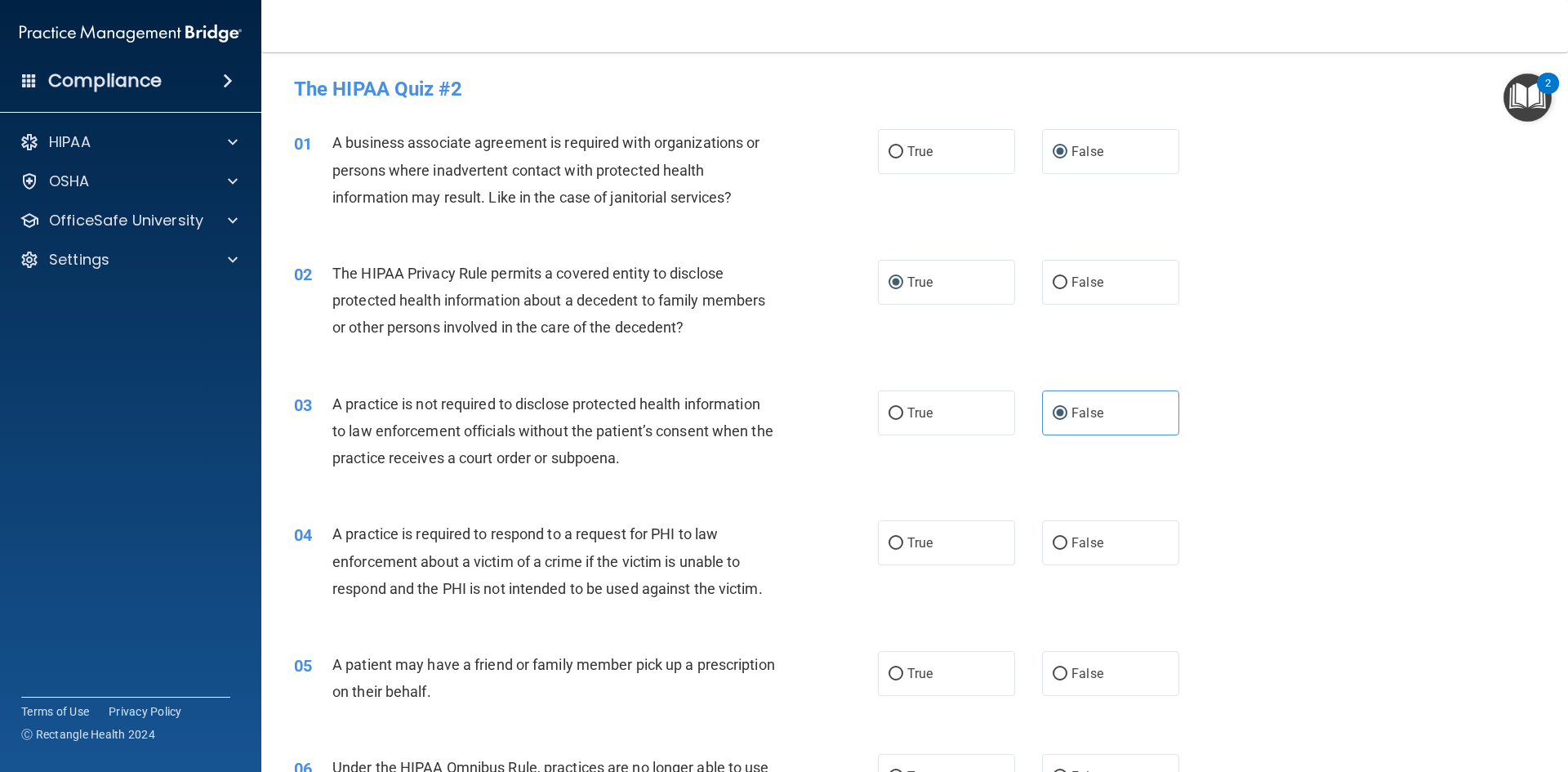
radio input "true"
click at [897, 686] on label "True" at bounding box center [946, 672] width 137 height 45
click at [897, 680] on input "True" at bounding box center [896, 674] width 14 height 13
radio input "true"
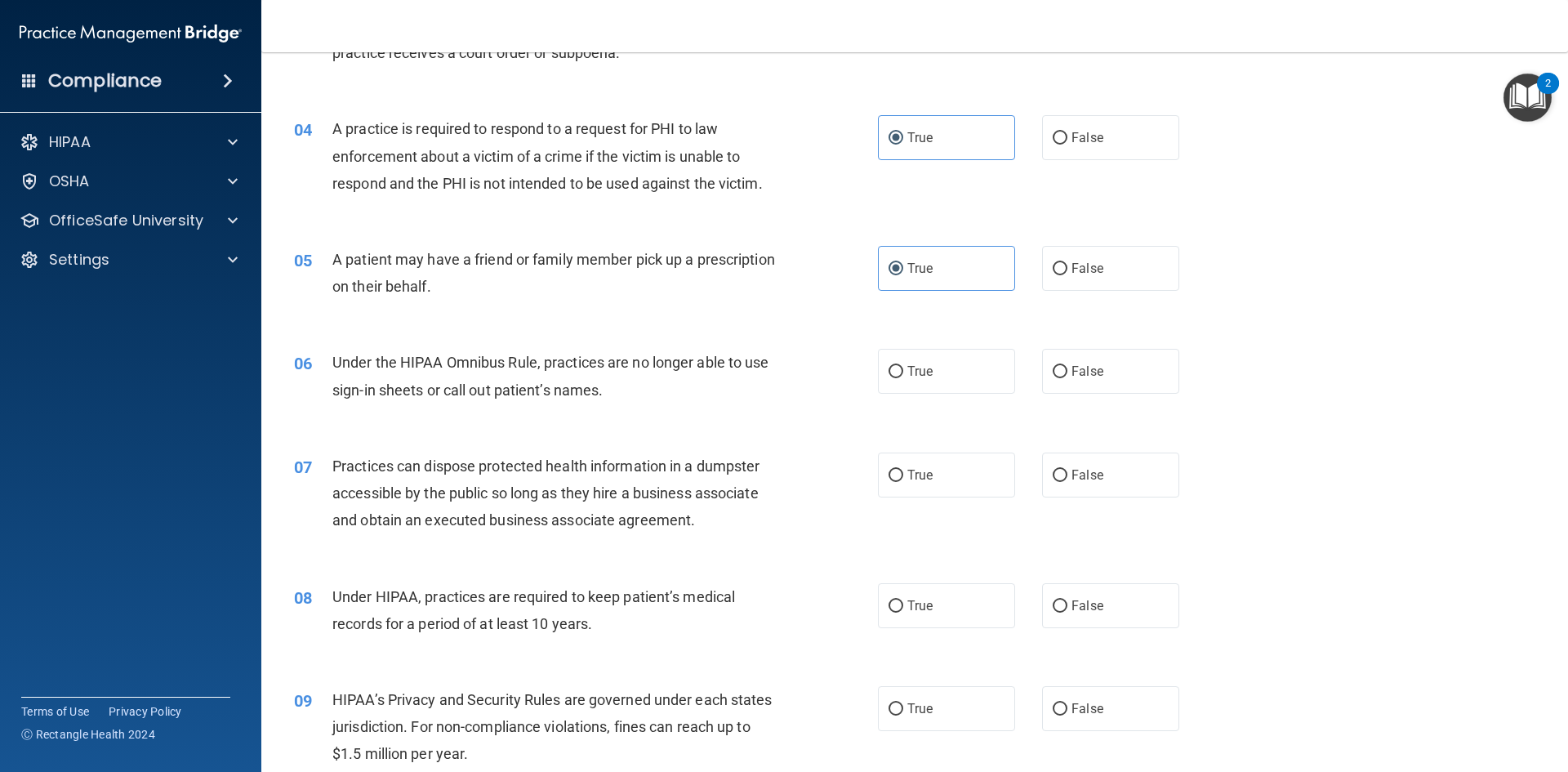
scroll to position [408, 0]
click at [1053, 373] on input "False" at bounding box center [1059, 368] width 14 height 13
radio input "true"
click at [1053, 478] on input "False" at bounding box center [1059, 472] width 14 height 13
radio input "true"
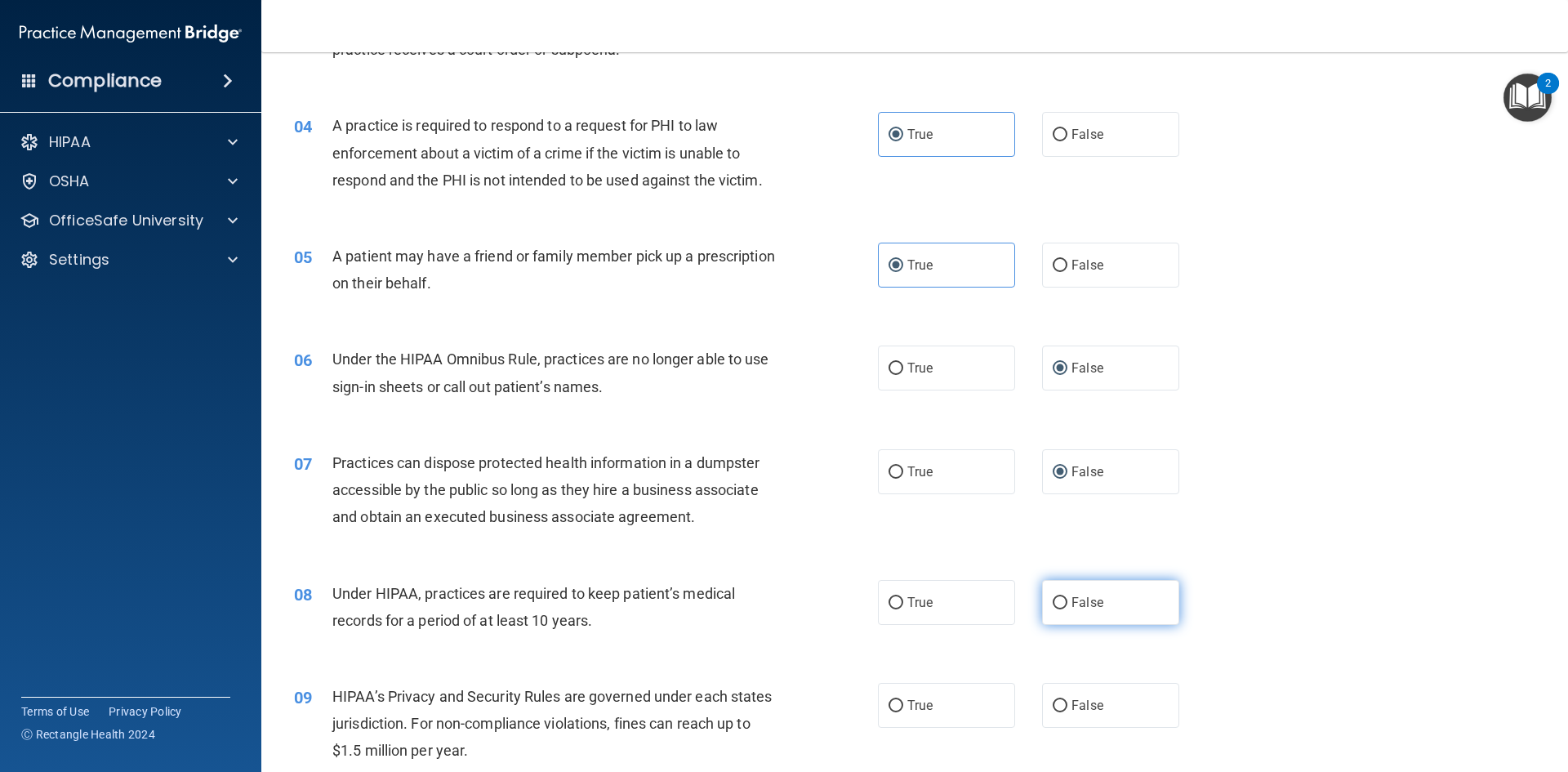
drag, startPoint x: 1051, startPoint y: 590, endPoint x: 1050, endPoint y: 609, distance: 19.0
click at [1050, 597] on label "False" at bounding box center [1111, 601] width 137 height 45
click at [1054, 609] on label "False" at bounding box center [1111, 601] width 137 height 45
click at [1054, 609] on input "False" at bounding box center [1059, 603] width 14 height 13
radio input "true"
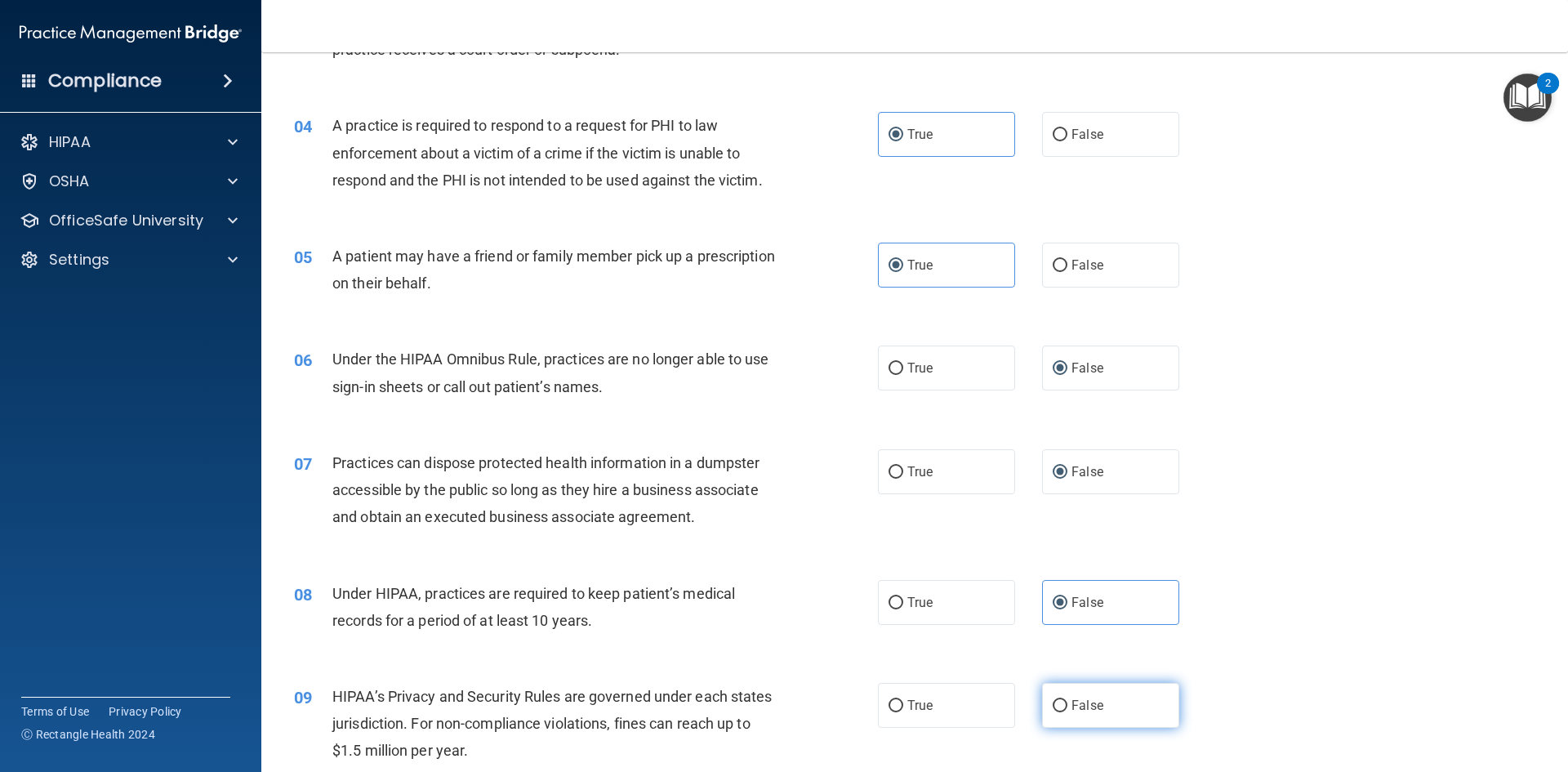
click at [1059, 708] on input "False" at bounding box center [1059, 705] width 14 height 13
radio input "true"
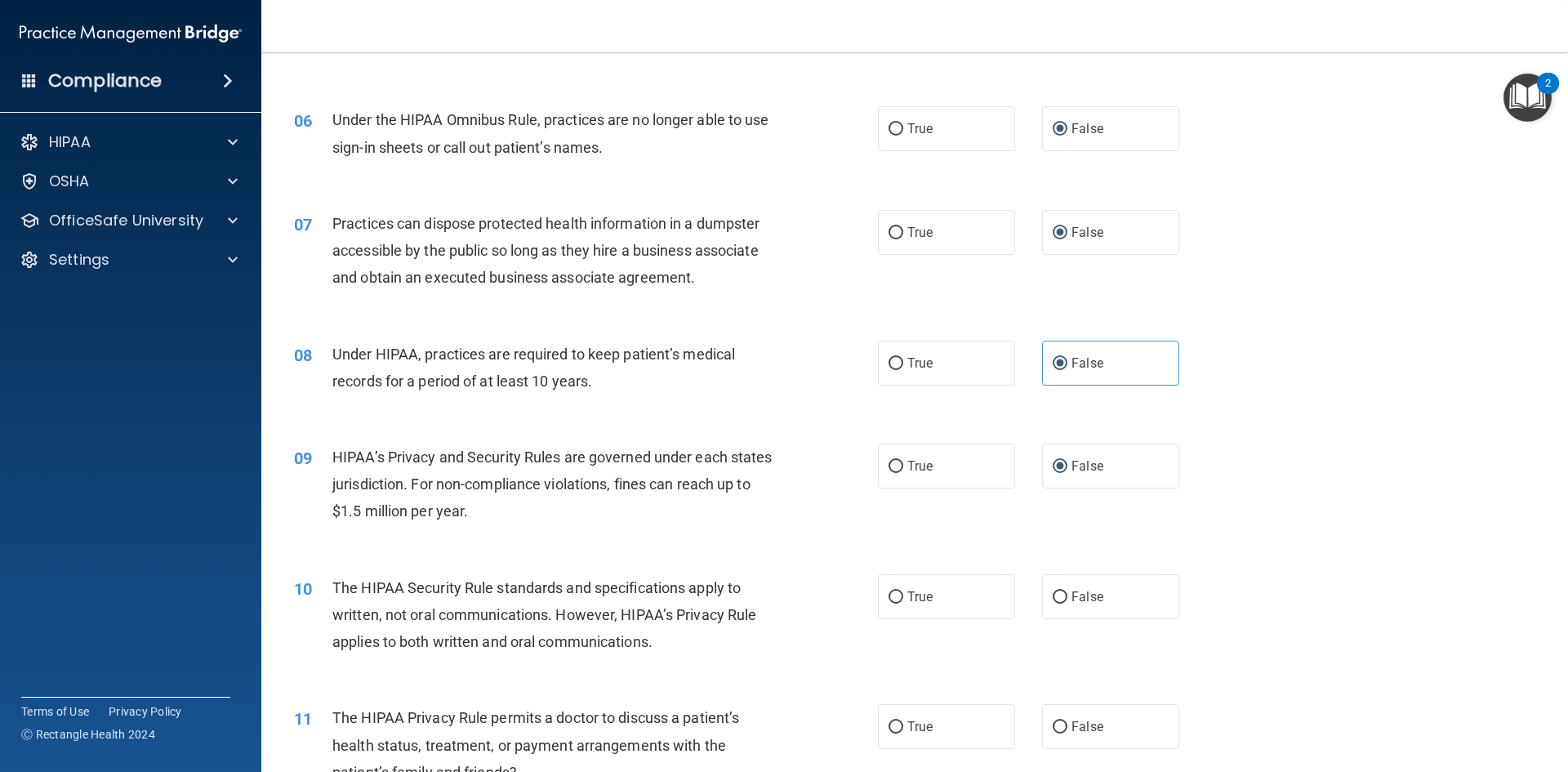
scroll to position [653, 0]
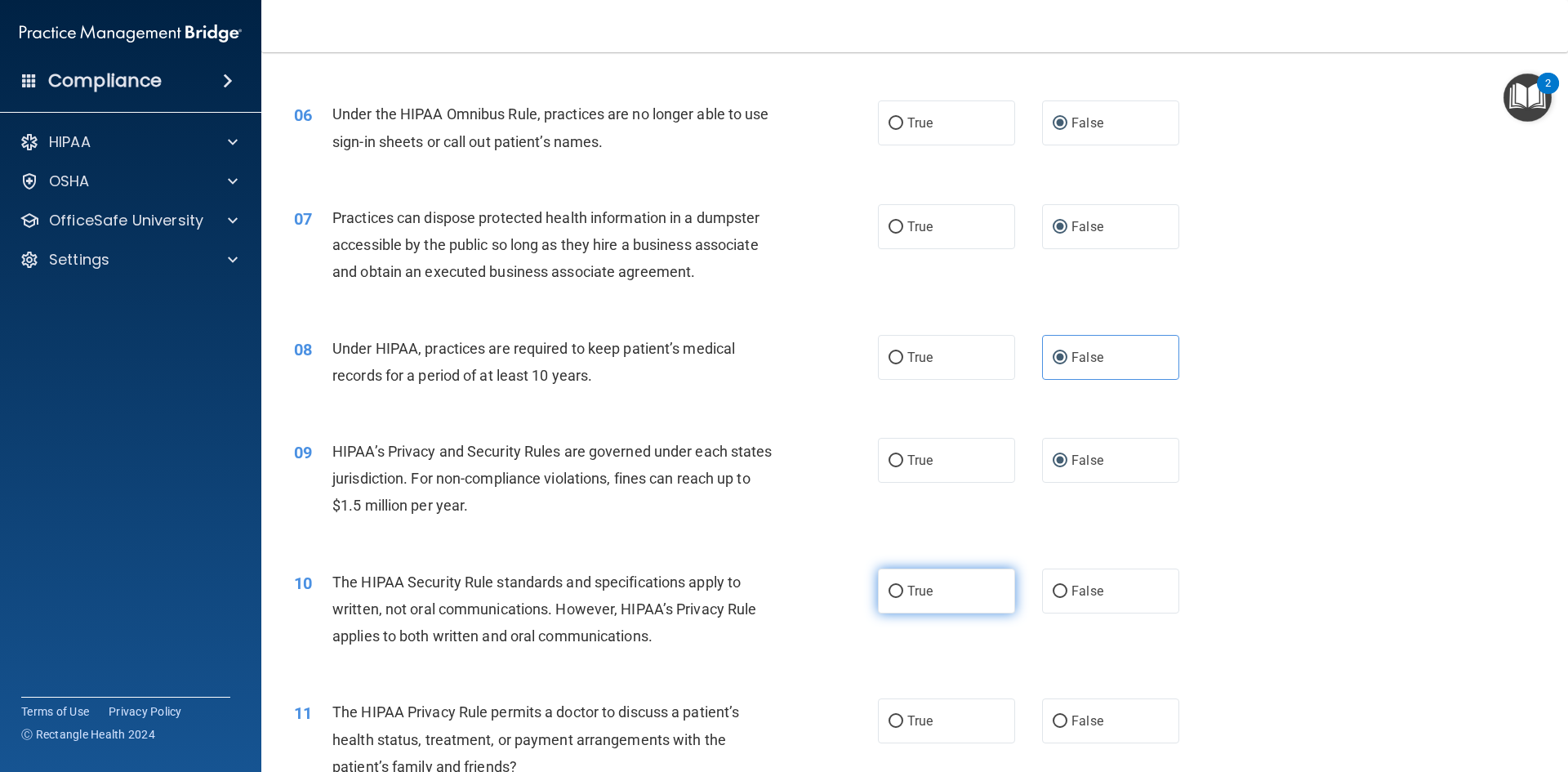
click at [890, 596] on input "True" at bounding box center [896, 591] width 14 height 13
radio input "true"
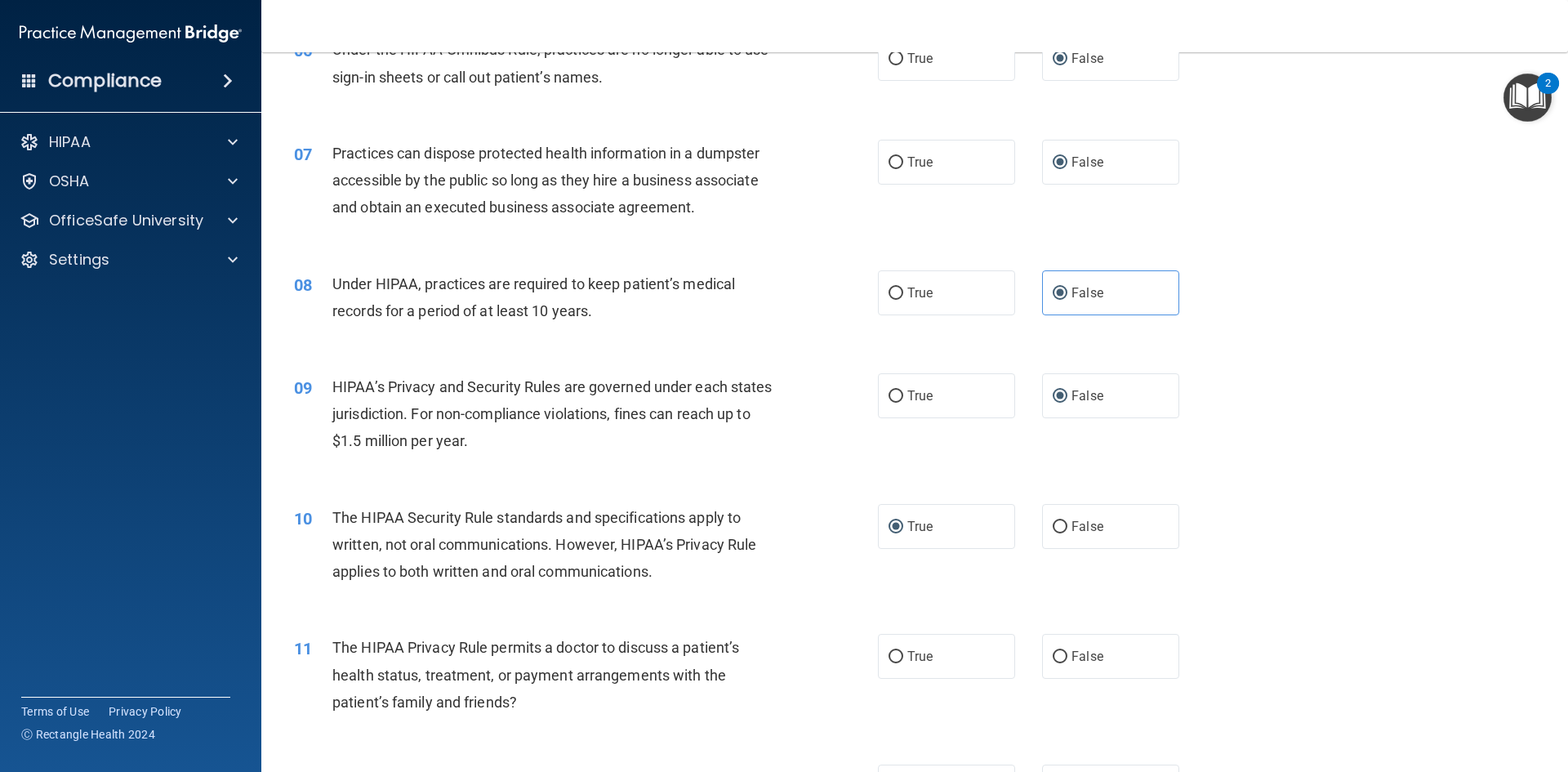
scroll to position [817, 0]
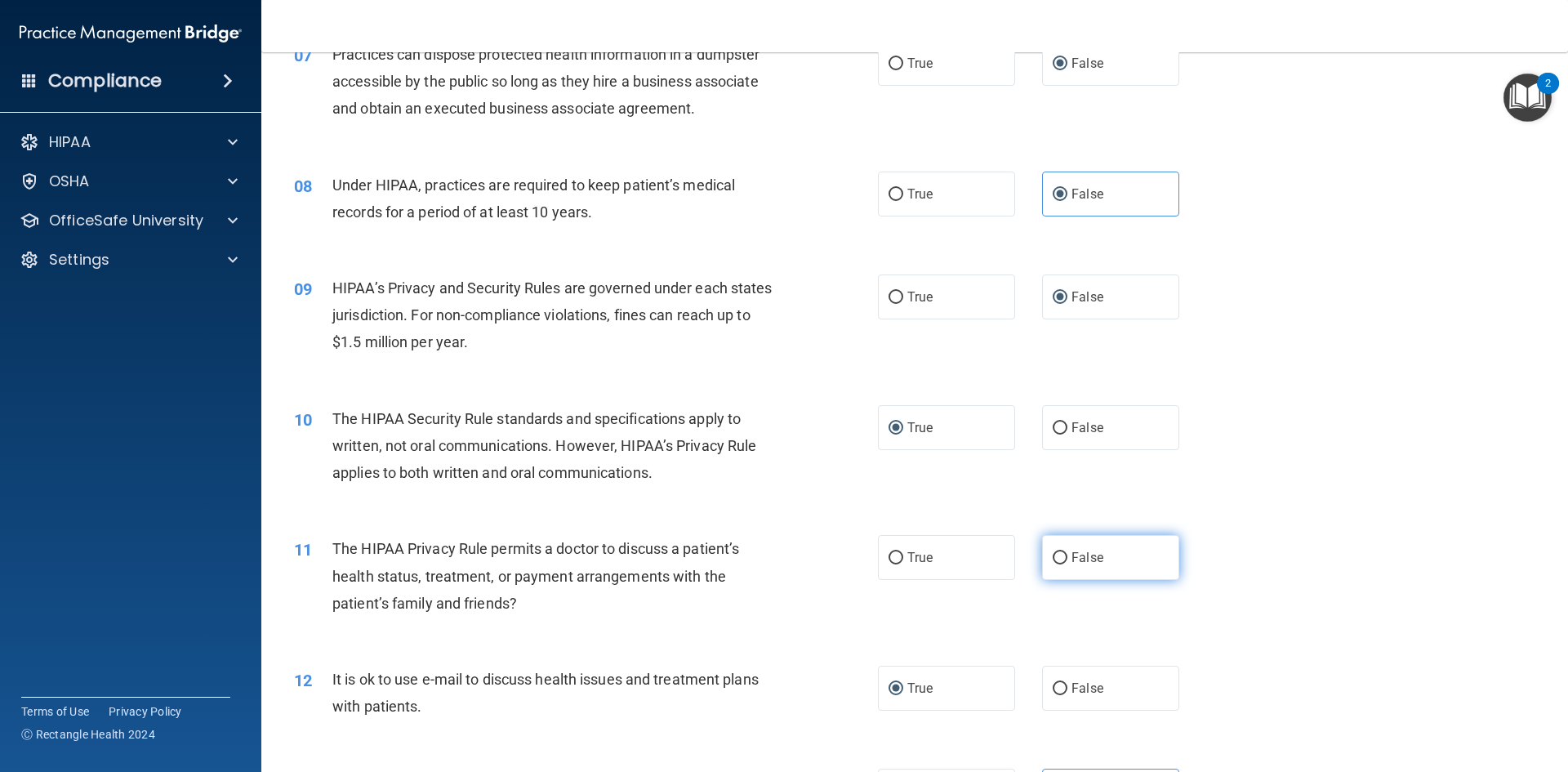
click at [1055, 562] on input "False" at bounding box center [1059, 557] width 14 height 13
radio input "true"
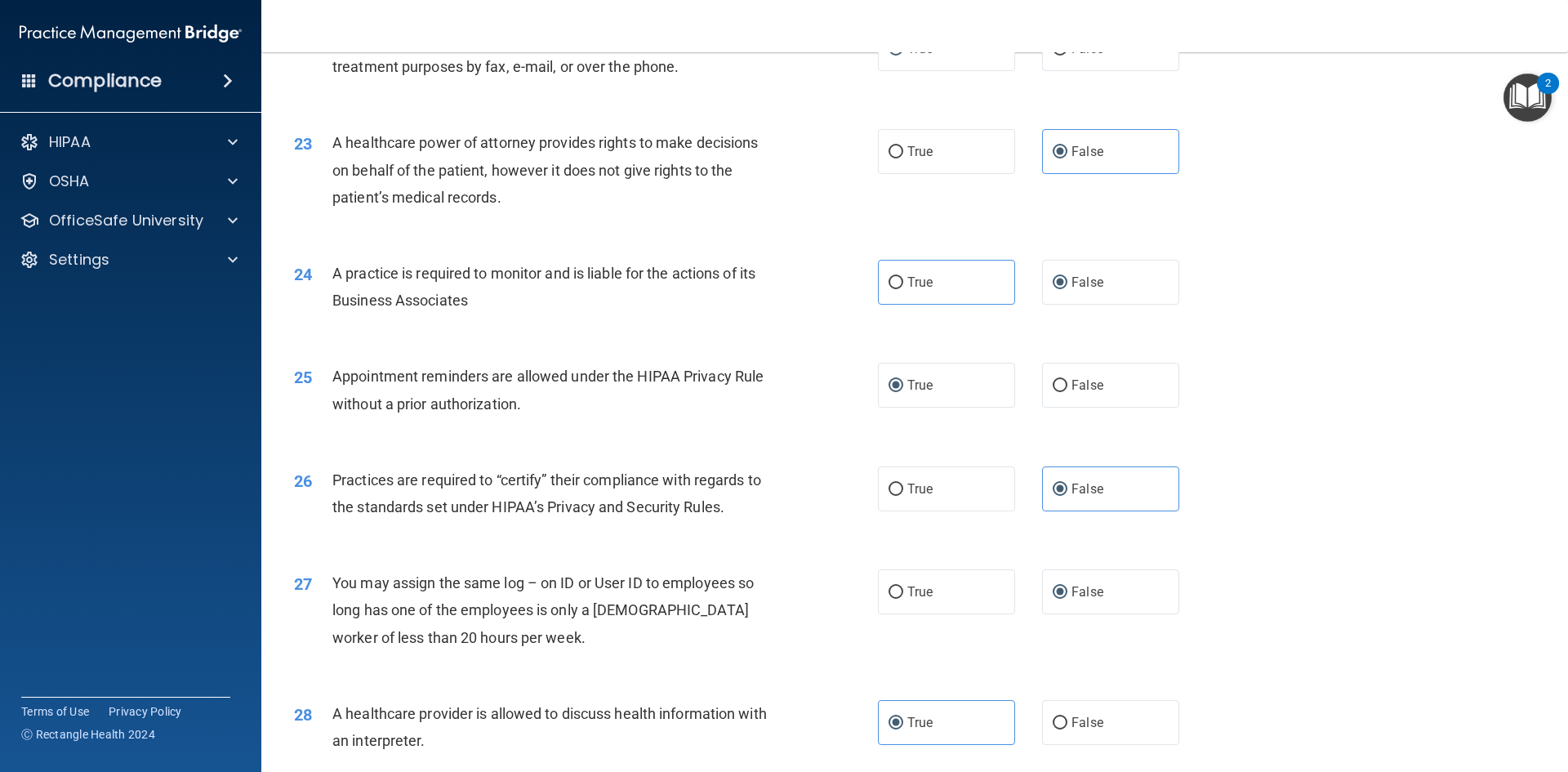
scroll to position [3029, 0]
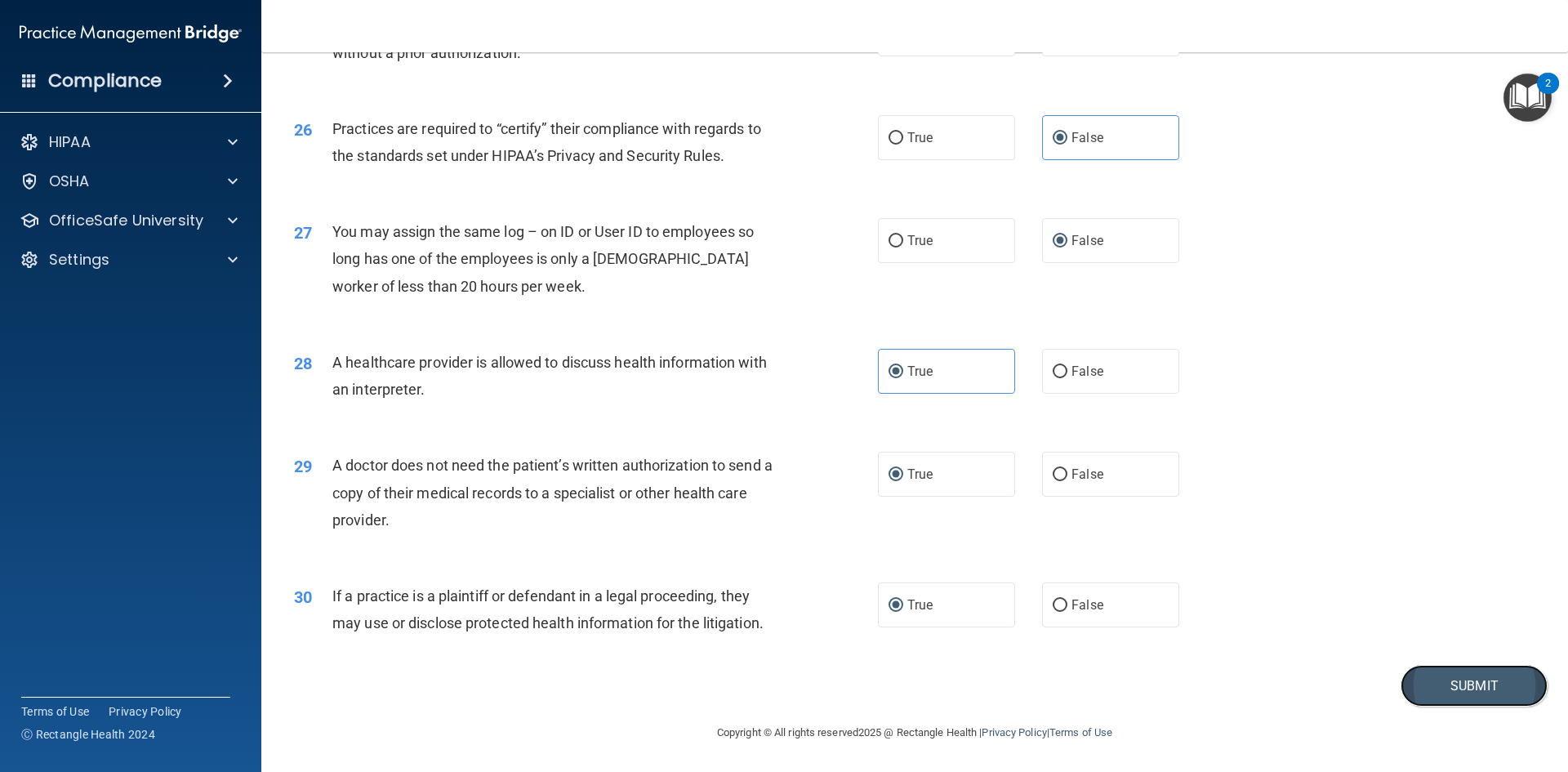
click at [1444, 693] on button "Submit" at bounding box center [1474, 685] width 147 height 41
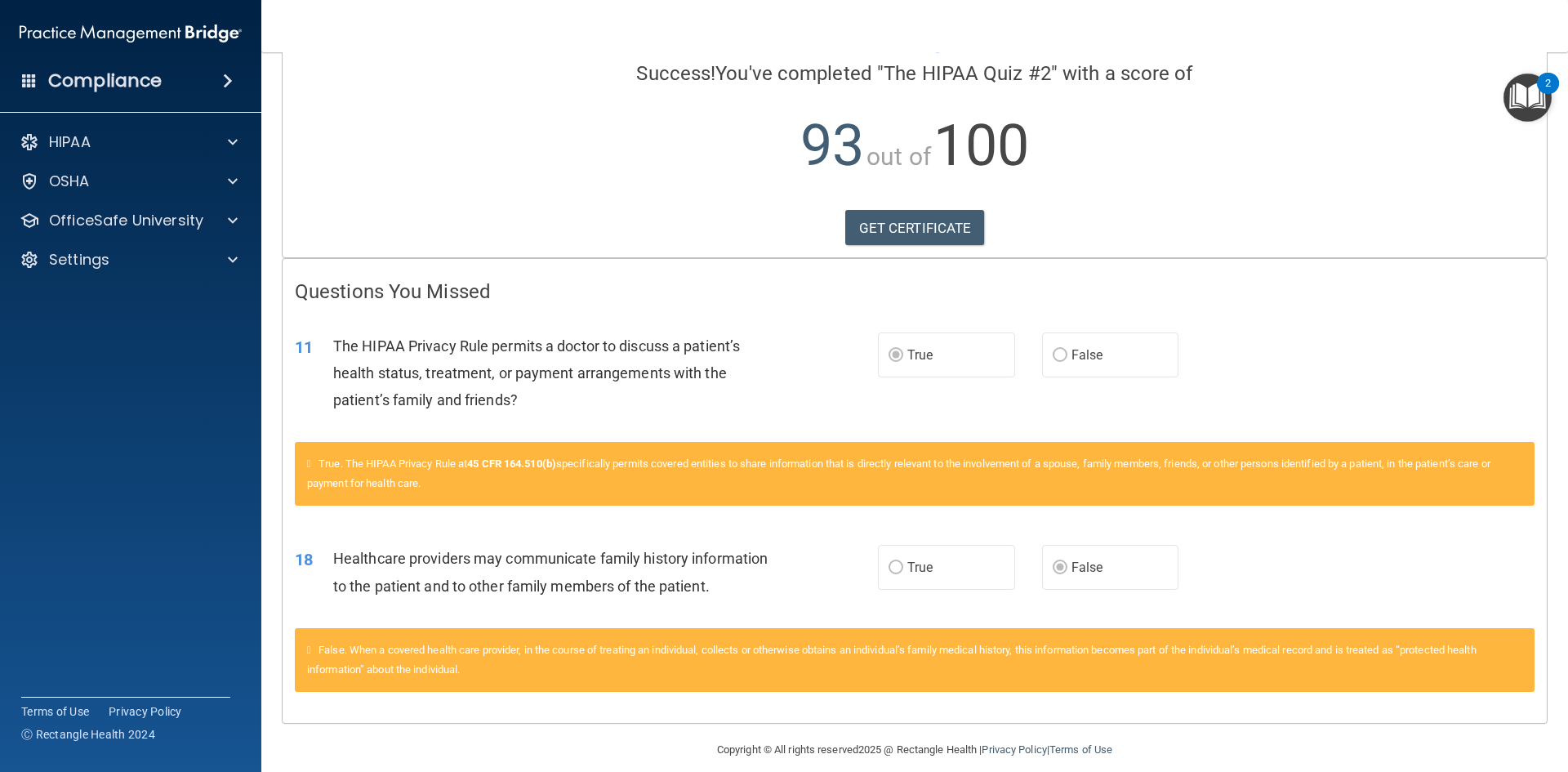
scroll to position [144, 0]
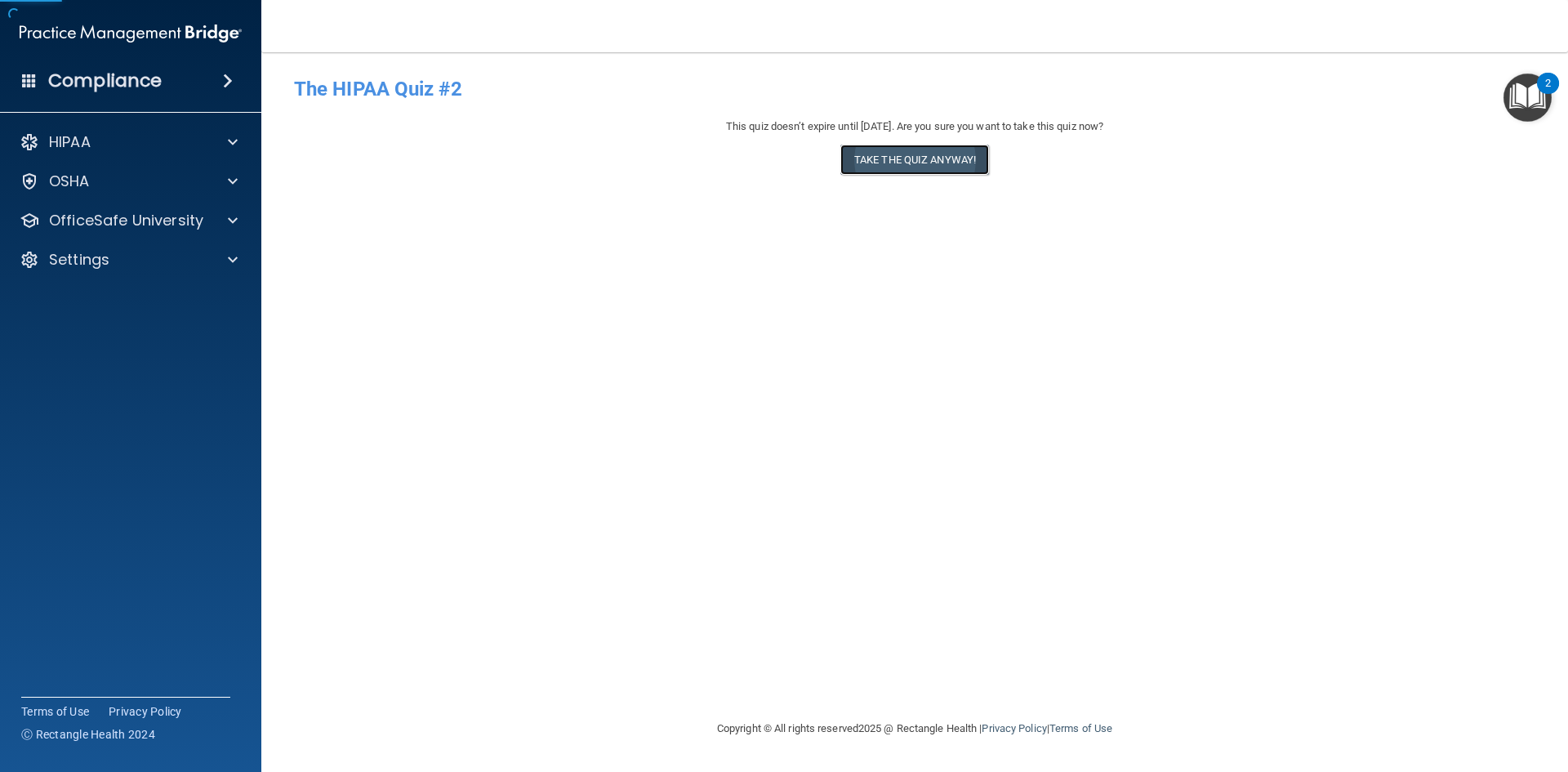
click at [890, 169] on button "Take the quiz anyway!" at bounding box center [915, 160] width 149 height 30
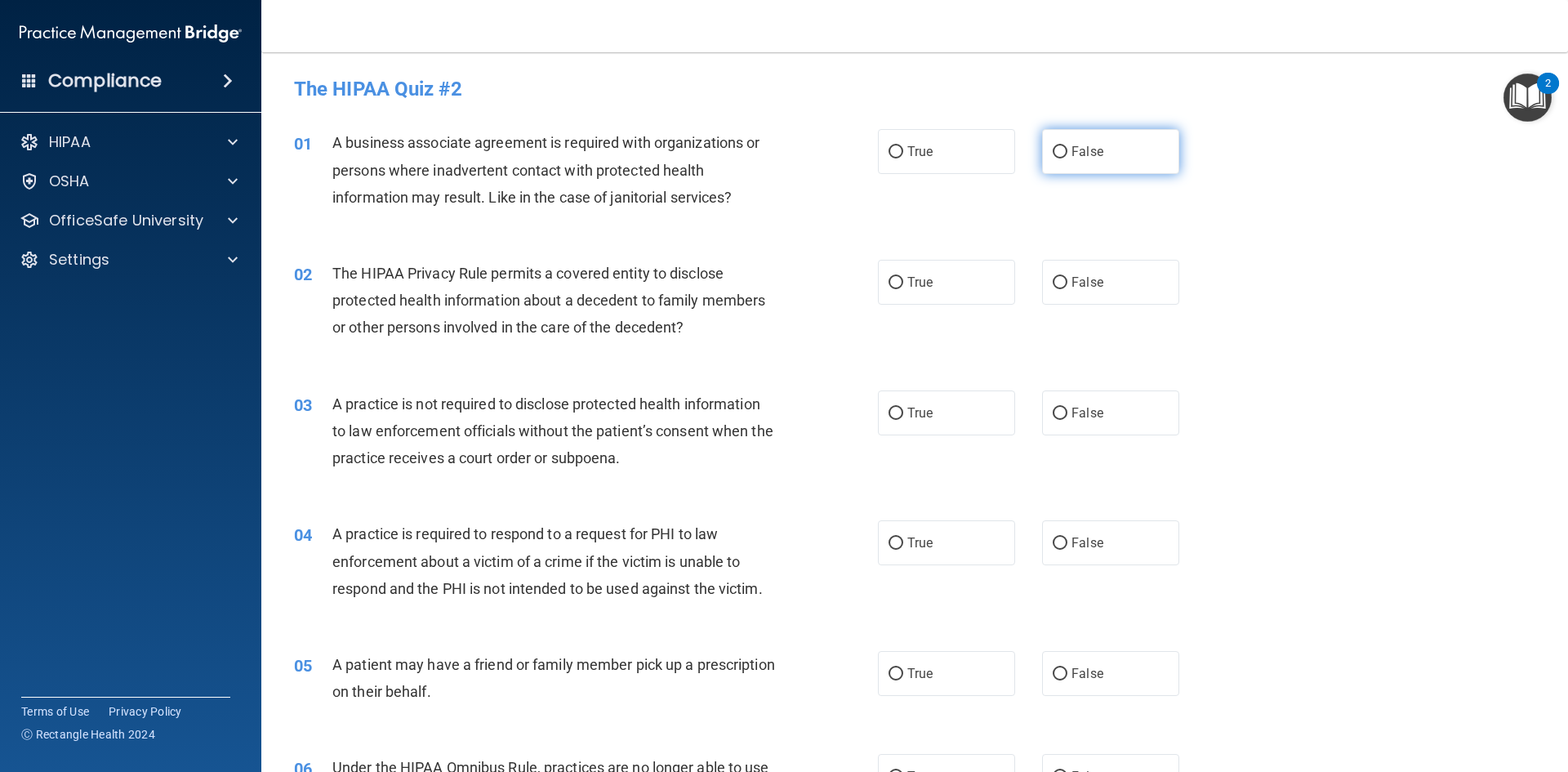
click at [1053, 149] on input "False" at bounding box center [1059, 152] width 14 height 13
radio input "true"
click at [890, 285] on input "True" at bounding box center [896, 283] width 14 height 13
radio input "true"
click at [1053, 414] on input "False" at bounding box center [1059, 413] width 14 height 13
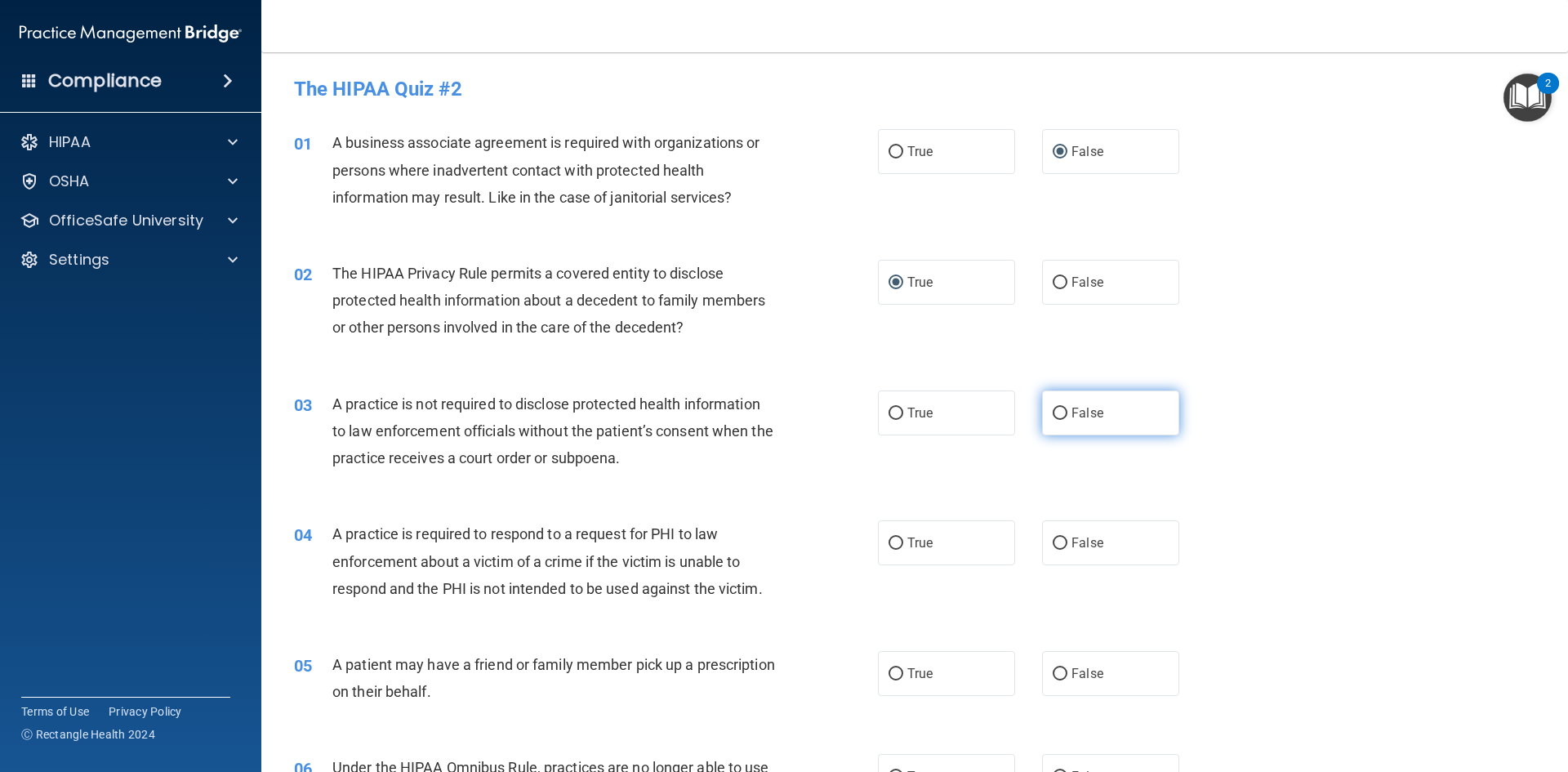
radio input "true"
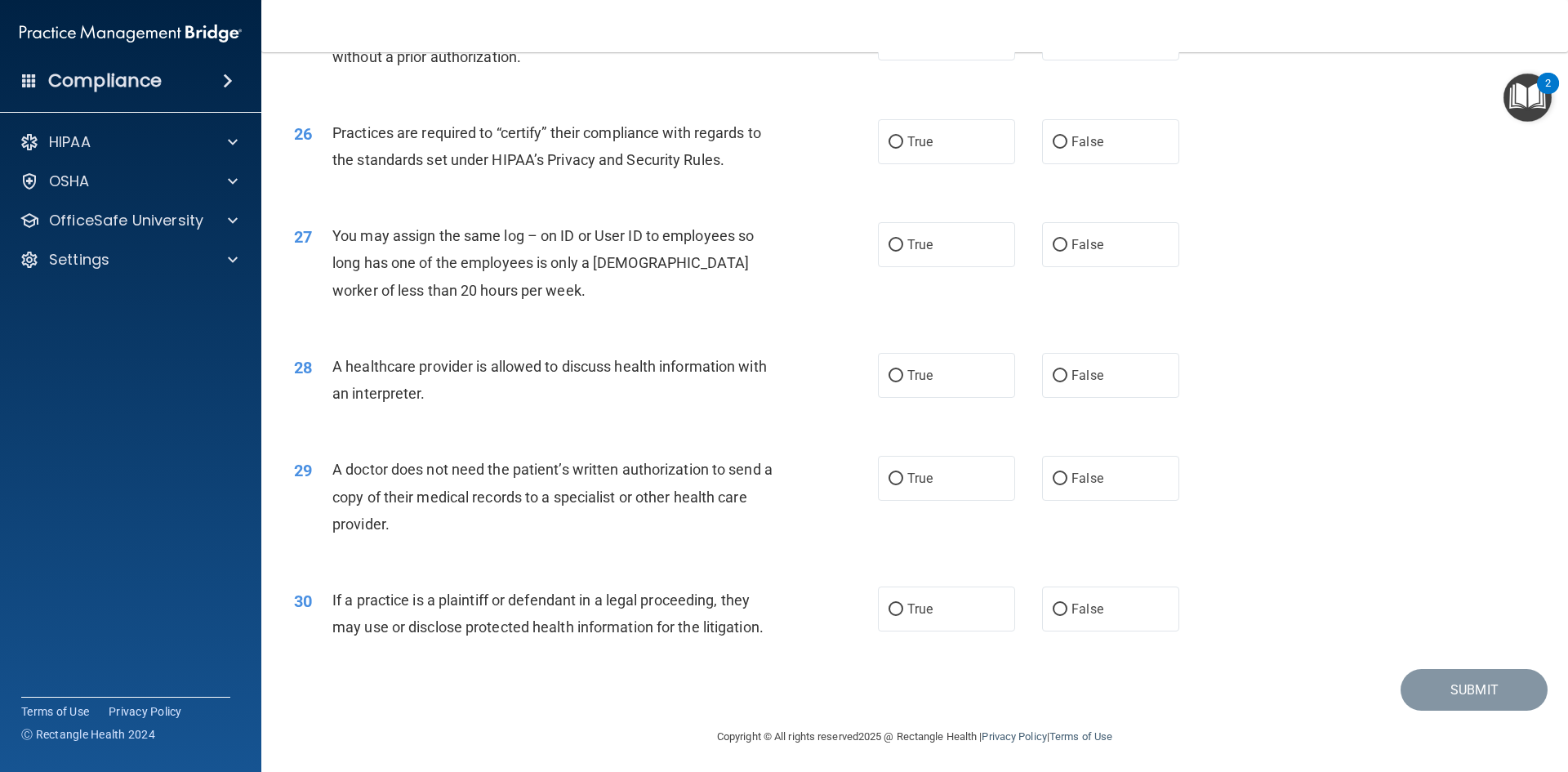
scroll to position [3029, 0]
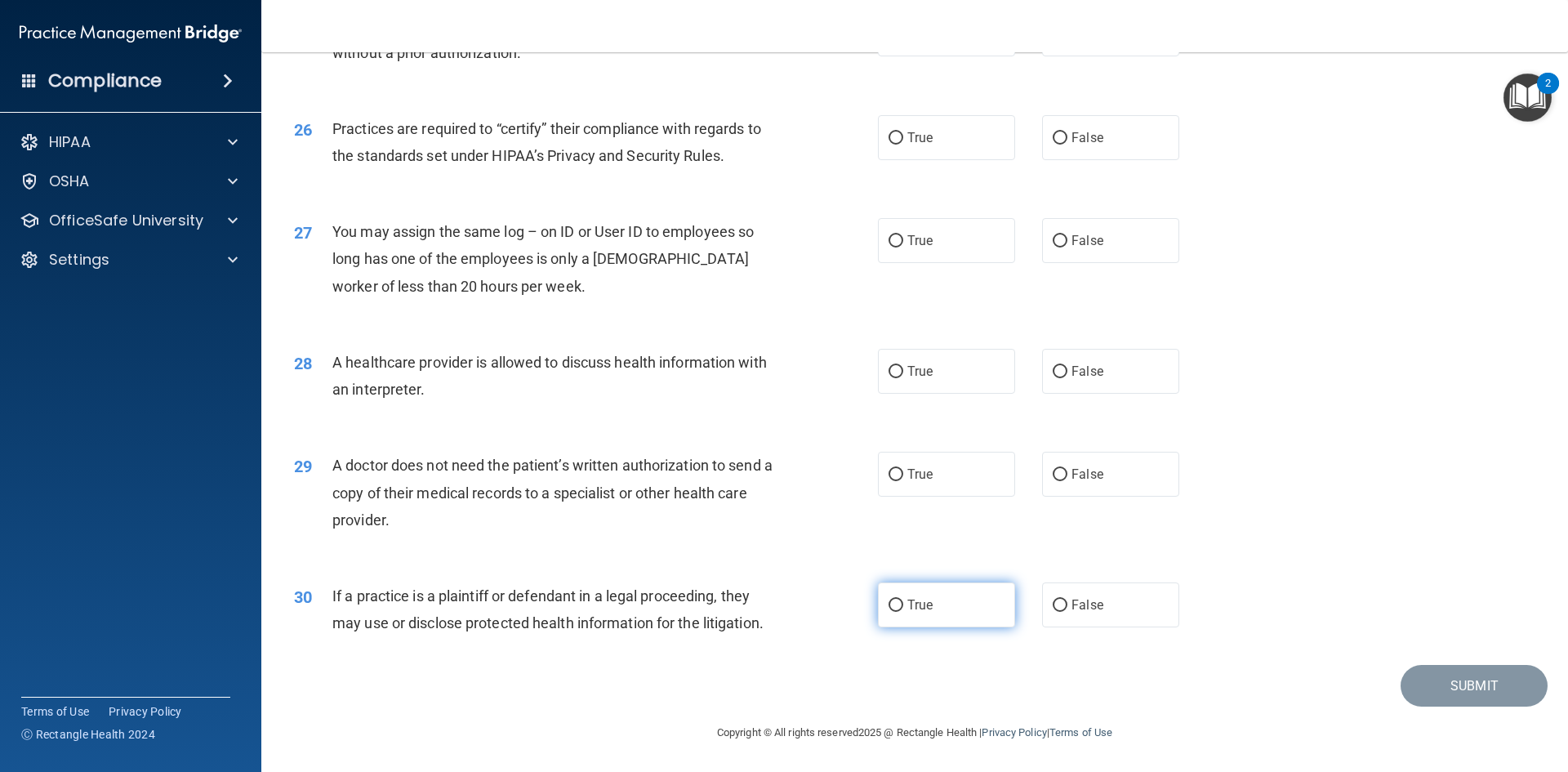
drag, startPoint x: 894, startPoint y: 612, endPoint x: 893, endPoint y: 597, distance: 15.0
click at [894, 608] on input "True" at bounding box center [896, 606] width 14 height 13
radio input "true"
click at [899, 472] on label "True" at bounding box center [946, 474] width 137 height 45
click at [899, 472] on input "True" at bounding box center [896, 475] width 14 height 13
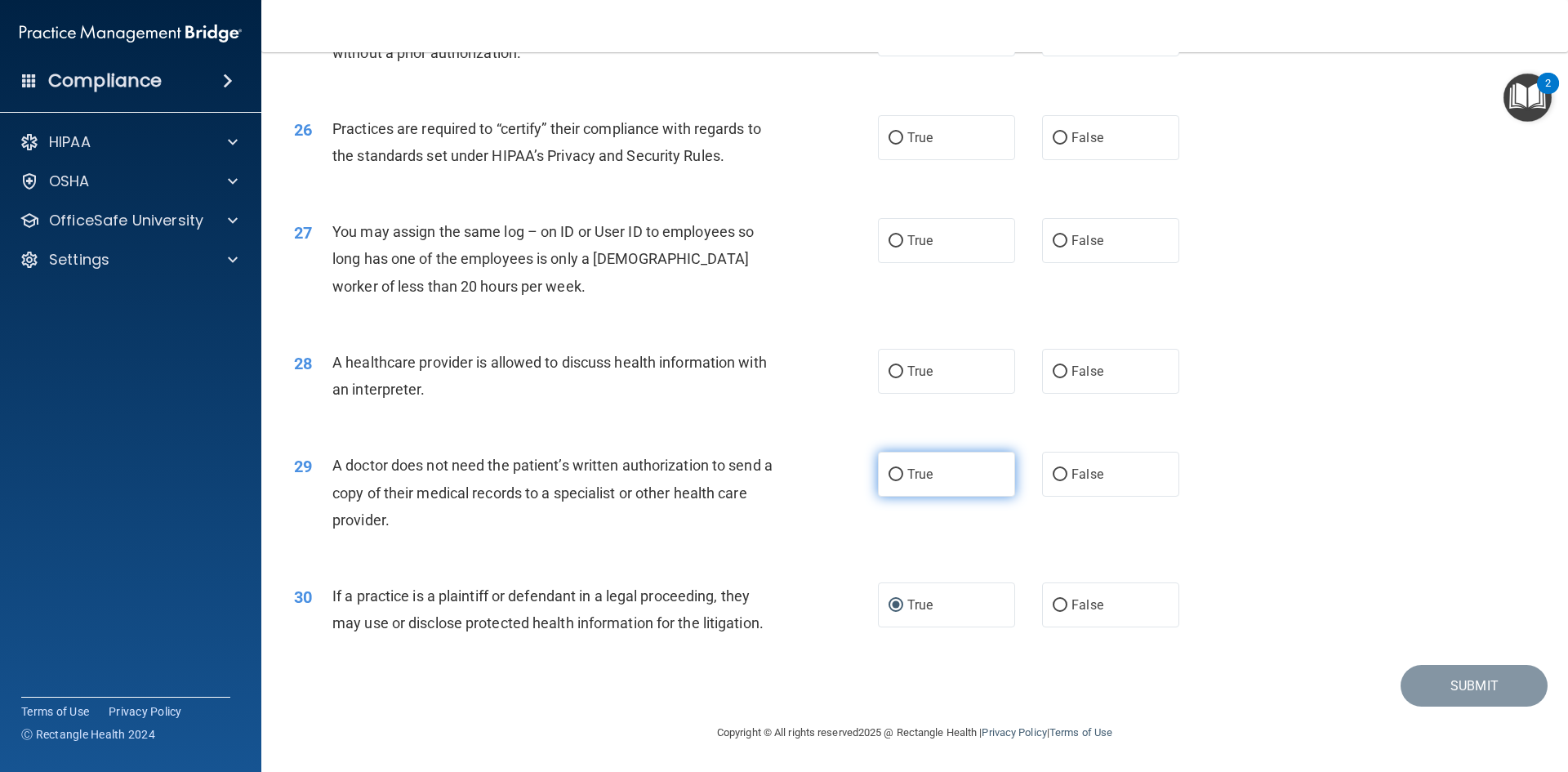
radio input "true"
drag, startPoint x: 896, startPoint y: 374, endPoint x: 945, endPoint y: 327, distance: 67.9
click at [897, 372] on label "True" at bounding box center [946, 371] width 137 height 45
click at [897, 372] on input "True" at bounding box center [896, 372] width 14 height 13
radio input "true"
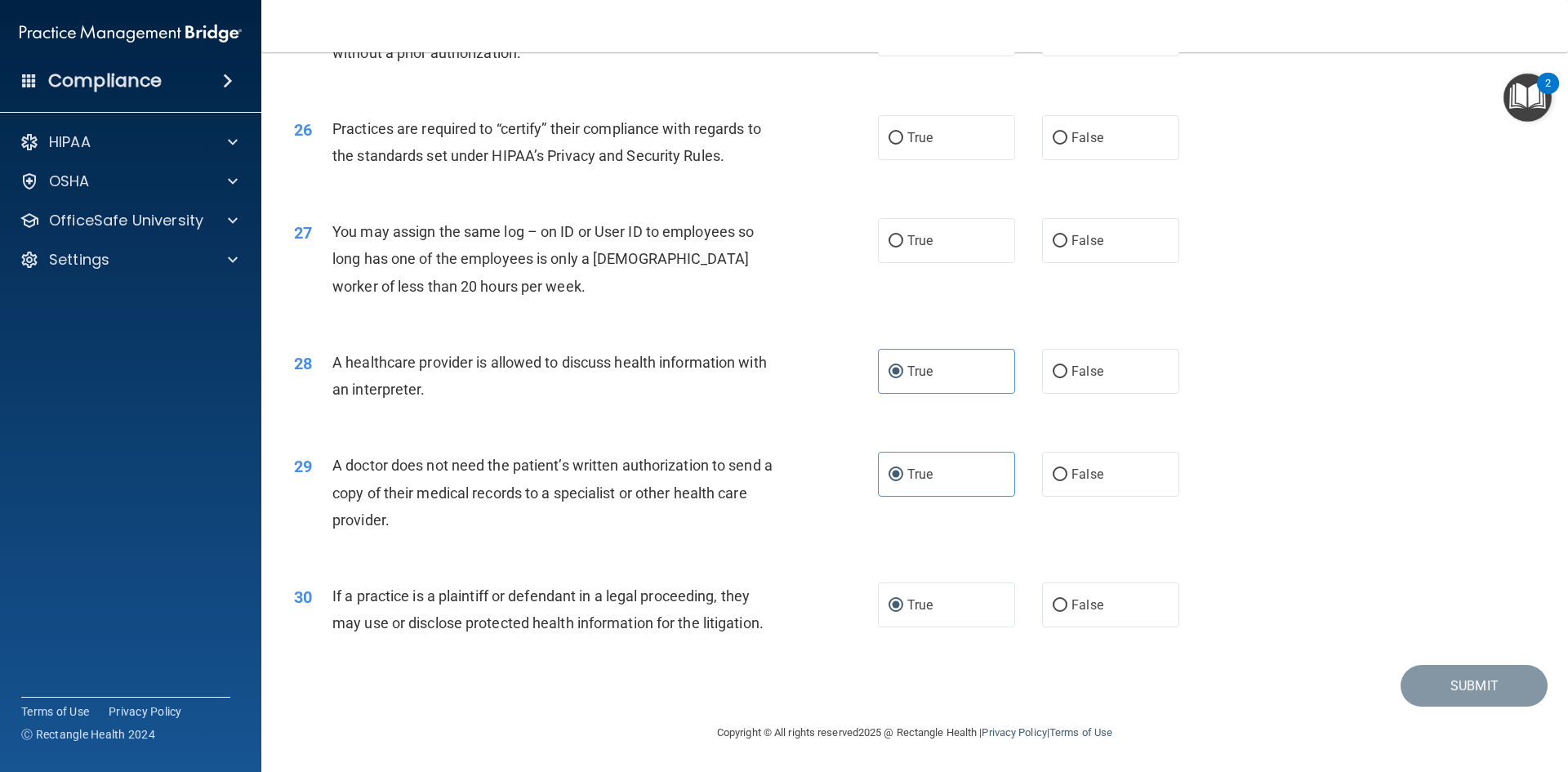
drag, startPoint x: 1058, startPoint y: 246, endPoint x: 1070, endPoint y: 211, distance: 37.0
click at [1062, 236] on label "False" at bounding box center [1111, 240] width 137 height 45
click at [1062, 236] on input "False" at bounding box center [1059, 241] width 14 height 13
radio input "true"
click at [1061, 144] on label "False" at bounding box center [1111, 137] width 137 height 45
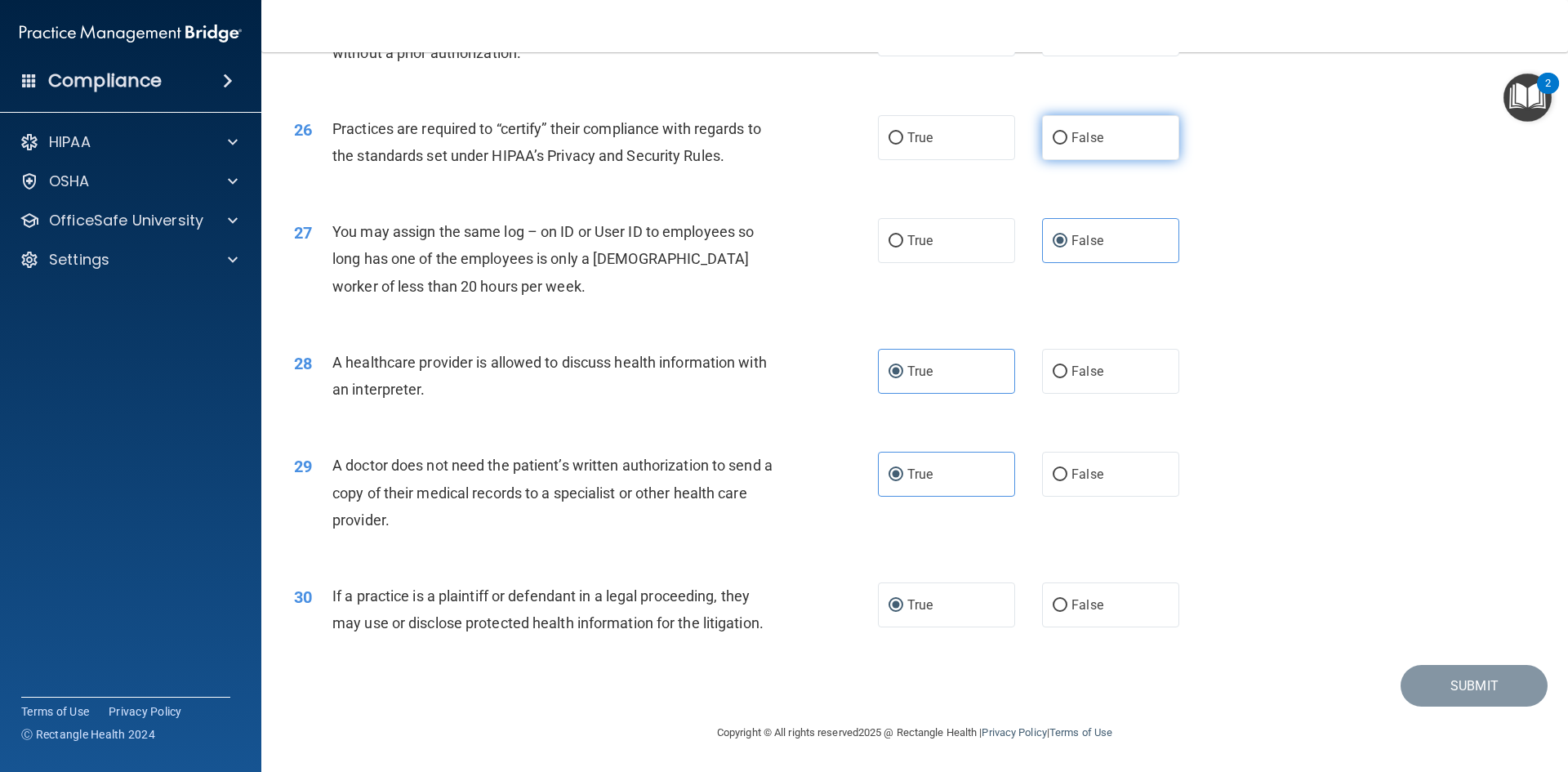
click at [1061, 144] on input "False" at bounding box center [1059, 139] width 14 height 13
radio input "true"
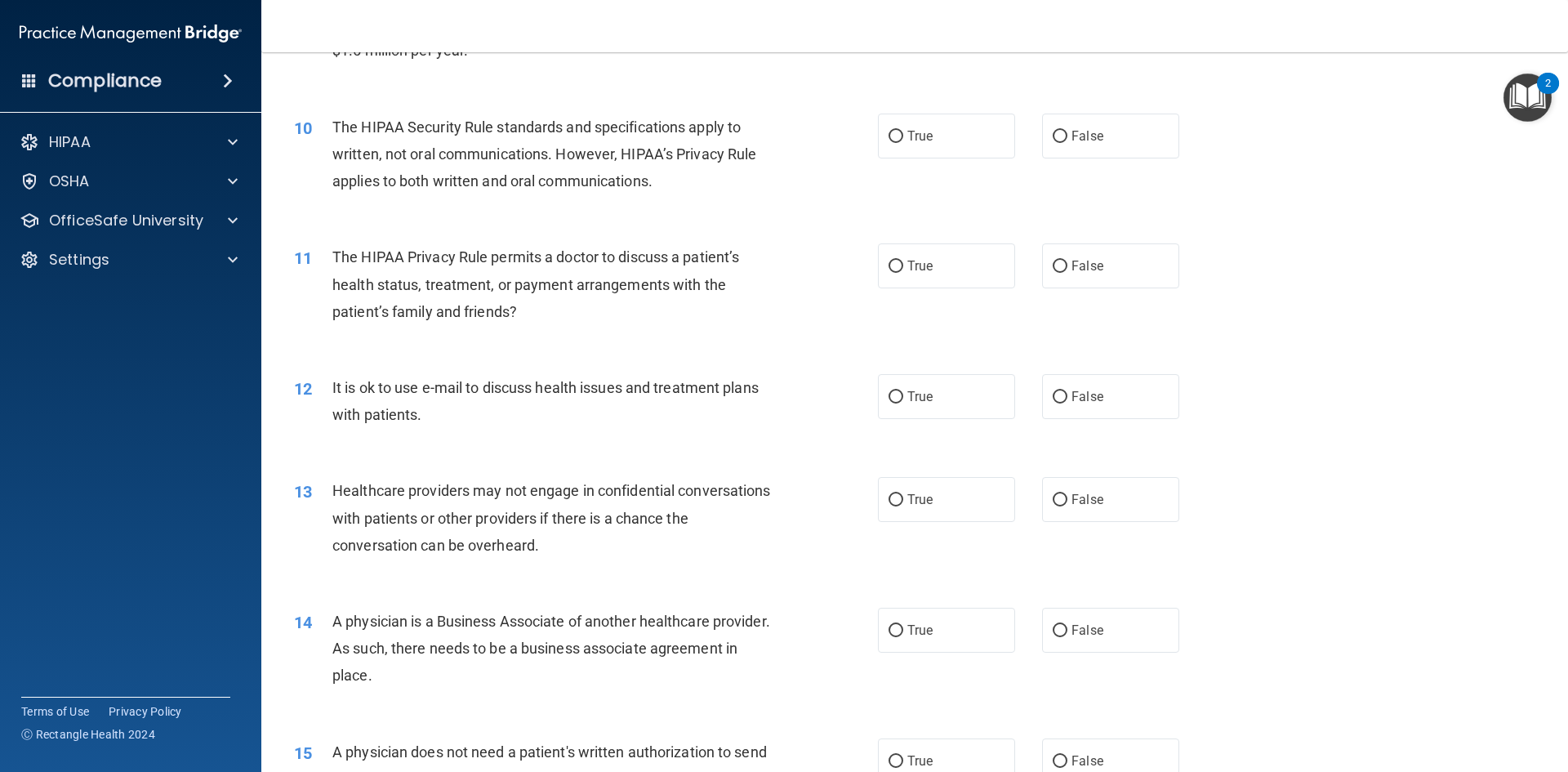
scroll to position [1069, 0]
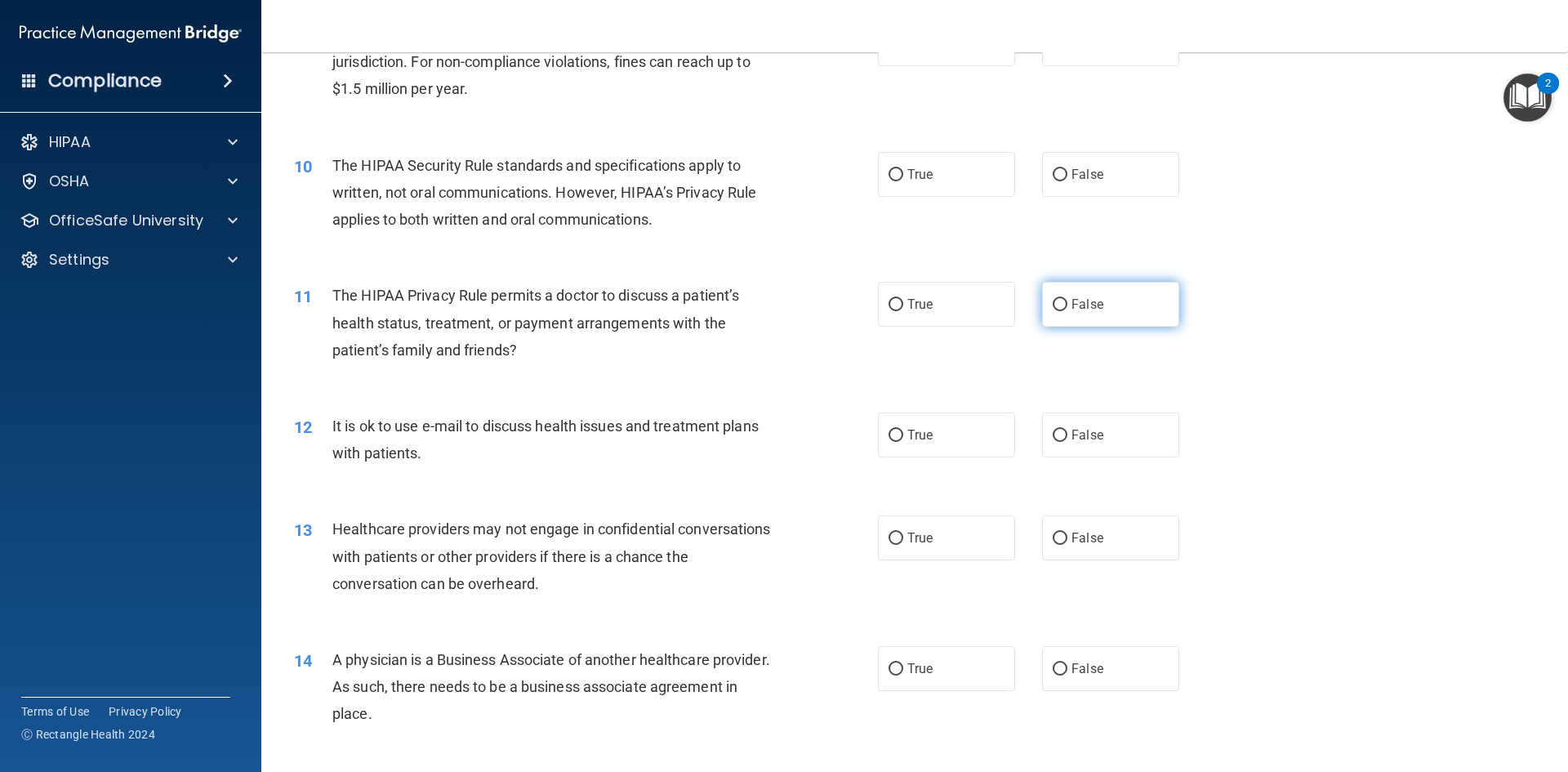
drag, startPoint x: 1049, startPoint y: 304, endPoint x: 935, endPoint y: 220, distance: 141.6
click at [1053, 302] on input "False" at bounding box center [1059, 305] width 14 height 13
radio input "true"
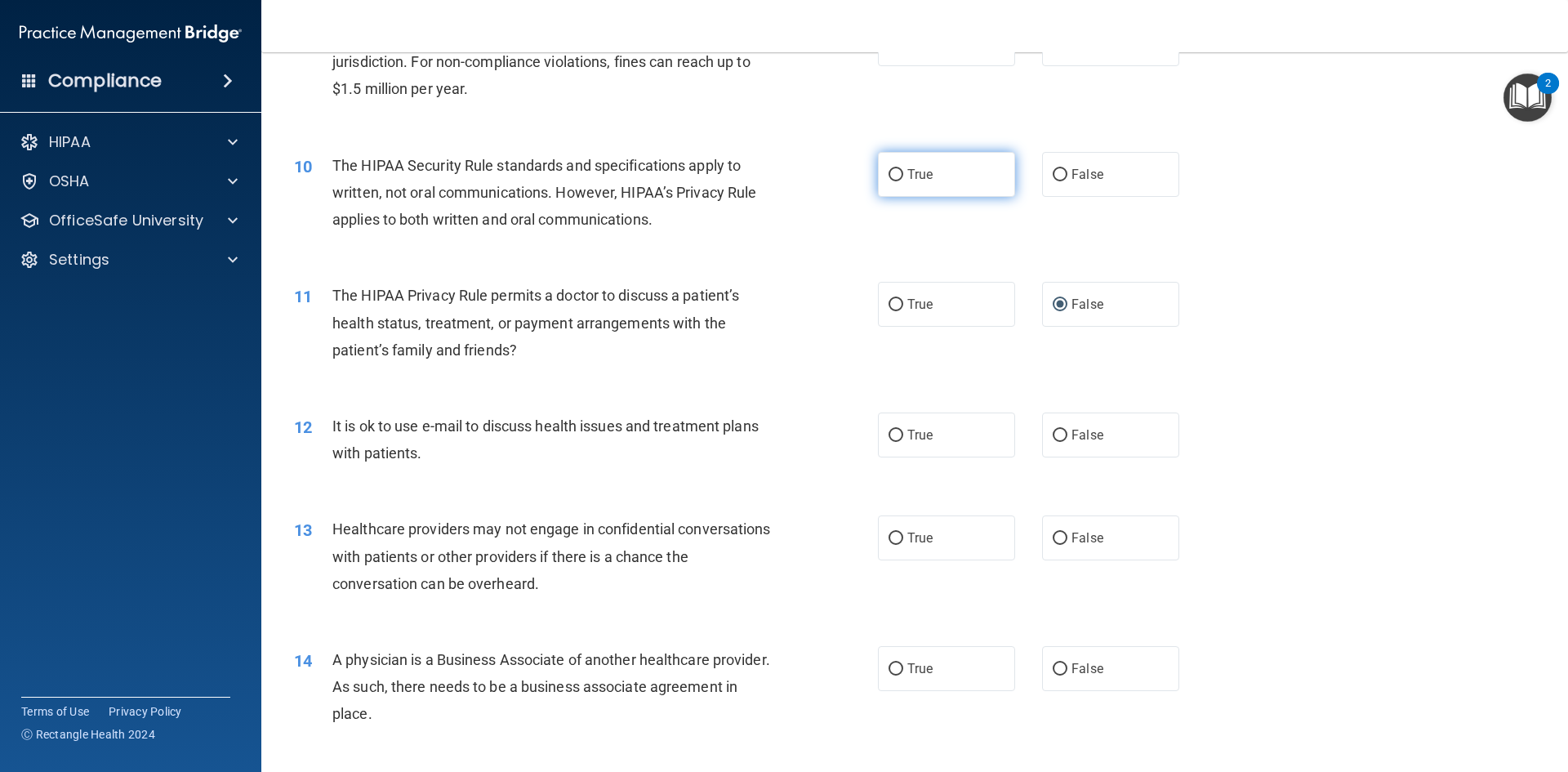
click at [889, 169] on input "True" at bounding box center [896, 175] width 14 height 13
radio input "true"
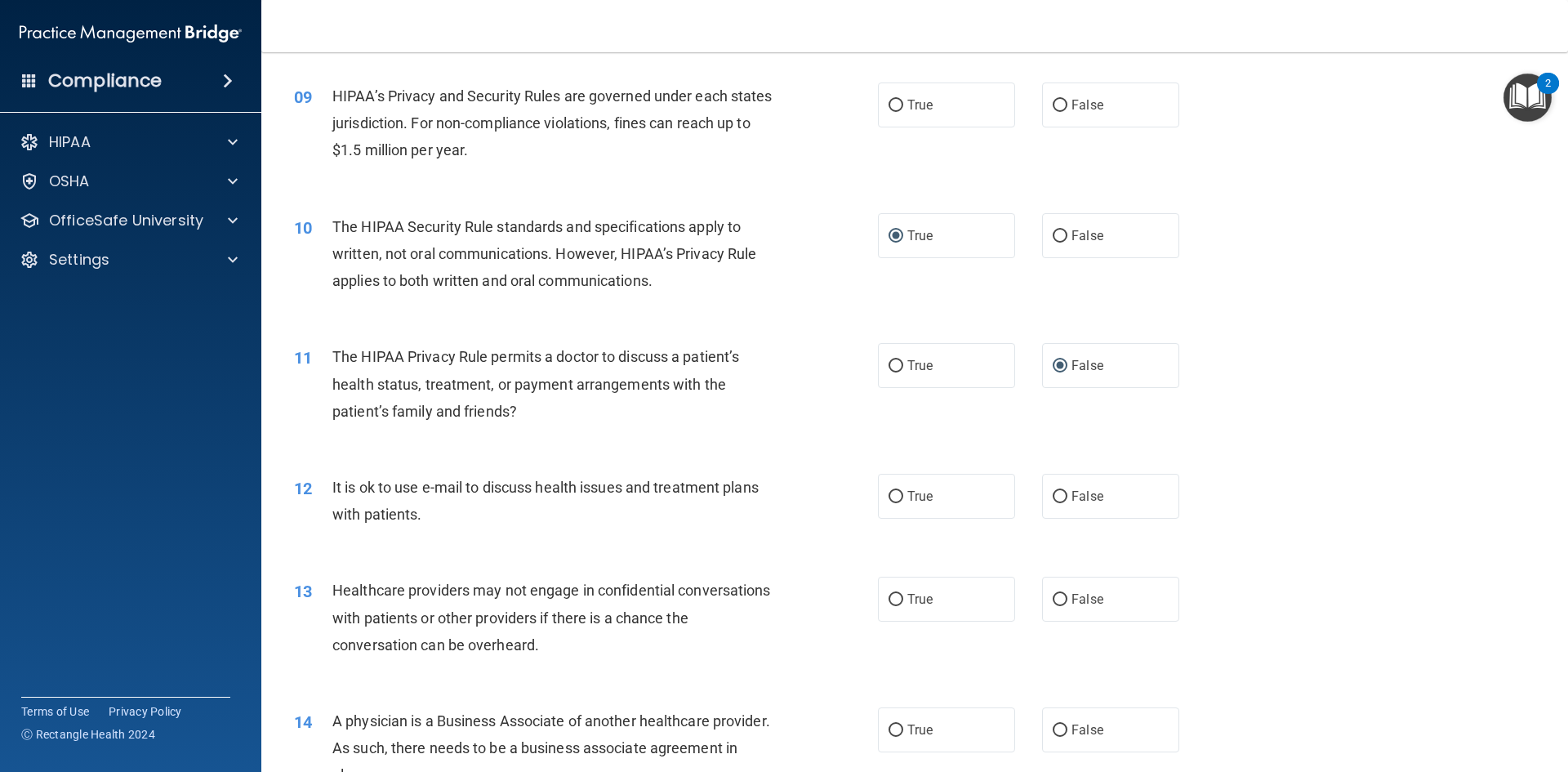
scroll to position [824, 0]
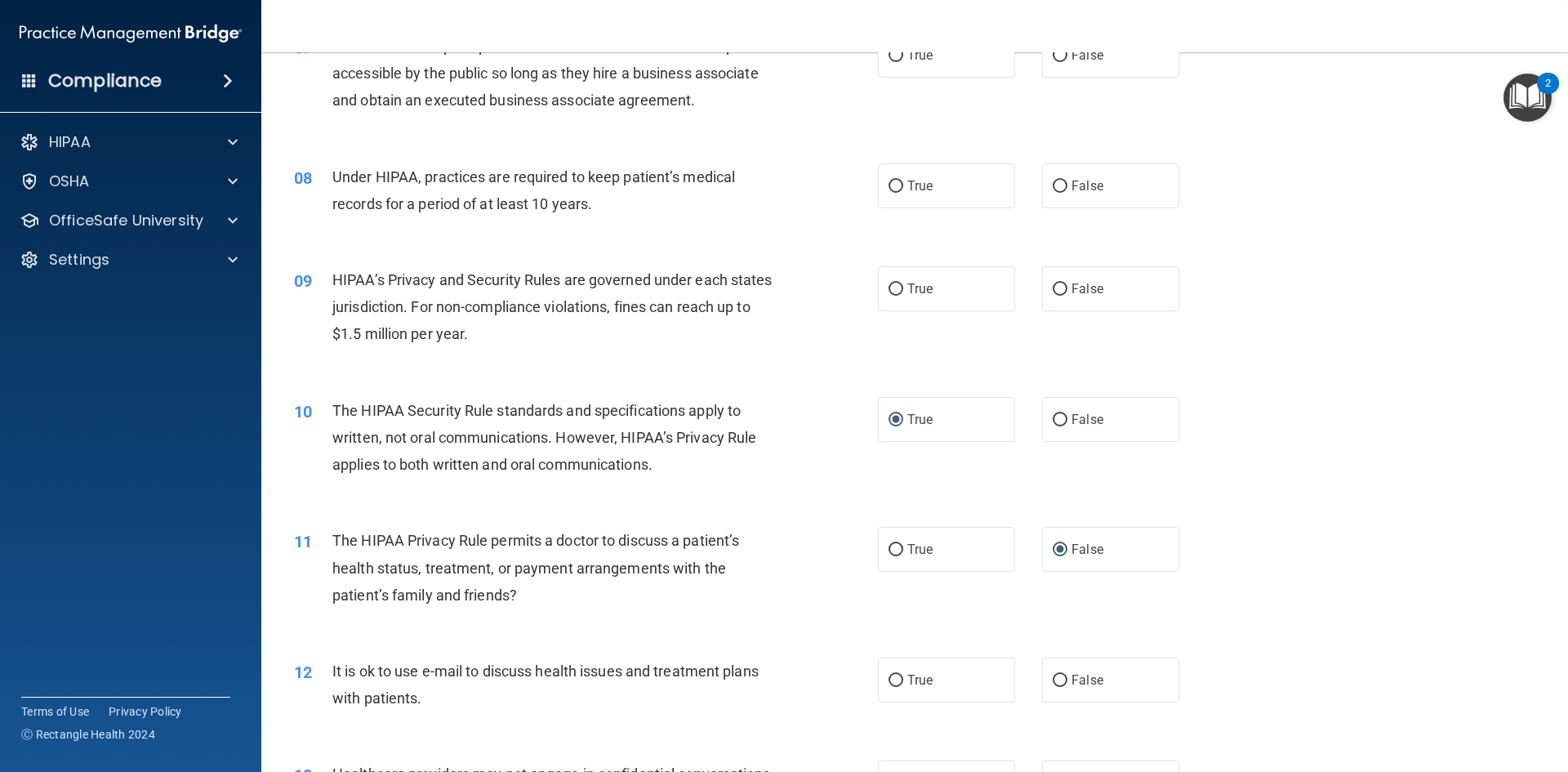
drag, startPoint x: 1059, startPoint y: 285, endPoint x: 1053, endPoint y: 258, distance: 27.7
click at [1057, 280] on label "False" at bounding box center [1111, 288] width 137 height 45
click at [1057, 283] on input "False" at bounding box center [1059, 289] width 14 height 13
radio input "true"
click at [1053, 190] on input "False" at bounding box center [1059, 187] width 14 height 13
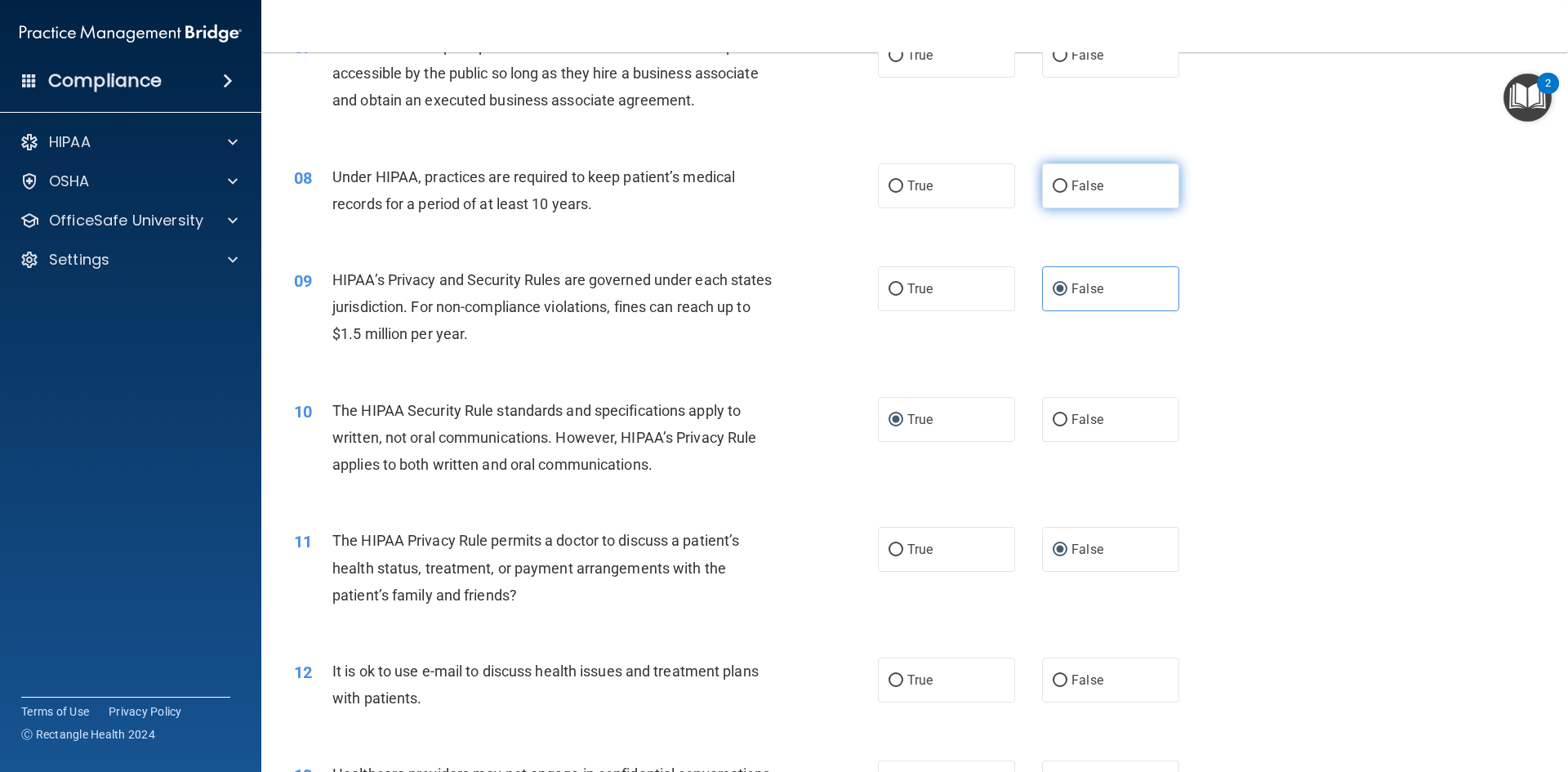
radio input "true"
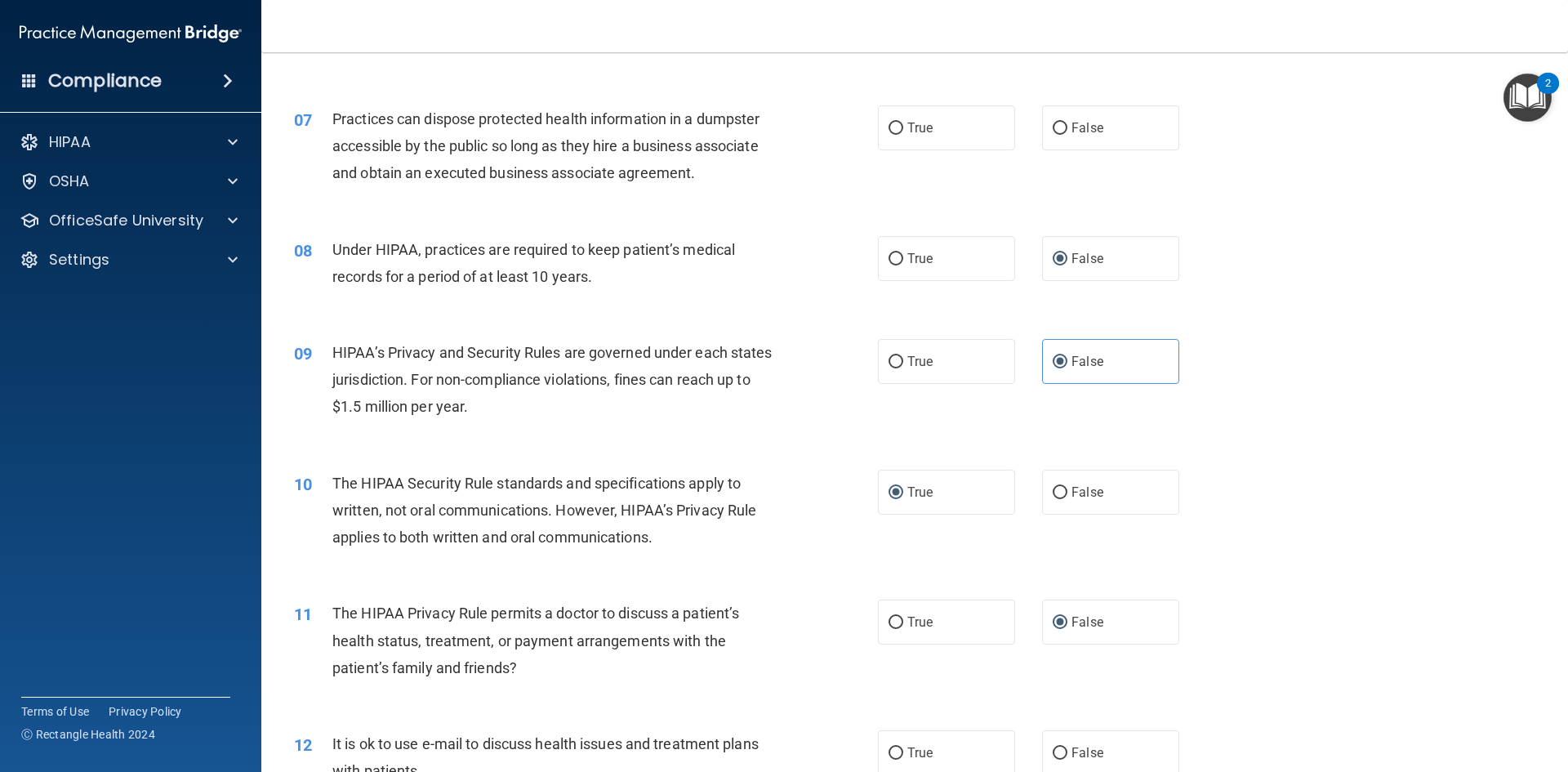
scroll to position [498, 0]
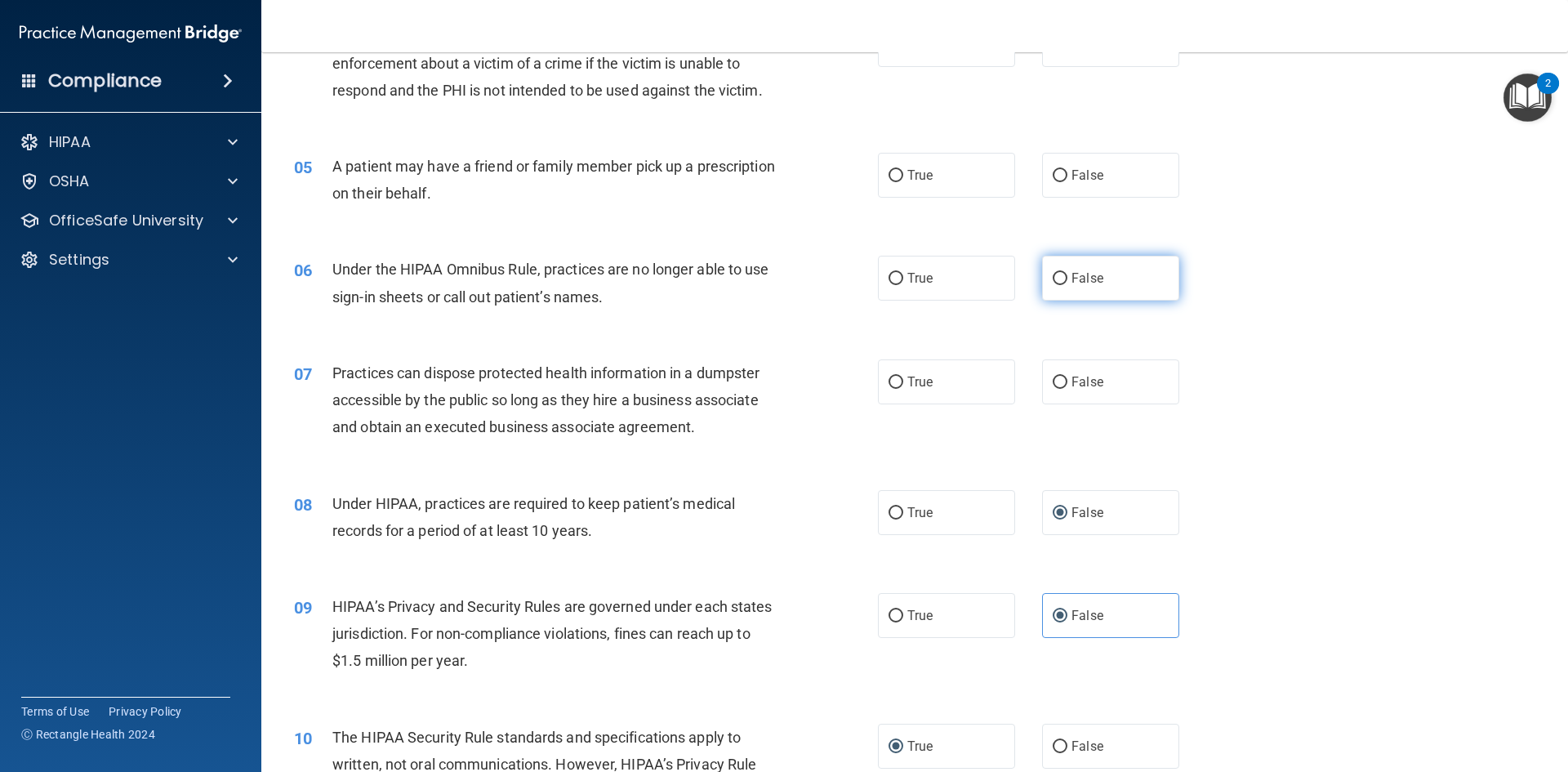
drag, startPoint x: 1043, startPoint y: 275, endPoint x: 1046, endPoint y: 220, distance: 55.1
click at [1043, 265] on label "False" at bounding box center [1111, 278] width 137 height 45
click at [1053, 273] on input "False" at bounding box center [1059, 279] width 14 height 13
radio input "true"
drag, startPoint x: 1055, startPoint y: 180, endPoint x: 1042, endPoint y: 153, distance: 30.0
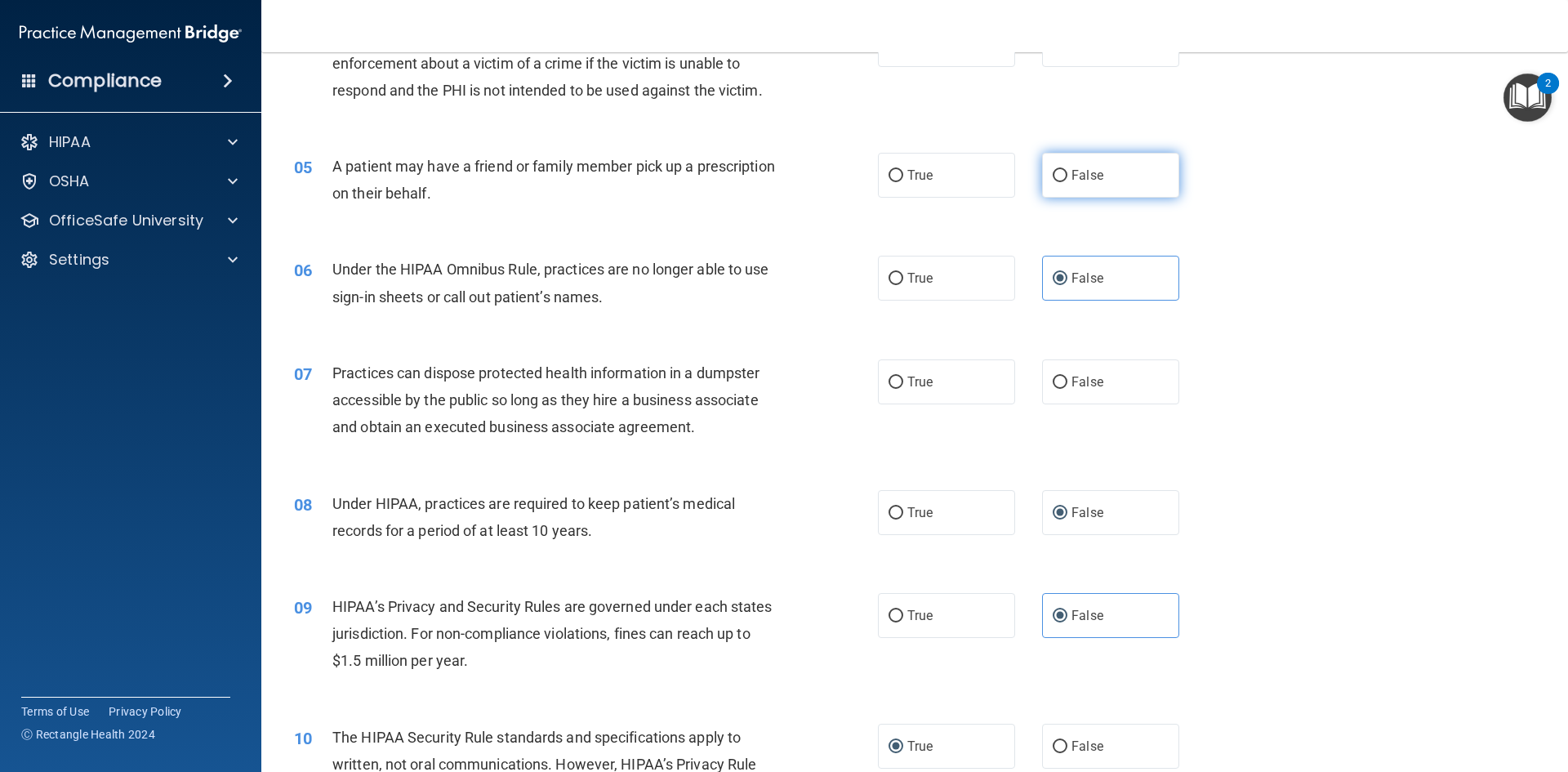
click at [1055, 178] on input "False" at bounding box center [1059, 176] width 14 height 13
radio input "true"
click at [891, 176] on input "True" at bounding box center [896, 176] width 14 height 13
radio input "true"
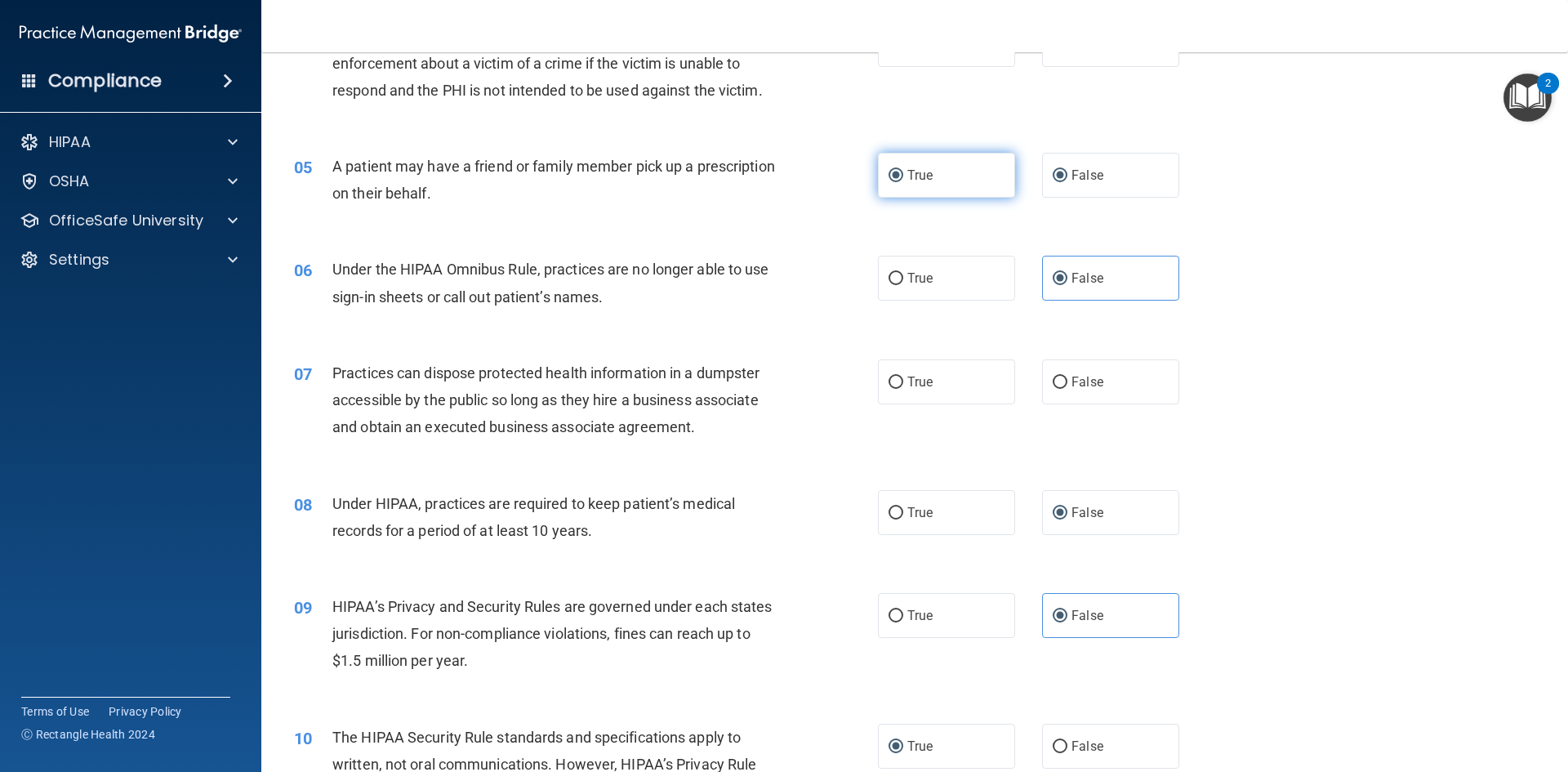
radio input "false"
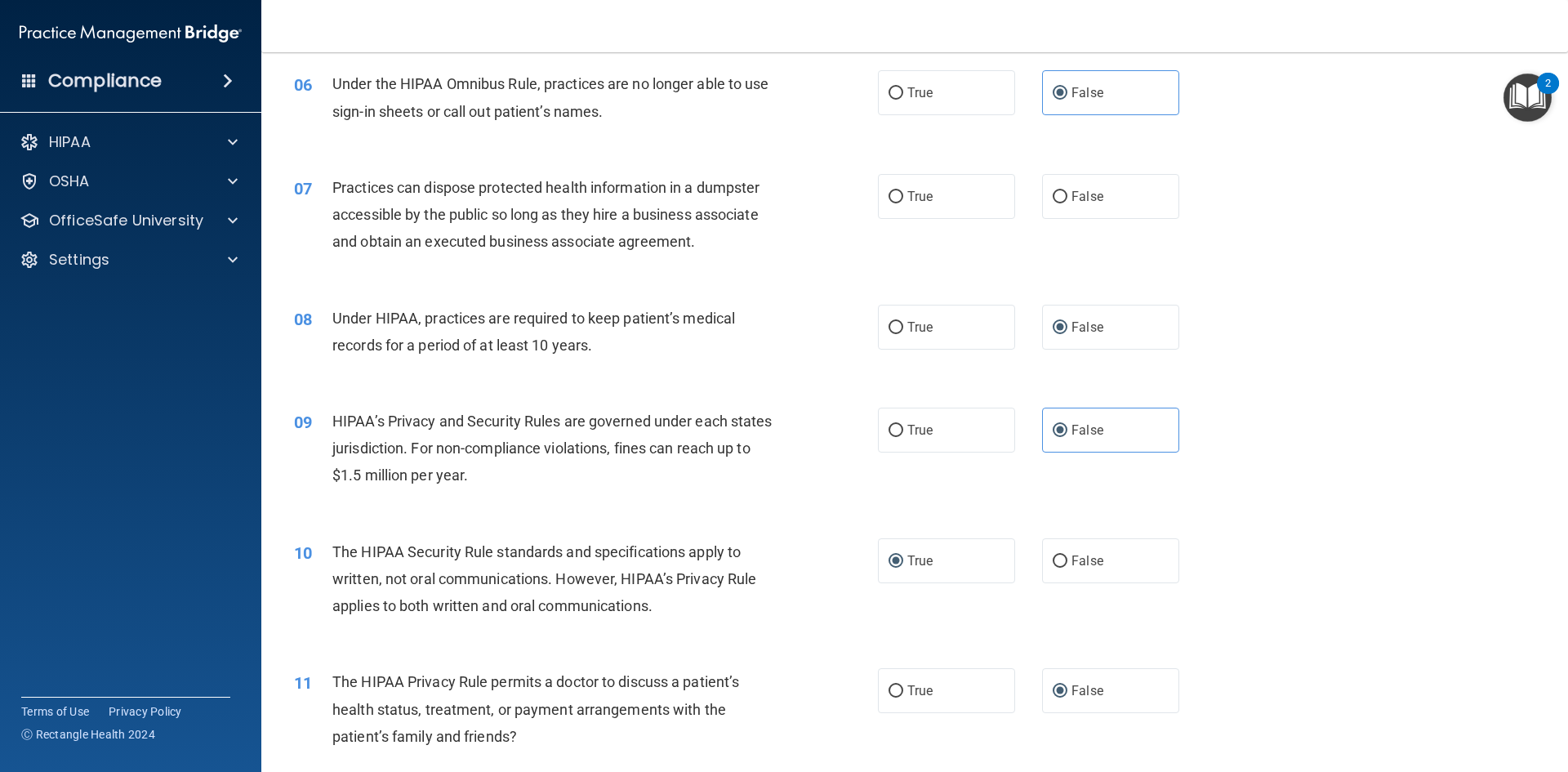
scroll to position [743, 0]
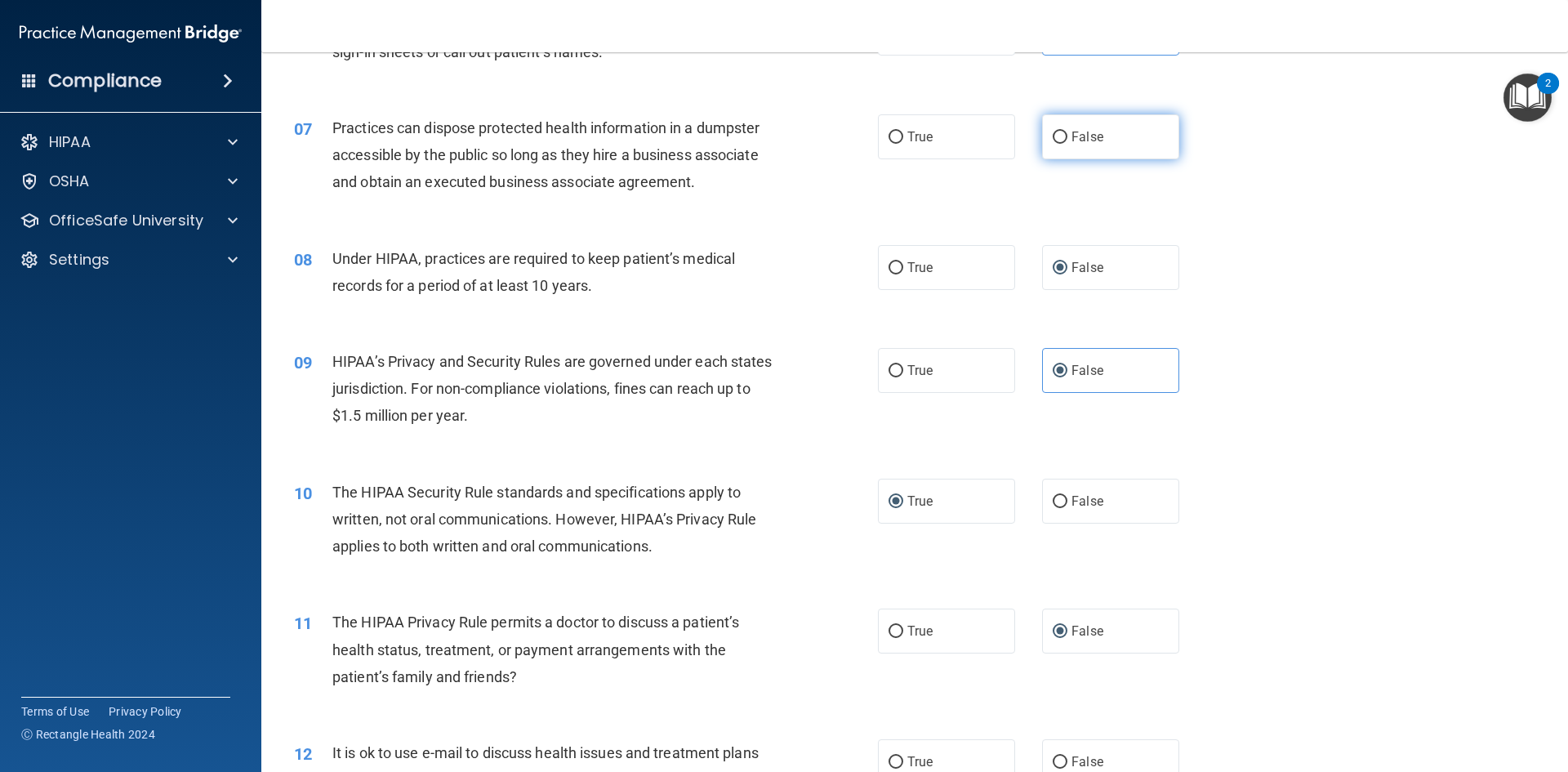
click at [1053, 135] on input "False" at bounding box center [1059, 138] width 14 height 13
radio input "true"
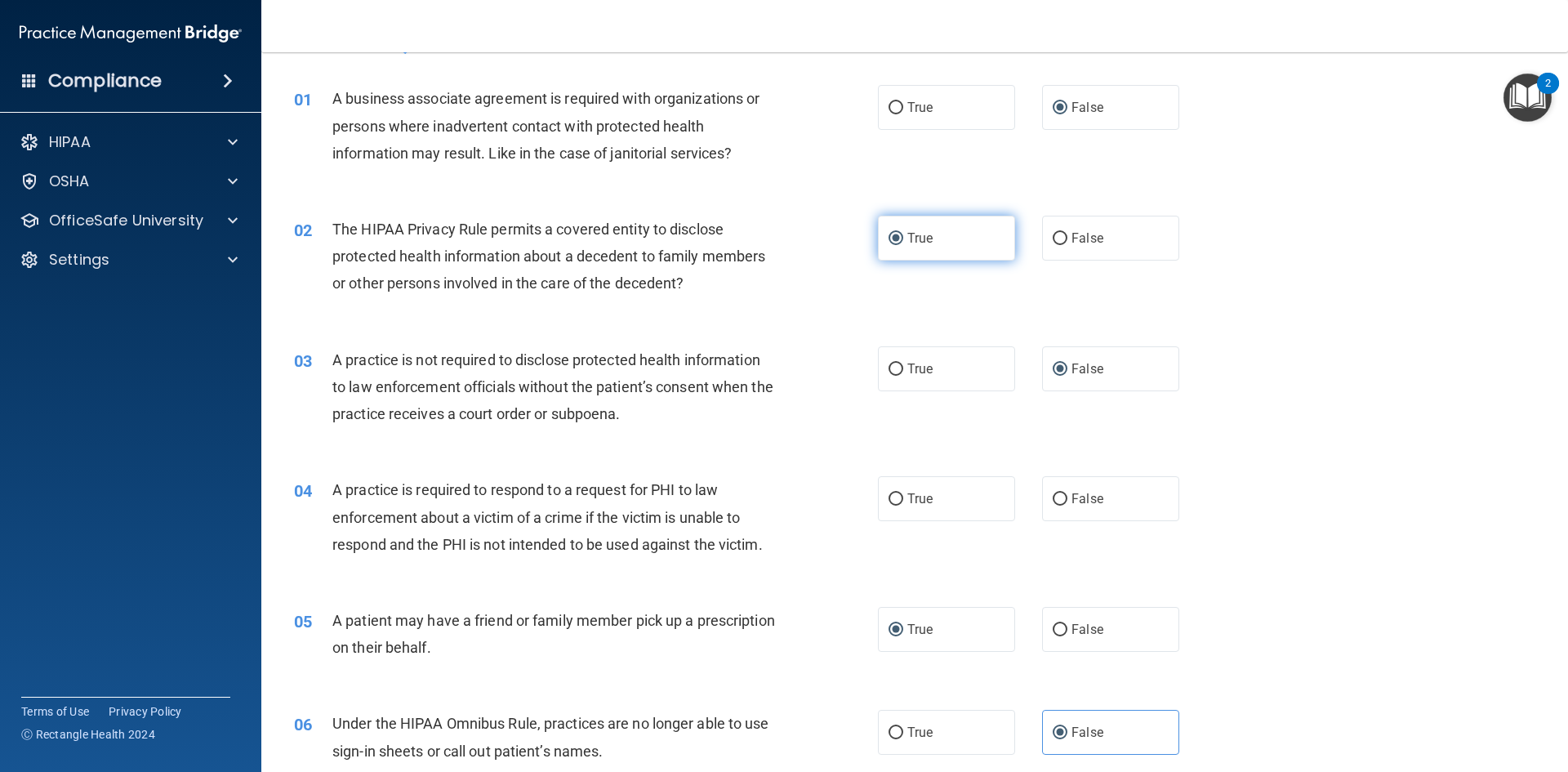
scroll to position [82, 0]
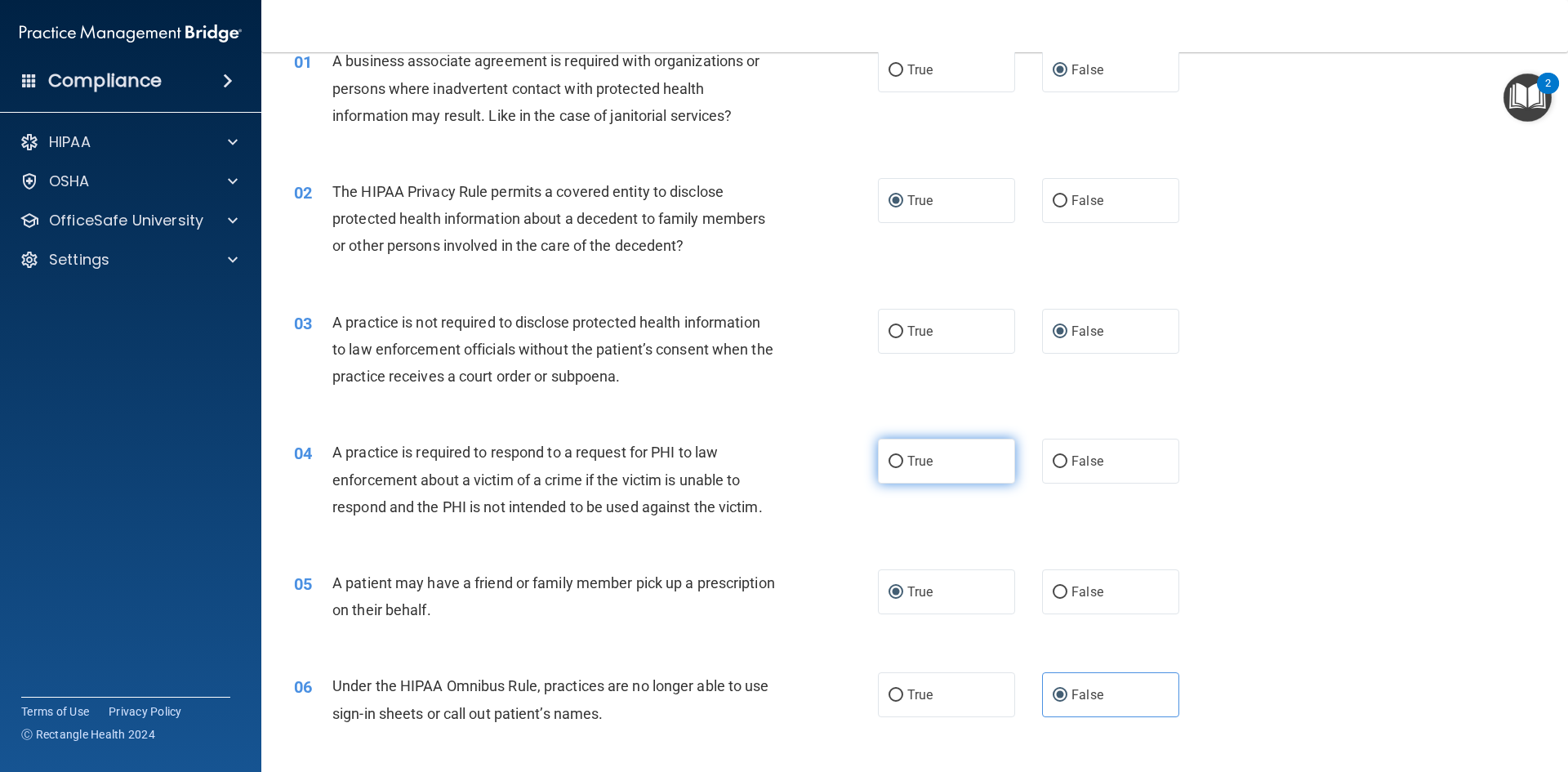
click at [889, 468] on input "True" at bounding box center [896, 461] width 14 height 13
radio input "true"
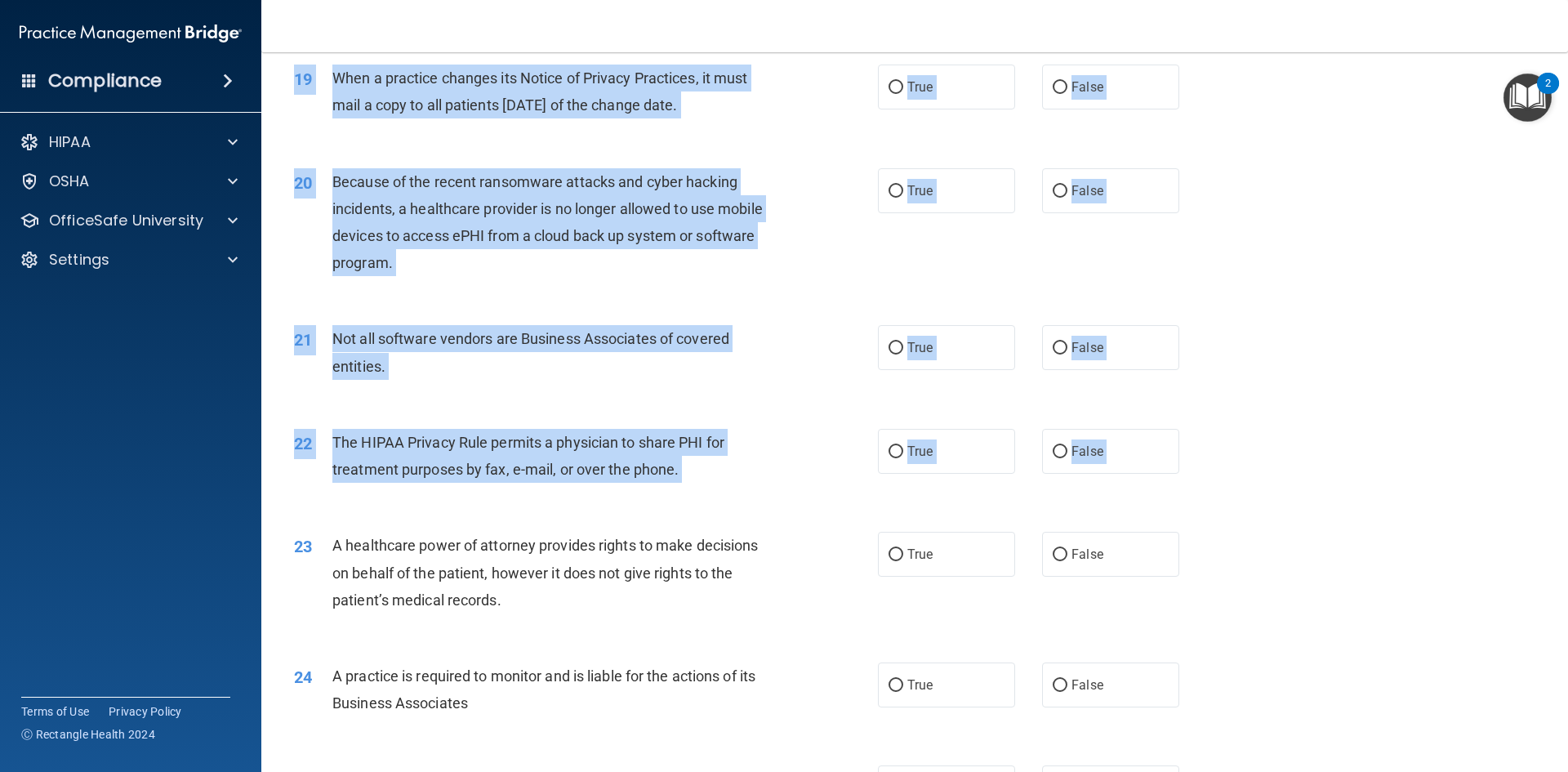
scroll to position [2286, 0]
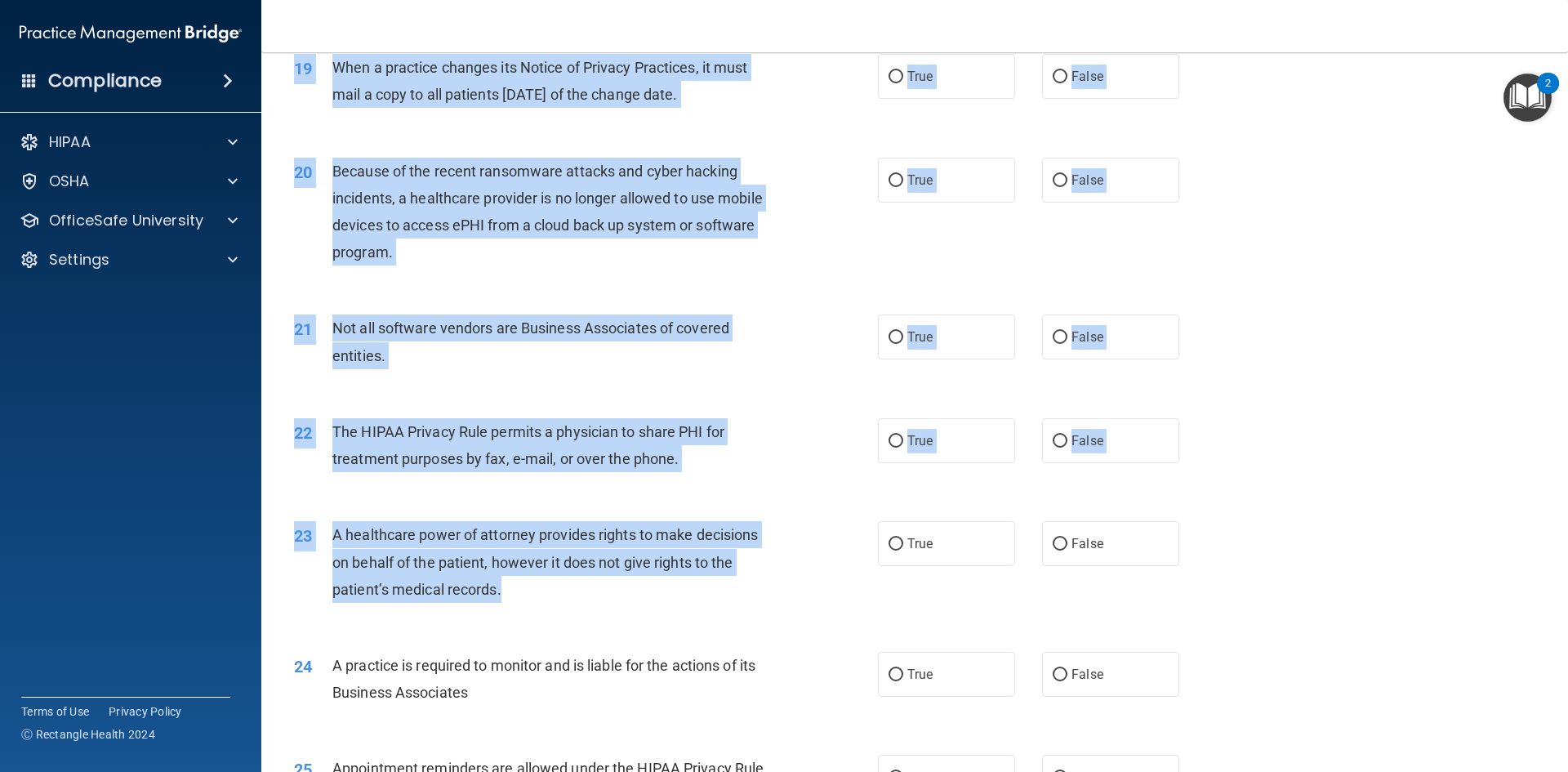
drag, startPoint x: 325, startPoint y: 108, endPoint x: 879, endPoint y: 576, distance: 725.2
copy div "It is ok to use e-mail to discuss health issues and treatment plans with patien…"
click at [1332, 282] on div "20 Because of the recent ransomware attacks and cyber hacking incidents, a heal…" at bounding box center [915, 215] width 1266 height 158
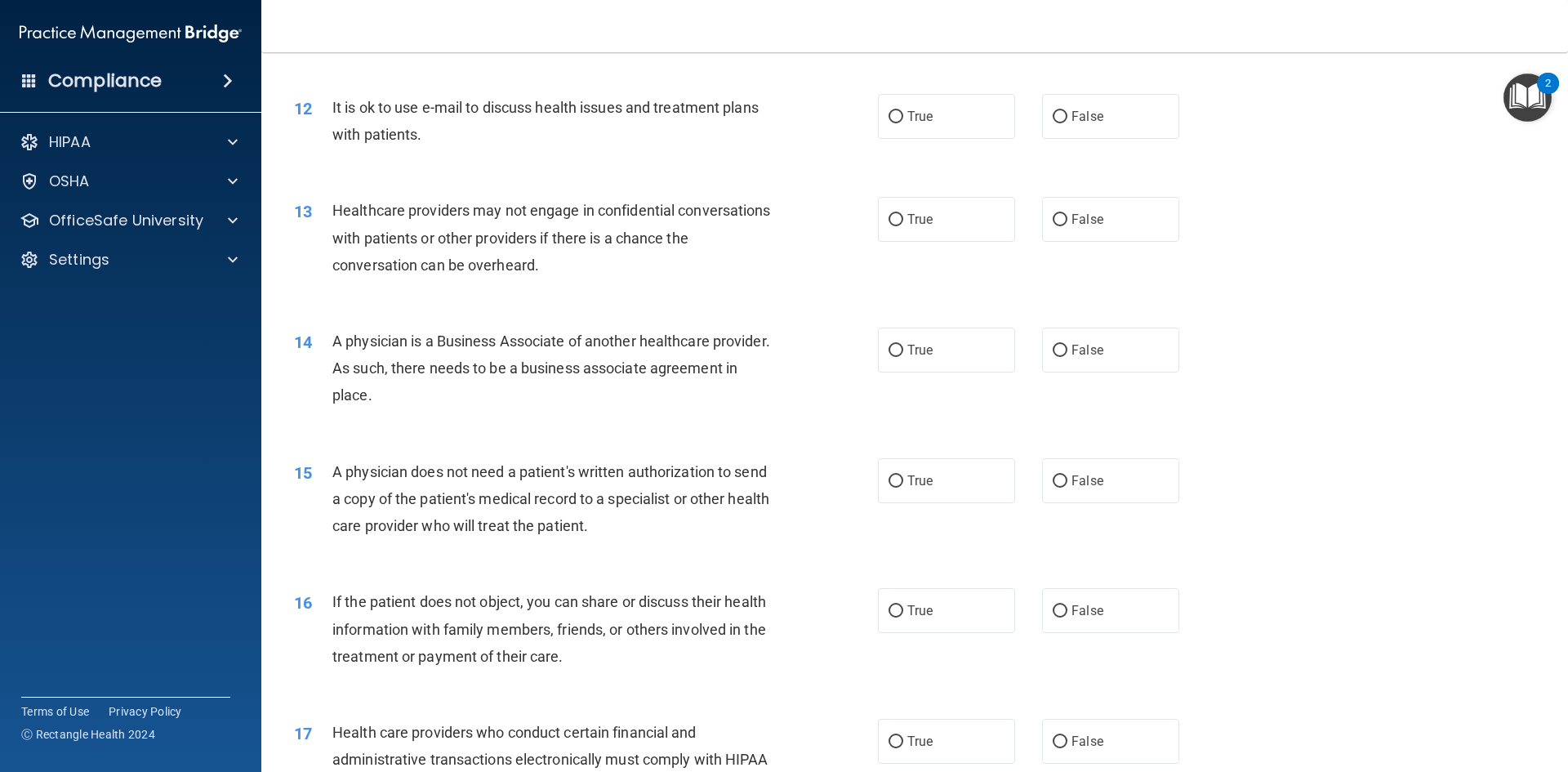
scroll to position [1307, 0]
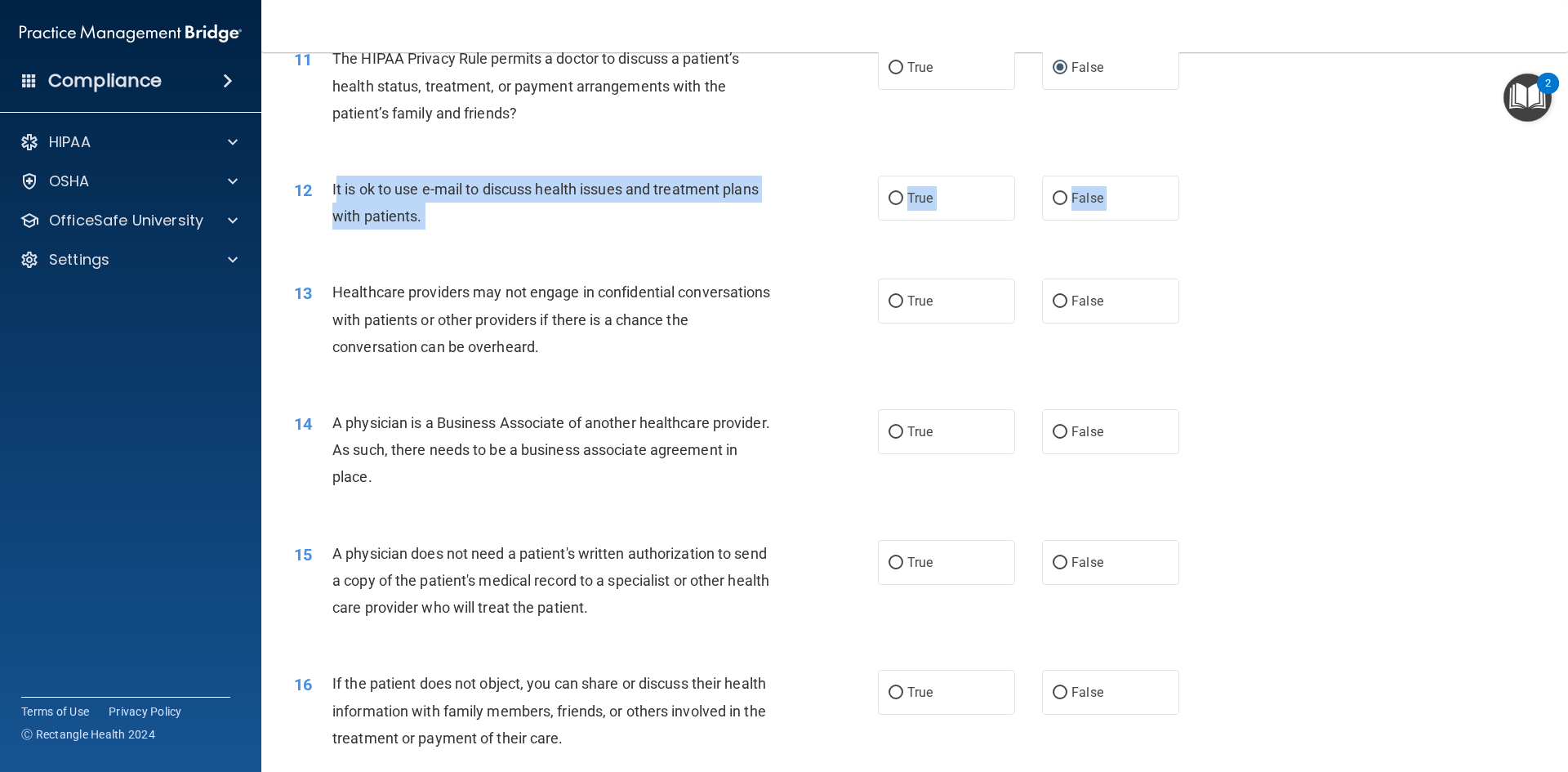
drag, startPoint x: 334, startPoint y: 187, endPoint x: 674, endPoint y: 274, distance: 351.0
click at [681, 274] on div "01 A business associate agreement is required with organizations or persons whe…" at bounding box center [915, 595] width 1266 height 3585
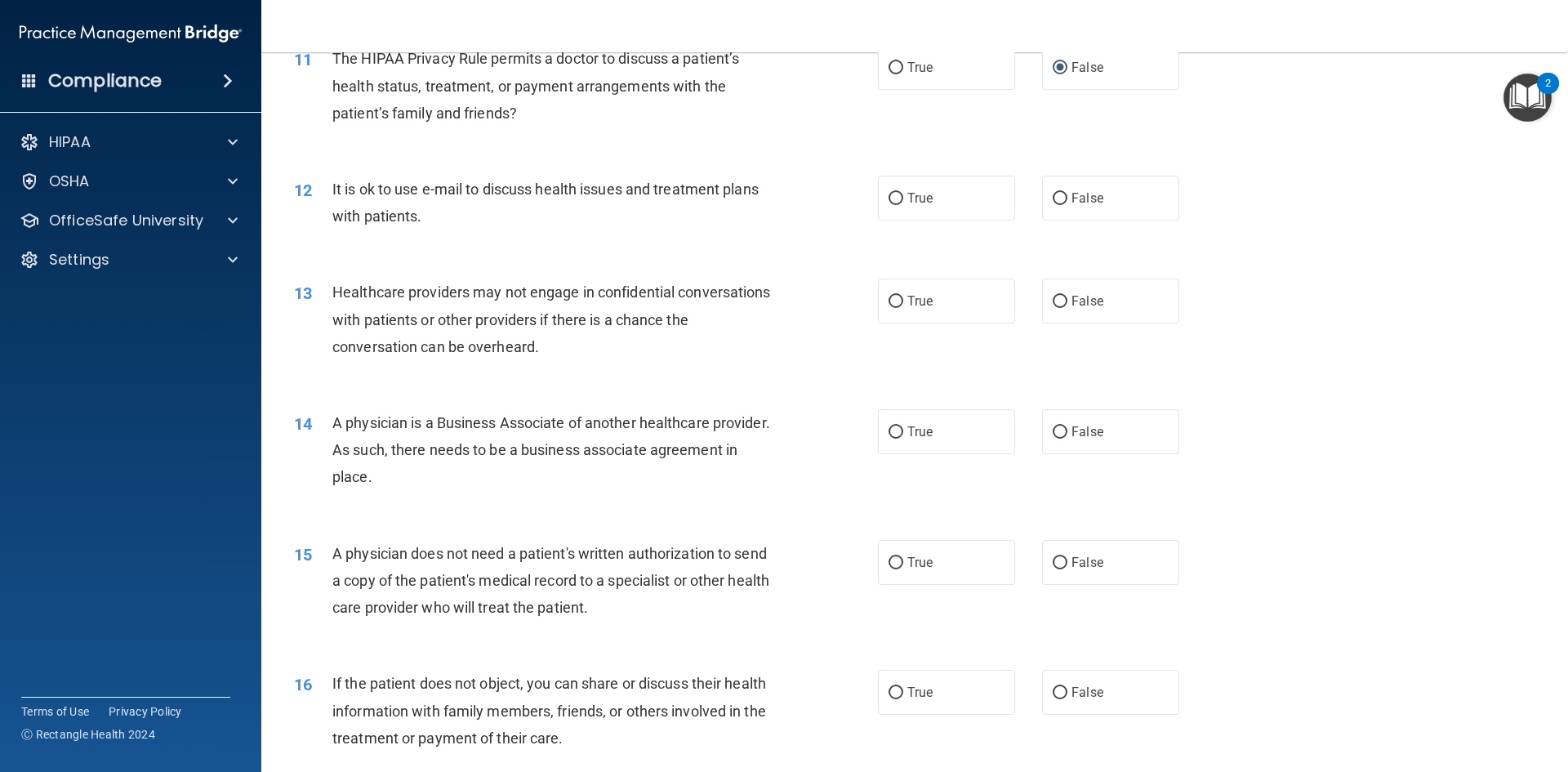
drag, startPoint x: 299, startPoint y: 171, endPoint x: 335, endPoint y: 175, distance: 36.2
click at [311, 171] on div "12 It is ok to use e-mail to discuss health issues and treatment plans with pat…" at bounding box center [915, 207] width 1266 height 103
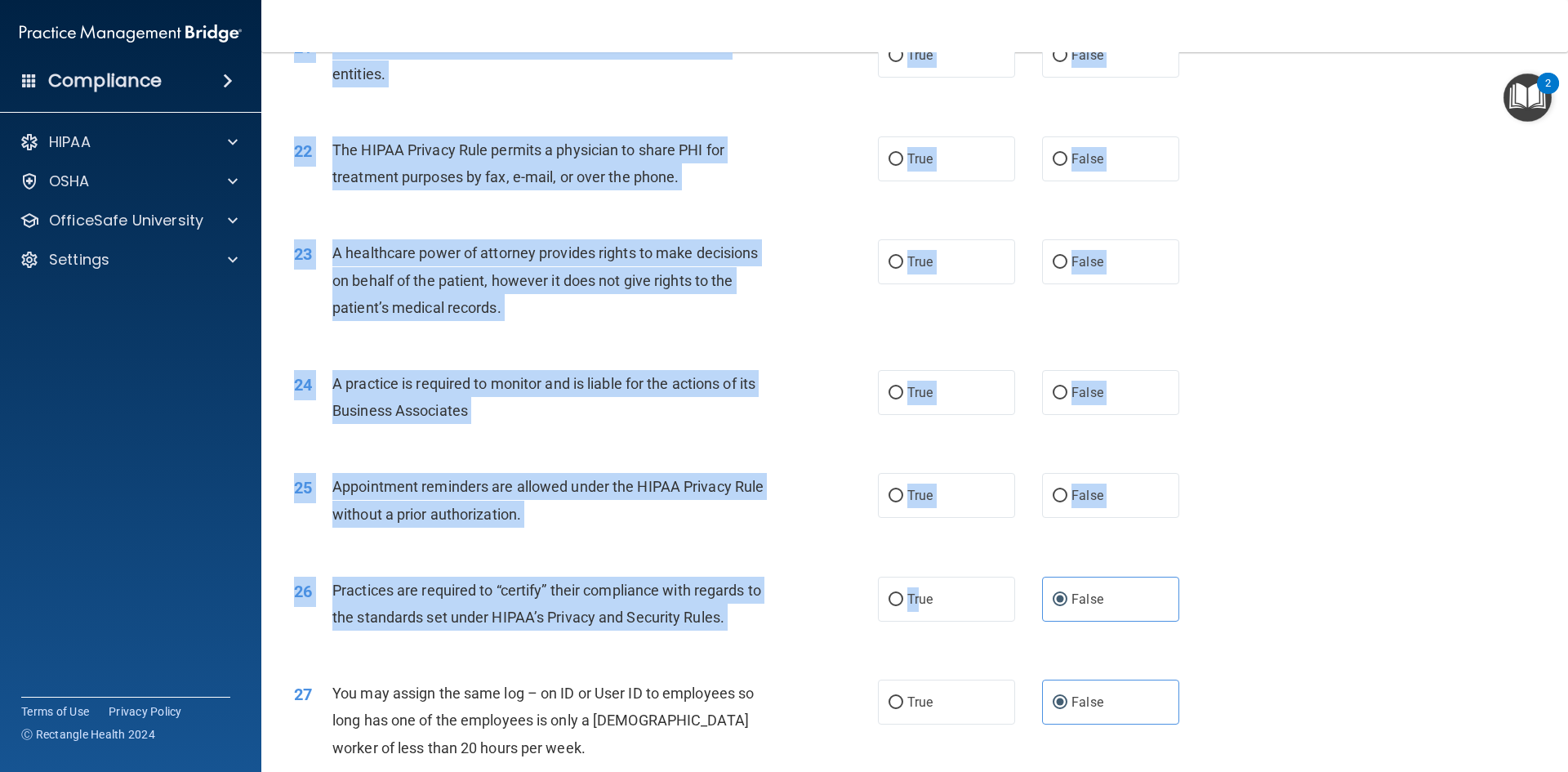
scroll to position [2531, 0]
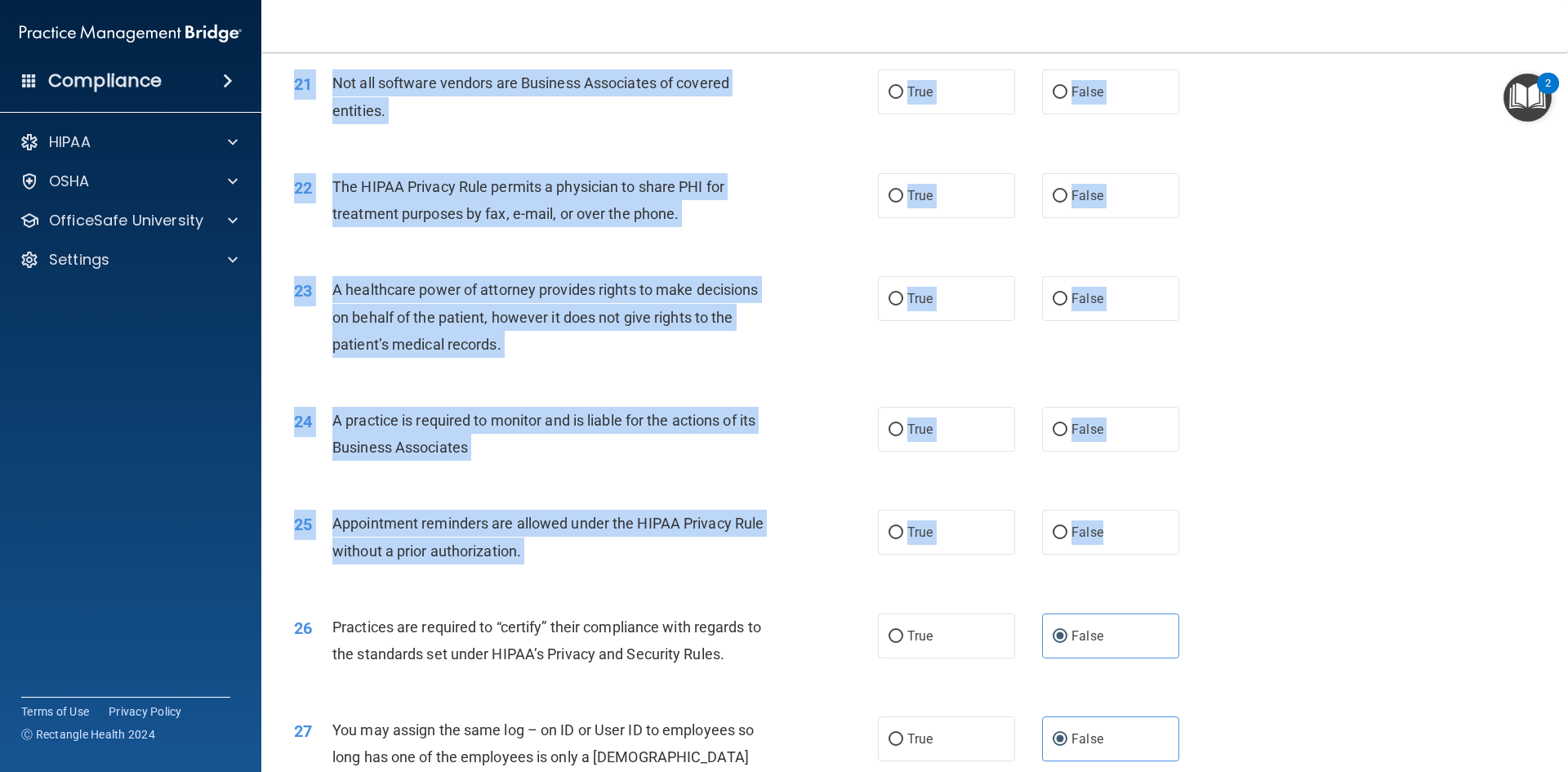
drag, startPoint x: 316, startPoint y: 181, endPoint x: 1171, endPoint y: 545, distance: 929.3
copy div "It is ok to use e-mail to discuss health issues and treatment plans with patien…"
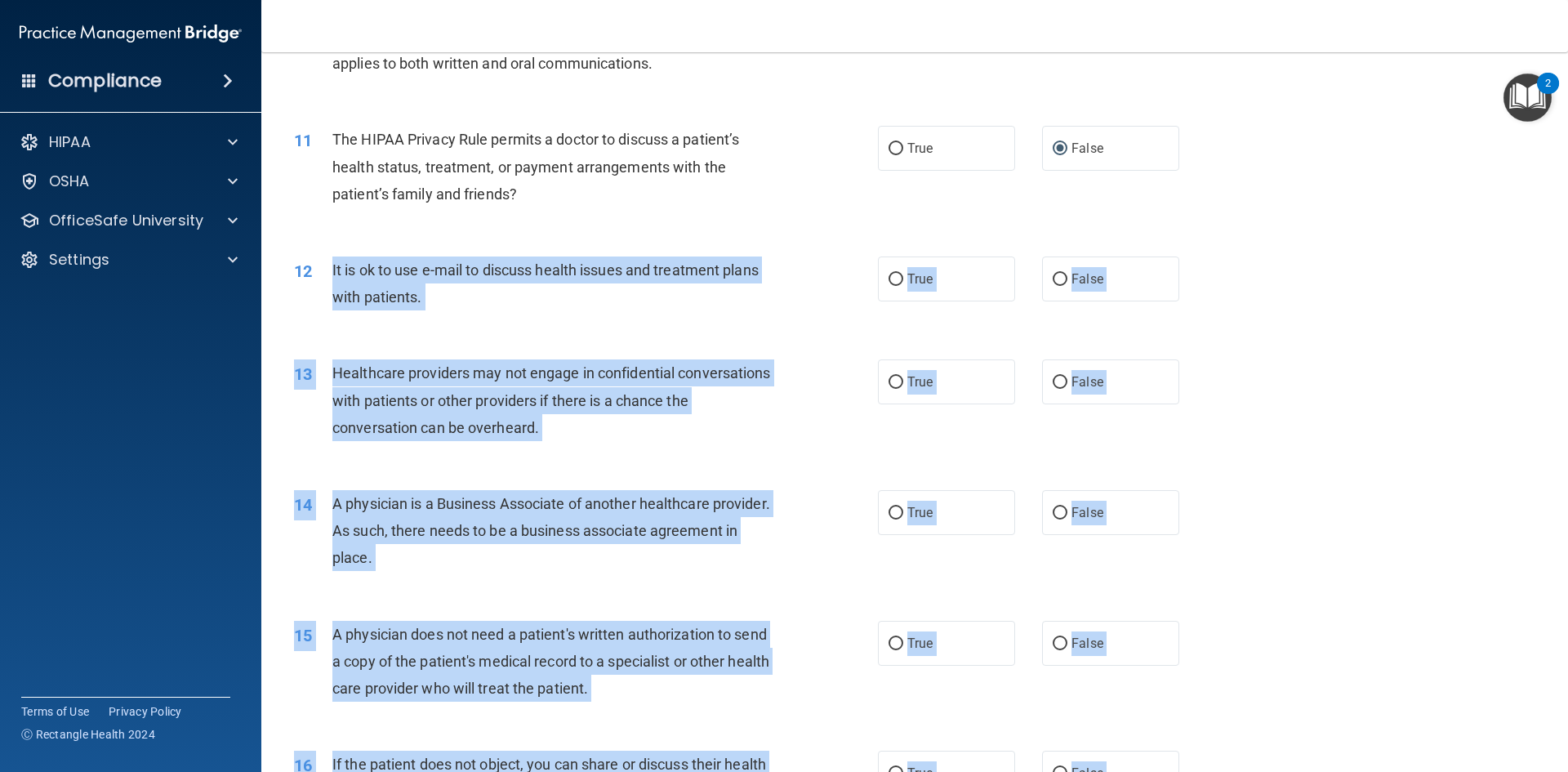
scroll to position [1225, 0]
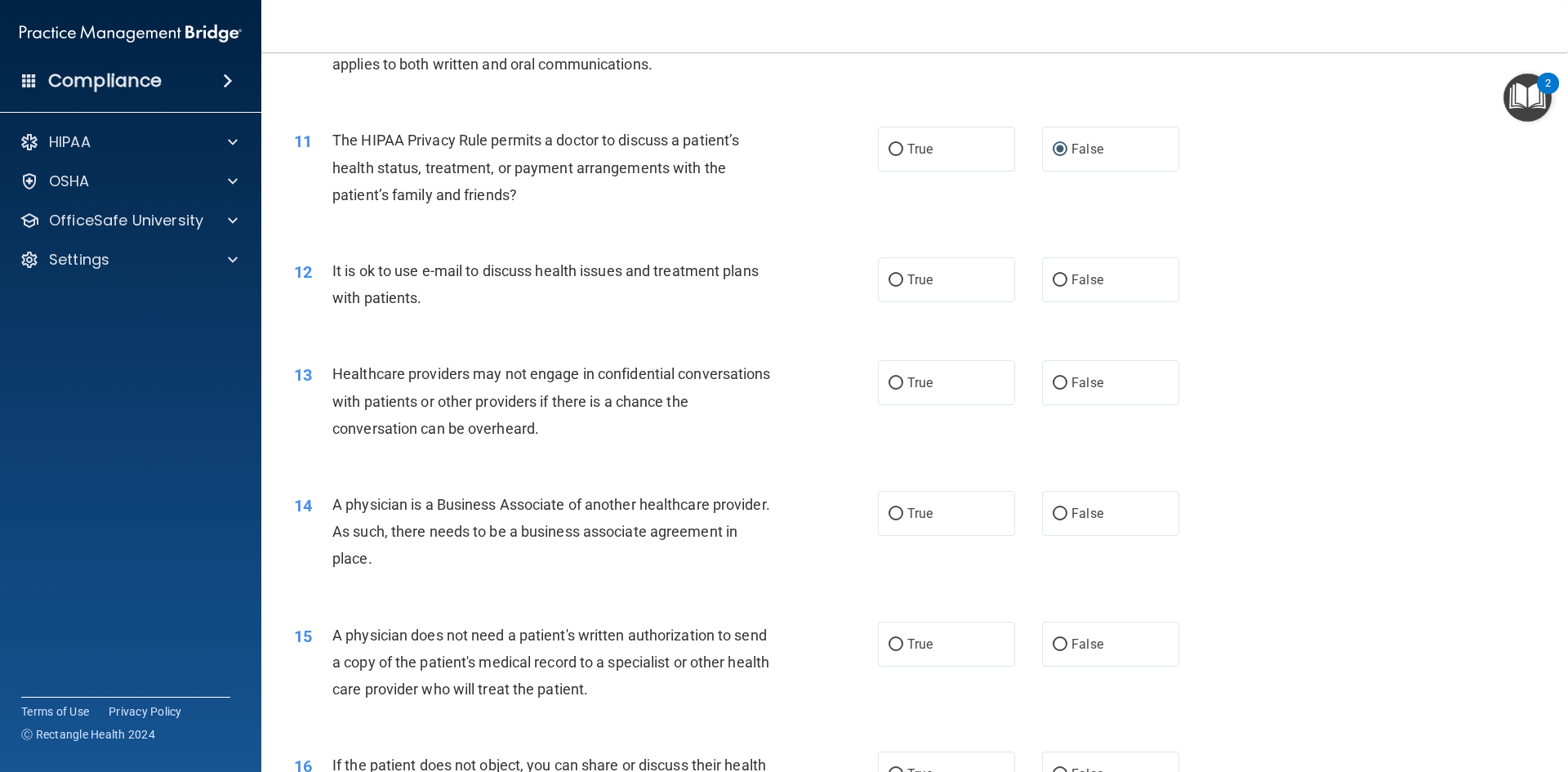
click at [787, 339] on div "12 It is ok to use e-mail to discuss health issues and treatment plans with pat…" at bounding box center [915, 288] width 1266 height 103
click at [1053, 280] on input "False" at bounding box center [1059, 280] width 14 height 13
radio input "true"
click at [888, 287] on label "True" at bounding box center [946, 280] width 137 height 45
click at [889, 286] on input "True" at bounding box center [896, 280] width 14 height 13
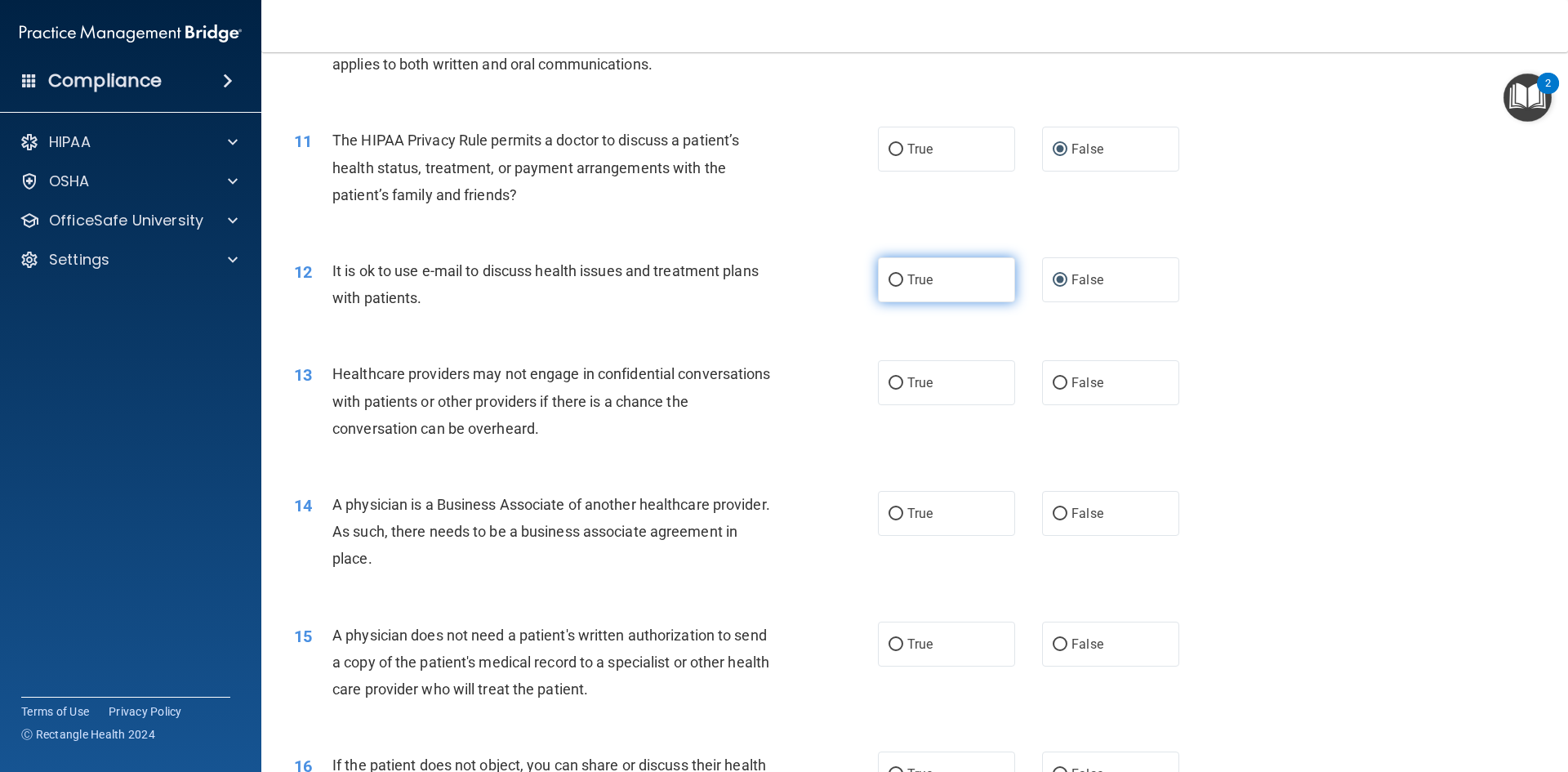
radio input "true"
click at [1053, 284] on input "False" at bounding box center [1059, 280] width 14 height 13
radio input "true"
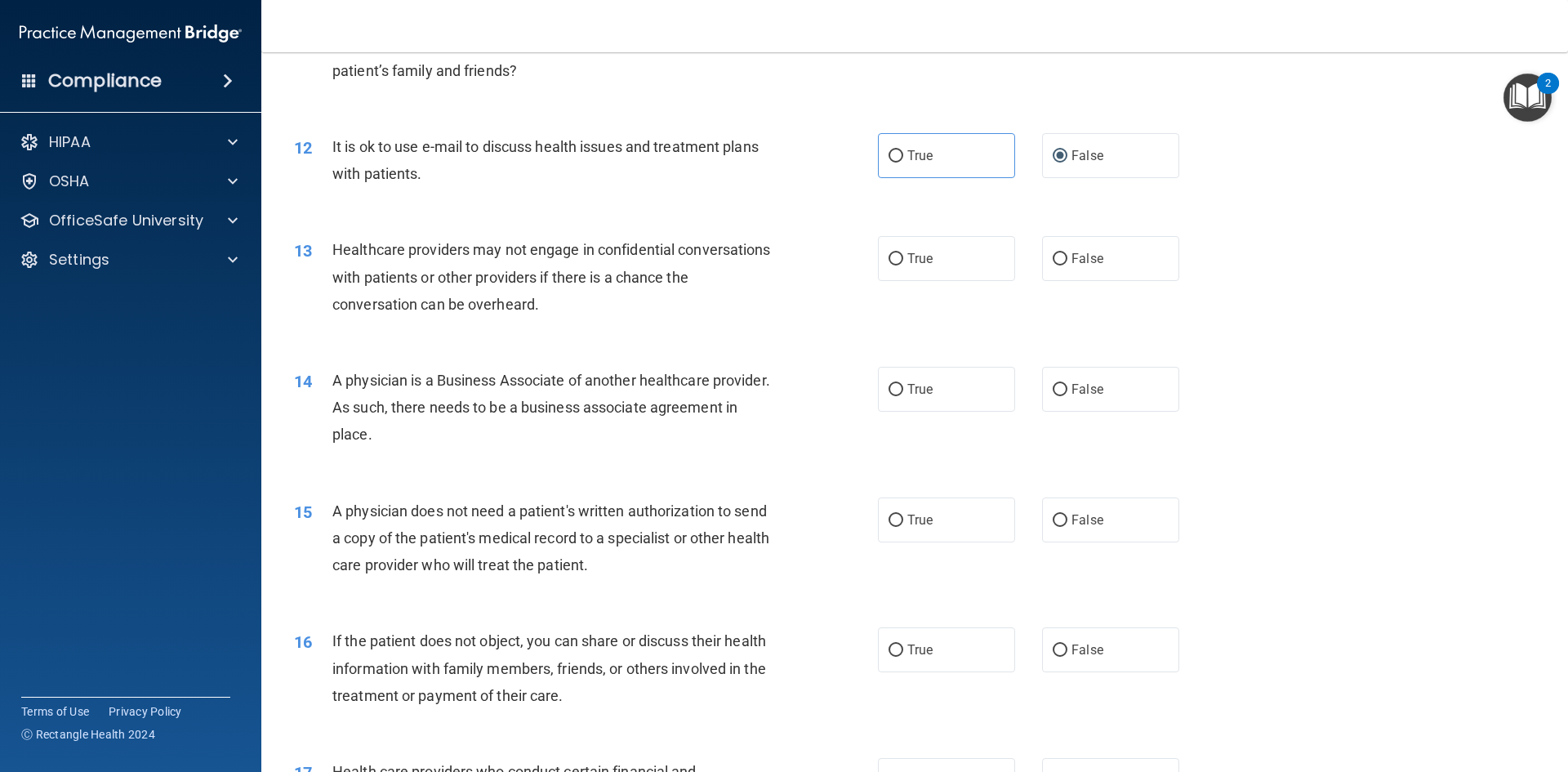
scroll to position [1388, 0]
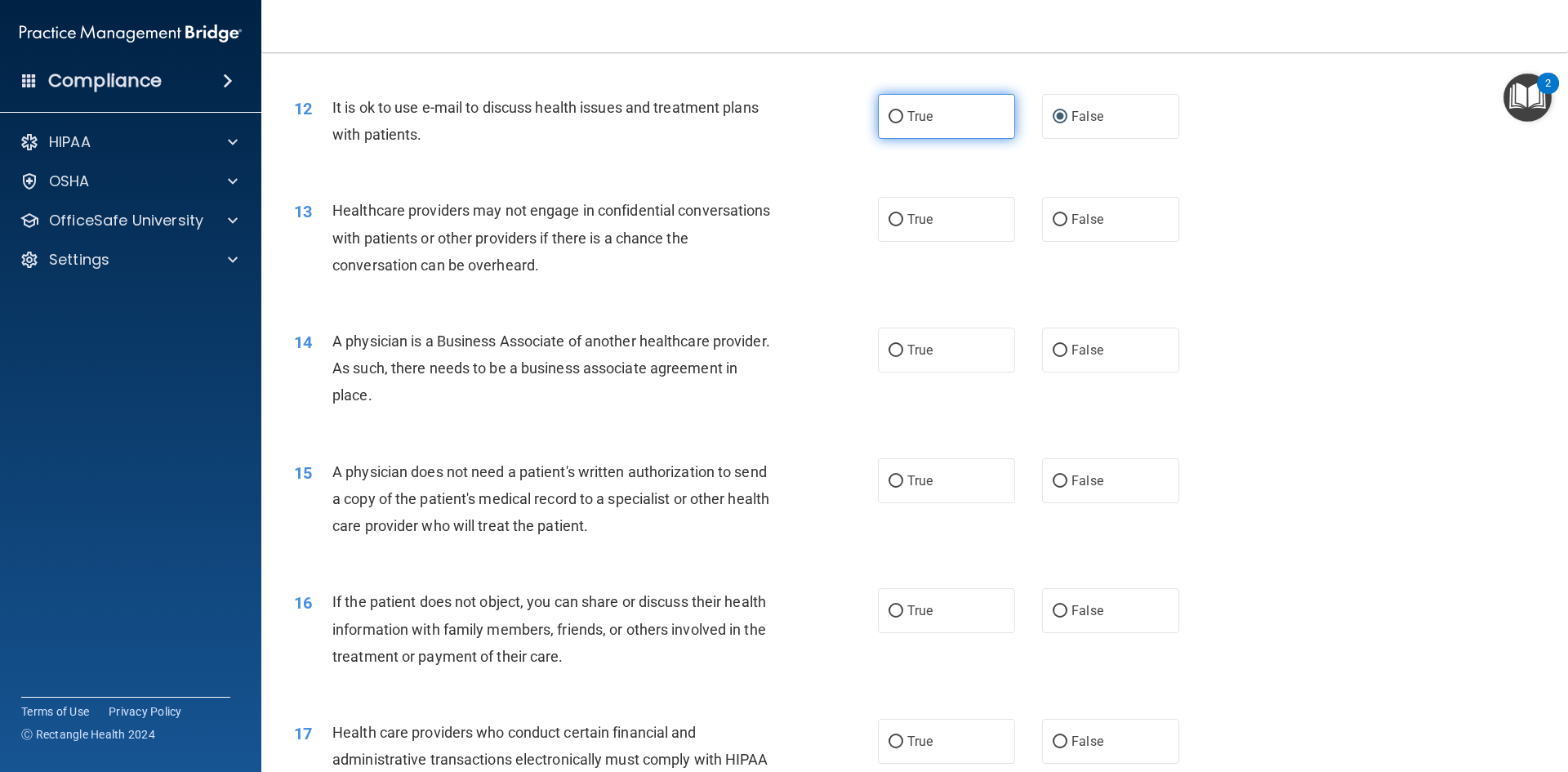
click at [893, 122] on input "True" at bounding box center [896, 117] width 14 height 13
radio input "true"
radio input "false"
click at [1057, 219] on input "False" at bounding box center [1059, 220] width 14 height 13
radio input "true"
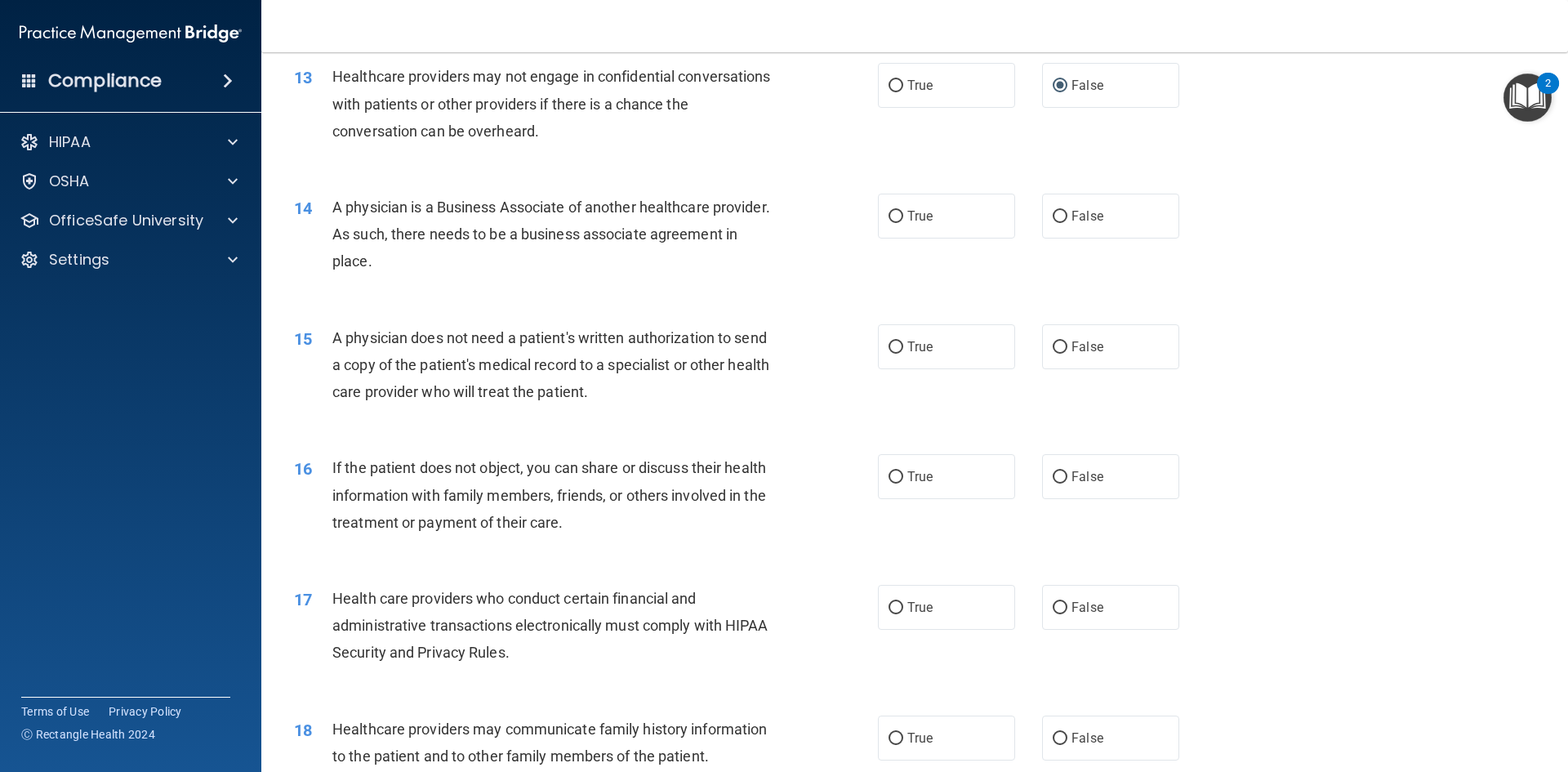
scroll to position [1552, 0]
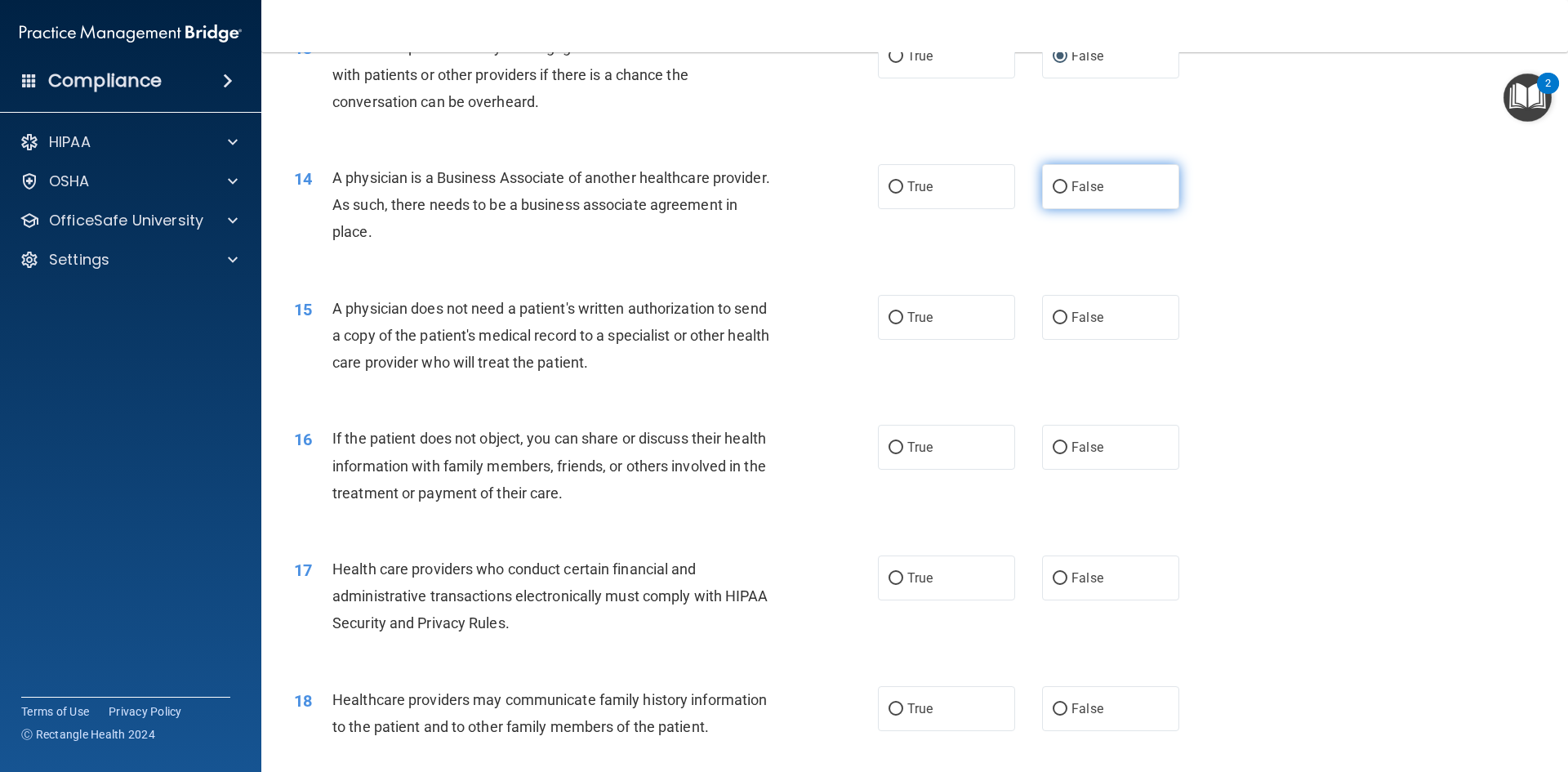
click at [1060, 187] on label "False" at bounding box center [1111, 186] width 137 height 45
click at [1060, 187] on input "False" at bounding box center [1059, 188] width 14 height 13
radio input "true"
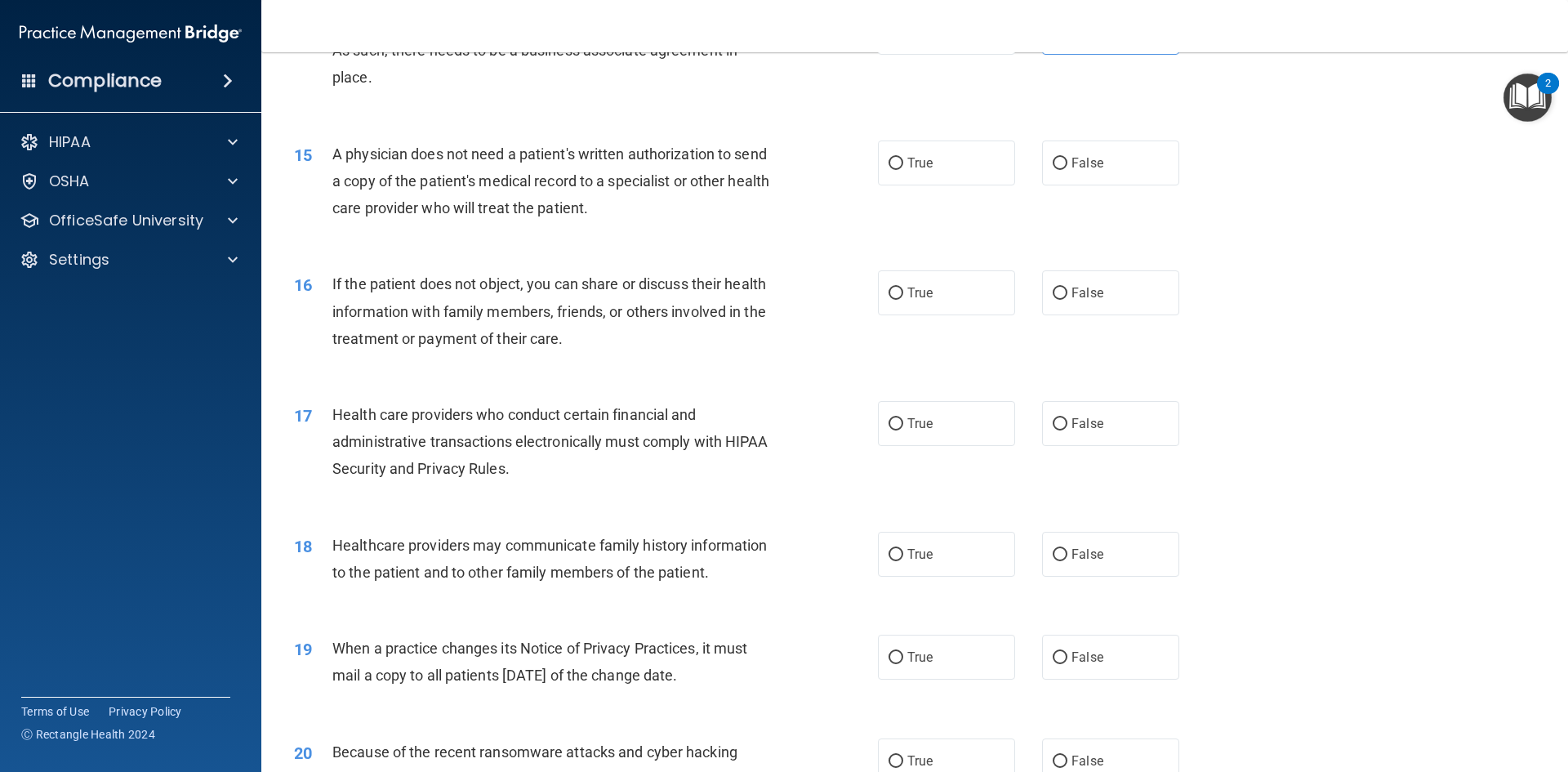
scroll to position [1715, 0]
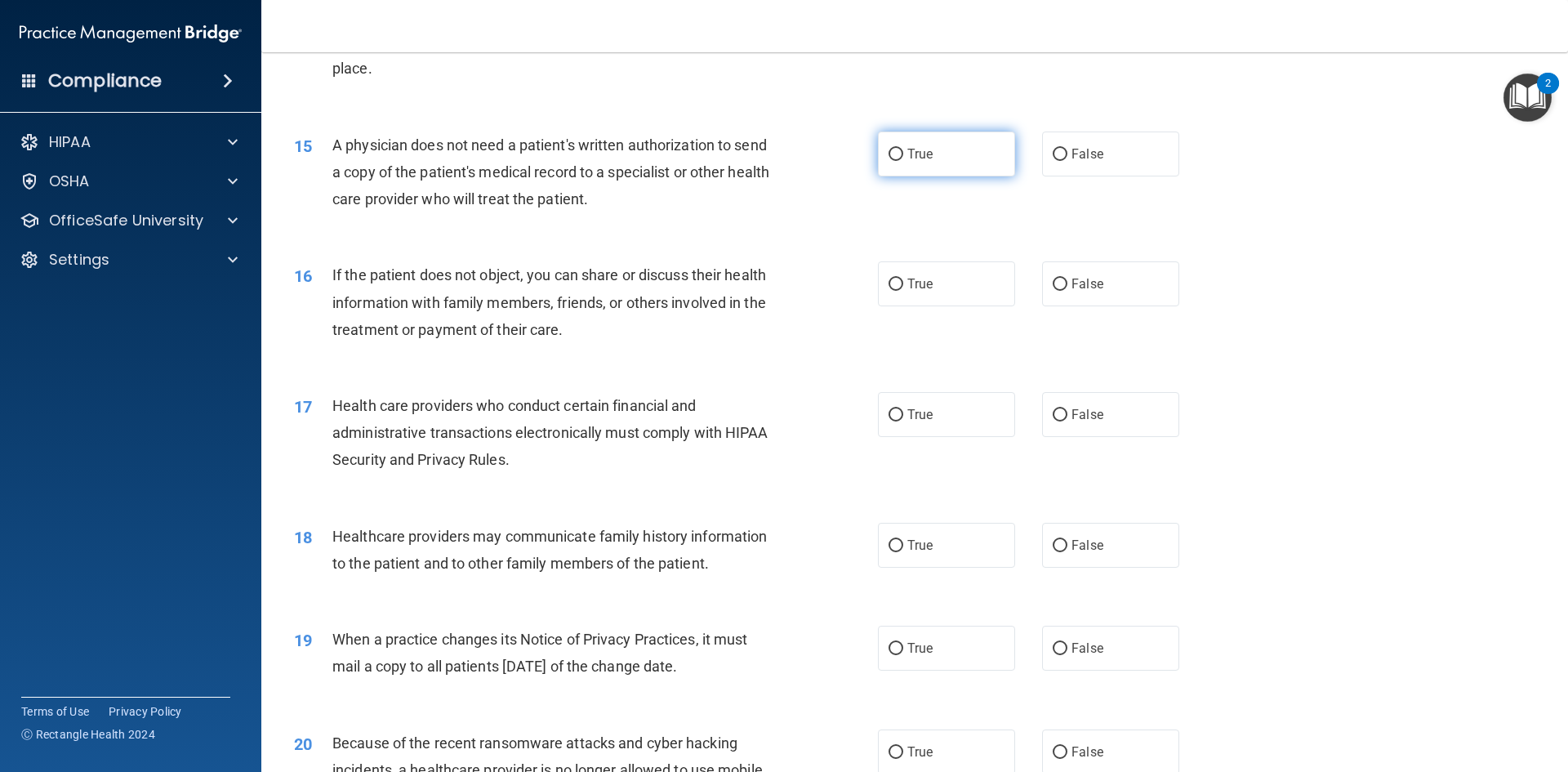
click at [890, 159] on input "True" at bounding box center [896, 155] width 14 height 13
radio input "true"
click at [894, 286] on input "True" at bounding box center [896, 285] width 14 height 13
radio input "true"
click at [896, 421] on input "True" at bounding box center [896, 415] width 14 height 13
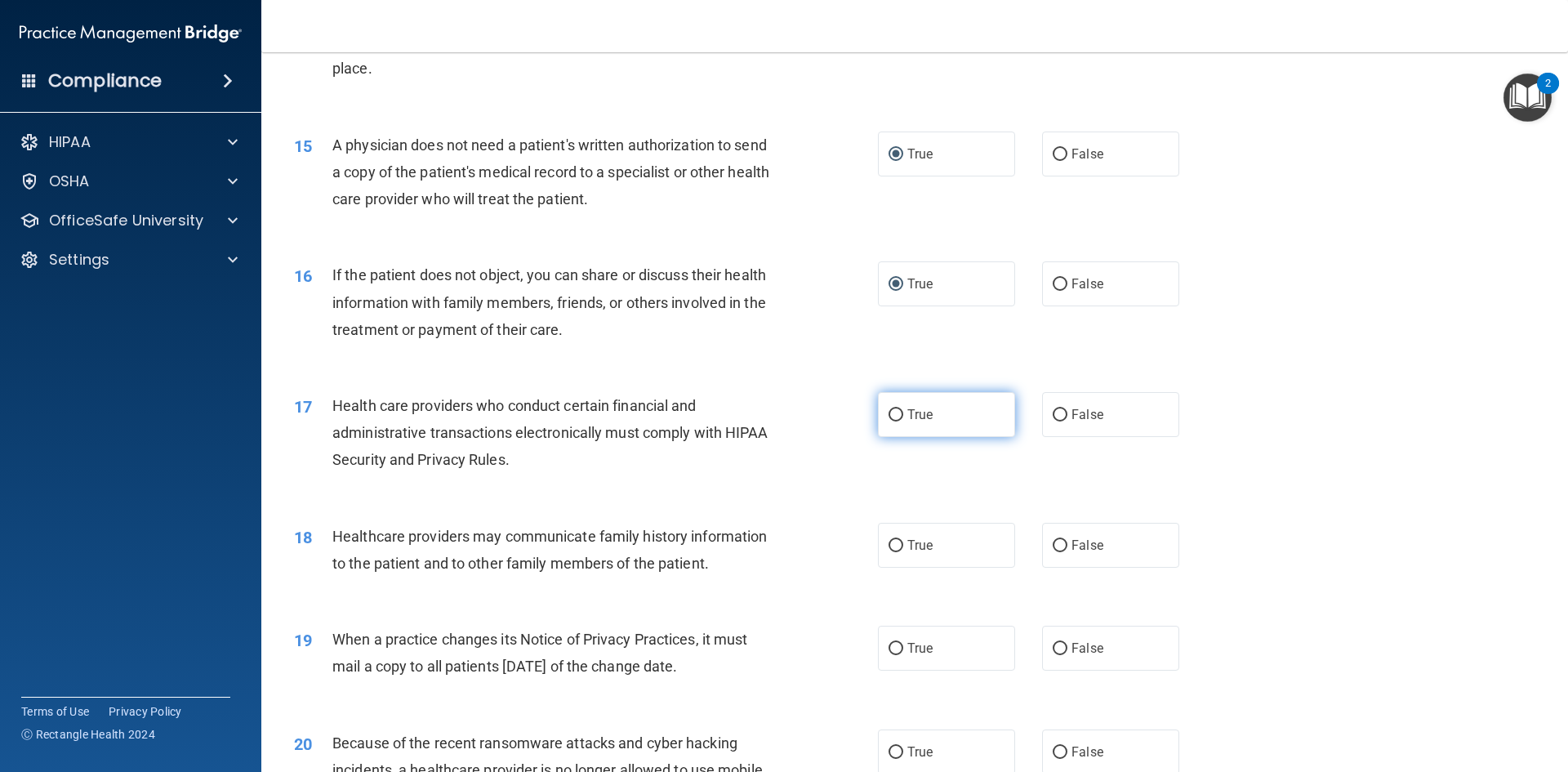
radio input "true"
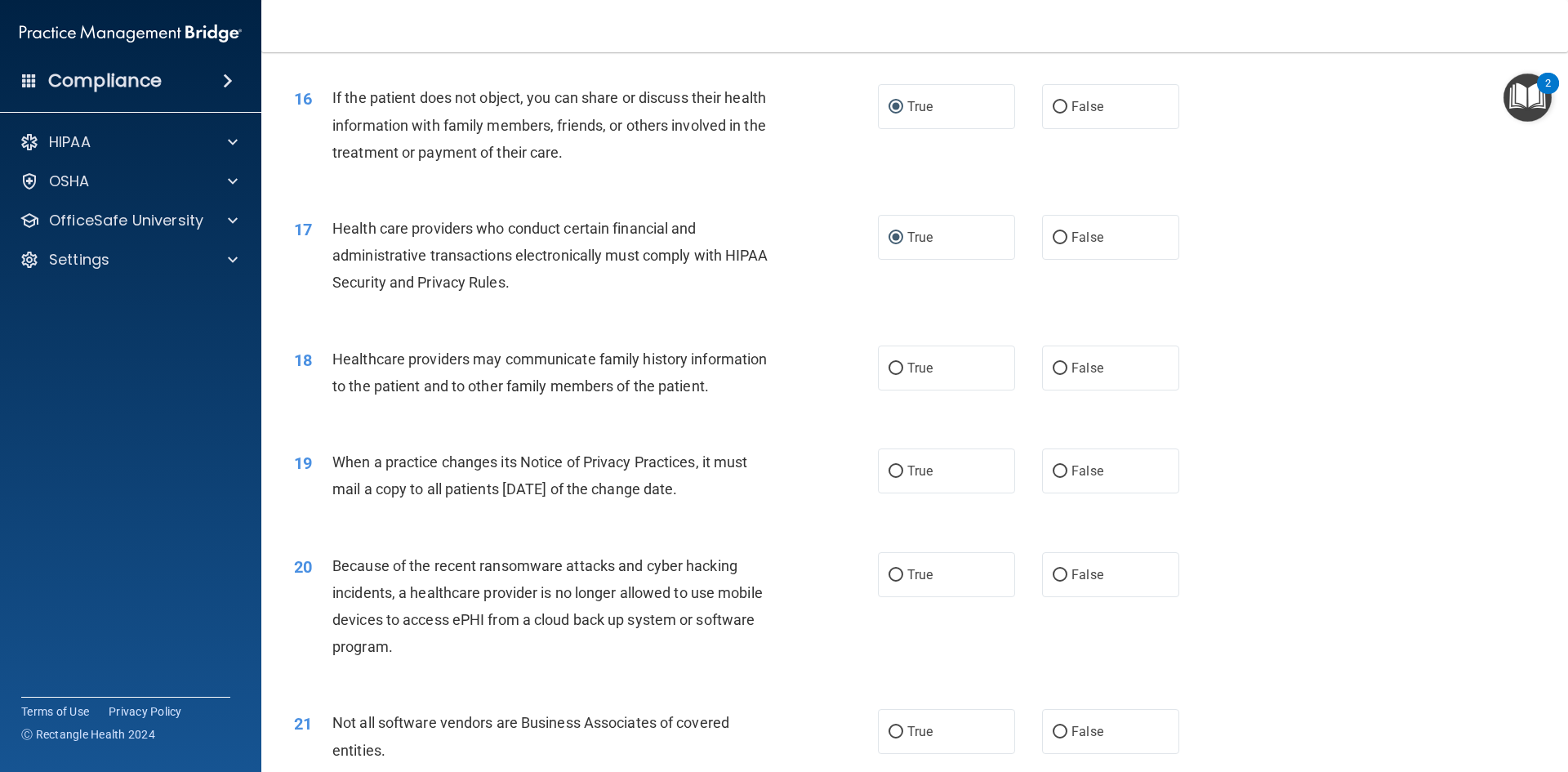
scroll to position [1960, 0]
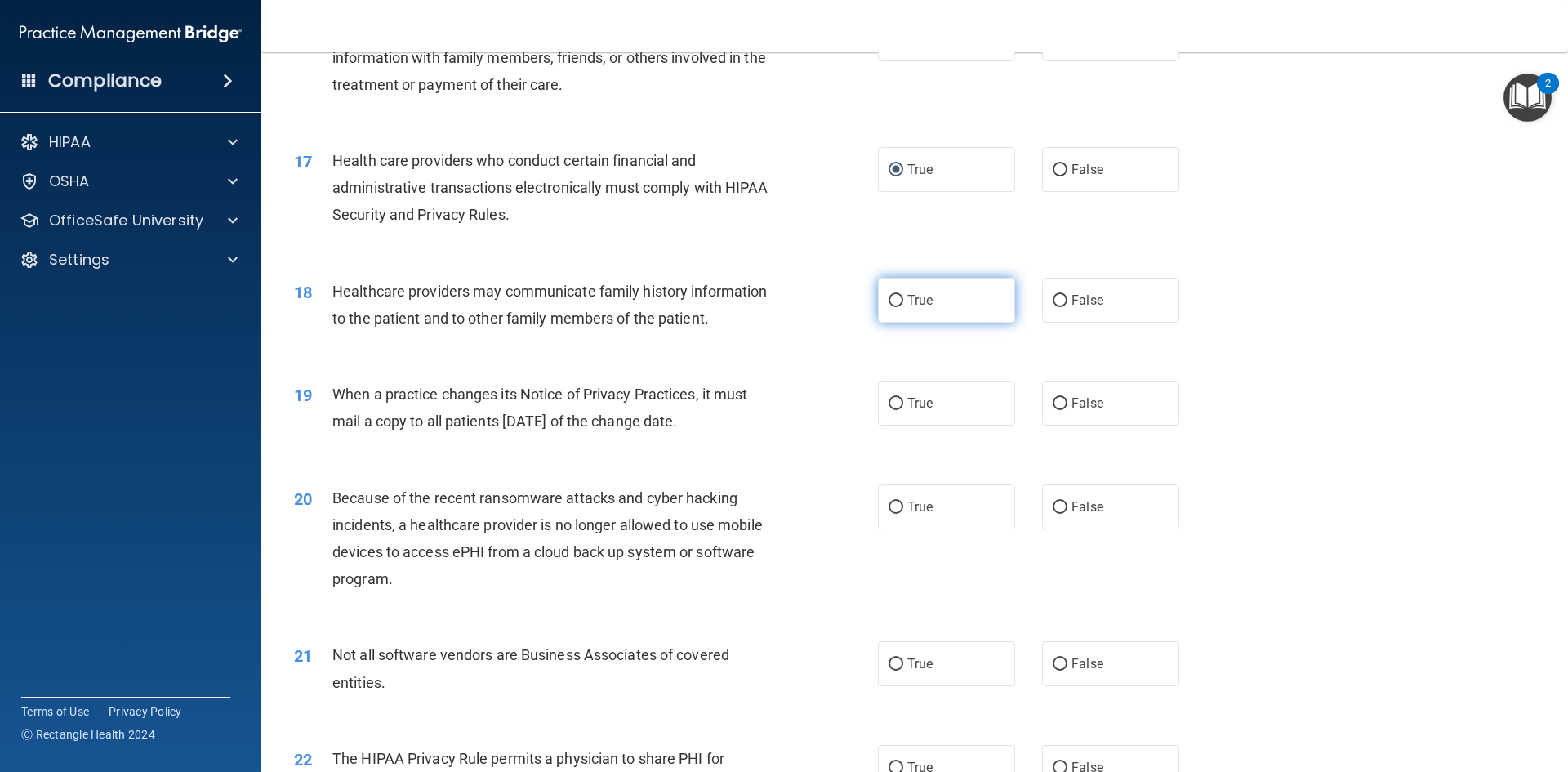
click at [891, 300] on input "True" at bounding box center [896, 301] width 14 height 13
radio input "true"
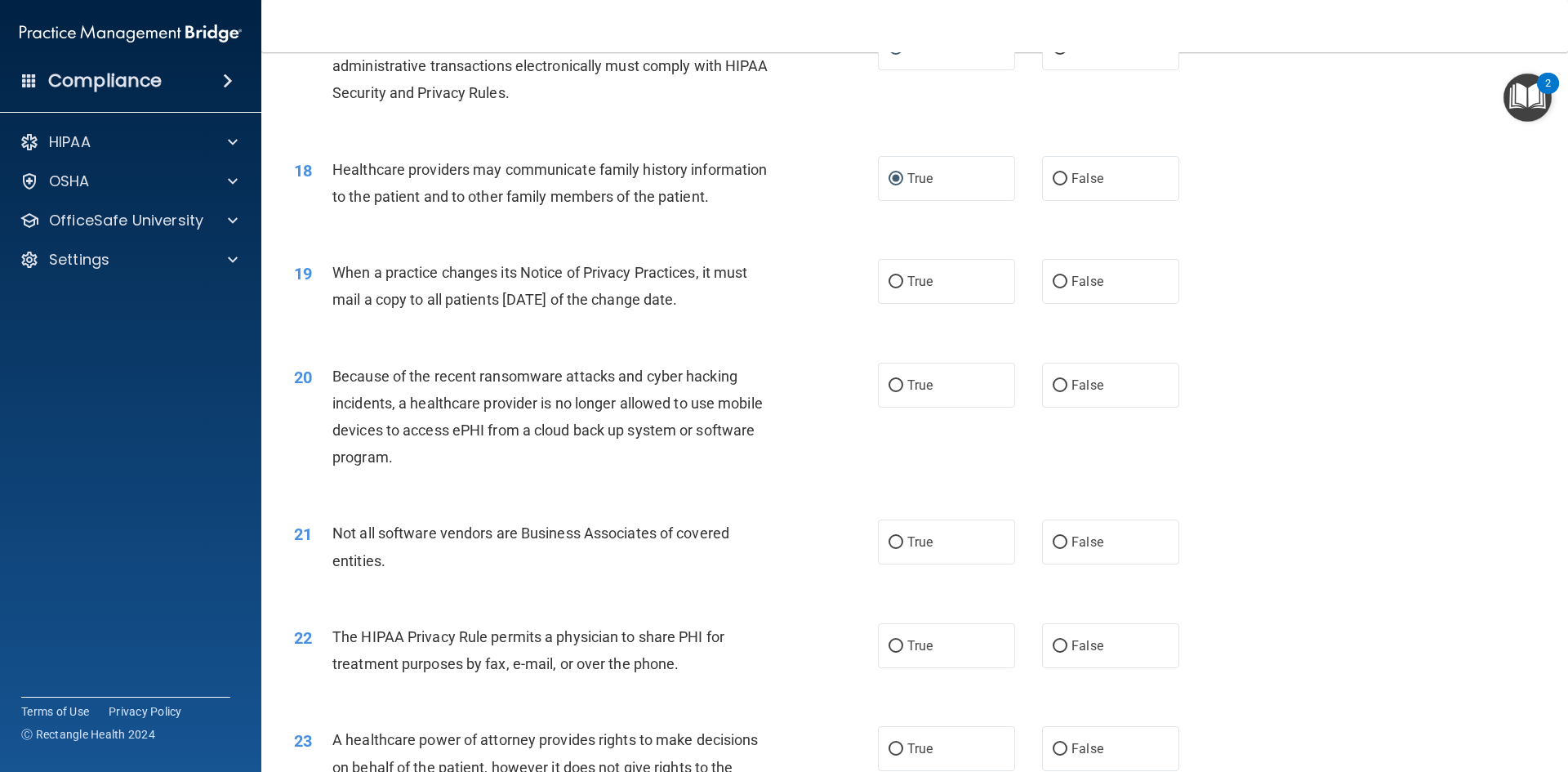
scroll to position [2123, 0]
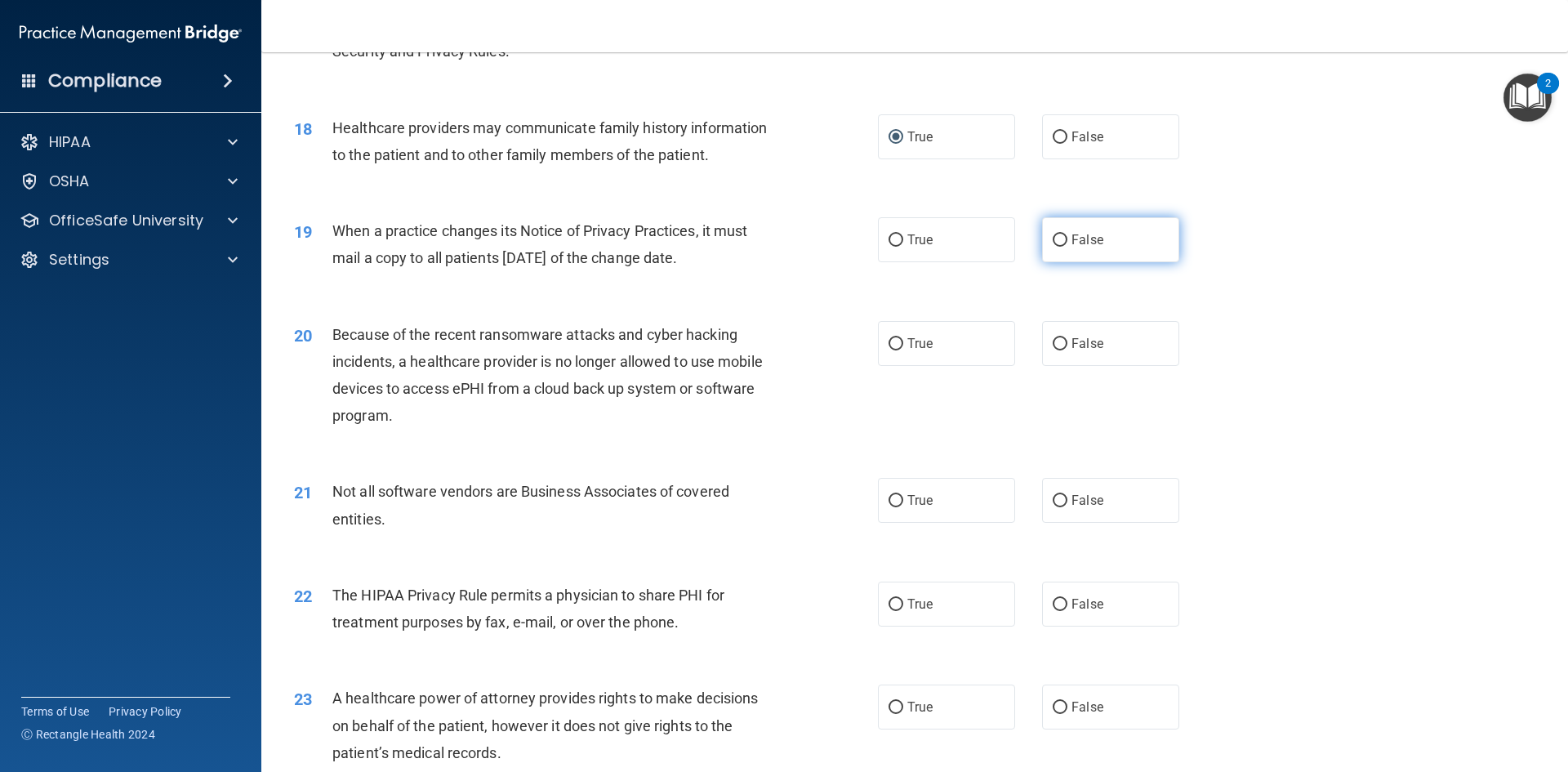
click at [1054, 240] on input "False" at bounding box center [1059, 240] width 14 height 13
radio input "true"
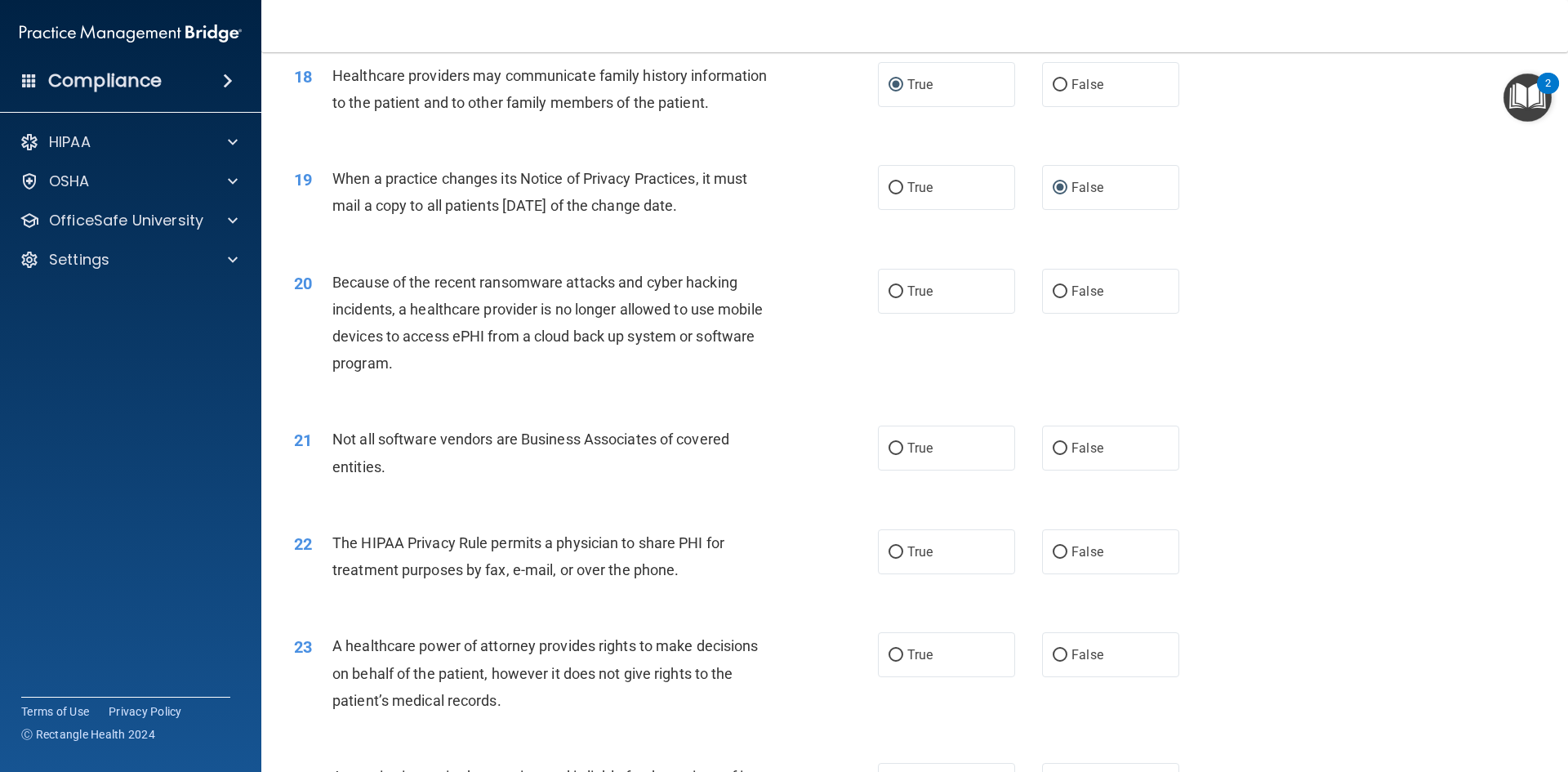
scroll to position [2205, 0]
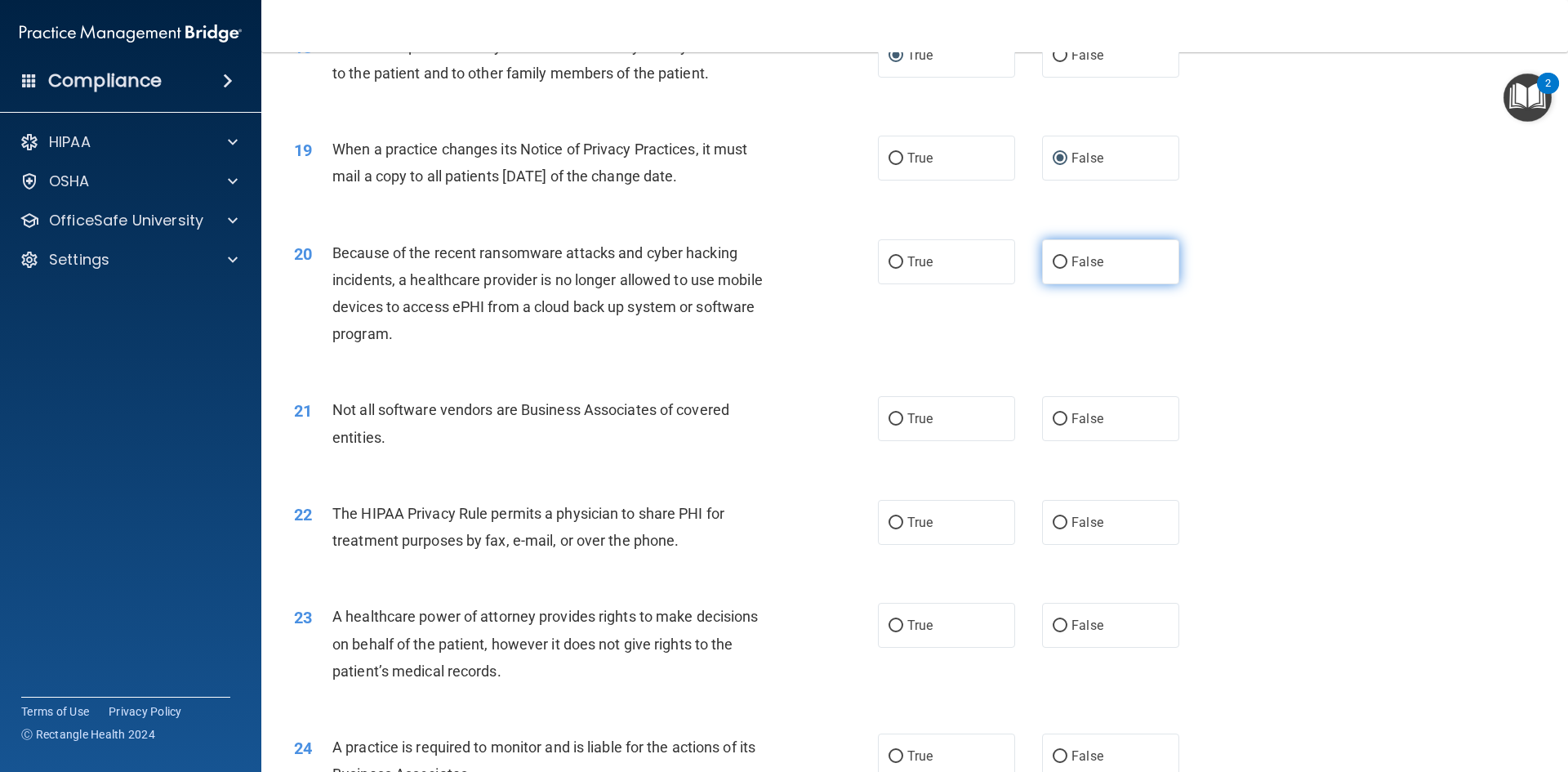
click at [1053, 264] on input "False" at bounding box center [1059, 263] width 14 height 13
radio input "true"
drag, startPoint x: 890, startPoint y: 420, endPoint x: 845, endPoint y: 441, distance: 49.7
click at [889, 420] on input "True" at bounding box center [896, 419] width 14 height 13
radio input "true"
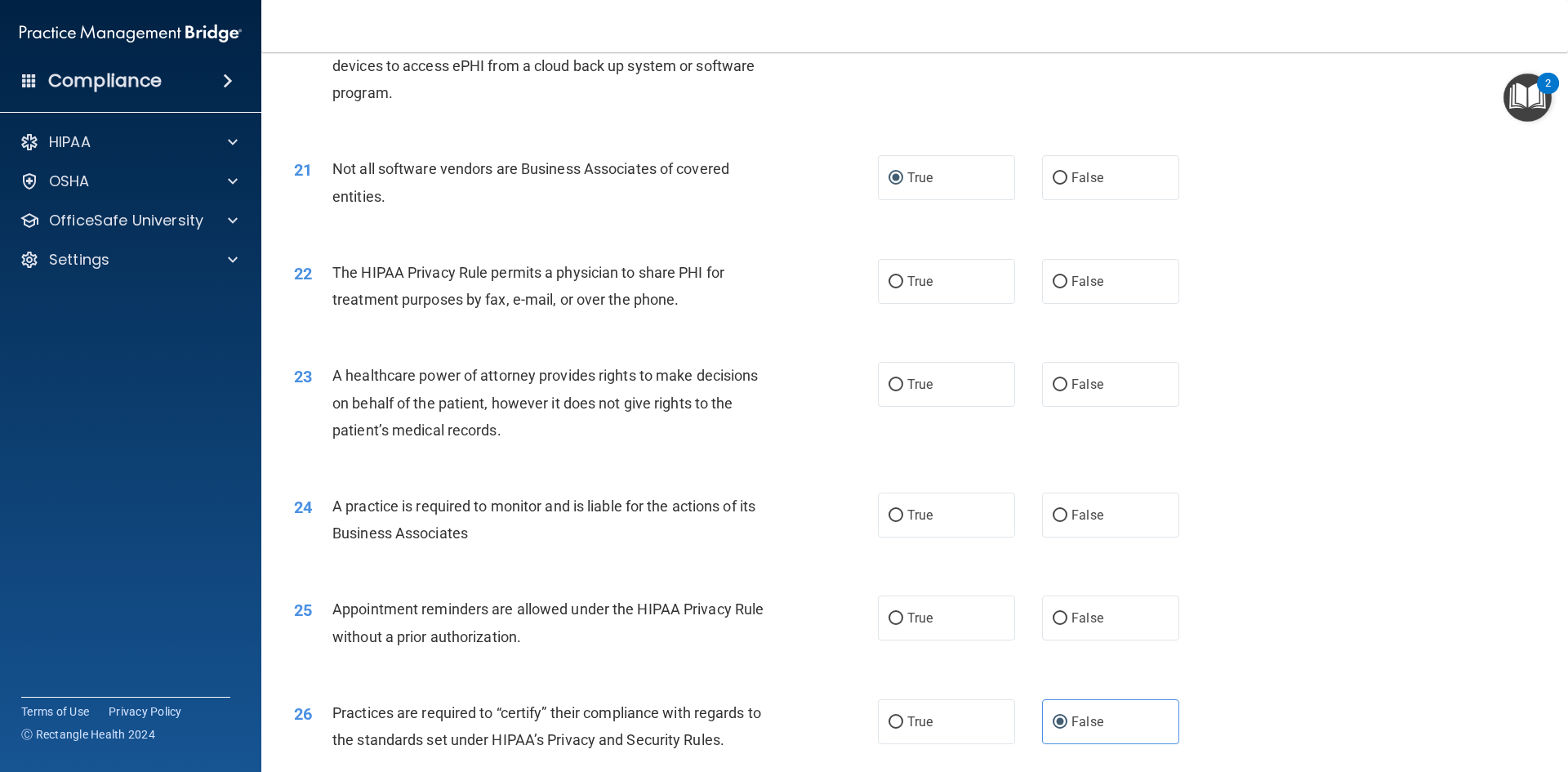
scroll to position [2449, 0]
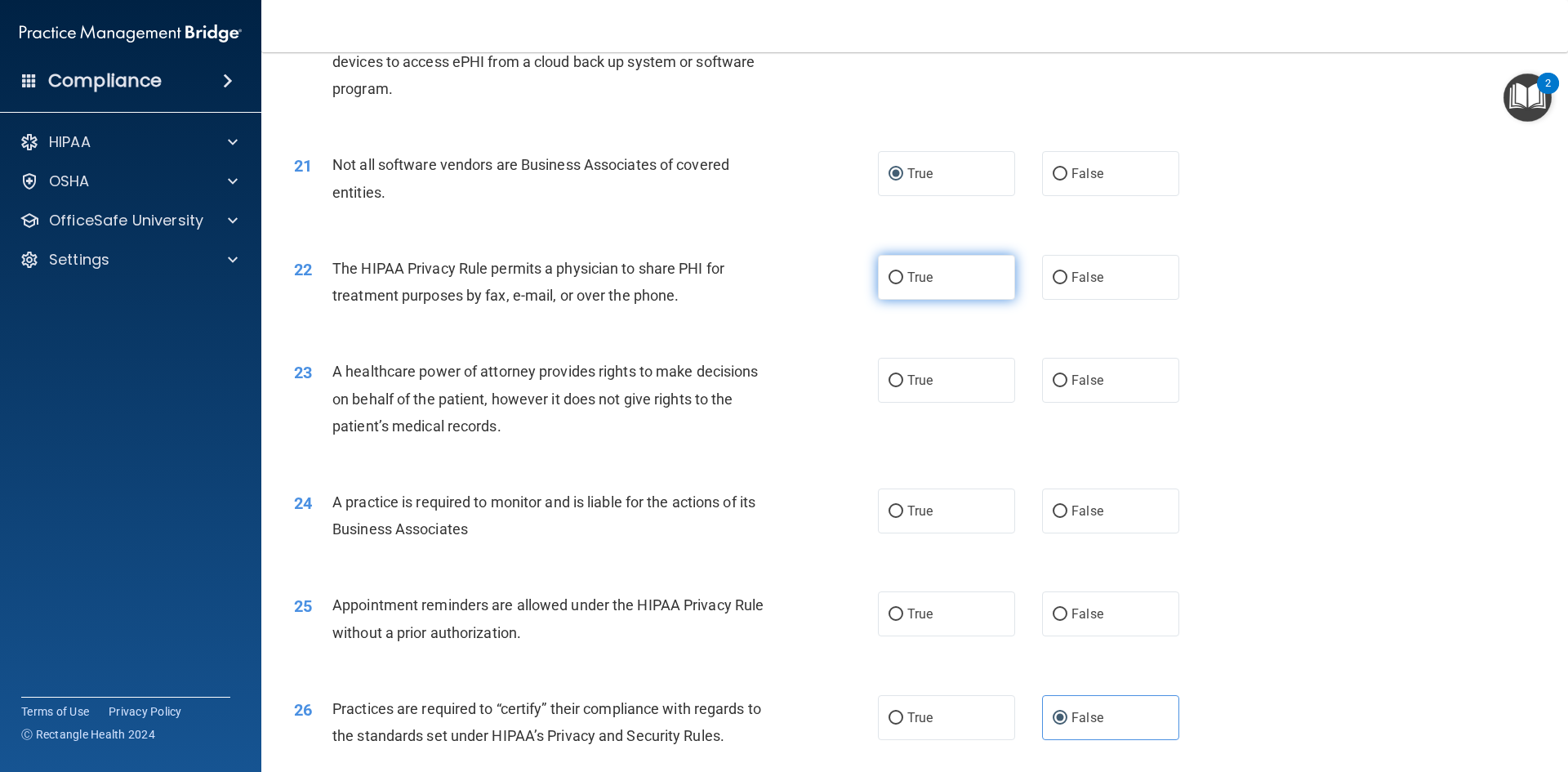
click at [881, 280] on label "True" at bounding box center [946, 277] width 137 height 45
click at [889, 280] on input "True" at bounding box center [896, 278] width 14 height 13
radio input "true"
click at [1053, 377] on input "False" at bounding box center [1059, 381] width 14 height 13
radio input "true"
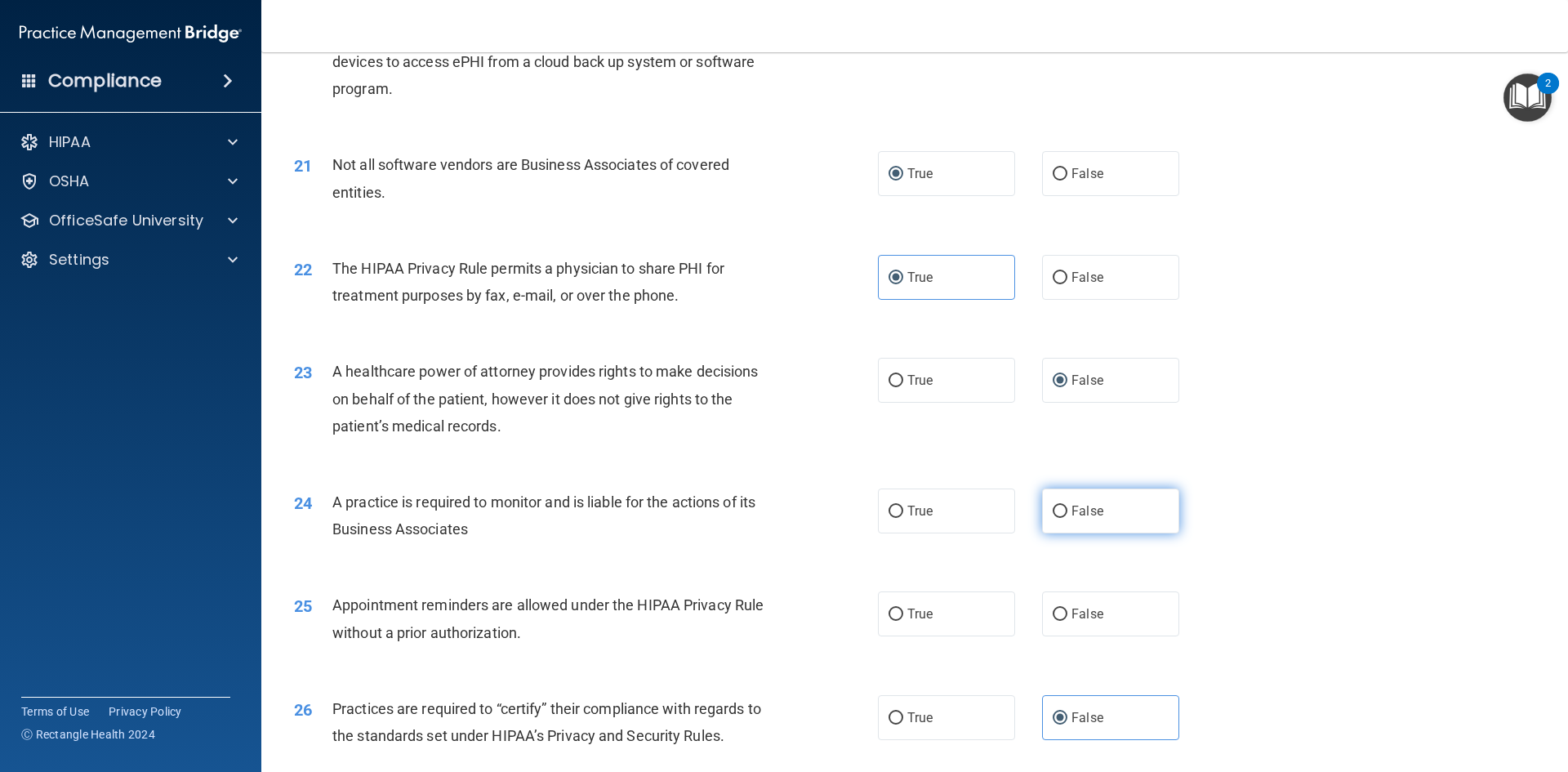
click at [1053, 514] on input "False" at bounding box center [1059, 511] width 14 height 13
radio input "true"
click at [891, 615] on input "True" at bounding box center [896, 614] width 14 height 13
radio input "true"
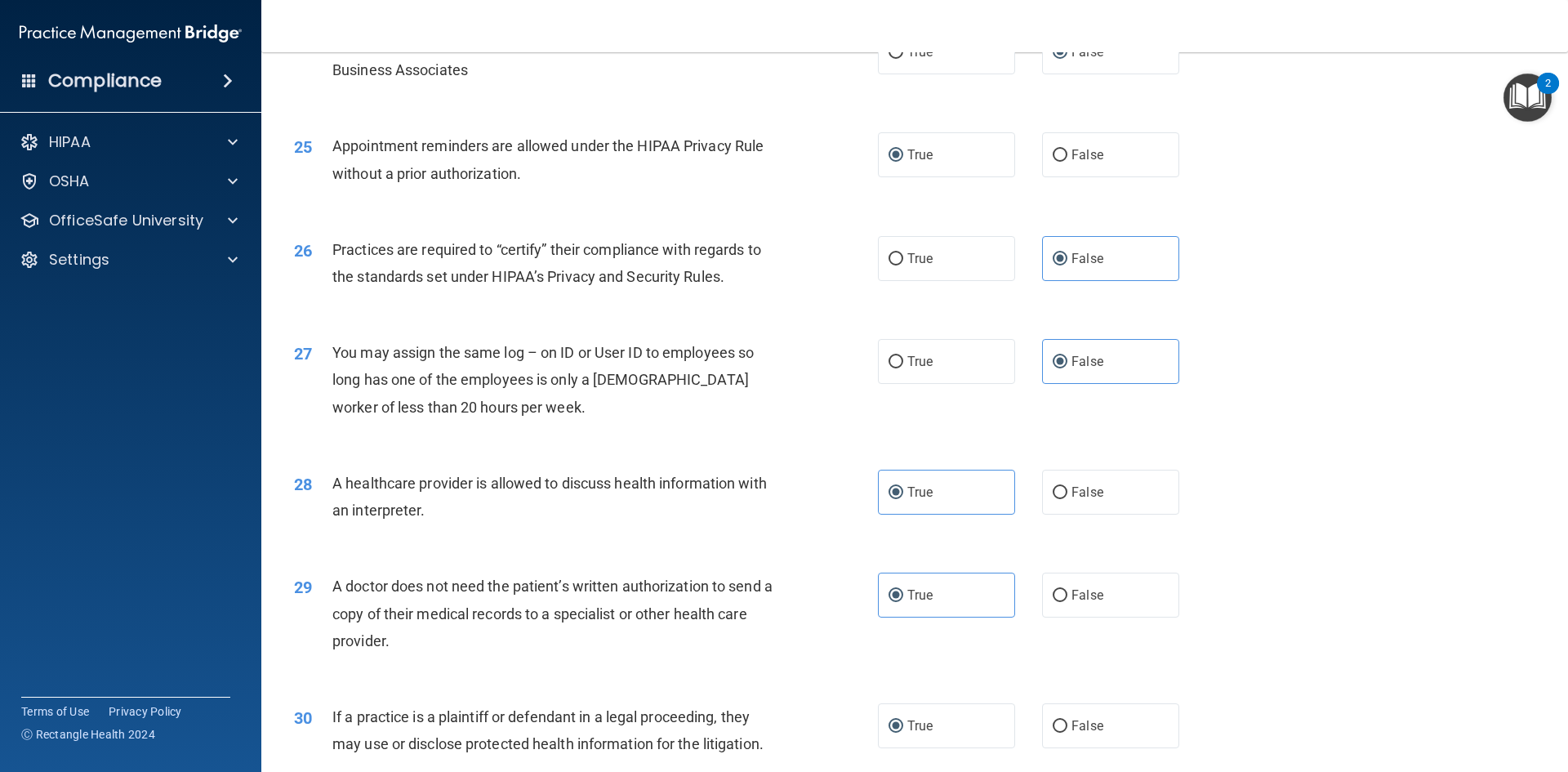
scroll to position [3029, 0]
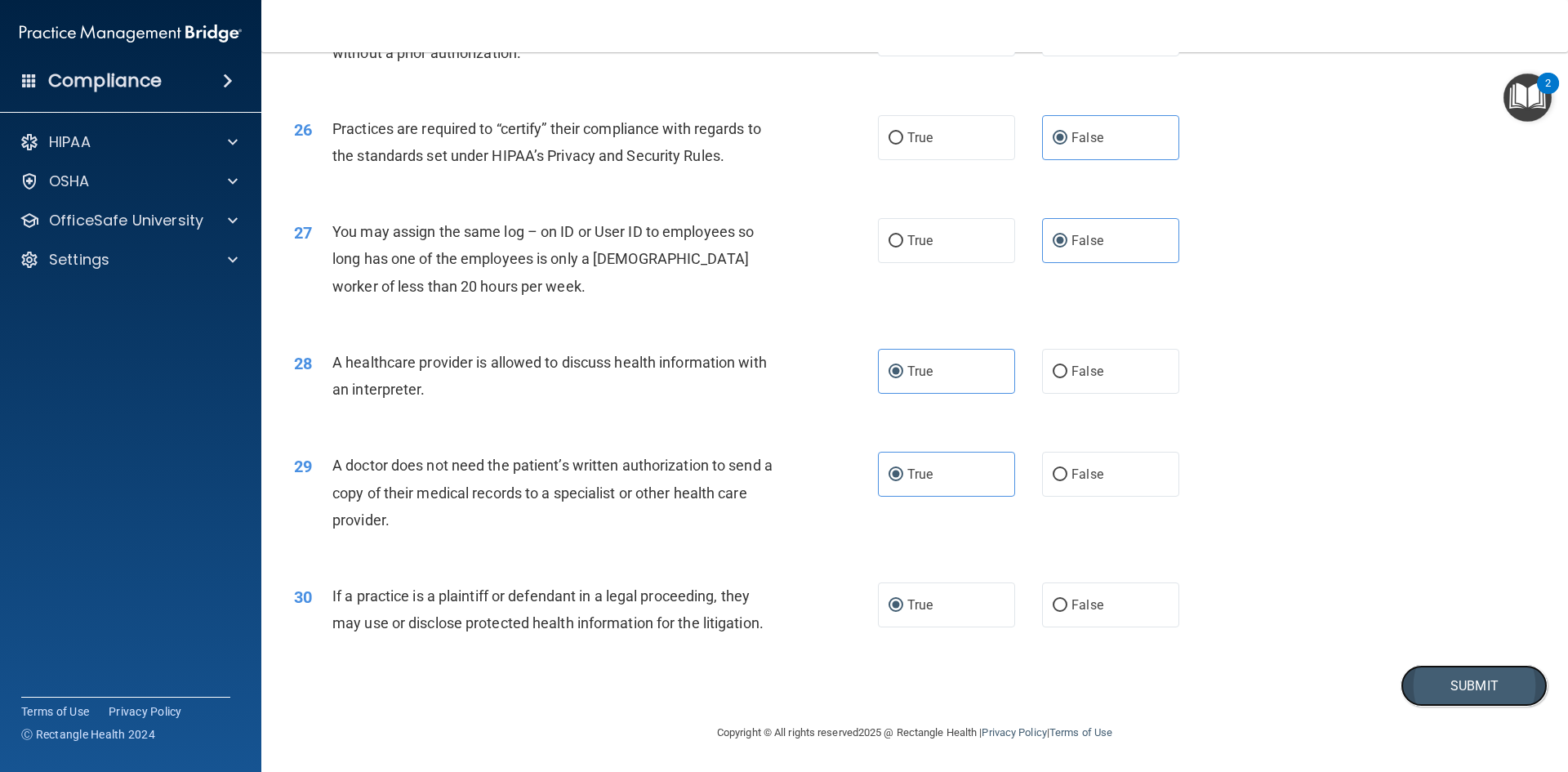
click at [1414, 690] on button "Submit" at bounding box center [1474, 685] width 147 height 41
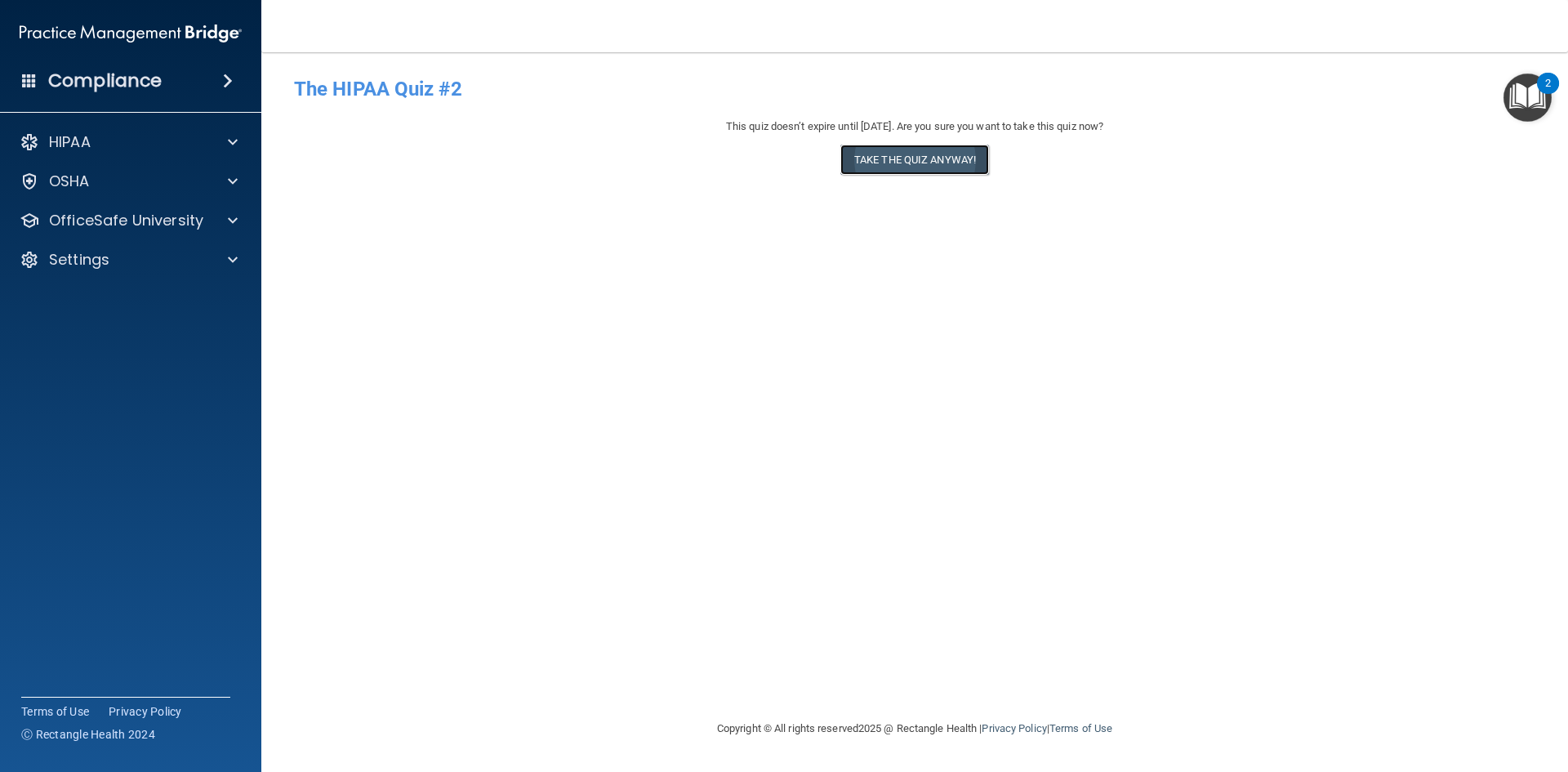
click at [968, 162] on button "Take the quiz anyway!" at bounding box center [915, 160] width 149 height 30
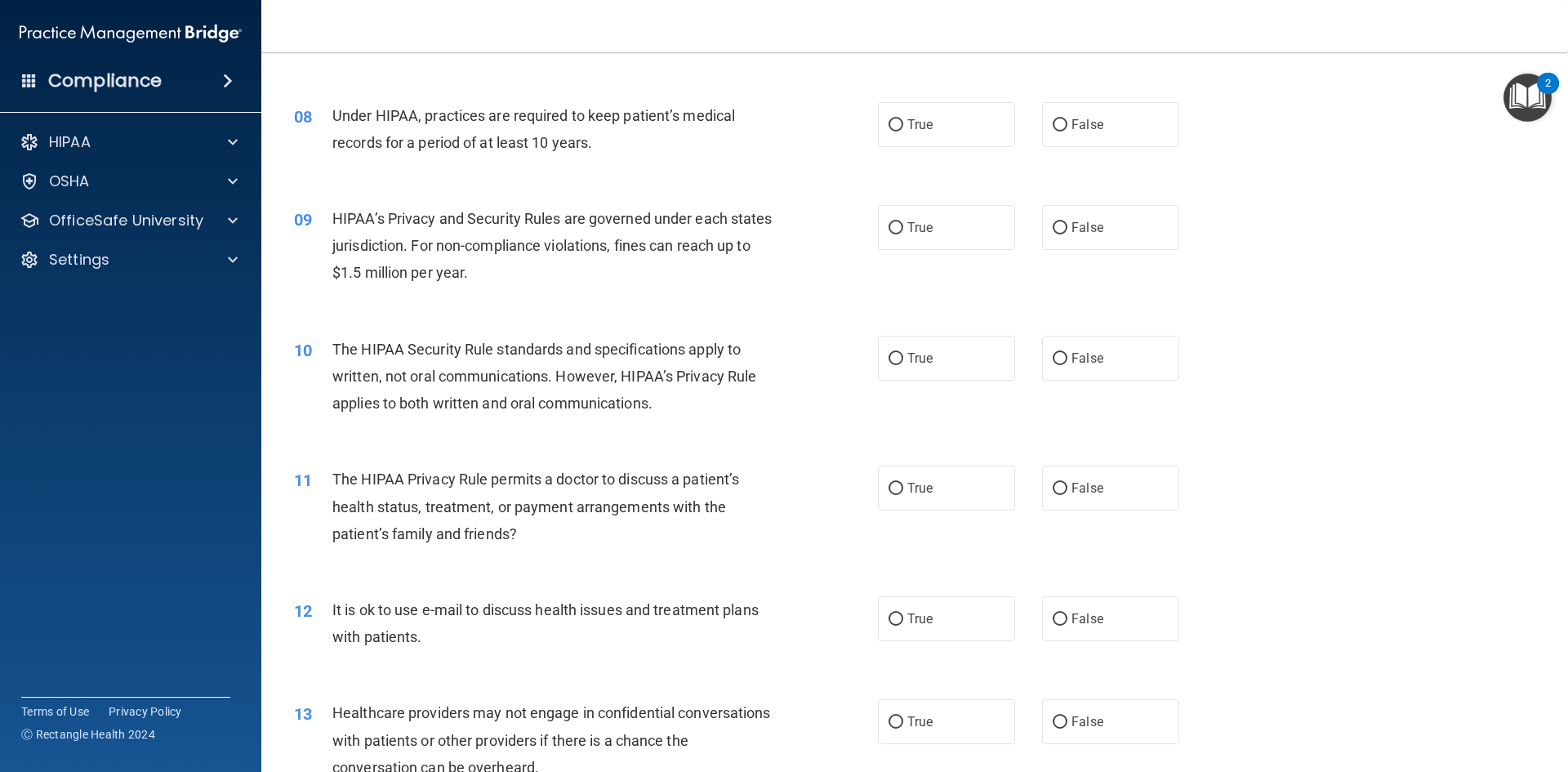
scroll to position [898, 0]
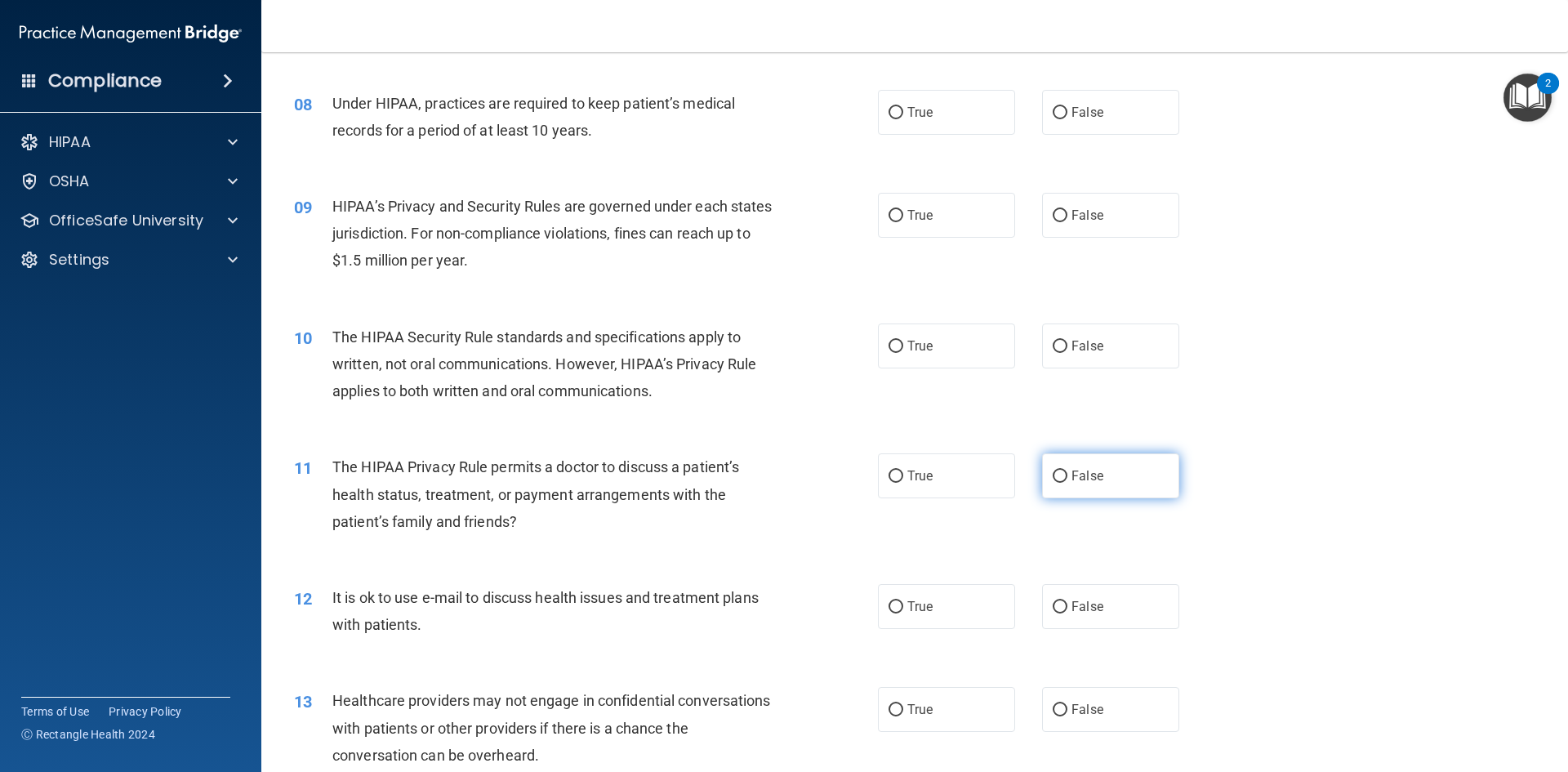
click at [1054, 475] on input "False" at bounding box center [1059, 476] width 14 height 13
radio input "true"
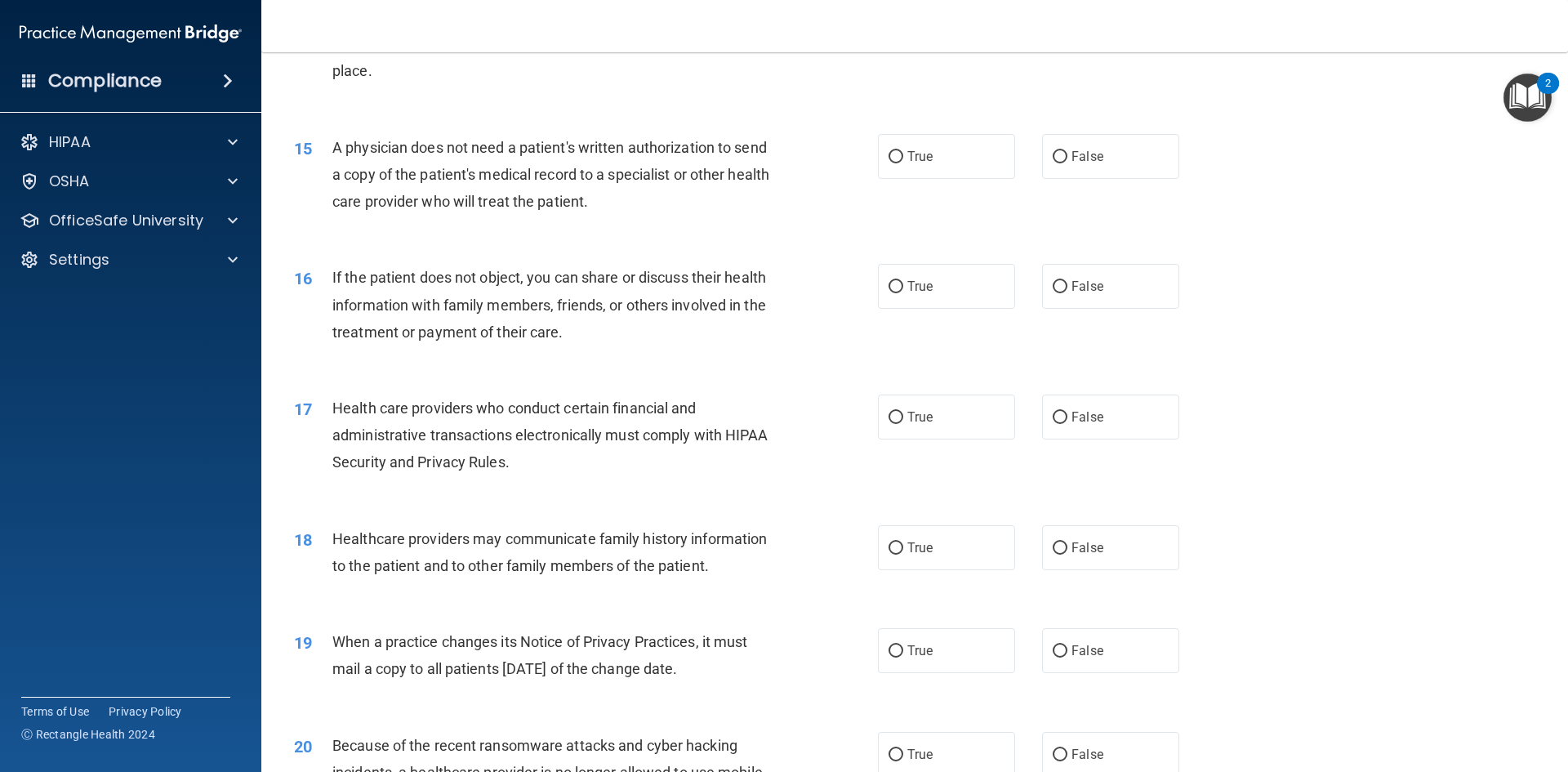
scroll to position [1715, 0]
click at [885, 553] on label "True" at bounding box center [946, 545] width 137 height 45
click at [889, 552] on input "True" at bounding box center [896, 546] width 14 height 13
radio input "true"
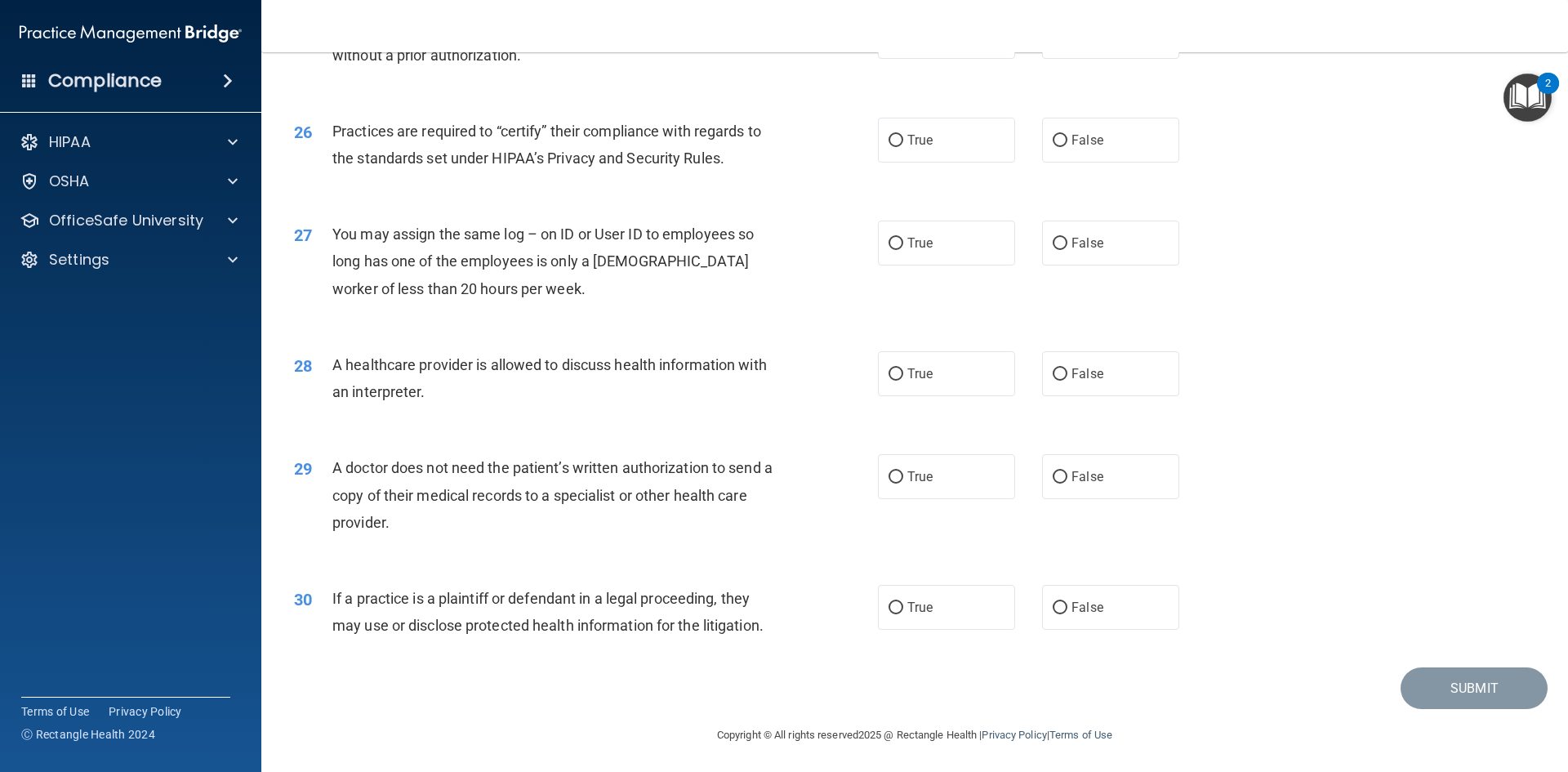
scroll to position [3029, 0]
click at [894, 615] on label "True" at bounding box center [946, 604] width 137 height 45
click at [894, 612] on input "True" at bounding box center [896, 606] width 14 height 13
radio input "true"
click at [889, 476] on input "True" at bounding box center [896, 475] width 14 height 13
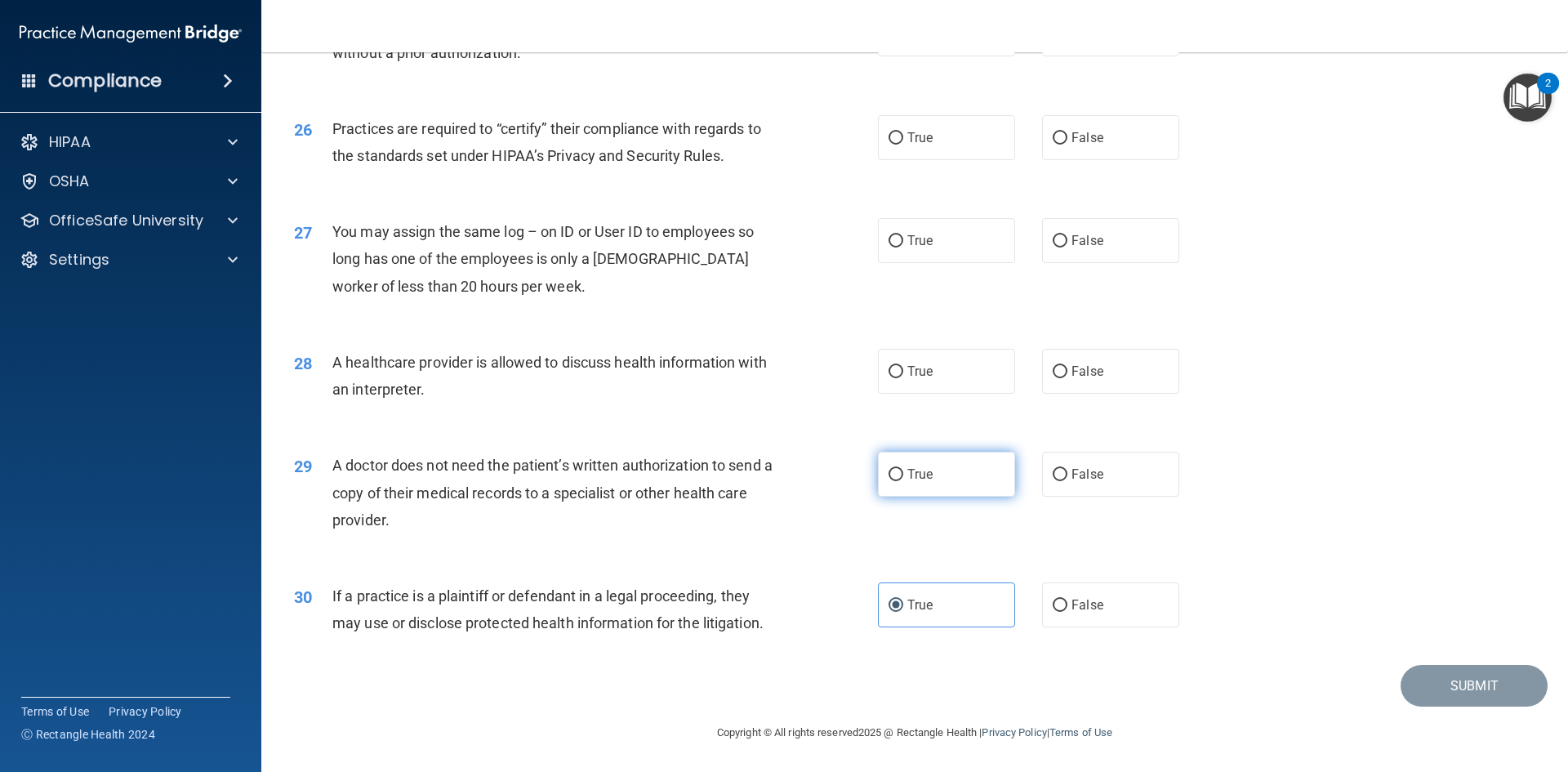
radio input "true"
click at [896, 361] on label "True" at bounding box center [946, 371] width 137 height 45
click at [896, 366] on input "True" at bounding box center [896, 372] width 14 height 13
radio input "true"
drag, startPoint x: 1059, startPoint y: 243, endPoint x: 1067, endPoint y: 209, distance: 34.9
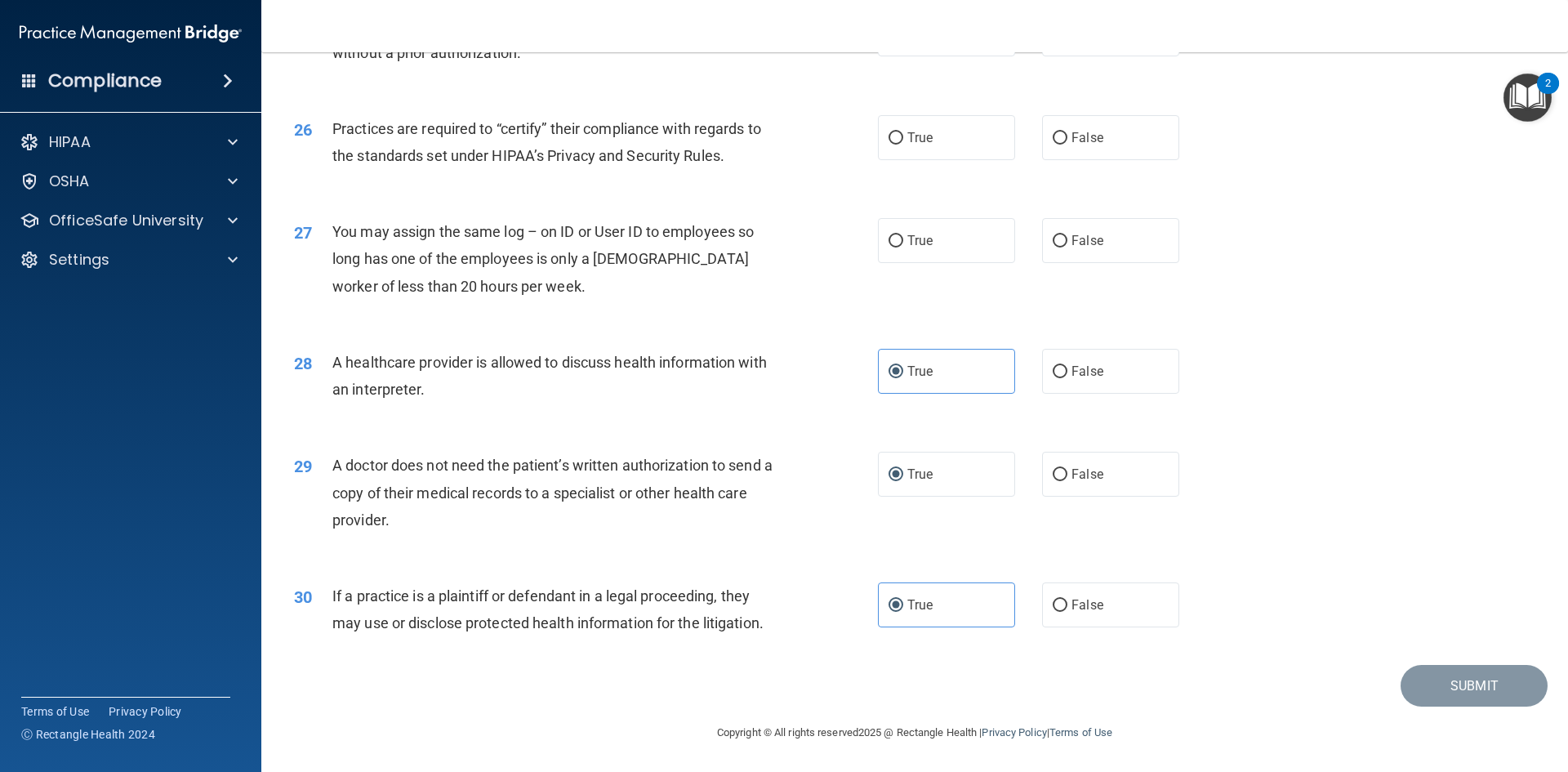
click at [1059, 233] on label "False" at bounding box center [1111, 240] width 137 height 45
click at [1059, 235] on input "False" at bounding box center [1059, 241] width 14 height 13
radio input "true"
click at [1055, 141] on input "False" at bounding box center [1059, 139] width 14 height 13
radio input "true"
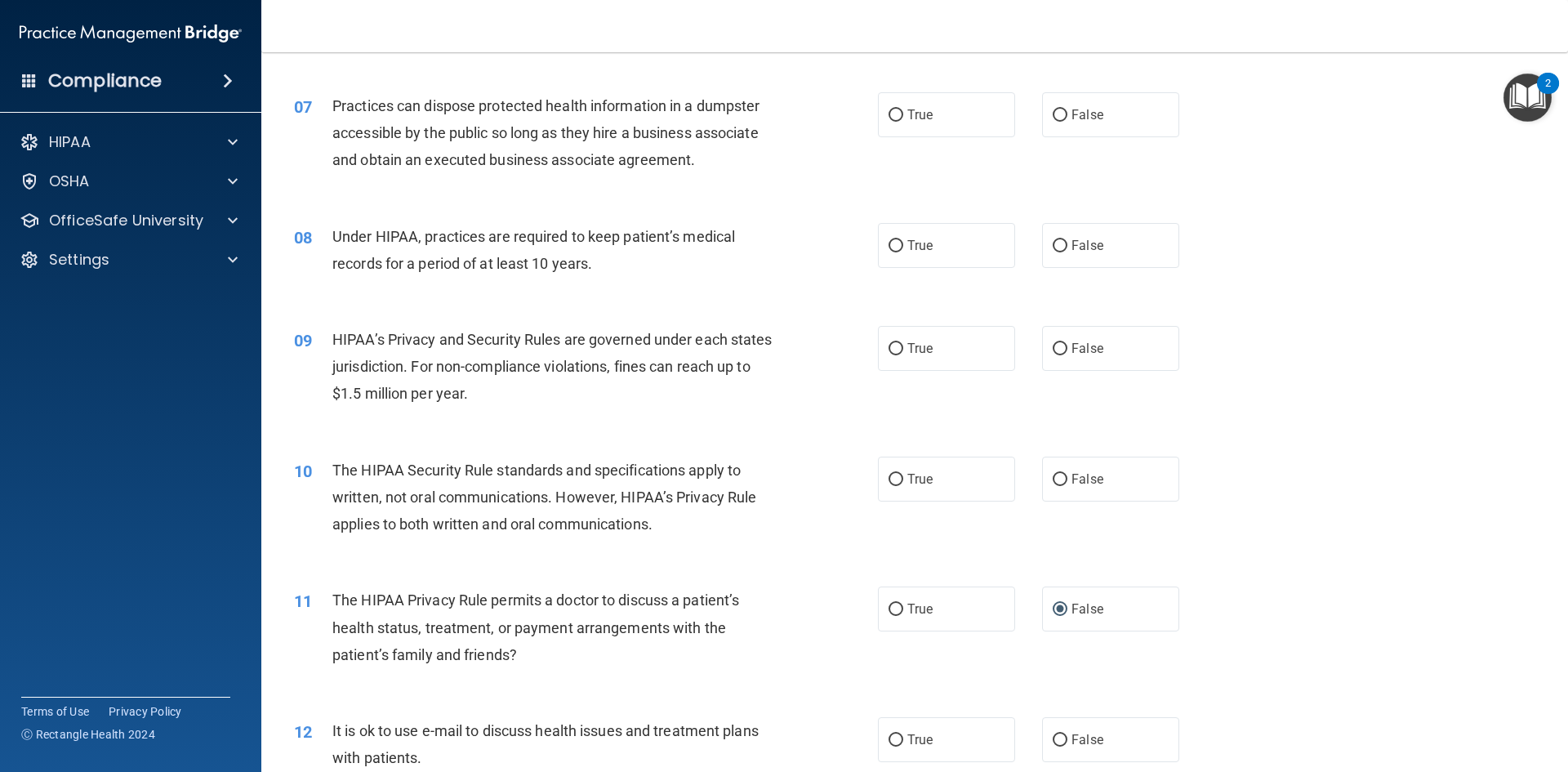
scroll to position [743, 0]
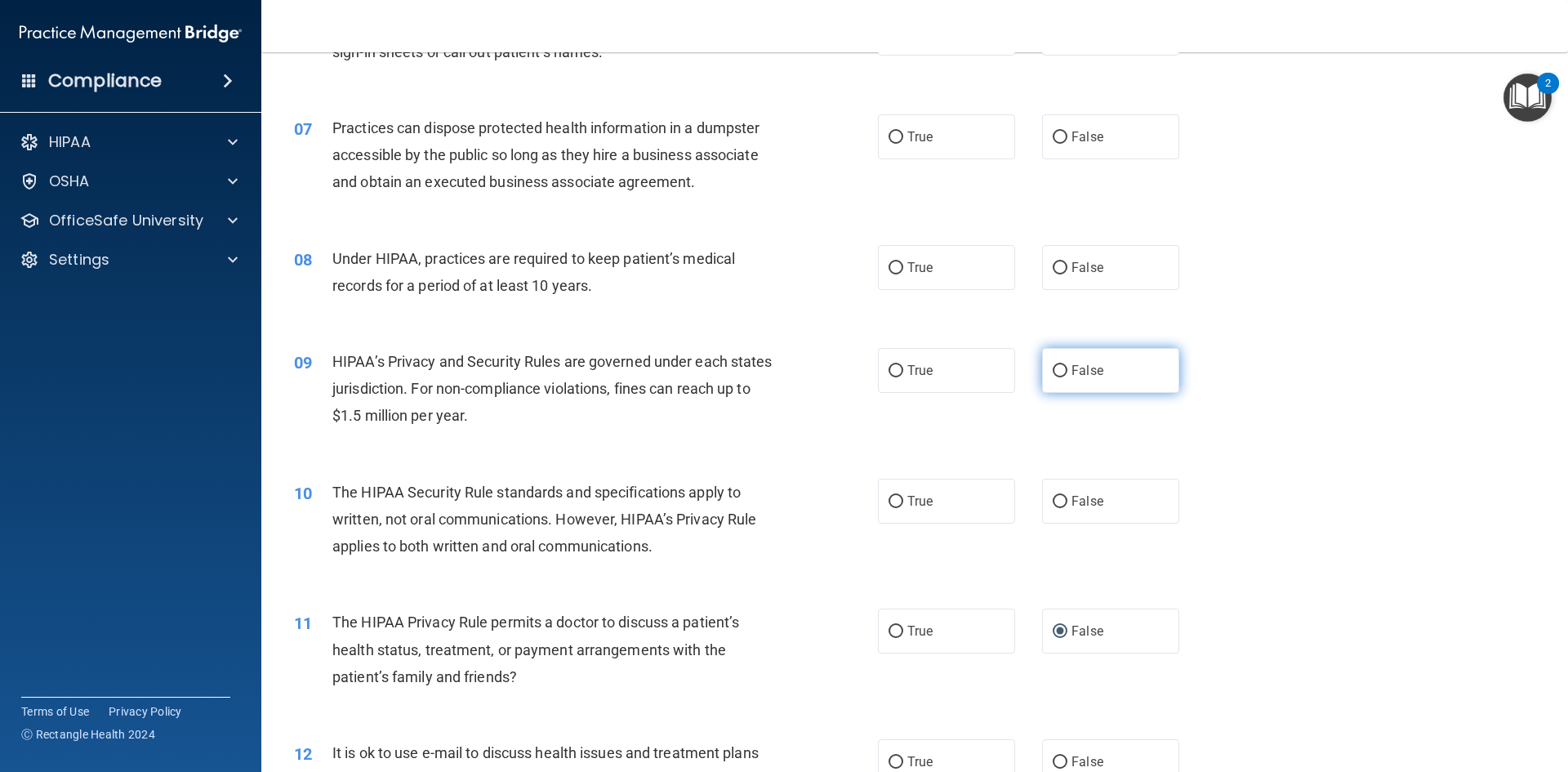
drag, startPoint x: 1052, startPoint y: 376, endPoint x: 1059, endPoint y: 359, distance: 18.4
click at [1057, 367] on input "False" at bounding box center [1059, 371] width 14 height 13
radio input "true"
click at [1054, 266] on input "False" at bounding box center [1059, 268] width 14 height 13
radio input "true"
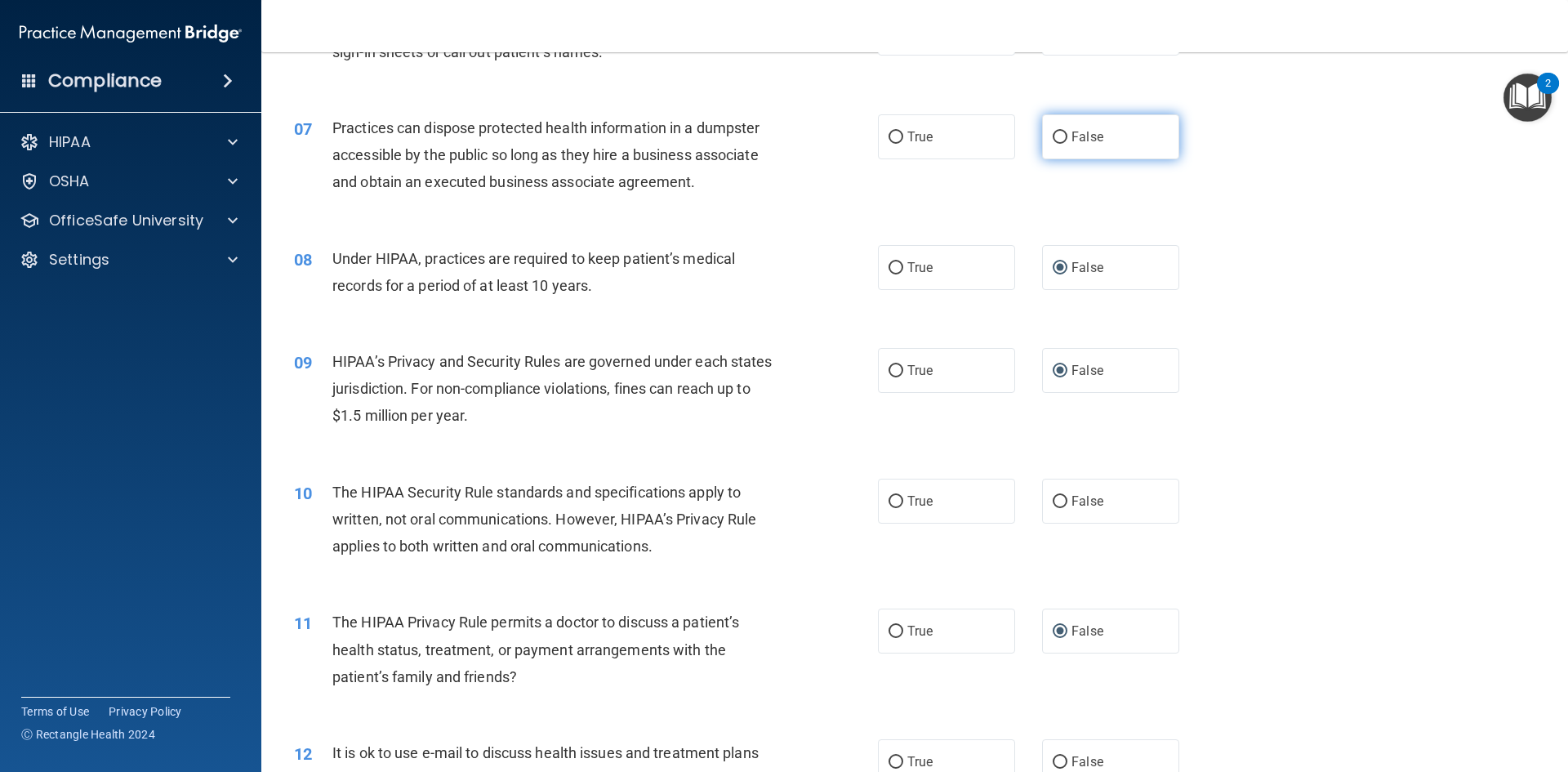
click at [1051, 147] on label "False" at bounding box center [1111, 136] width 137 height 45
click at [1053, 144] on input "False" at bounding box center [1059, 138] width 14 height 13
radio input "true"
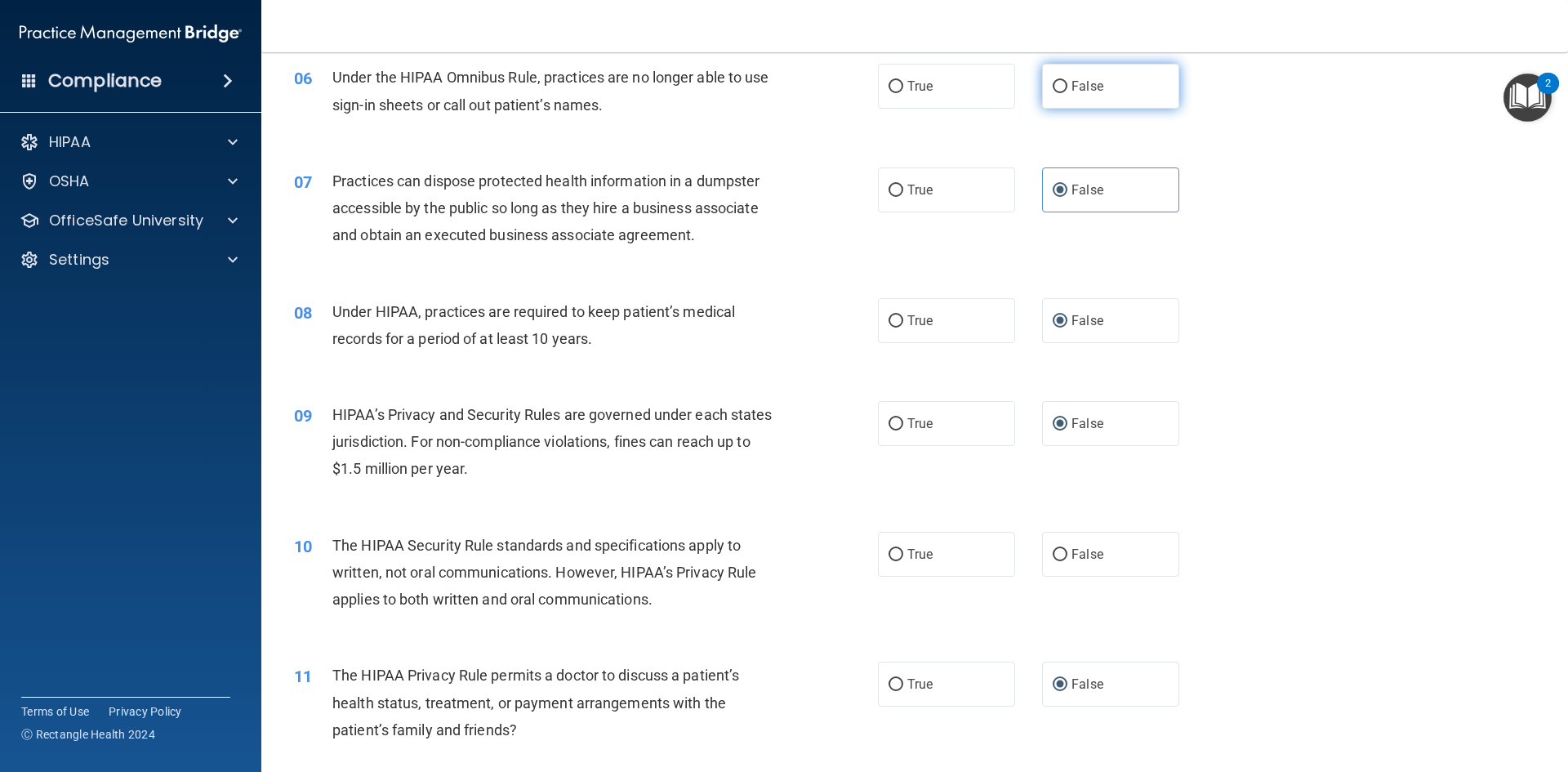
scroll to position [579, 0]
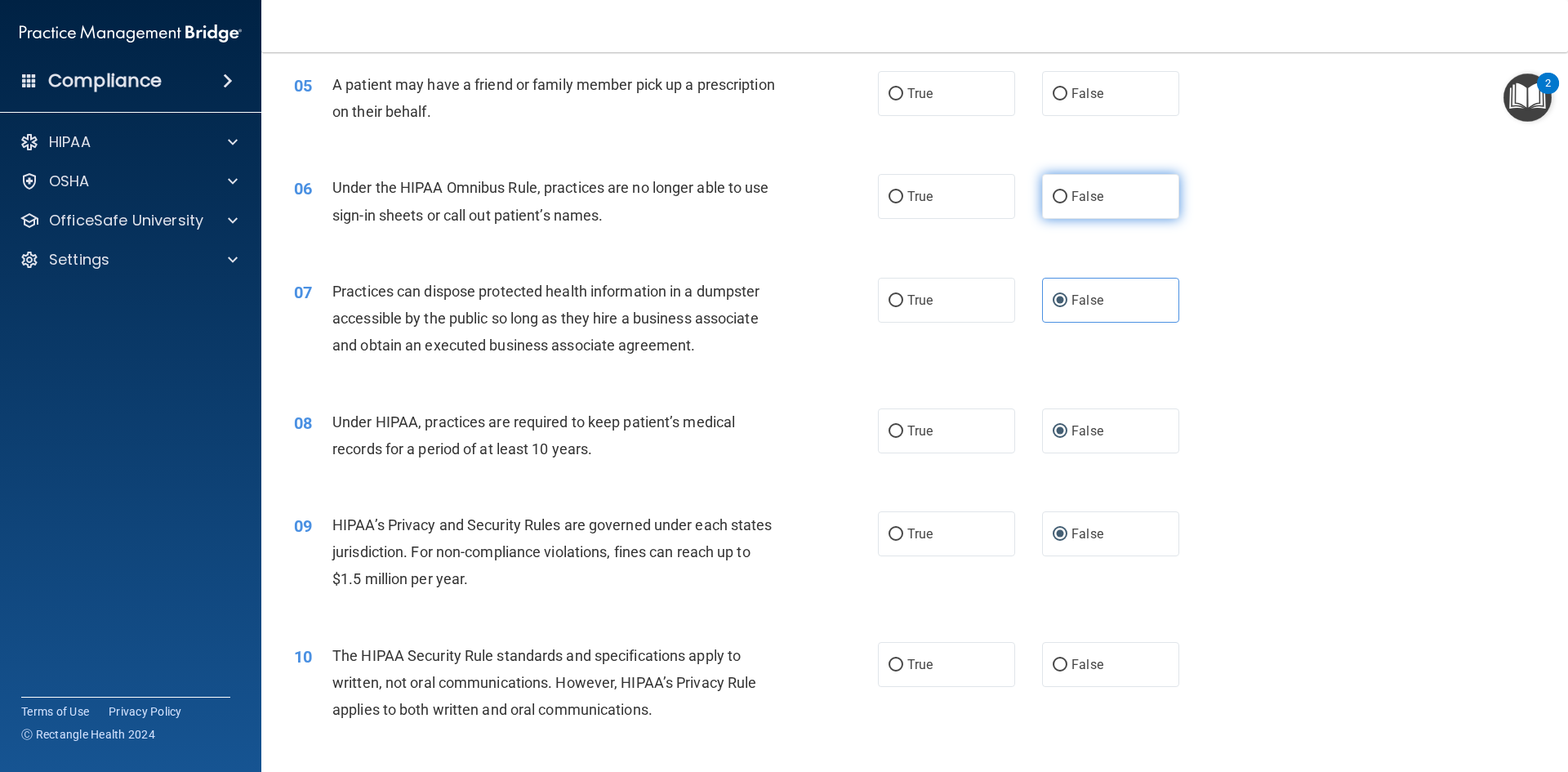
click at [1054, 193] on input "False" at bounding box center [1059, 197] width 14 height 13
radio input "true"
click at [893, 97] on input "True" at bounding box center [896, 94] width 14 height 13
radio input "true"
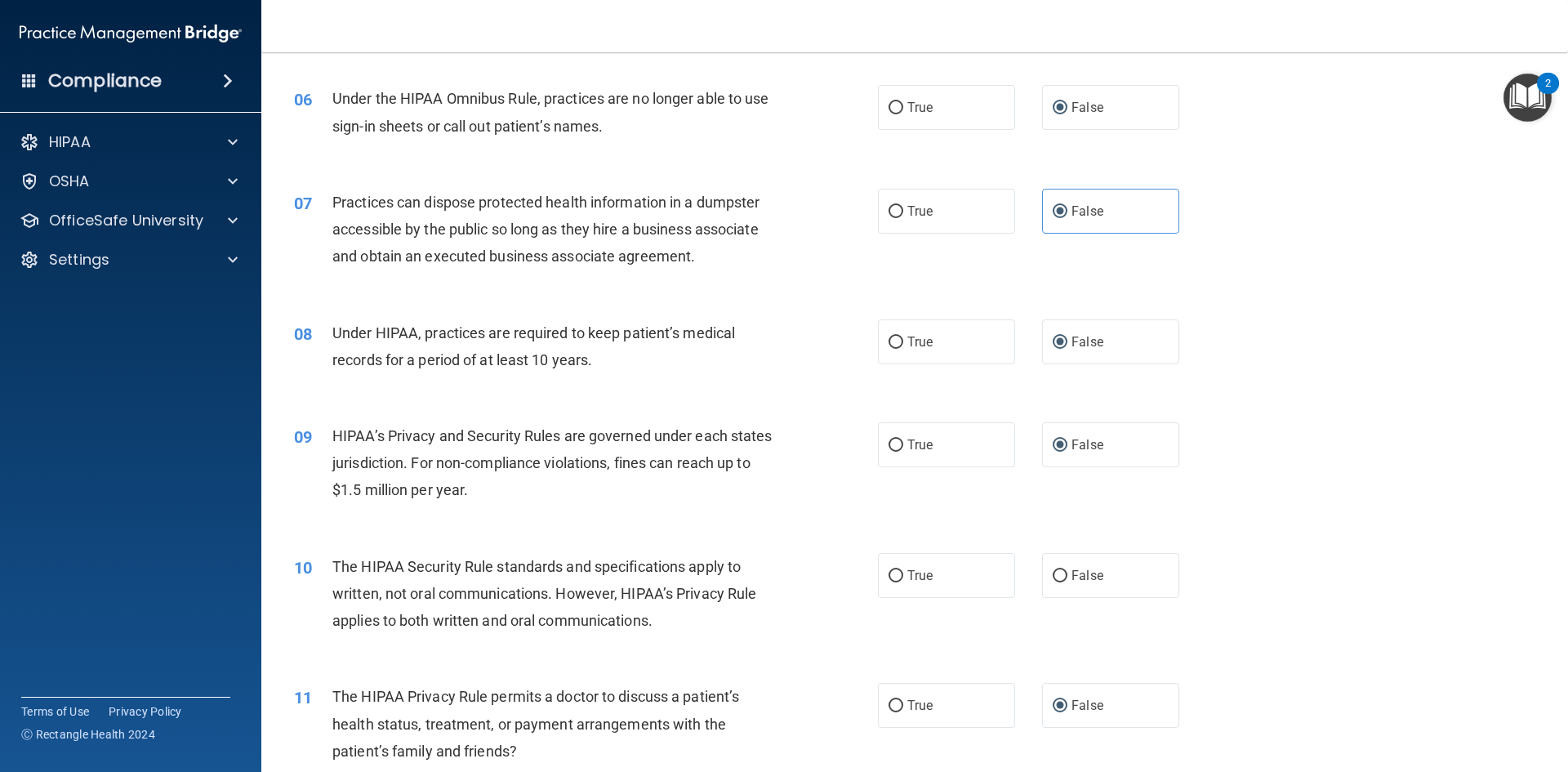
scroll to position [824, 0]
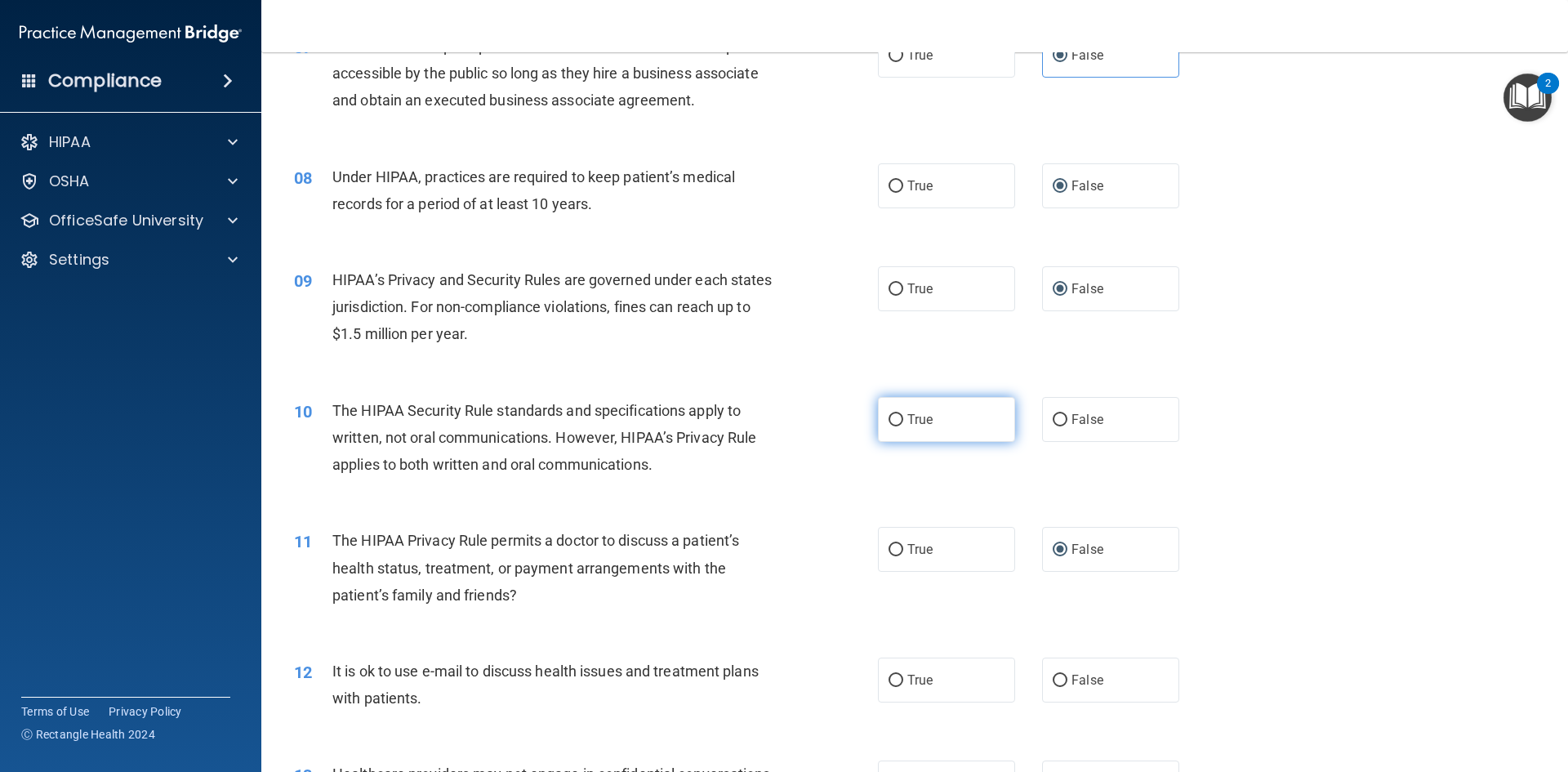
click at [890, 417] on input "True" at bounding box center [896, 420] width 14 height 13
radio input "true"
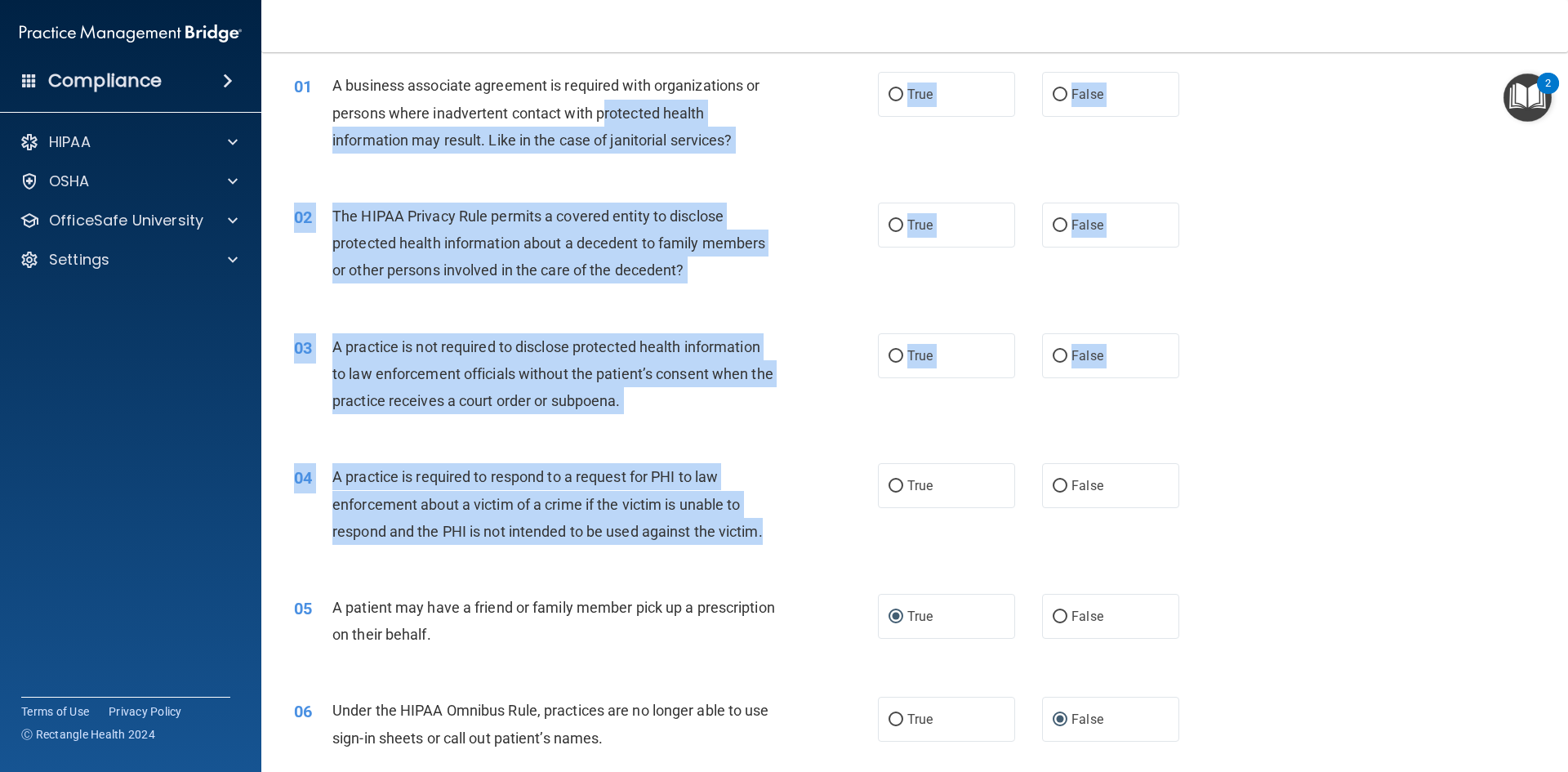
scroll to position [8, 0]
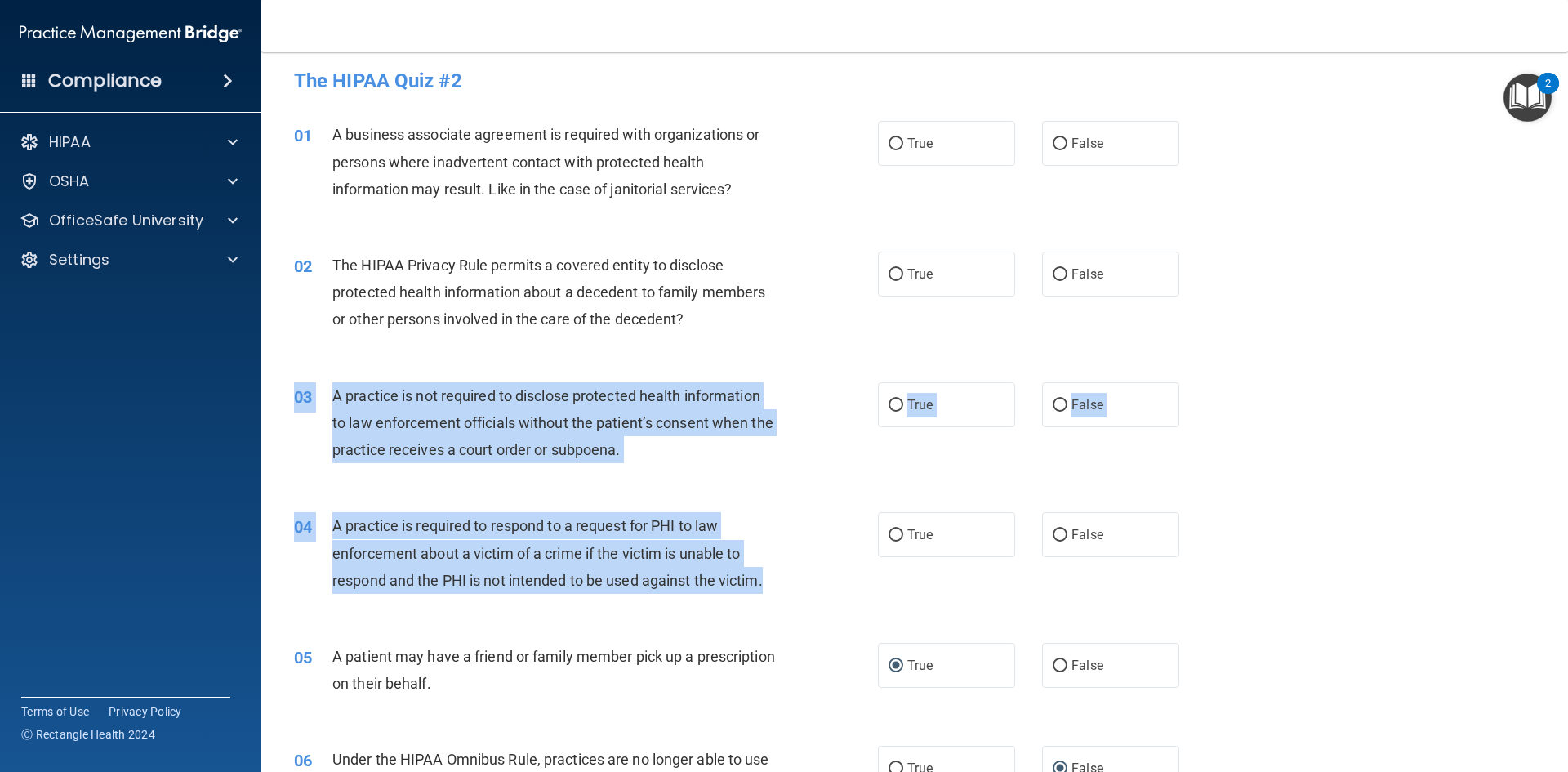
drag, startPoint x: 774, startPoint y: 429, endPoint x: 760, endPoint y: 371, distance: 59.7
click at [1055, 143] on input "False" at bounding box center [1059, 144] width 14 height 13
radio input "true"
click at [889, 280] on input "True" at bounding box center [896, 275] width 14 height 13
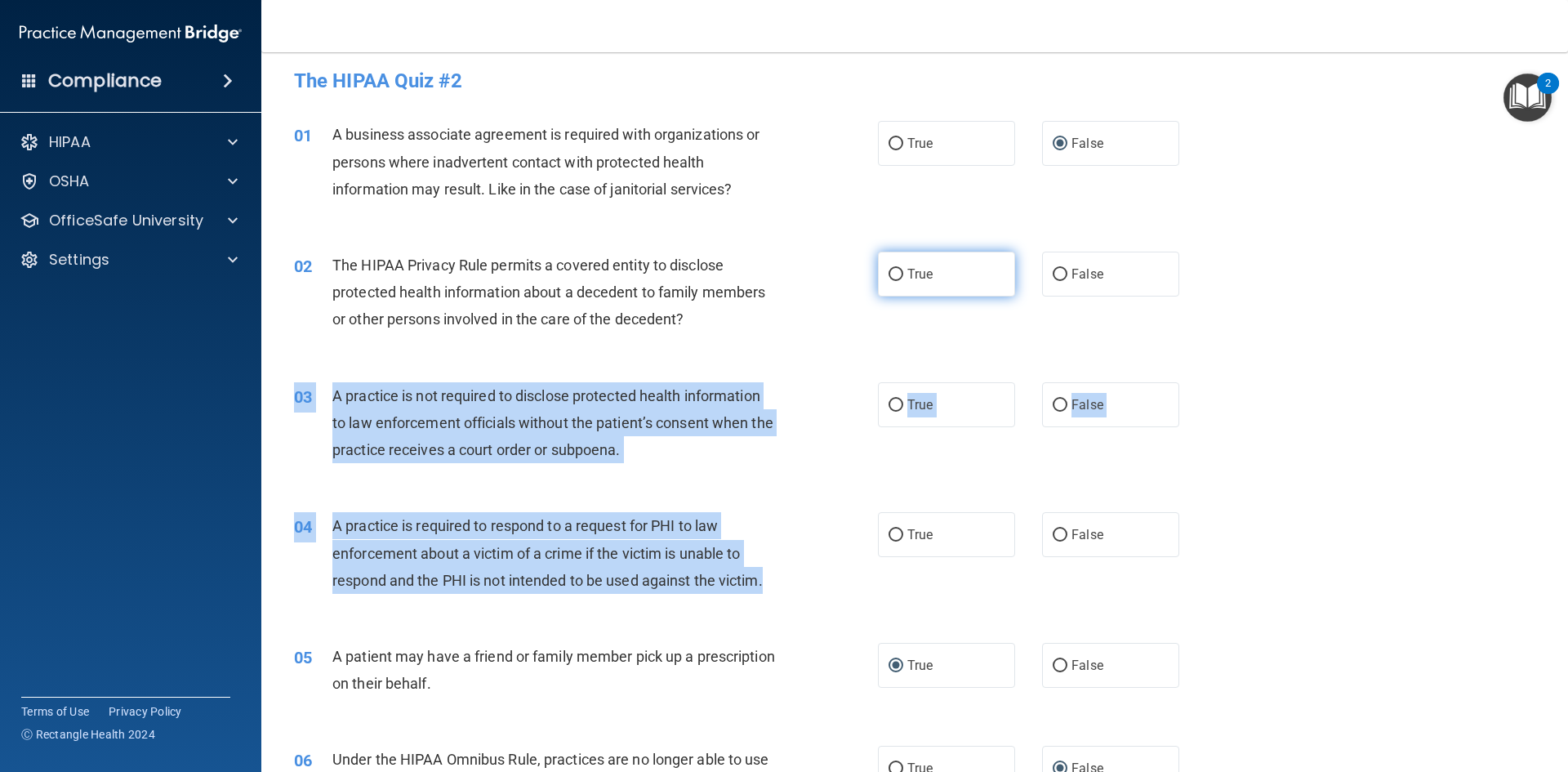
radio input "true"
click at [1053, 406] on input "False" at bounding box center [1059, 405] width 14 height 13
radio input "true"
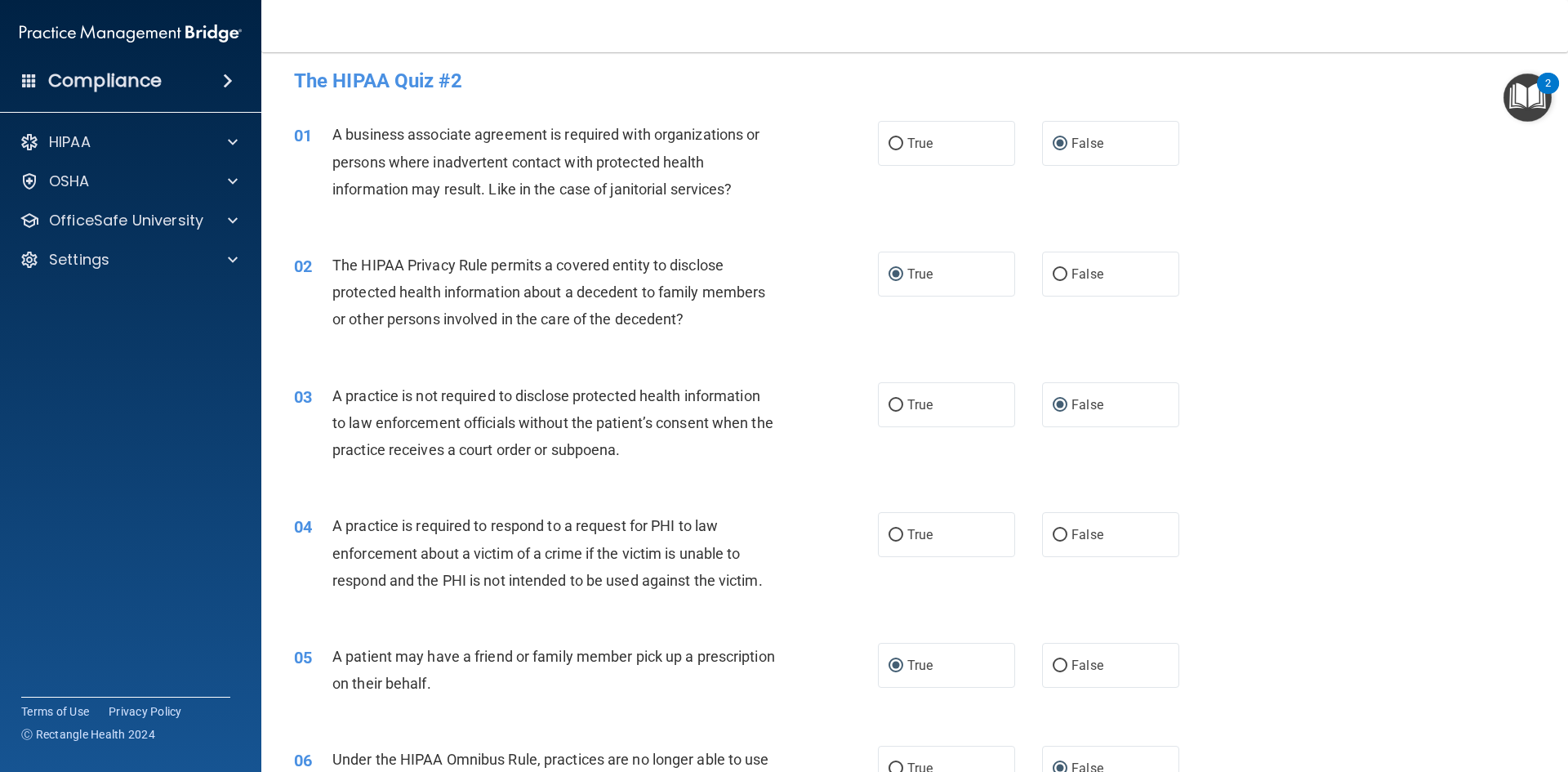
click at [1258, 373] on div "03 A practice is not required to disclose protected health information to law e…" at bounding box center [915, 427] width 1266 height 131
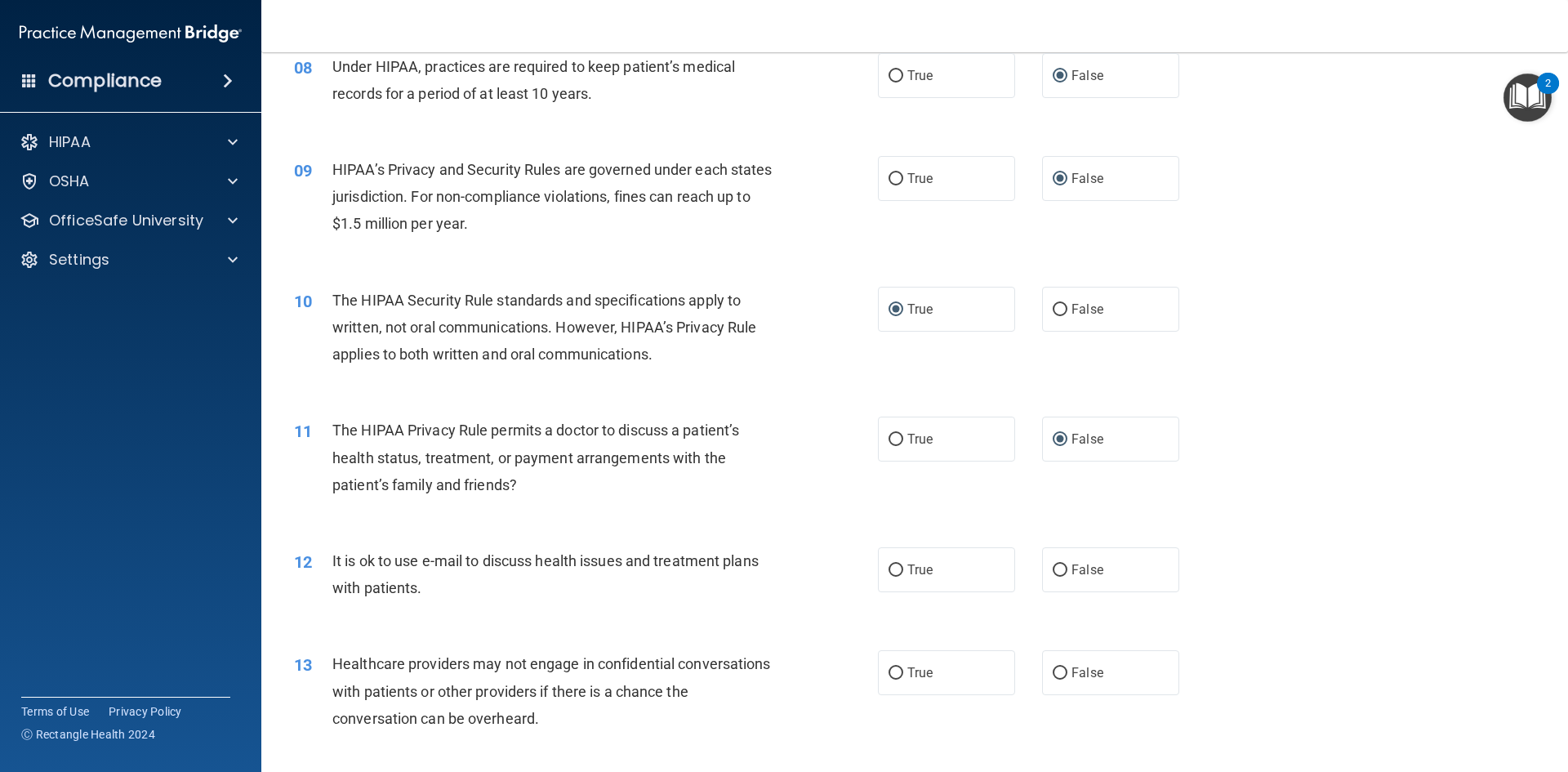
scroll to position [1143, 0]
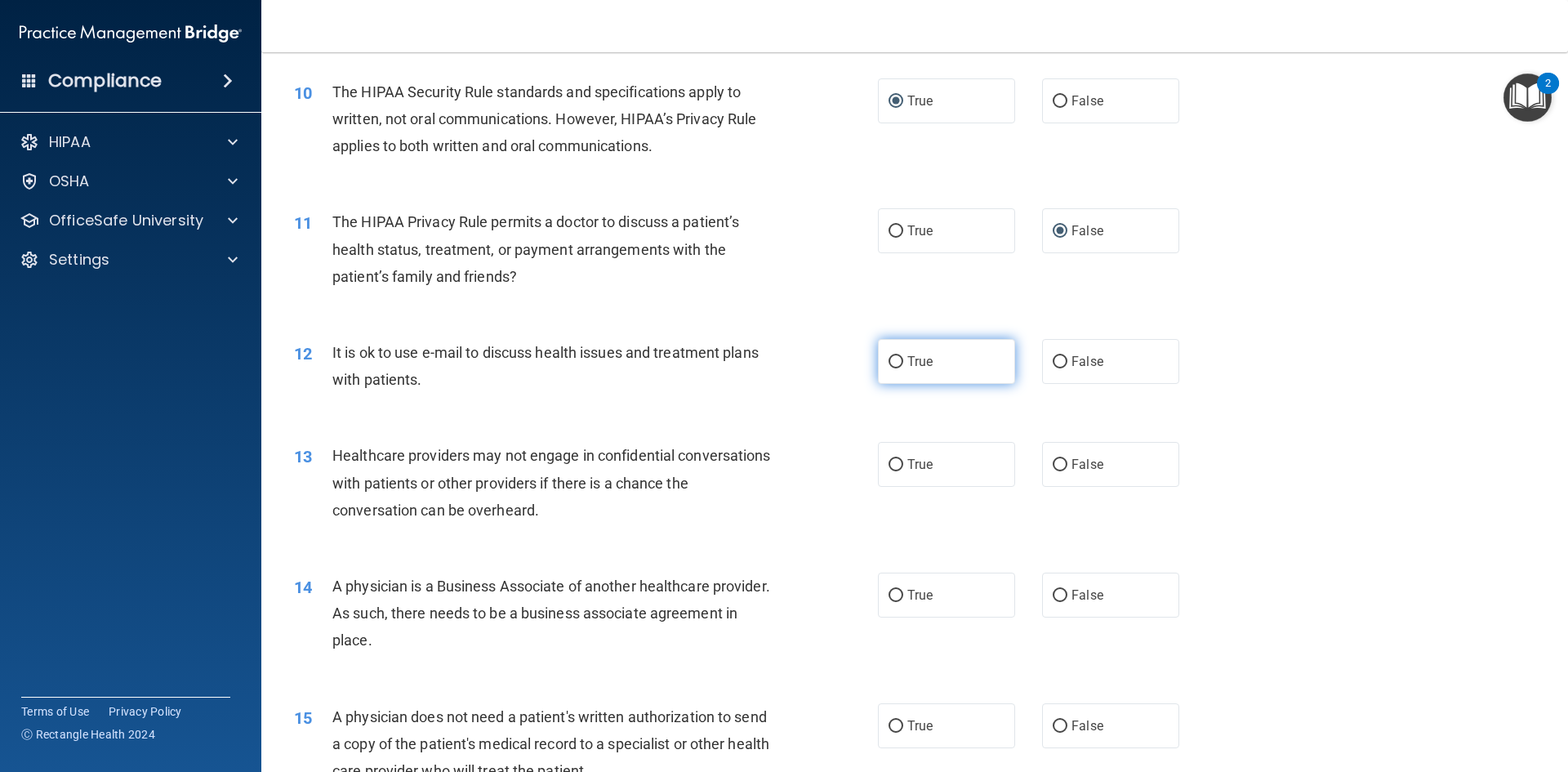
click at [881, 365] on label "True" at bounding box center [946, 361] width 137 height 45
click at [889, 365] on input "True" at bounding box center [896, 362] width 14 height 13
radio input "true"
click at [1057, 467] on input "False" at bounding box center [1059, 465] width 14 height 13
radio input "true"
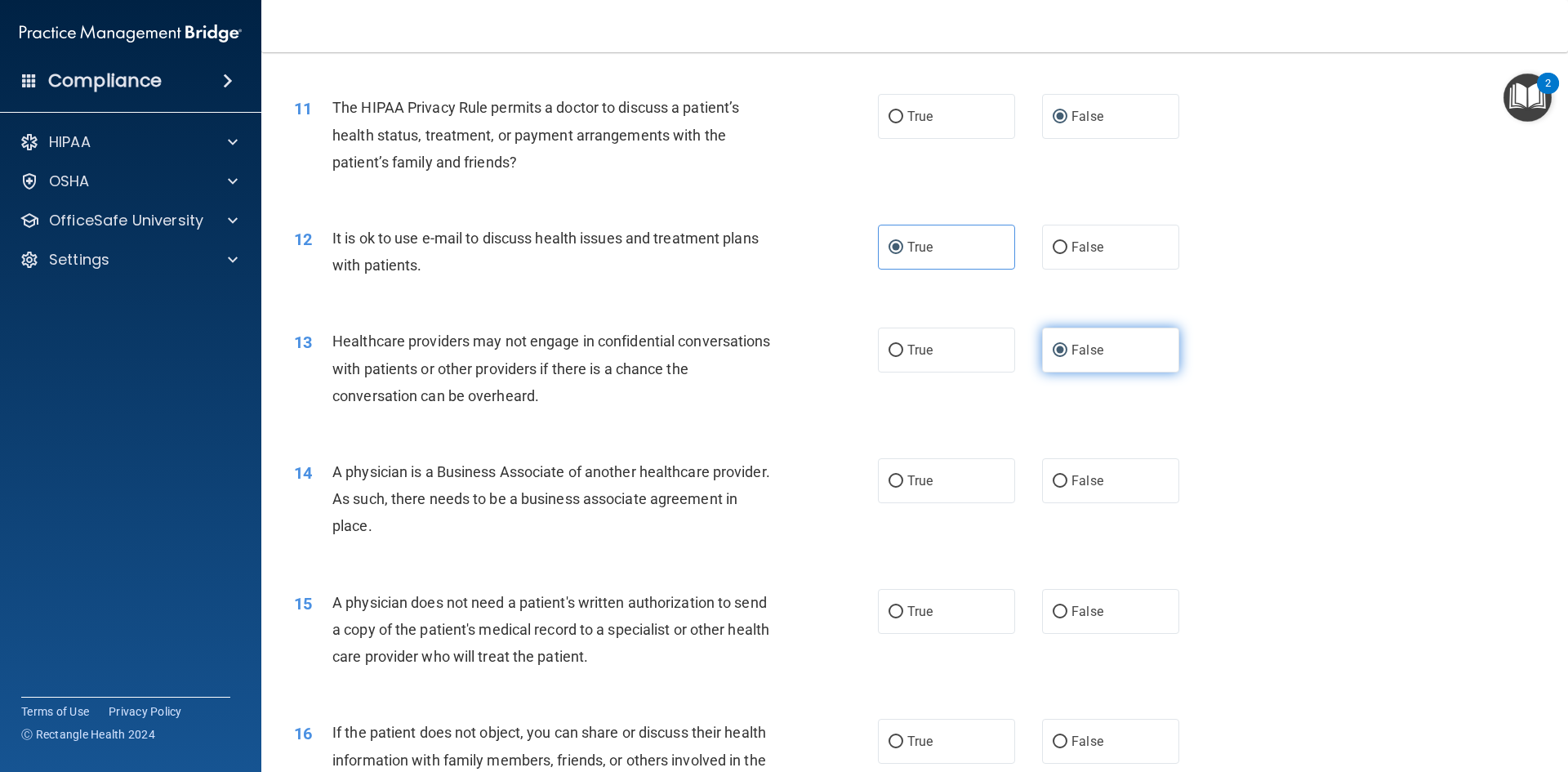
scroll to position [1307, 0]
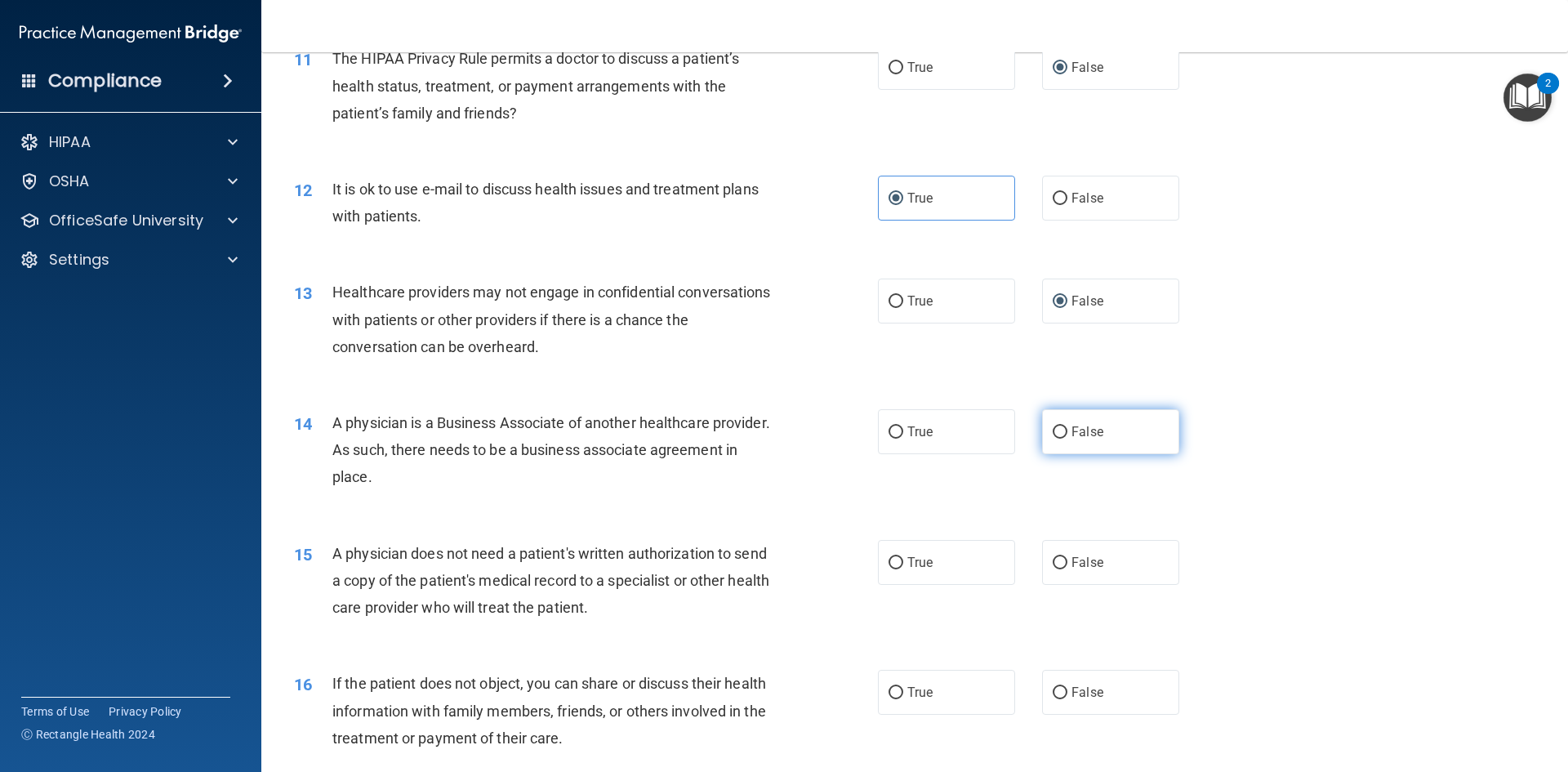
click at [1045, 443] on label "False" at bounding box center [1111, 431] width 137 height 45
click at [1053, 438] on input "False" at bounding box center [1059, 432] width 14 height 13
radio input "true"
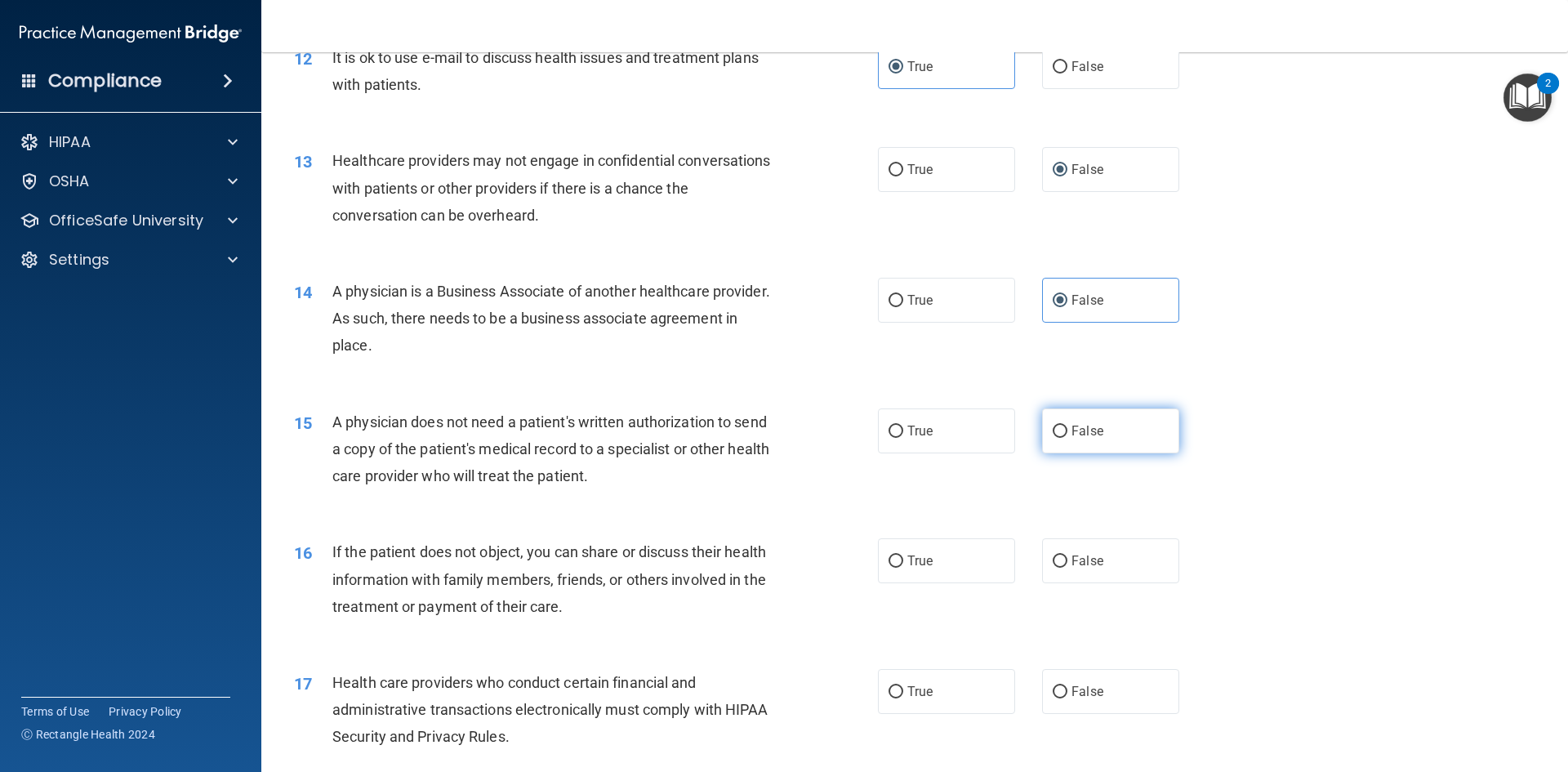
scroll to position [1470, 0]
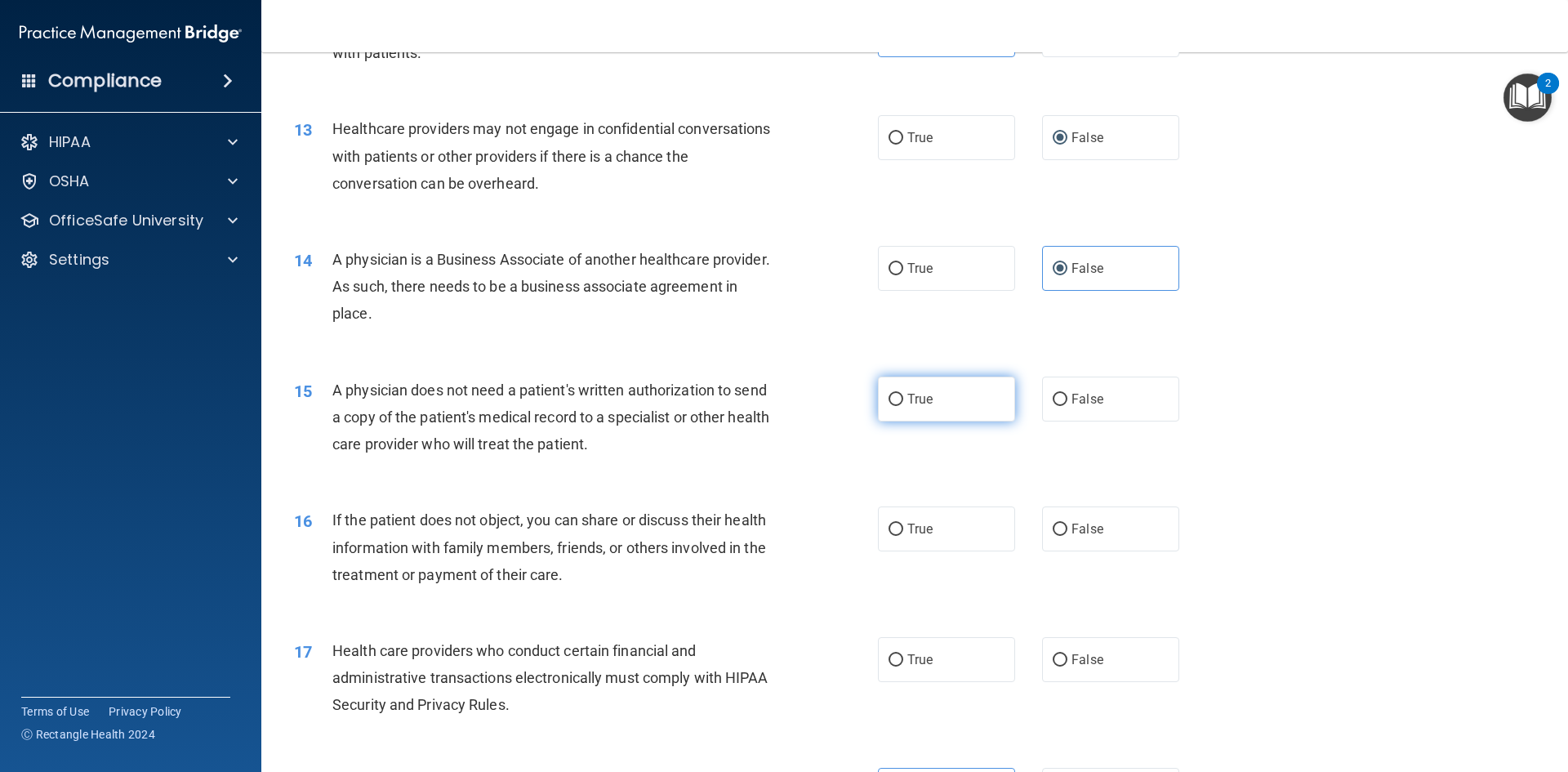
click at [890, 405] on label "True" at bounding box center [946, 399] width 137 height 45
click at [890, 405] on input "True" at bounding box center [896, 400] width 14 height 13
radio input "true"
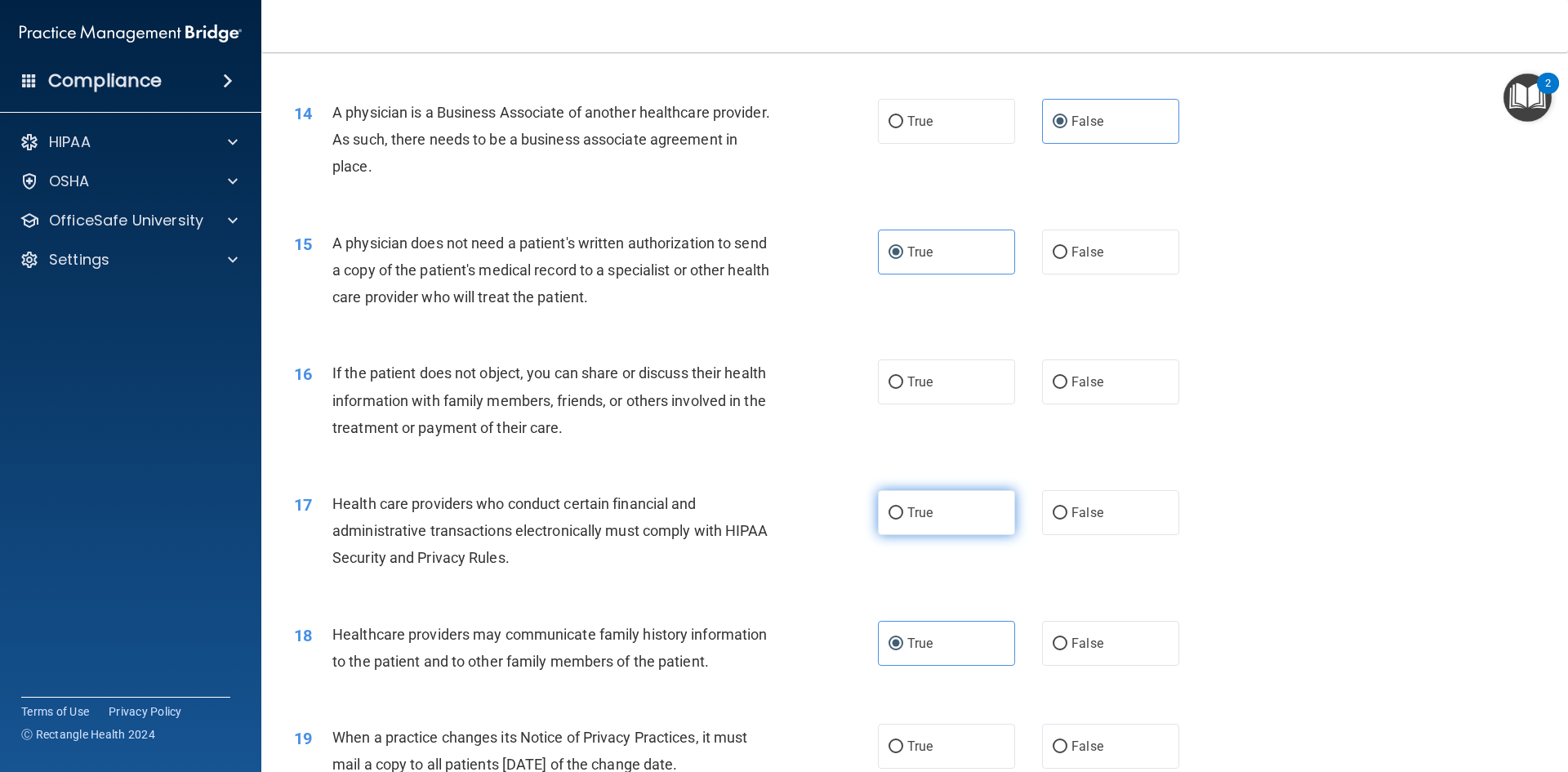
scroll to position [1633, 0]
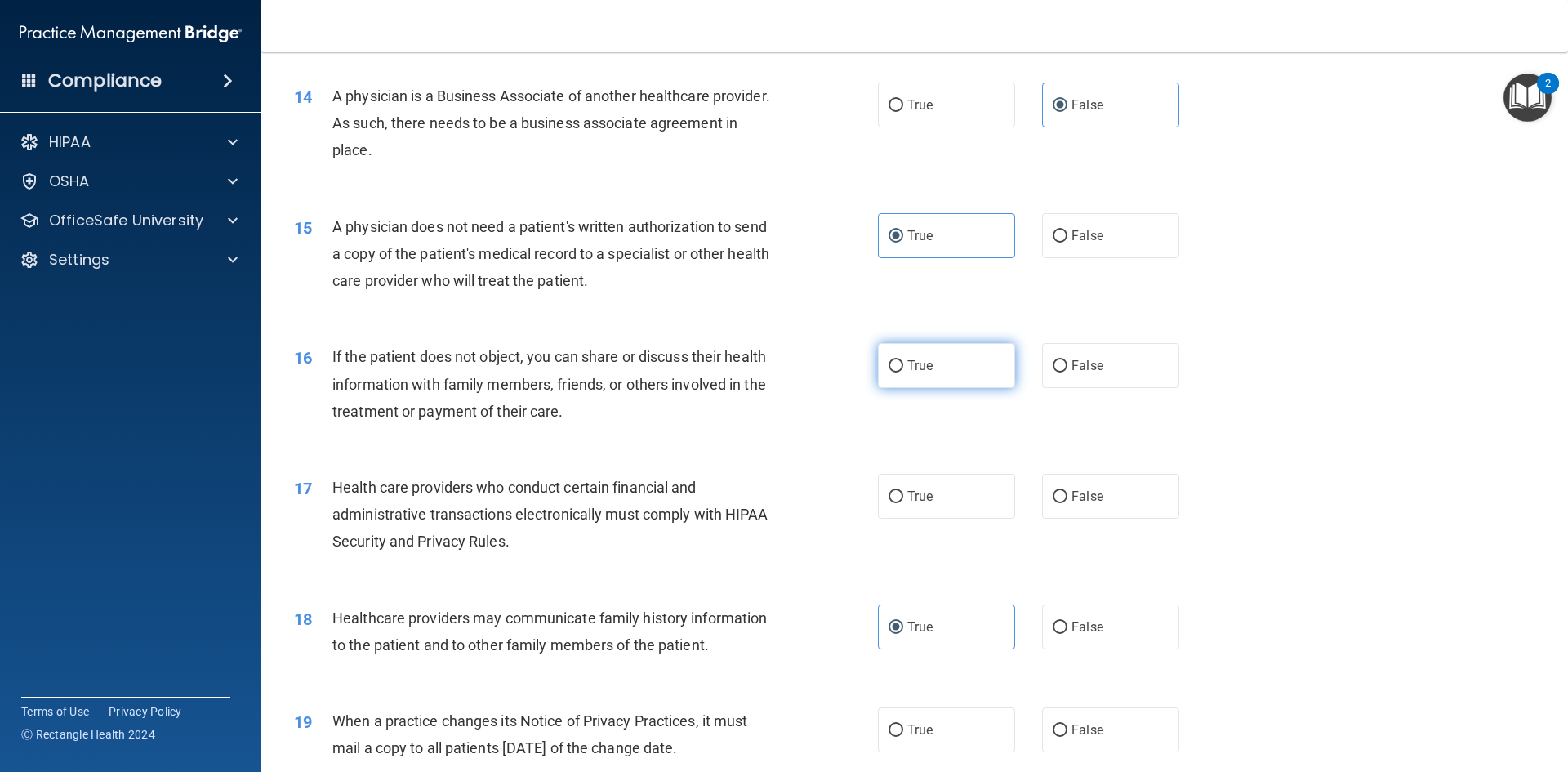
click at [889, 369] on input "True" at bounding box center [896, 366] width 14 height 13
radio input "true"
click at [892, 497] on input "True" at bounding box center [896, 497] width 14 height 13
radio input "true"
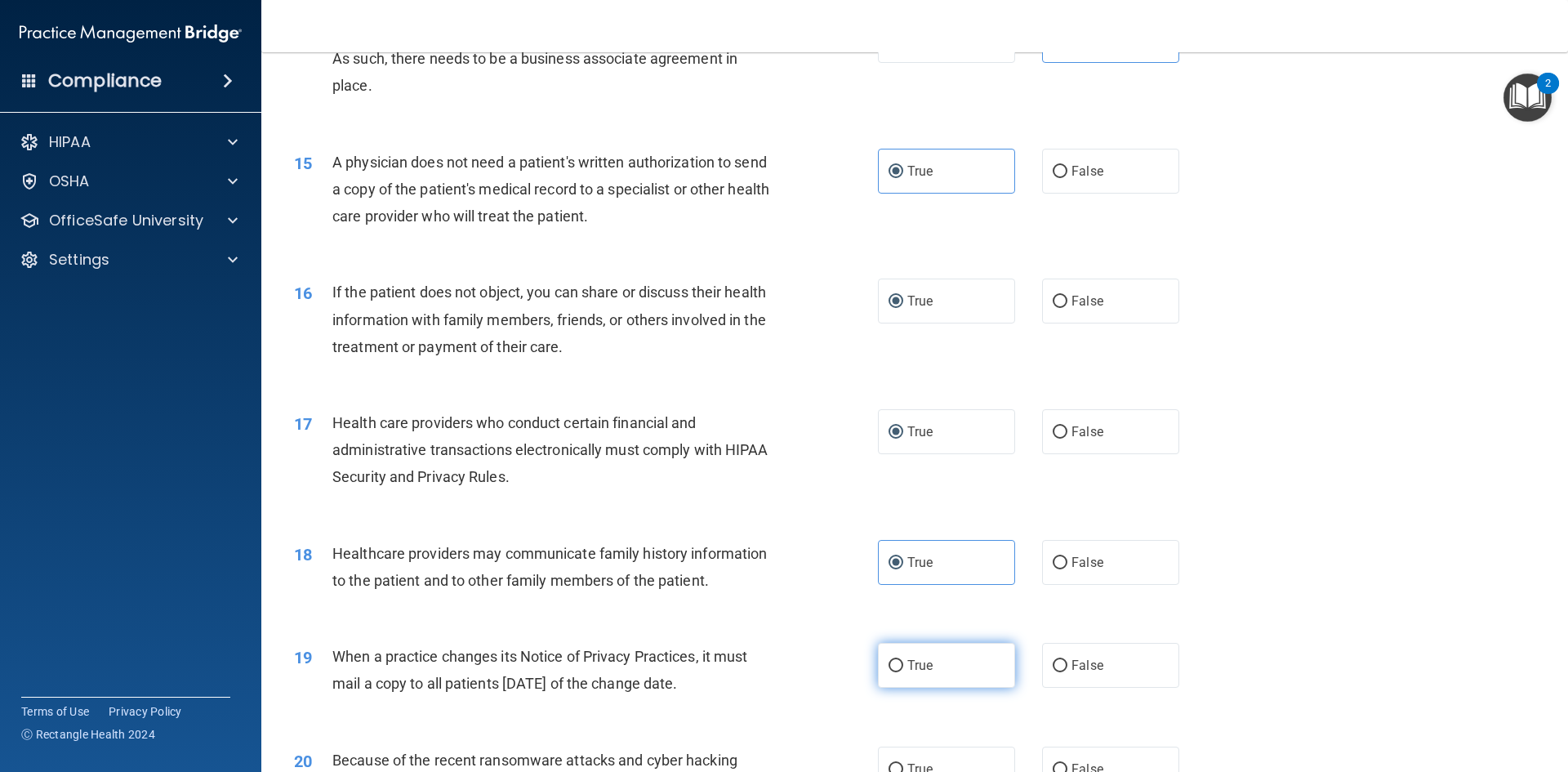
scroll to position [1797, 0]
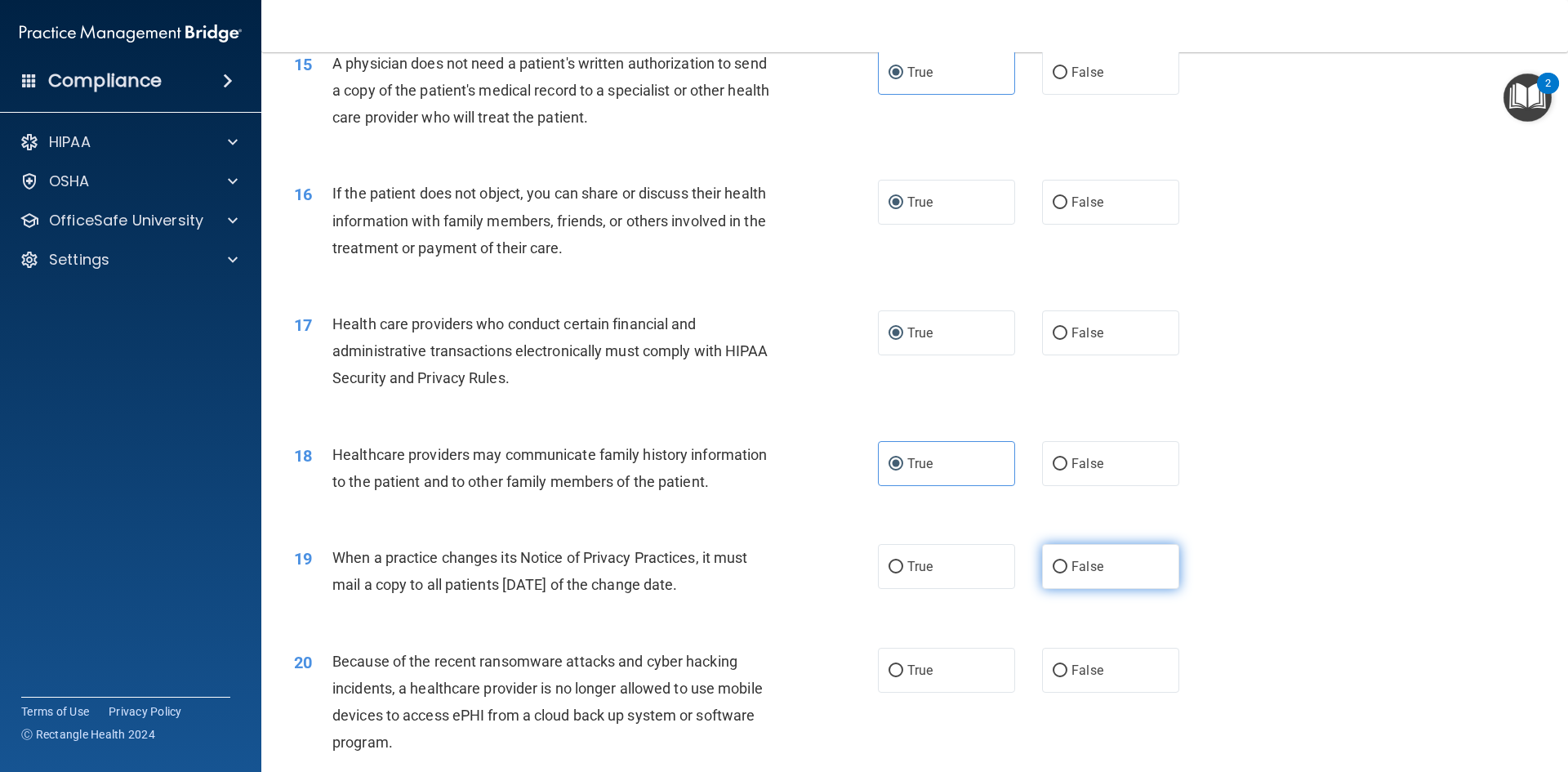
click at [1056, 576] on label "False" at bounding box center [1111, 566] width 137 height 45
click at [1056, 574] on input "False" at bounding box center [1059, 567] width 14 height 13
radio input "true"
click at [1053, 670] on input "False" at bounding box center [1059, 671] width 14 height 13
radio input "true"
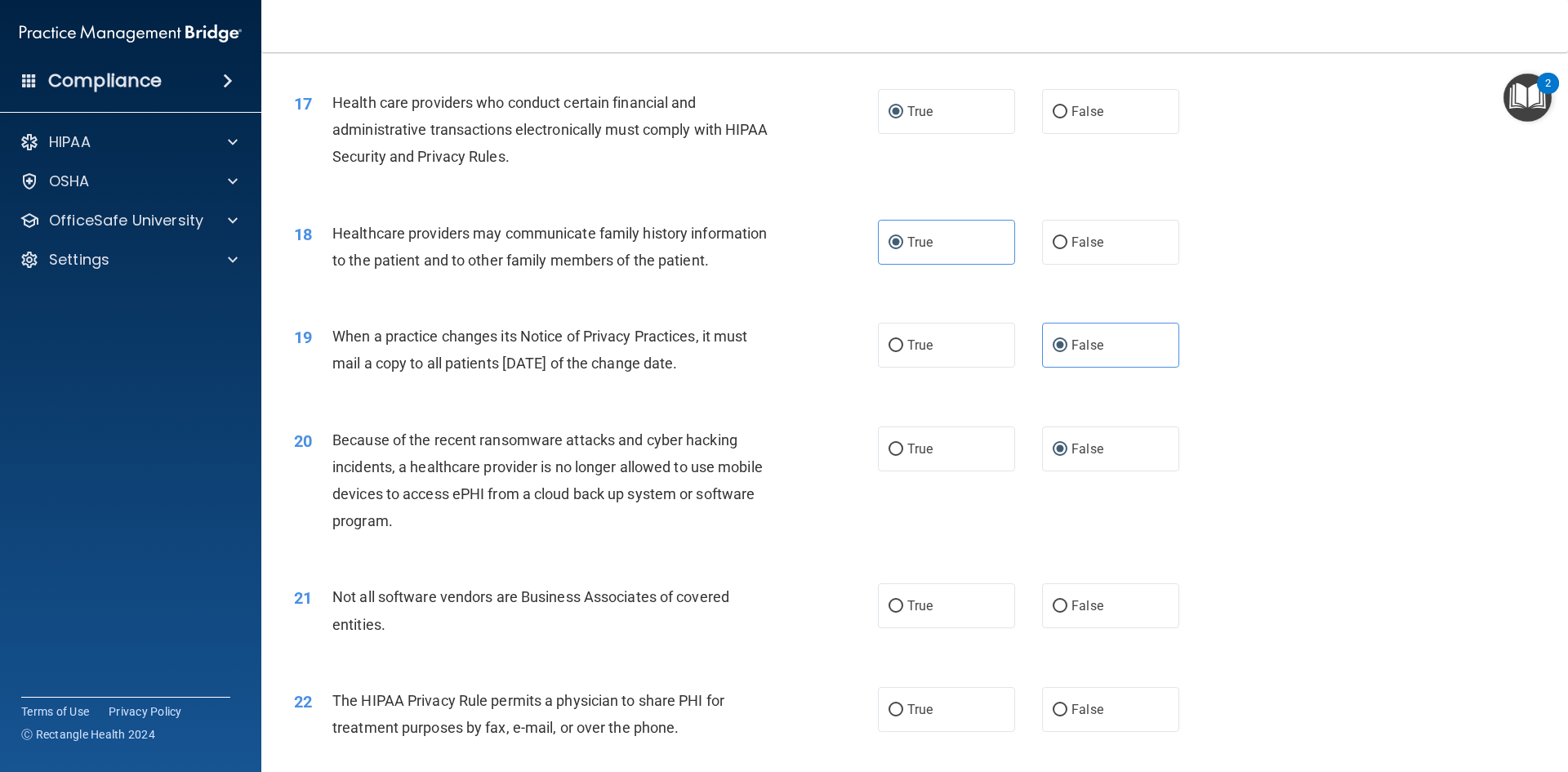
scroll to position [2041, 0]
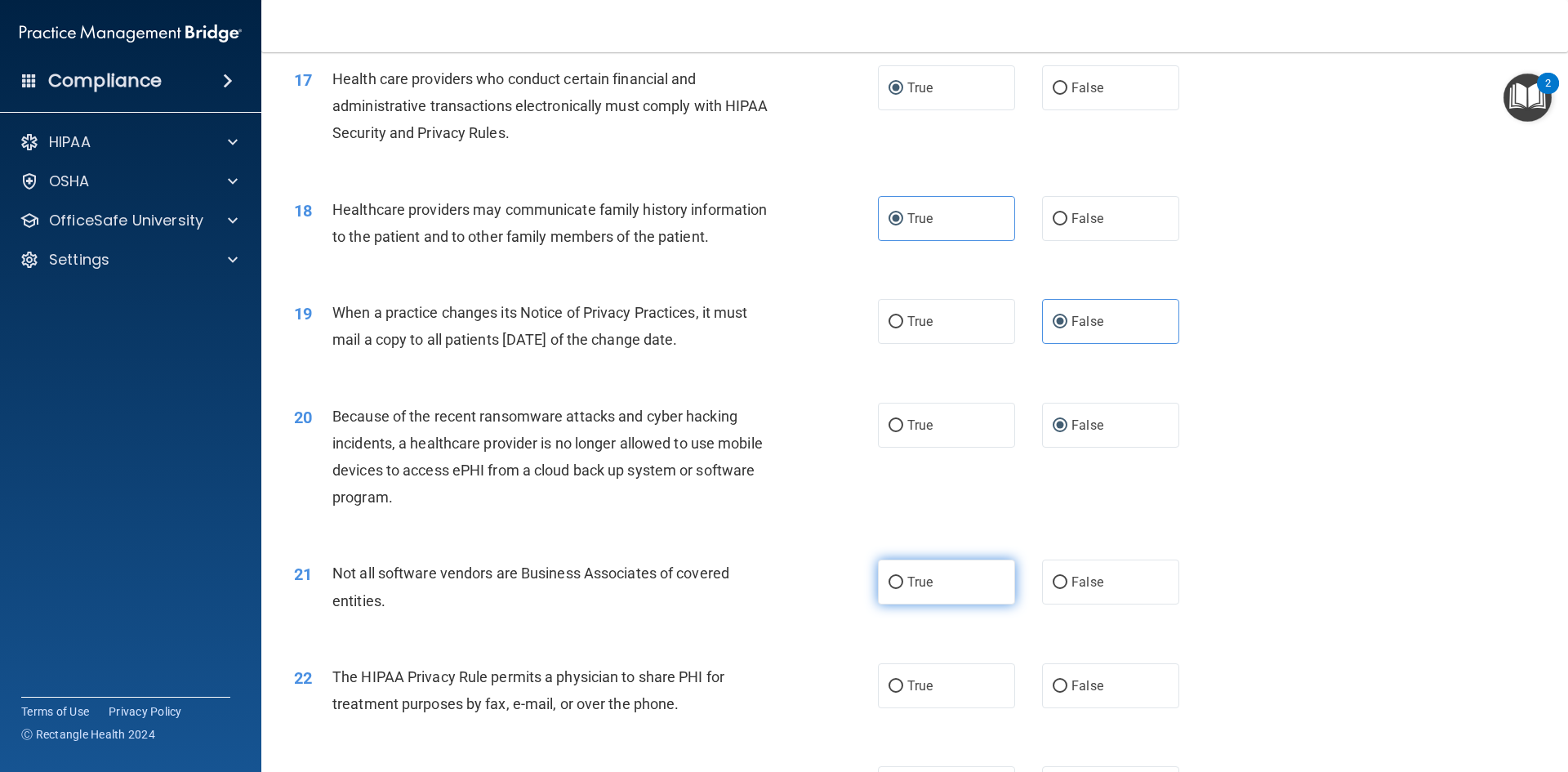
click at [891, 578] on input "True" at bounding box center [896, 582] width 14 height 13
radio input "true"
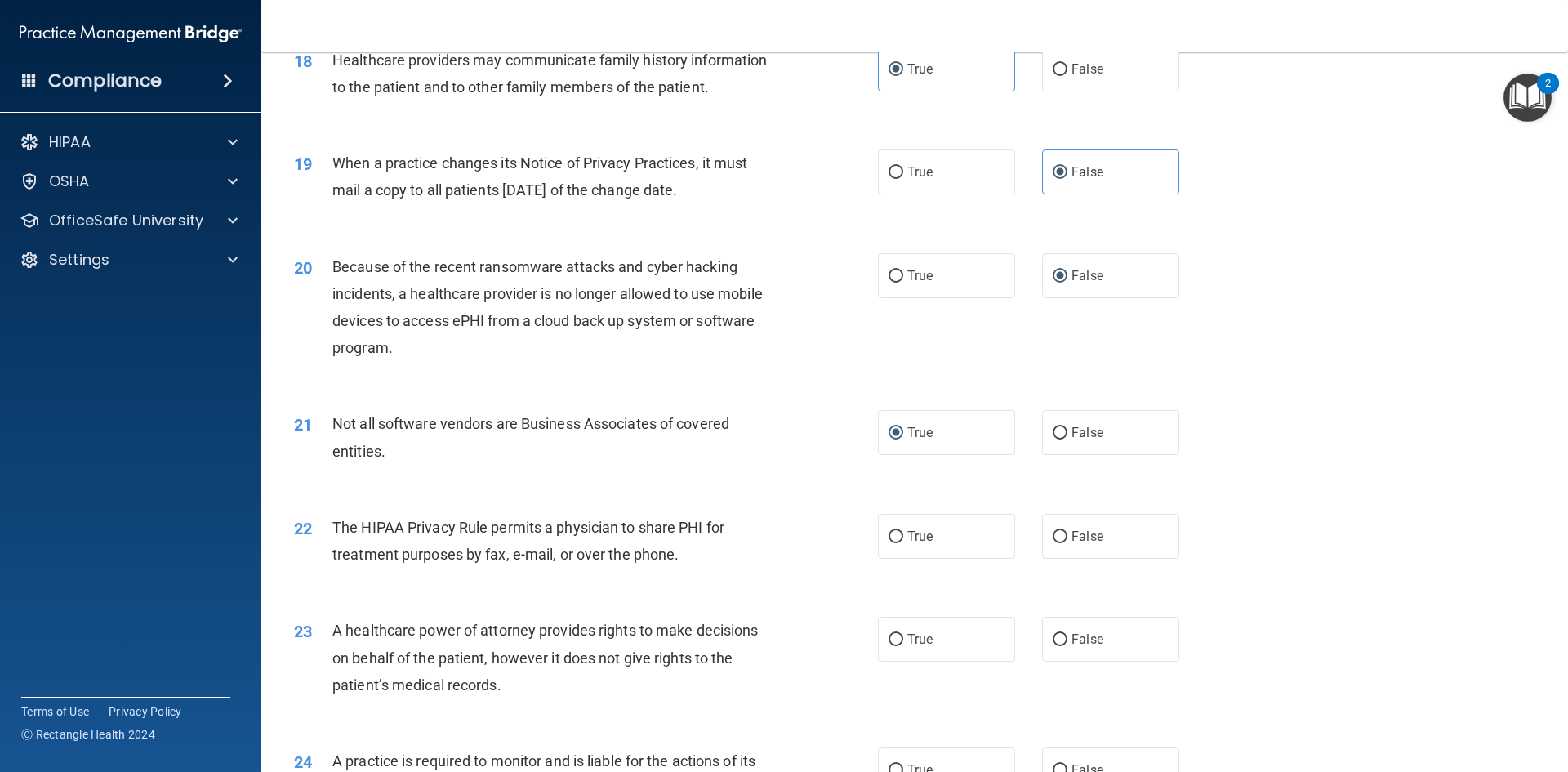
scroll to position [2205, 0]
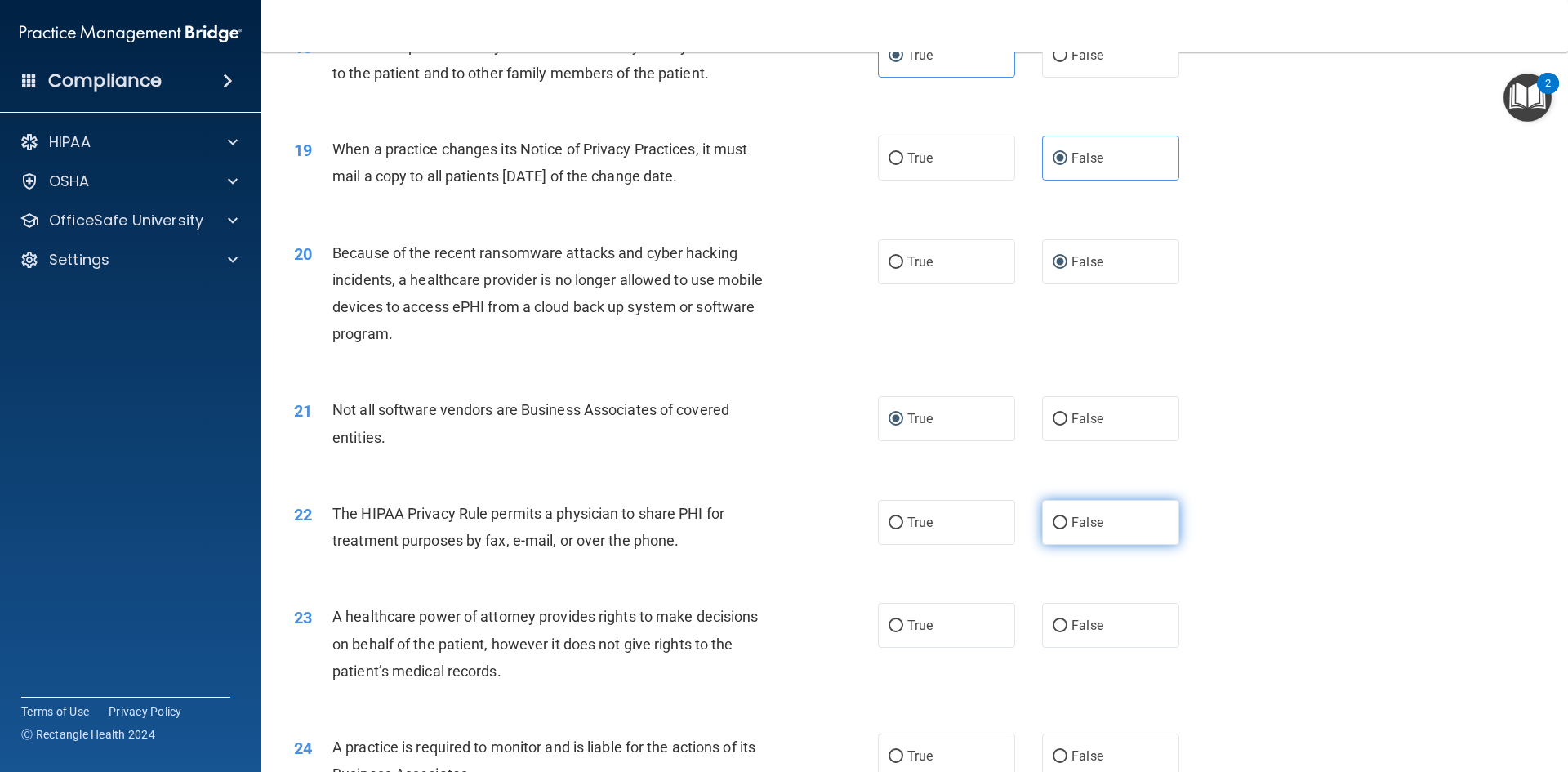
click at [1058, 524] on input "False" at bounding box center [1059, 523] width 14 height 13
radio input "true"
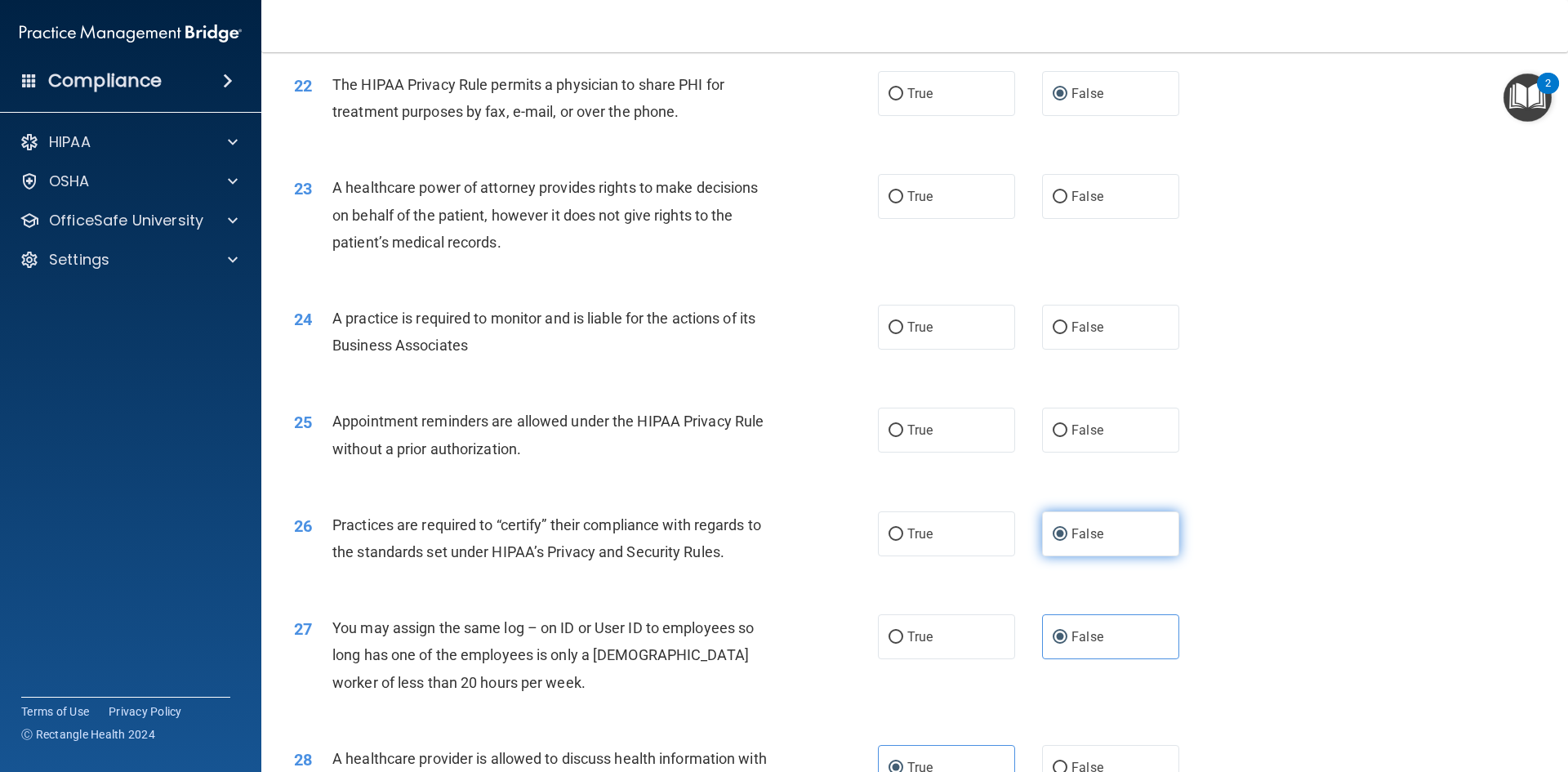
scroll to position [2621, 0]
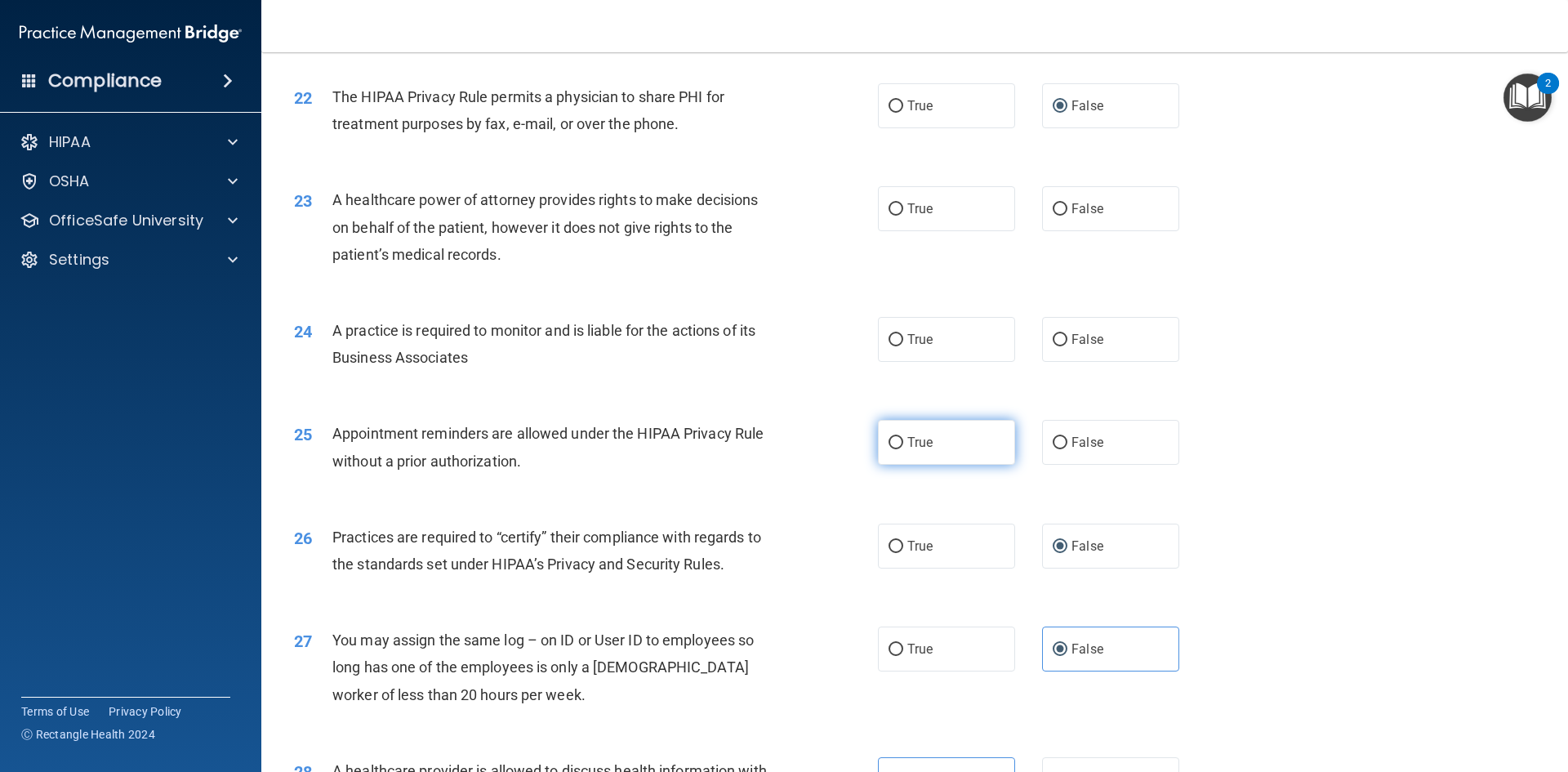
click at [890, 451] on label "True" at bounding box center [946, 442] width 137 height 45
click at [890, 449] on input "True" at bounding box center [896, 443] width 14 height 13
radio input "true"
drag, startPoint x: 1053, startPoint y: 338, endPoint x: 987, endPoint y: 306, distance: 73.3
click at [1053, 338] on input "False" at bounding box center [1059, 340] width 14 height 13
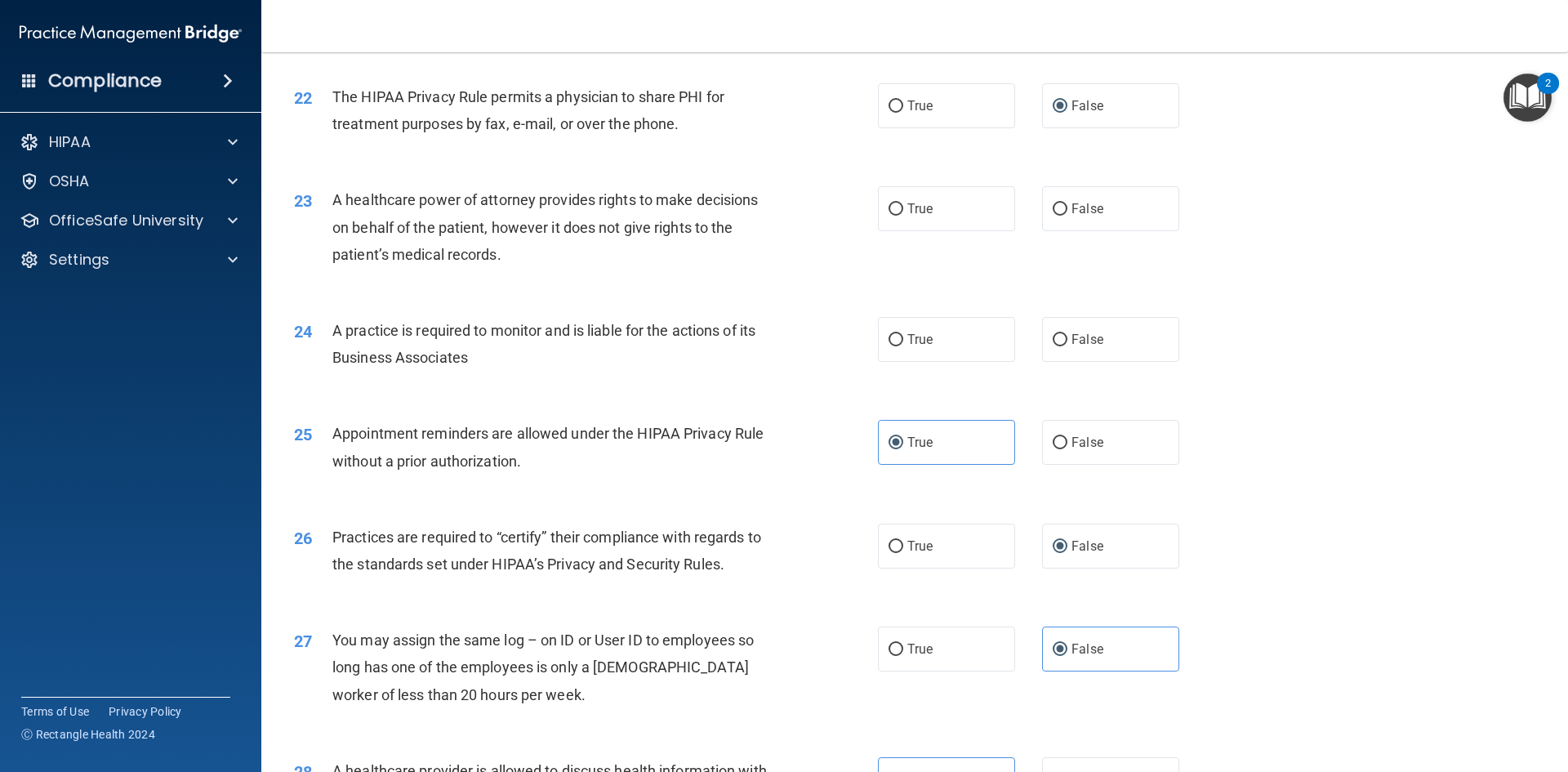
radio input "true"
click at [1053, 206] on input "False" at bounding box center [1059, 209] width 14 height 13
radio input "true"
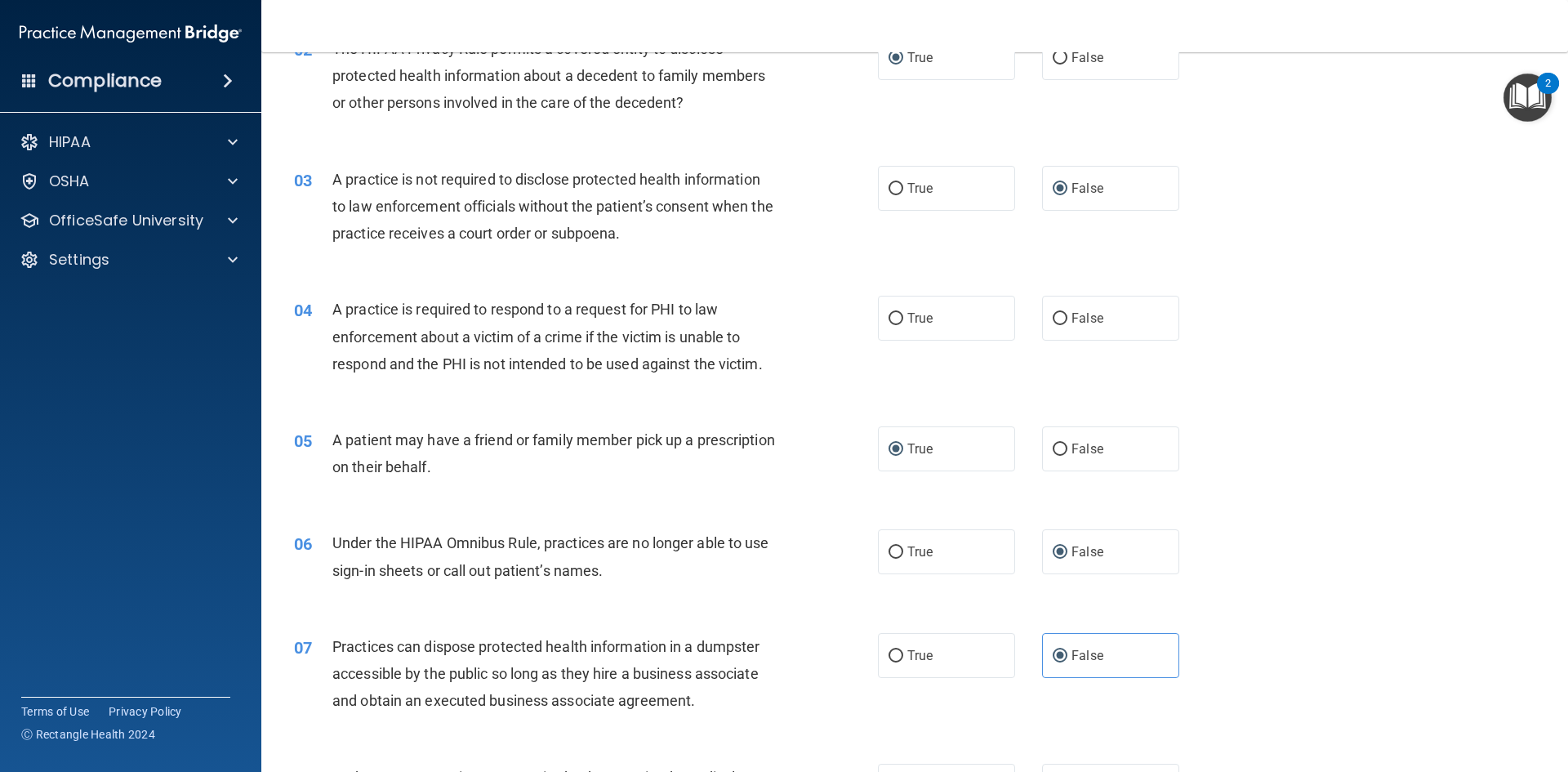
scroll to position [245, 0]
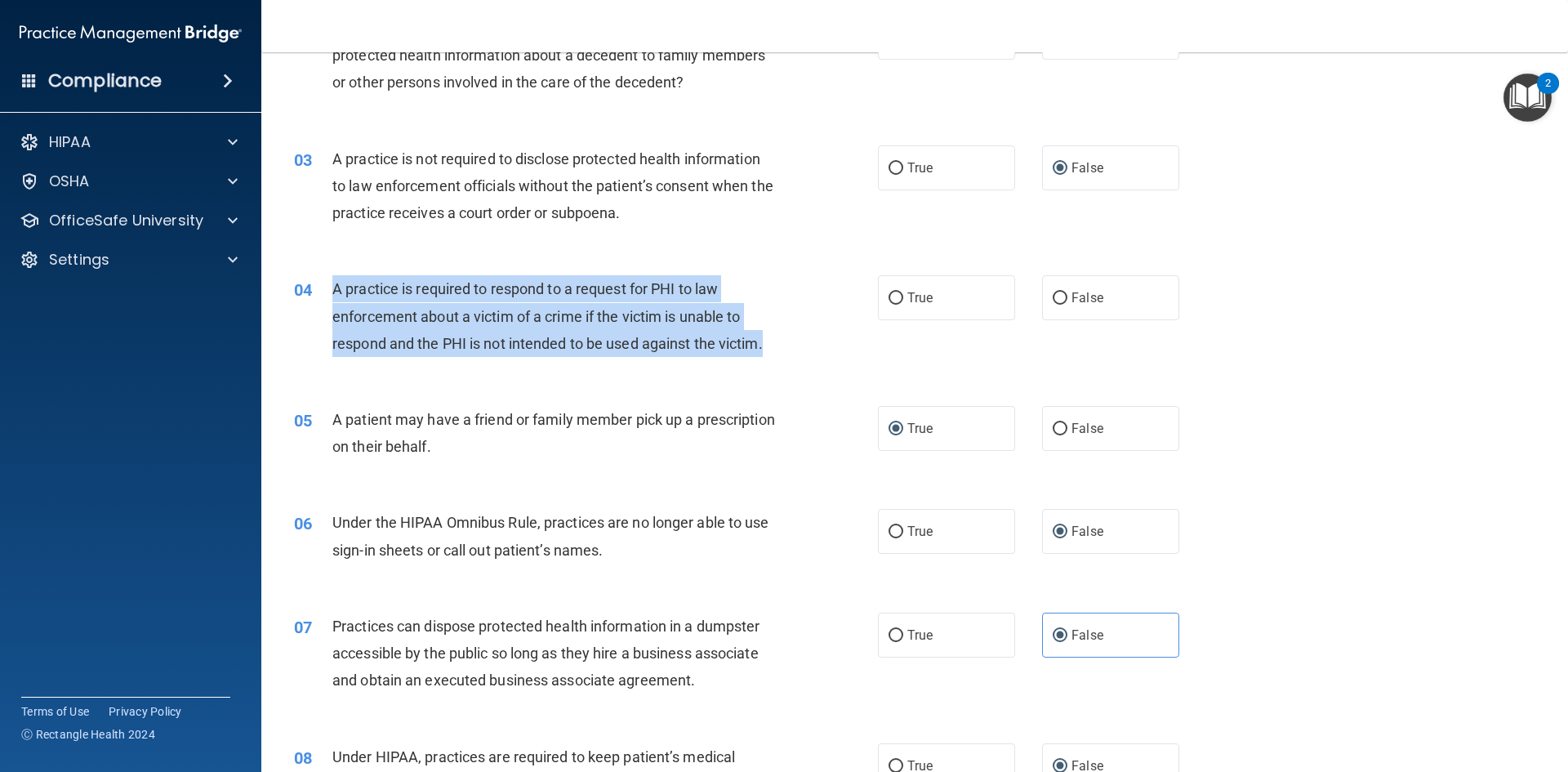
drag, startPoint x: 776, startPoint y: 346, endPoint x: 326, endPoint y: 285, distance: 454.1
click at [326, 285] on div "04 A practice is required to respond to a request for PHI to law enforcement ab…" at bounding box center [585, 320] width 633 height 90
copy div "A practice is required to respond to a request for PHI to law enforcement about…"
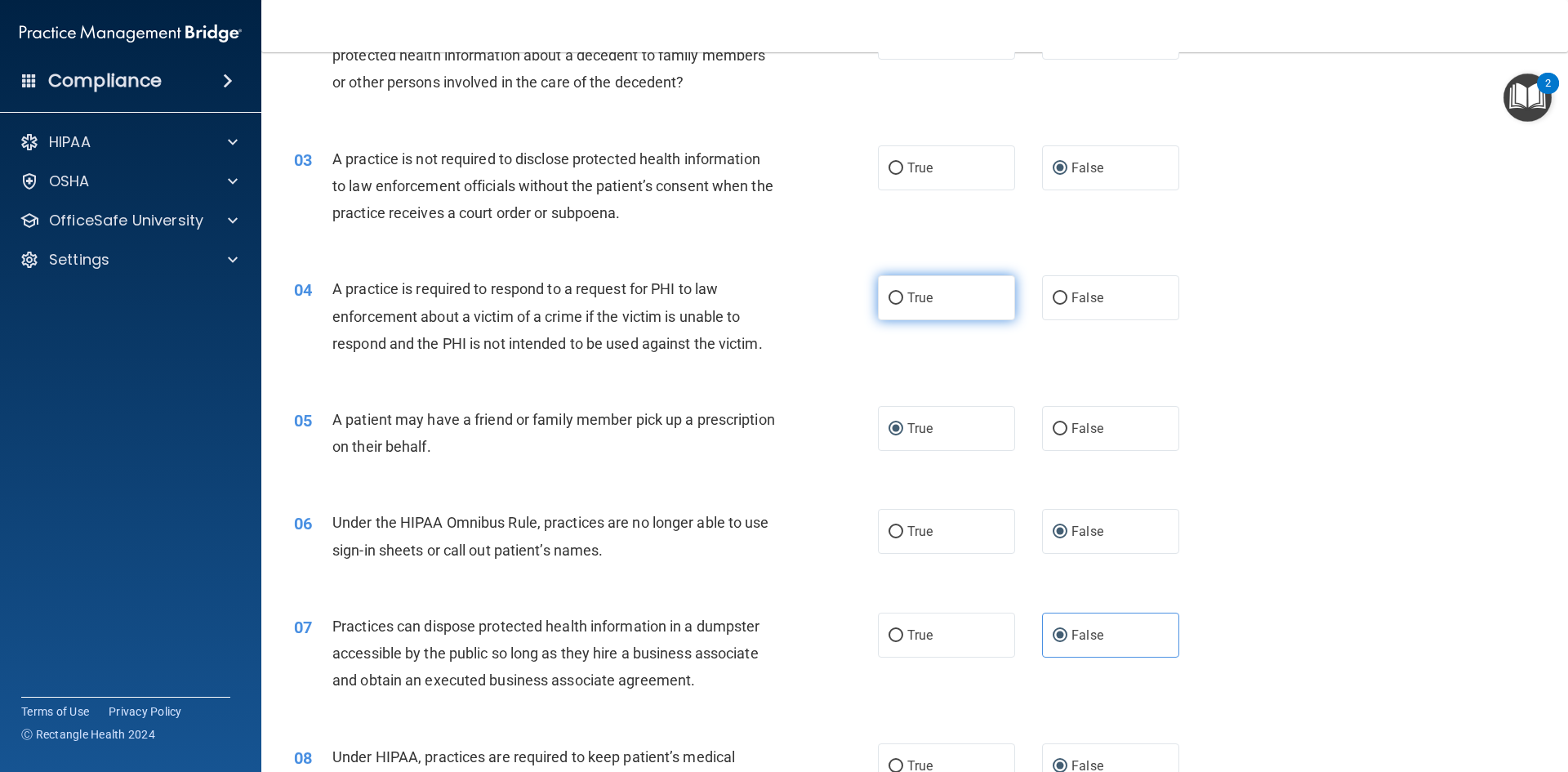
click at [907, 298] on span "True" at bounding box center [920, 297] width 25 height 15
click at [902, 298] on input "True" at bounding box center [896, 298] width 14 height 13
radio input "true"
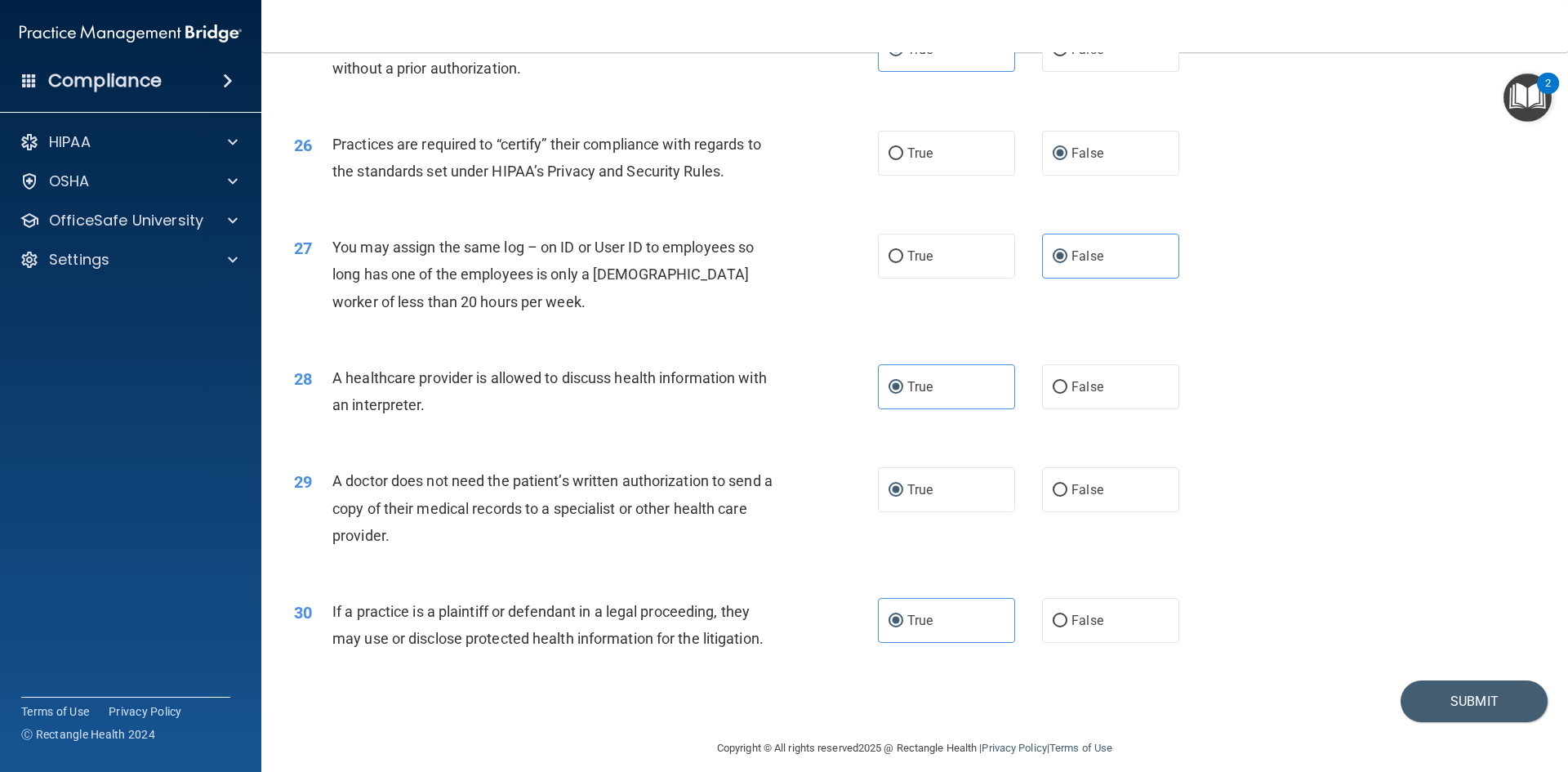
scroll to position [3029, 0]
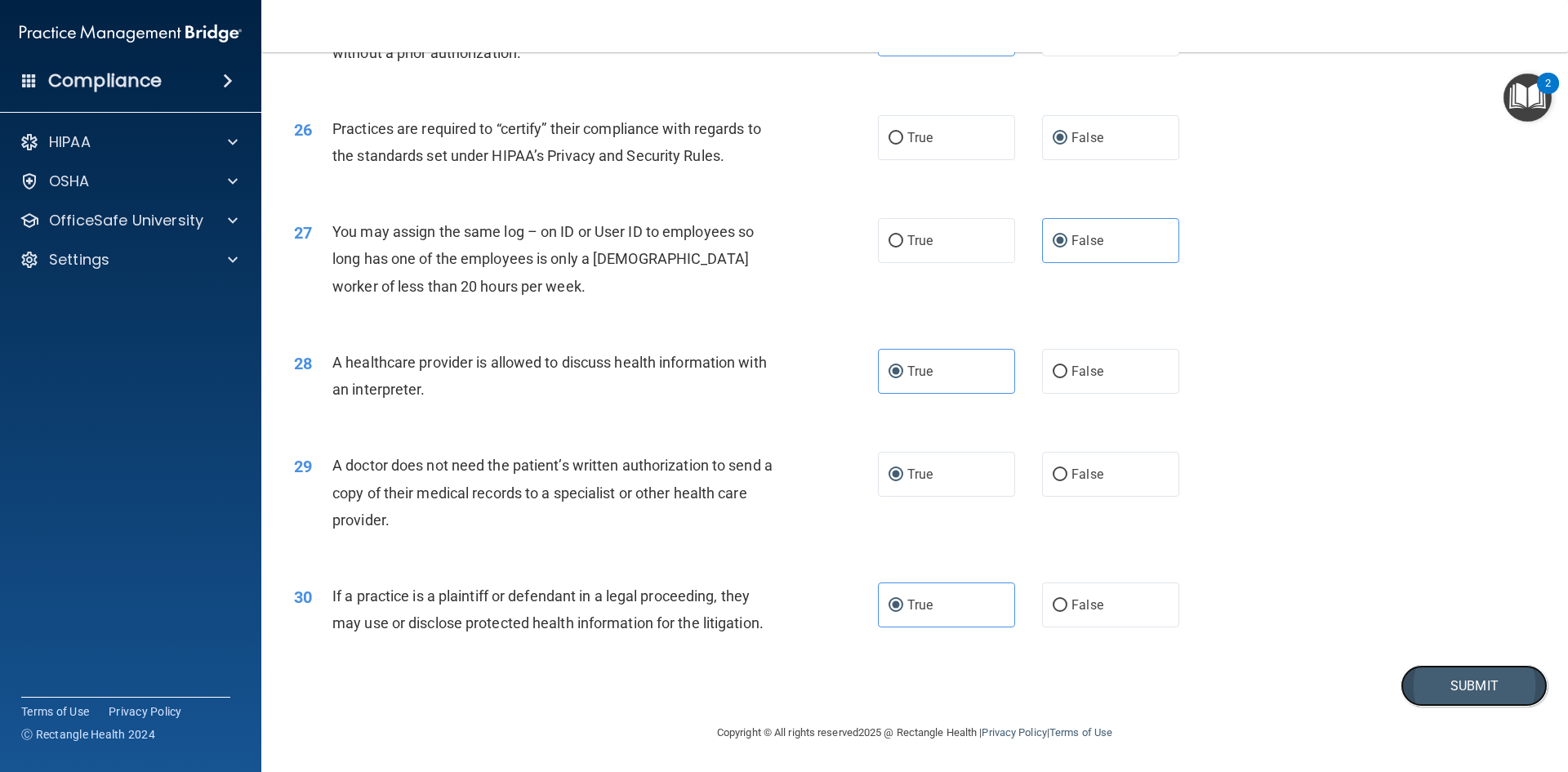
click at [1435, 682] on button "Submit" at bounding box center [1474, 685] width 147 height 41
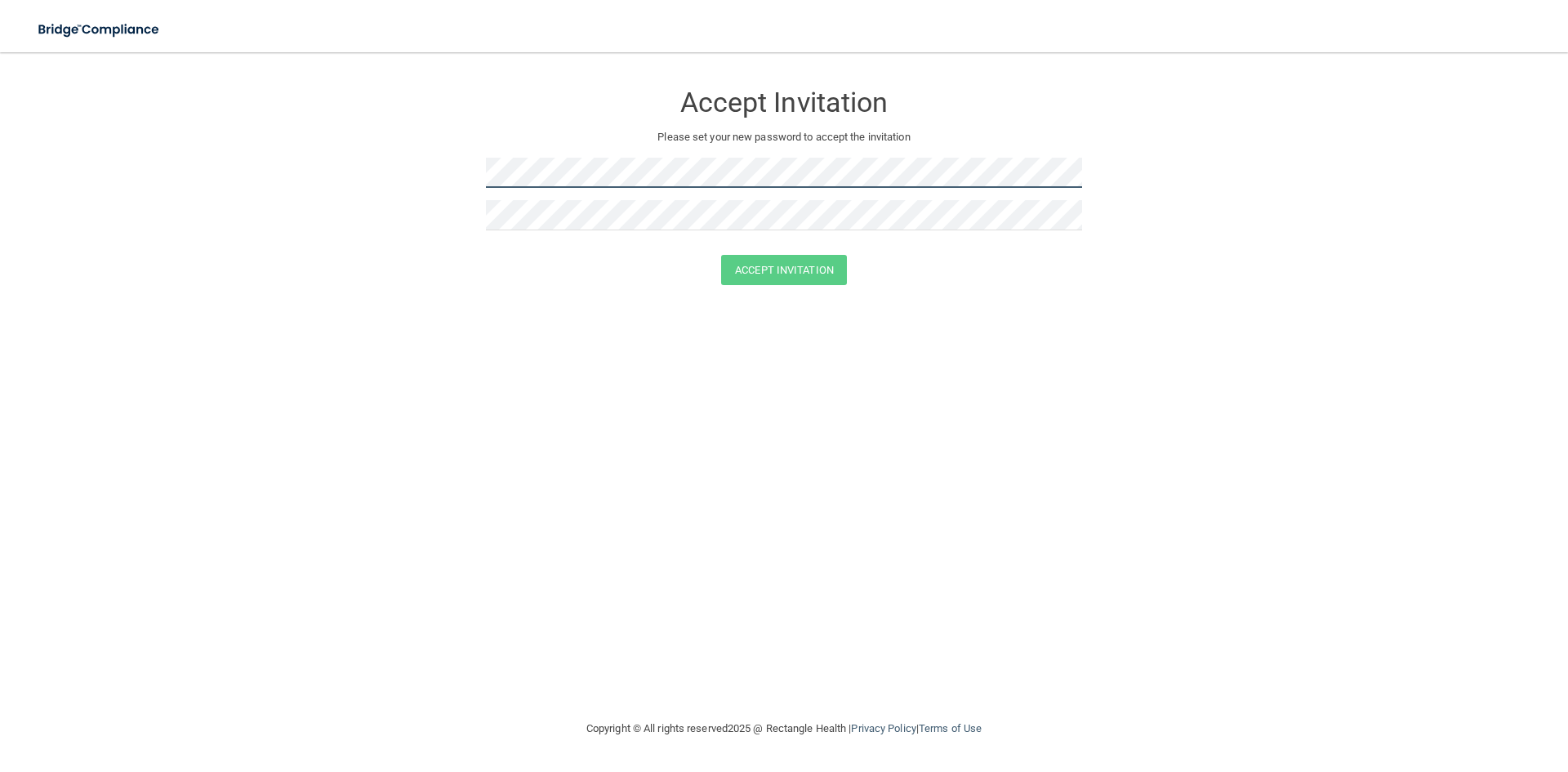
click at [476, 184] on form "Accept Invitation Please set your new password to accept the invitation Accept …" at bounding box center [784, 186] width 1503 height 236
click at [820, 271] on button "Accept Invitation" at bounding box center [784, 270] width 126 height 30
